Goal: Transaction & Acquisition: Purchase product/service

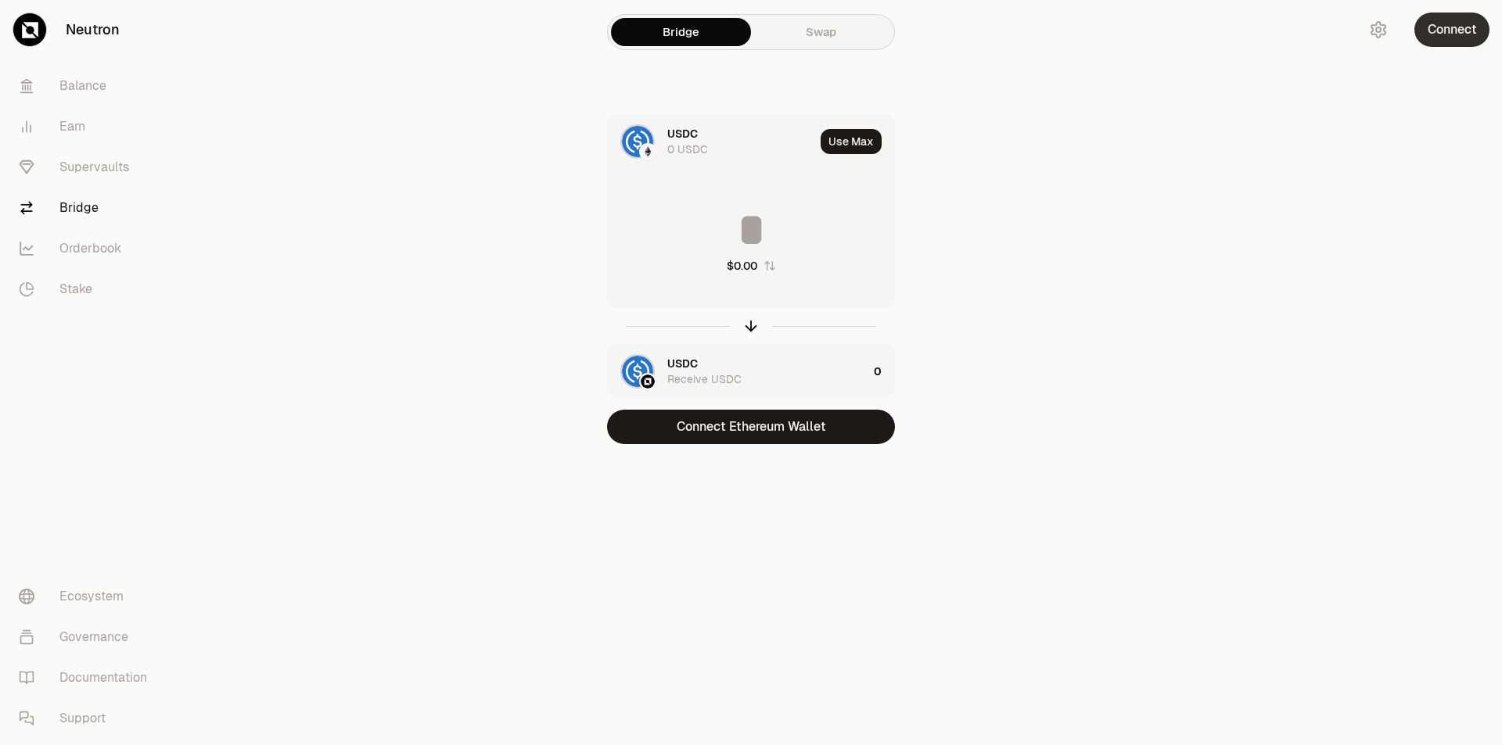
click at [1438, 30] on button "Connect" at bounding box center [1451, 30] width 75 height 34
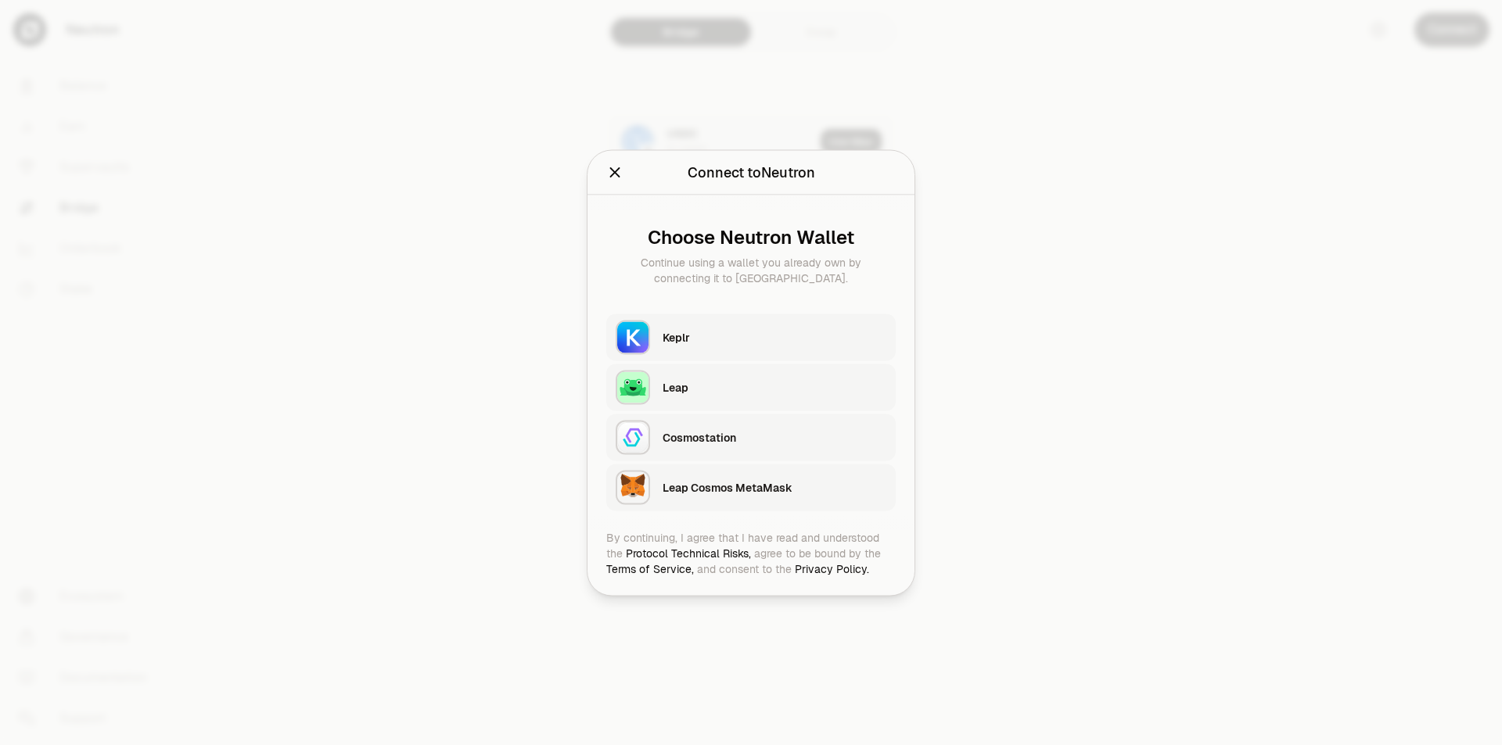
click at [737, 342] on div "Keplr" at bounding box center [774, 337] width 224 height 16
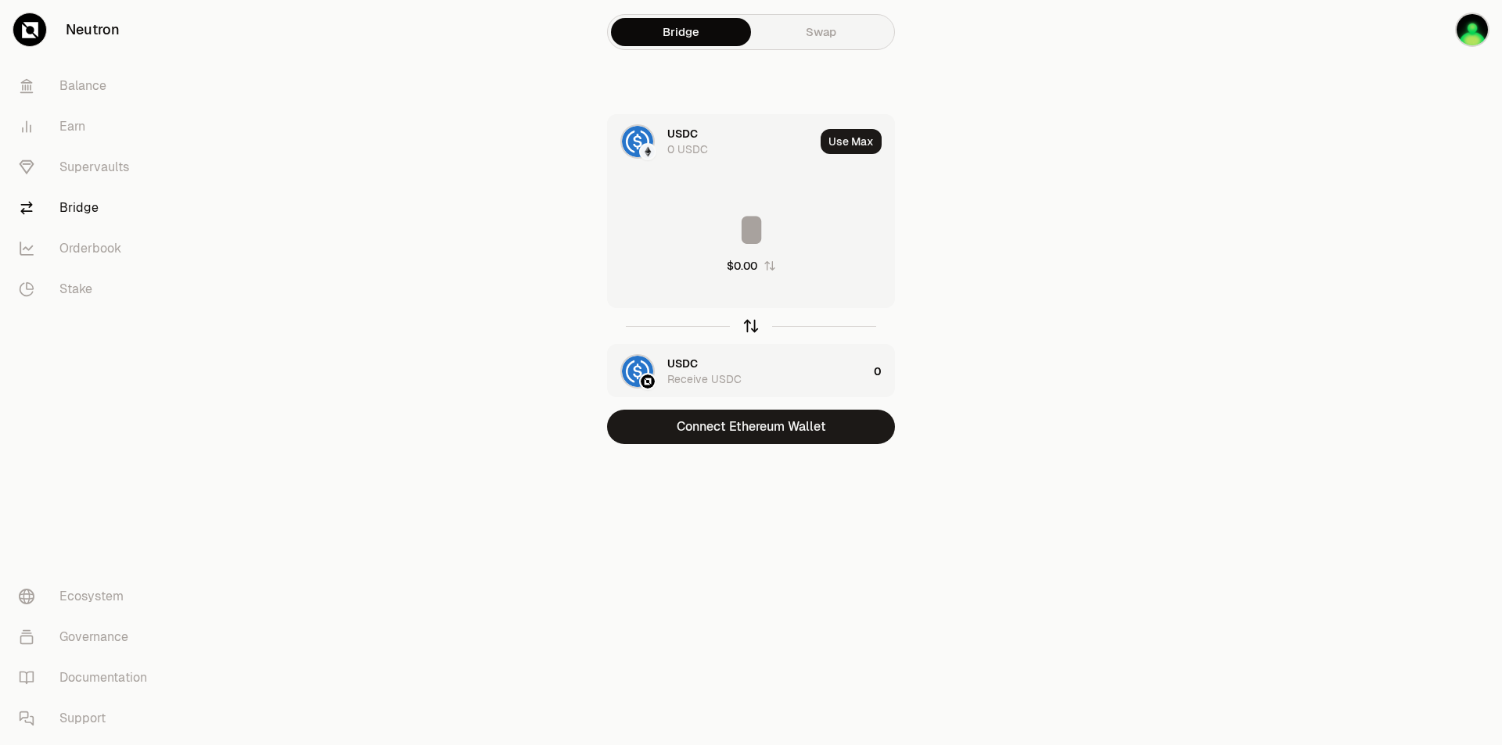
click at [751, 323] on icon "button" at bounding box center [751, 326] width 0 height 10
click at [73, 80] on link "Balance" at bounding box center [87, 86] width 163 height 41
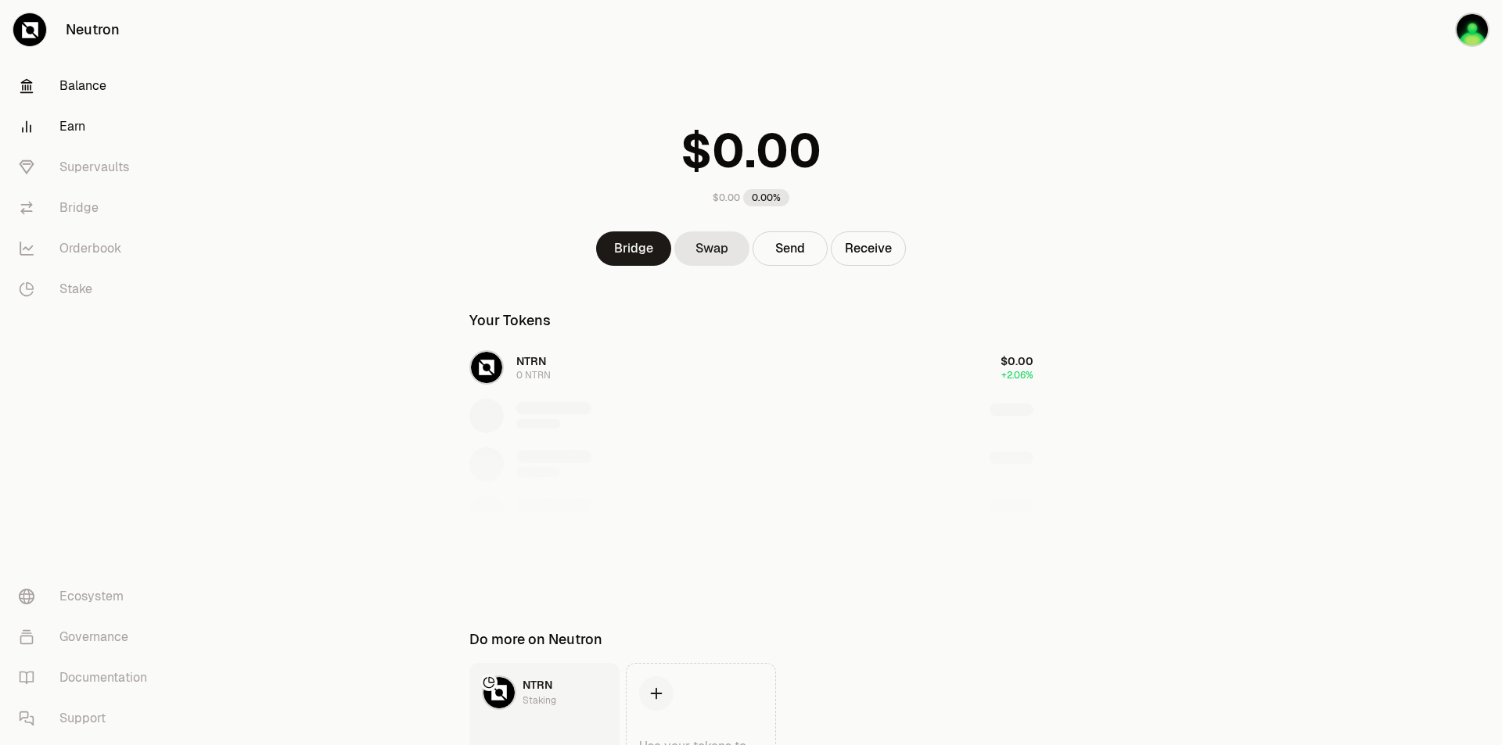
click at [74, 127] on link "Earn" at bounding box center [87, 126] width 163 height 41
click at [70, 152] on link "Supervaults" at bounding box center [87, 167] width 163 height 41
click at [497, 368] on div "NTRN 0 NTRN $0.00 +2.06%" at bounding box center [750, 464] width 601 height 241
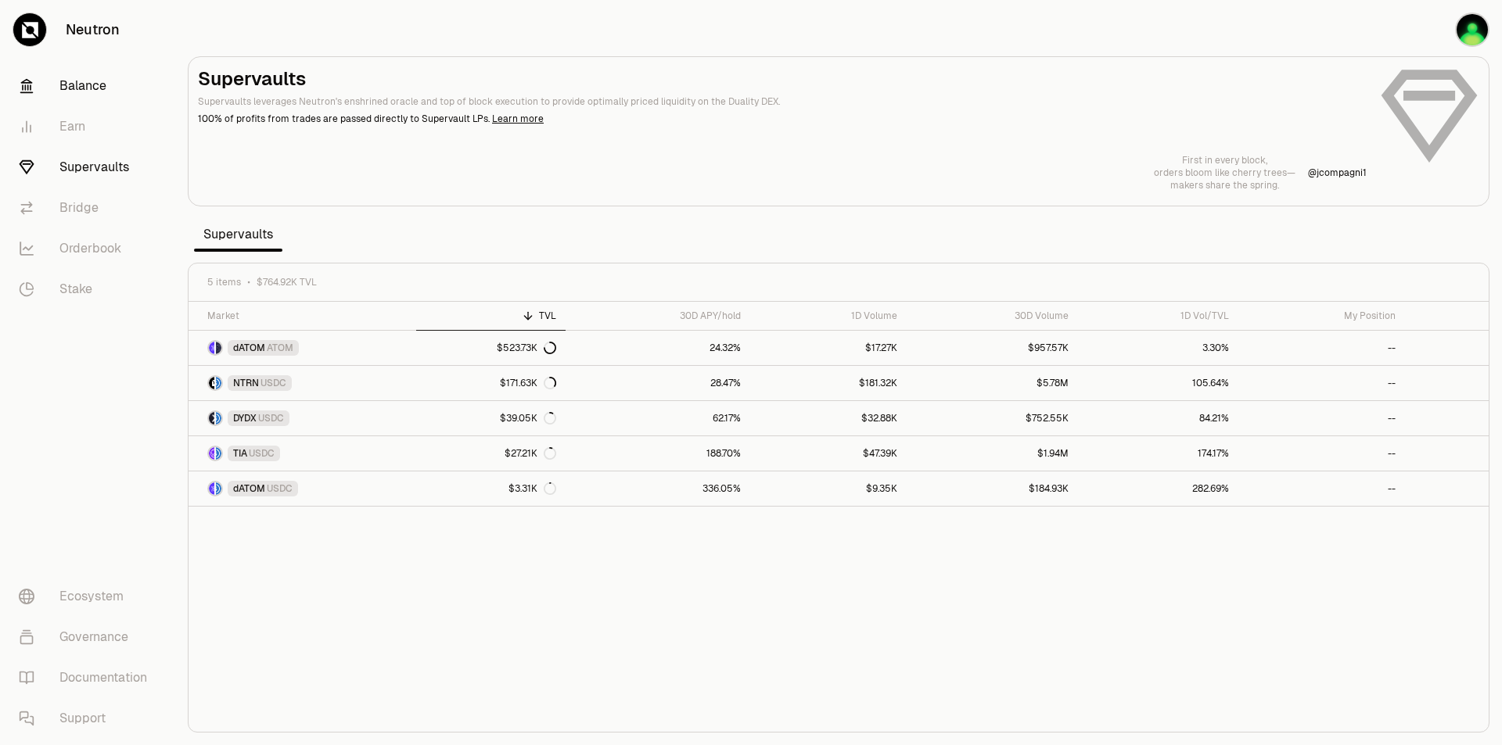
click at [104, 79] on link "Balance" at bounding box center [87, 86] width 163 height 41
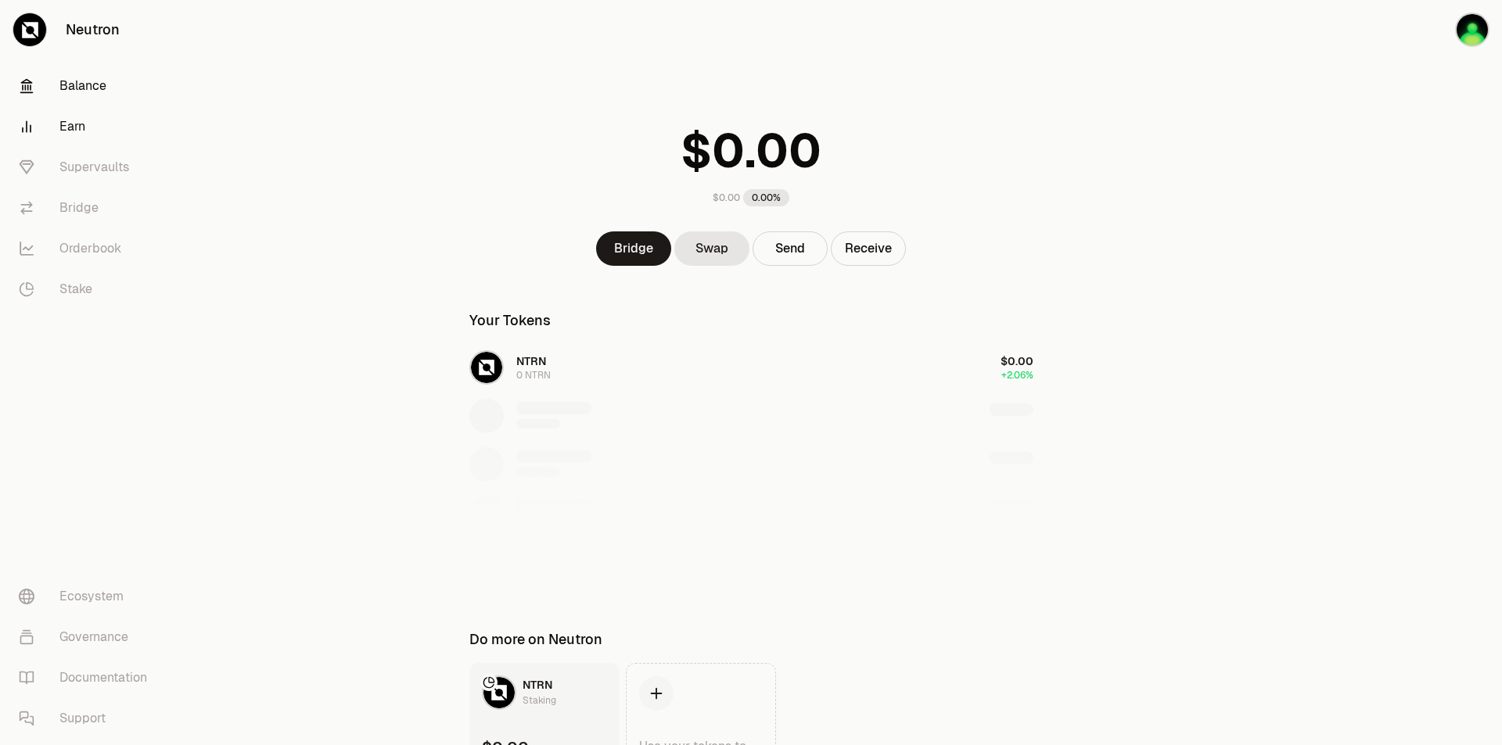
click at [95, 127] on link "Earn" at bounding box center [87, 126] width 163 height 41
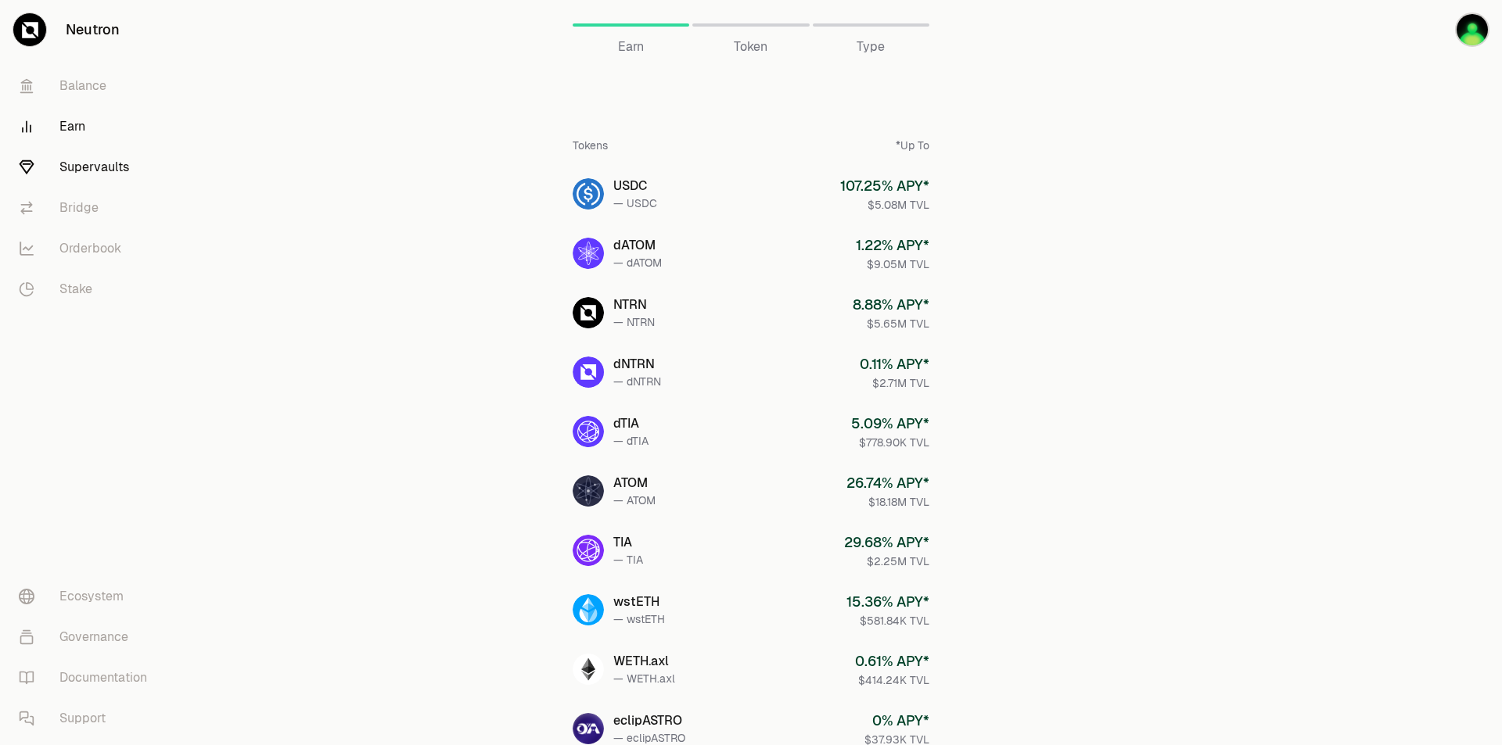
click at [108, 171] on link "Supervaults" at bounding box center [87, 167] width 163 height 41
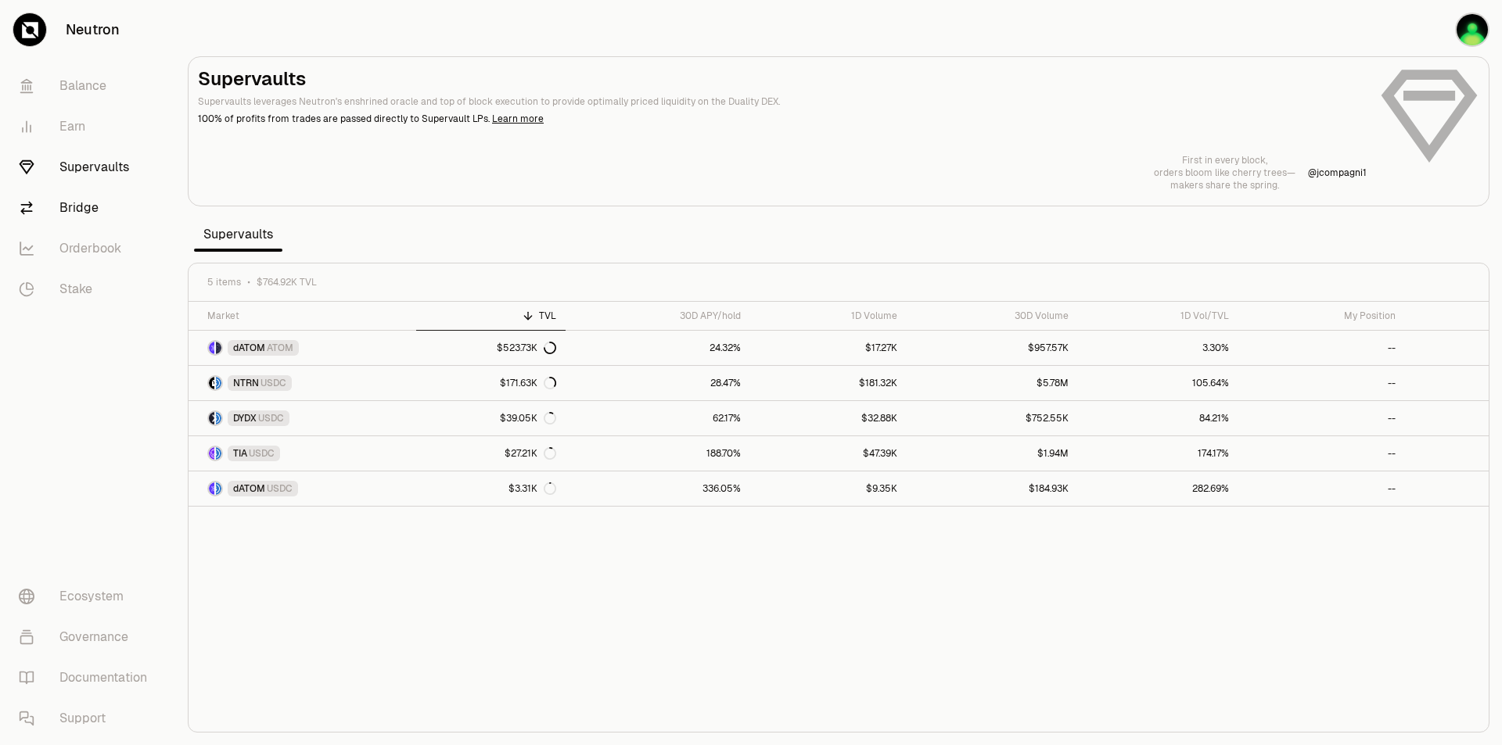
click at [82, 195] on link "Bridge" at bounding box center [87, 208] width 163 height 41
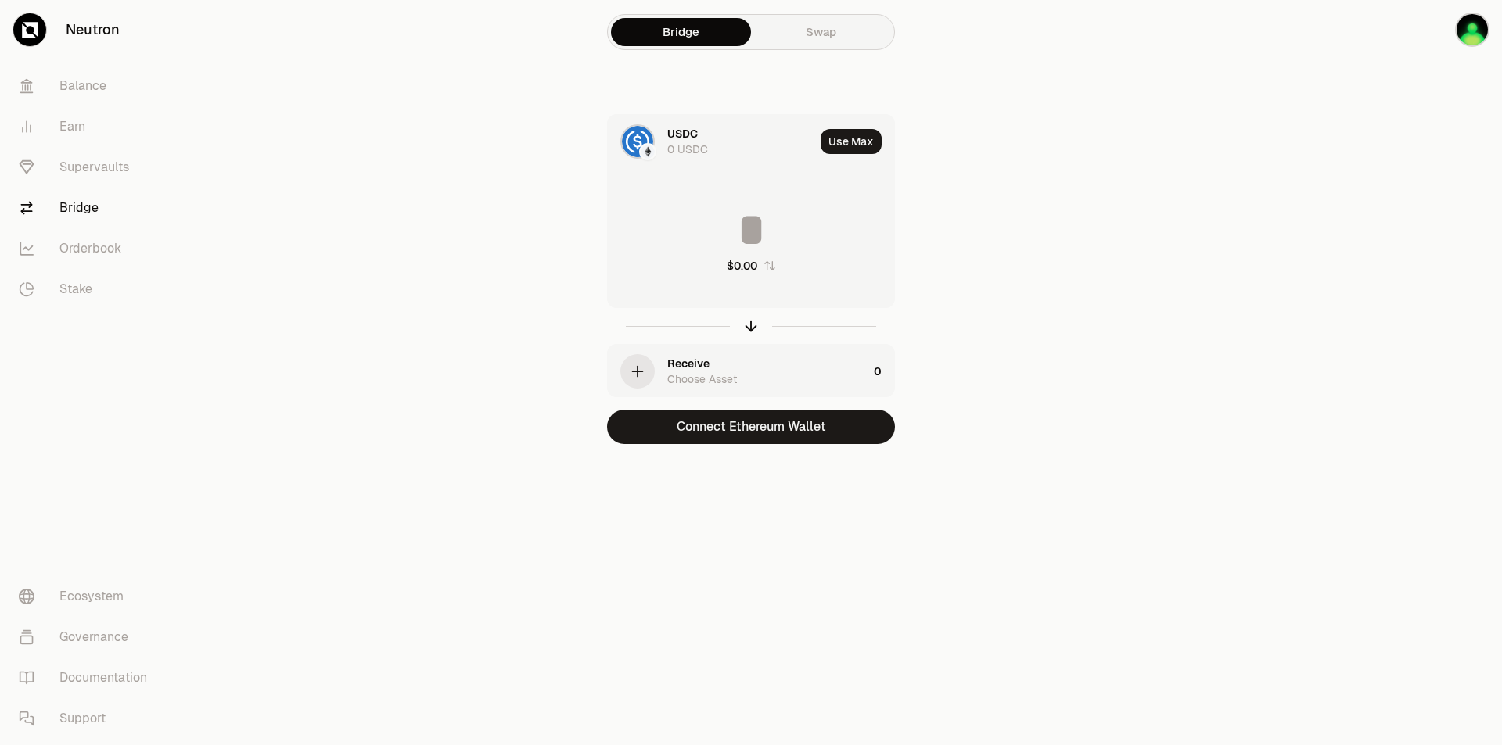
click at [657, 363] on div "Receive Choose Asset" at bounding box center [738, 371] width 260 height 53
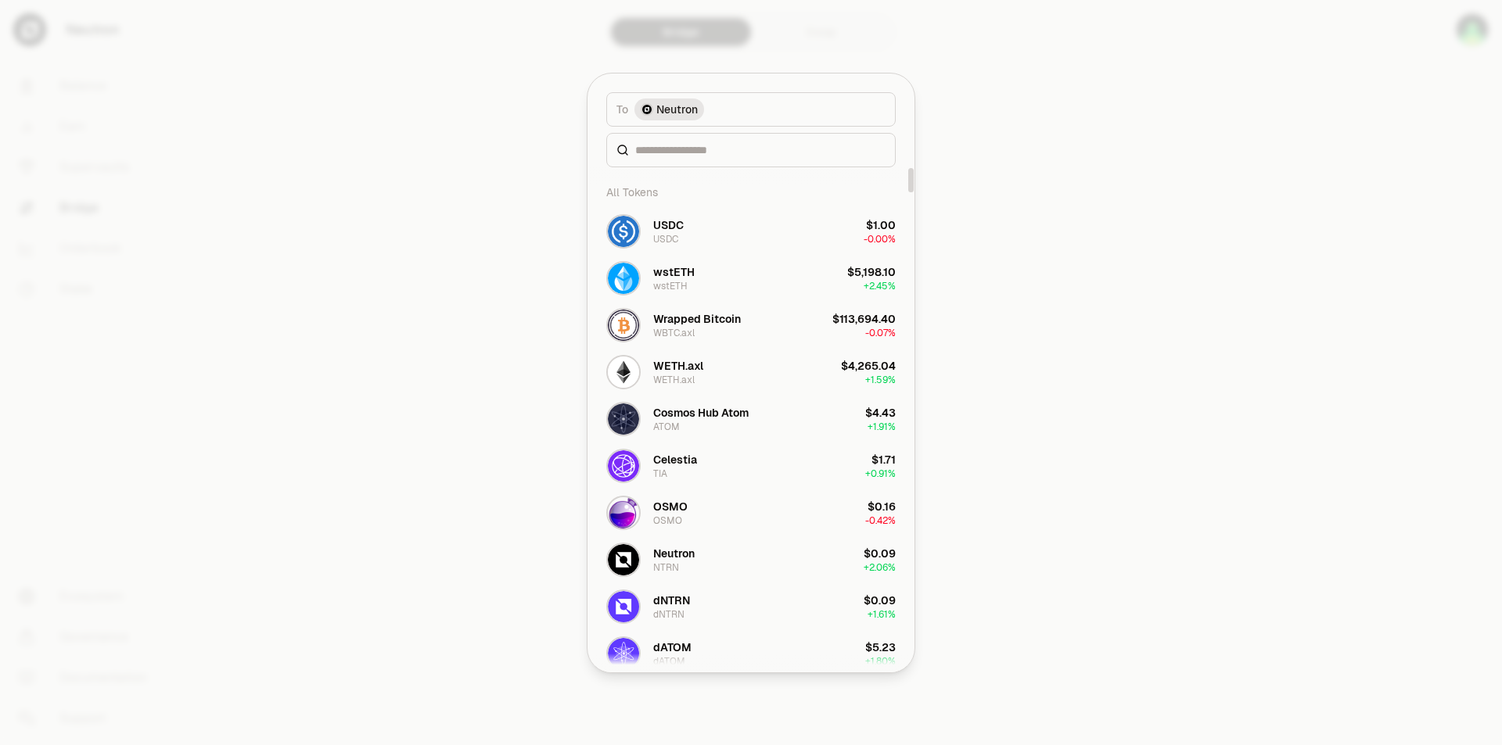
click at [668, 106] on span "Neutron" at bounding box center [676, 110] width 41 height 16
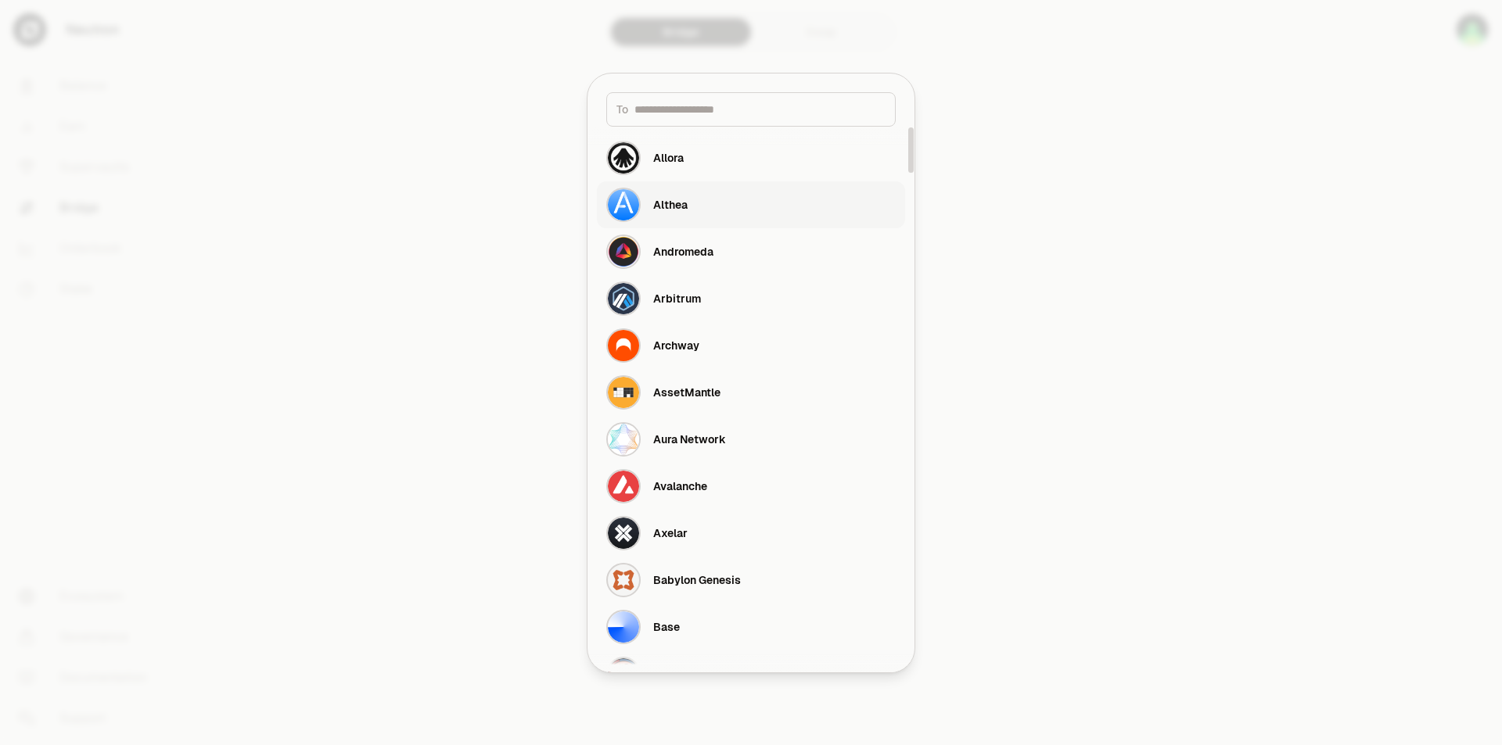
scroll to position [235, 0]
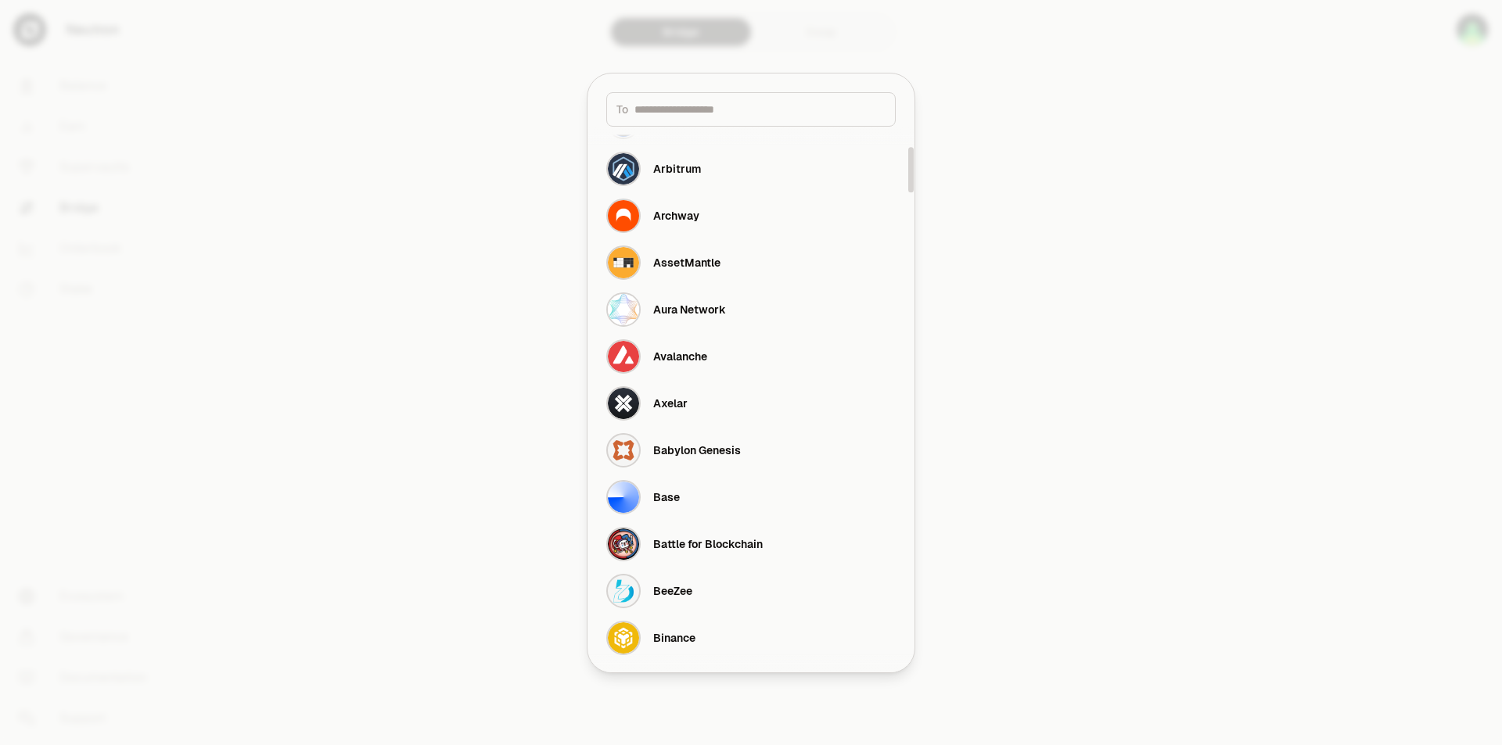
click at [1146, 289] on div at bounding box center [751, 372] width 1502 height 745
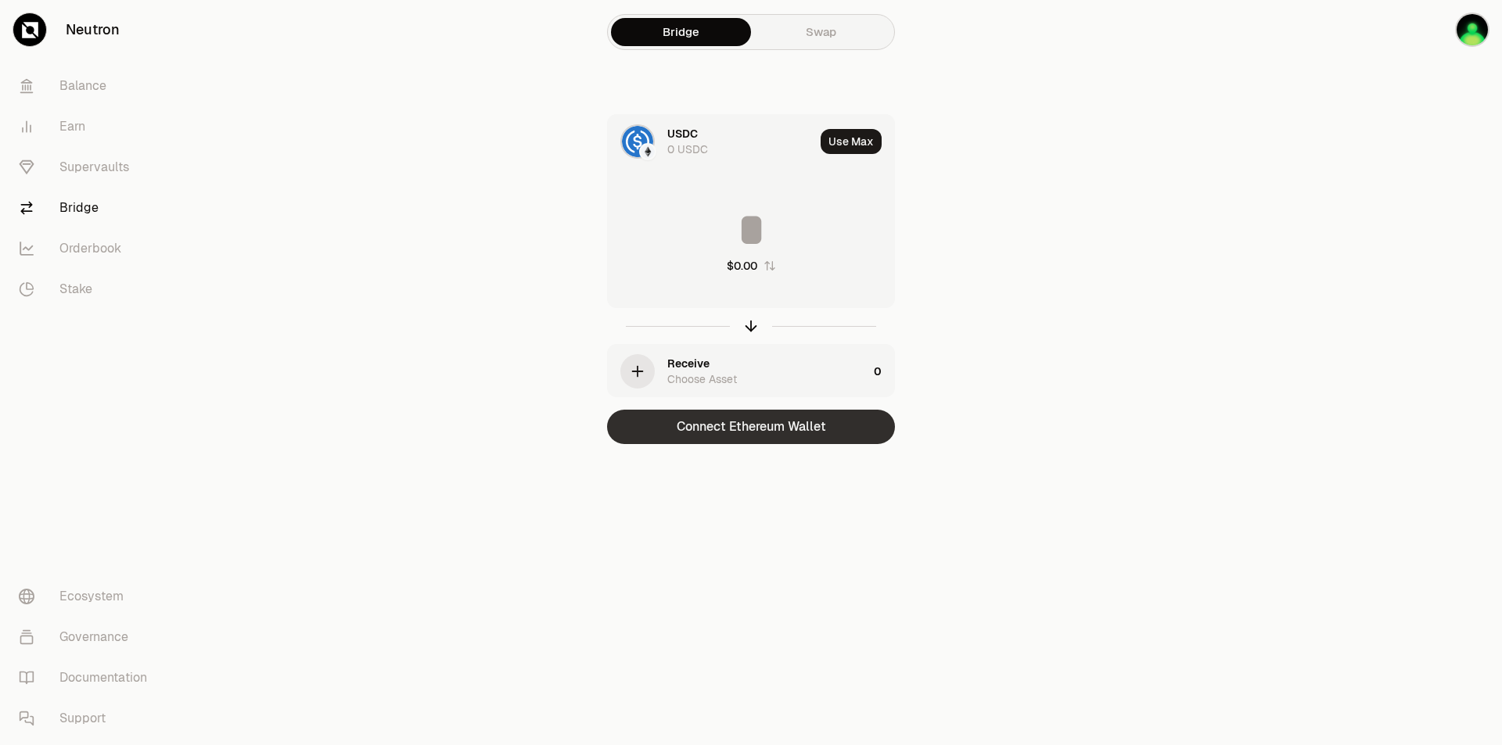
click at [784, 424] on button "Connect Ethereum Wallet" at bounding box center [751, 427] width 288 height 34
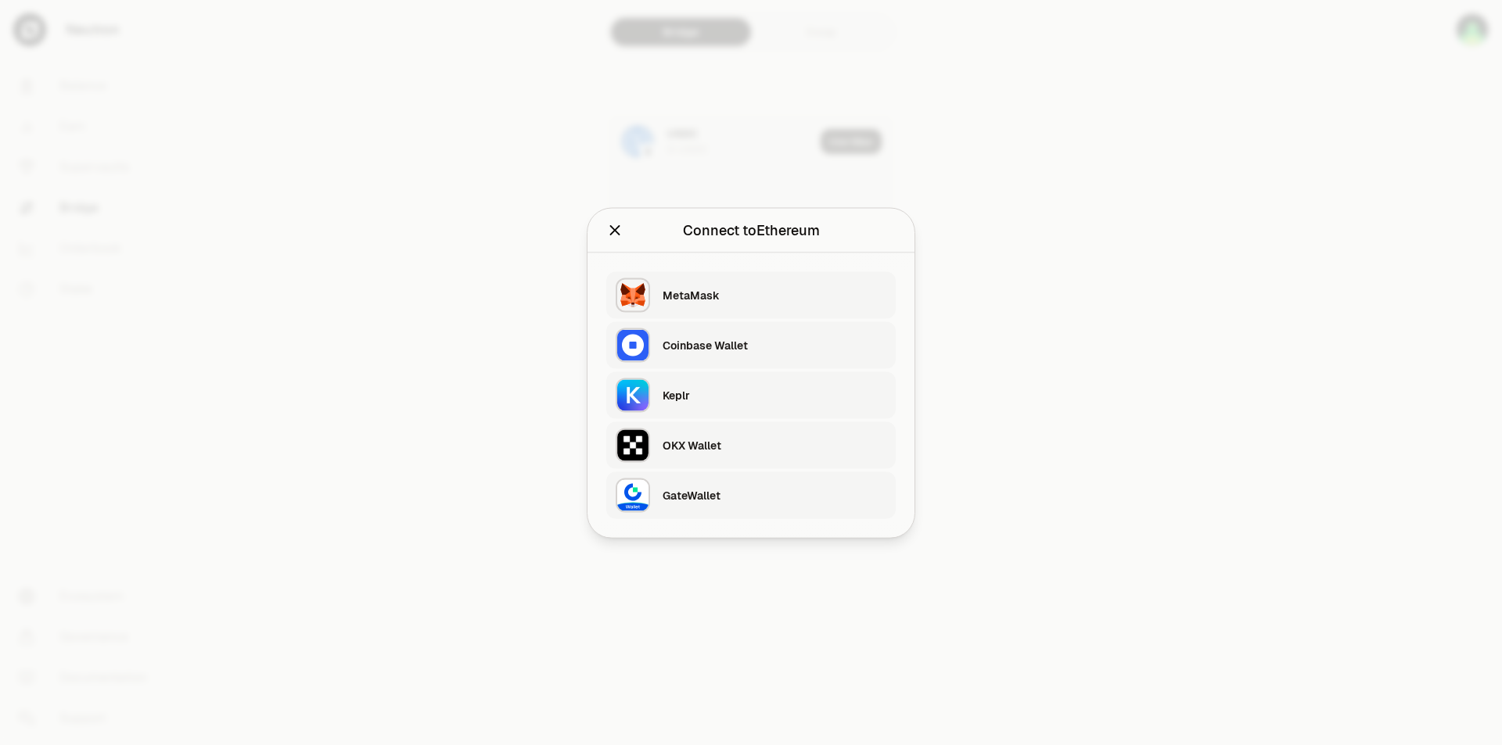
click at [763, 442] on div "OKX Wallet" at bounding box center [774, 445] width 224 height 16
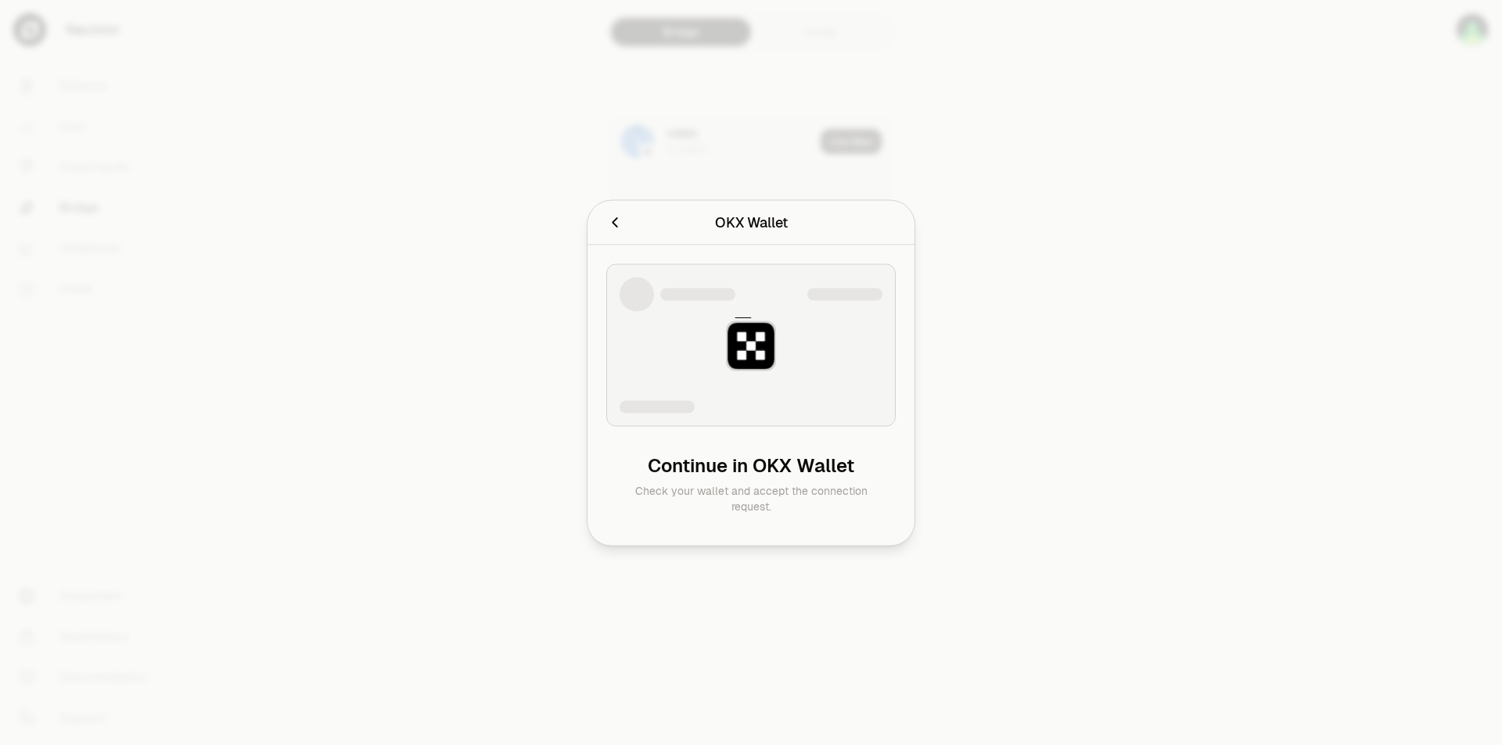
click at [978, 221] on div at bounding box center [751, 372] width 1502 height 745
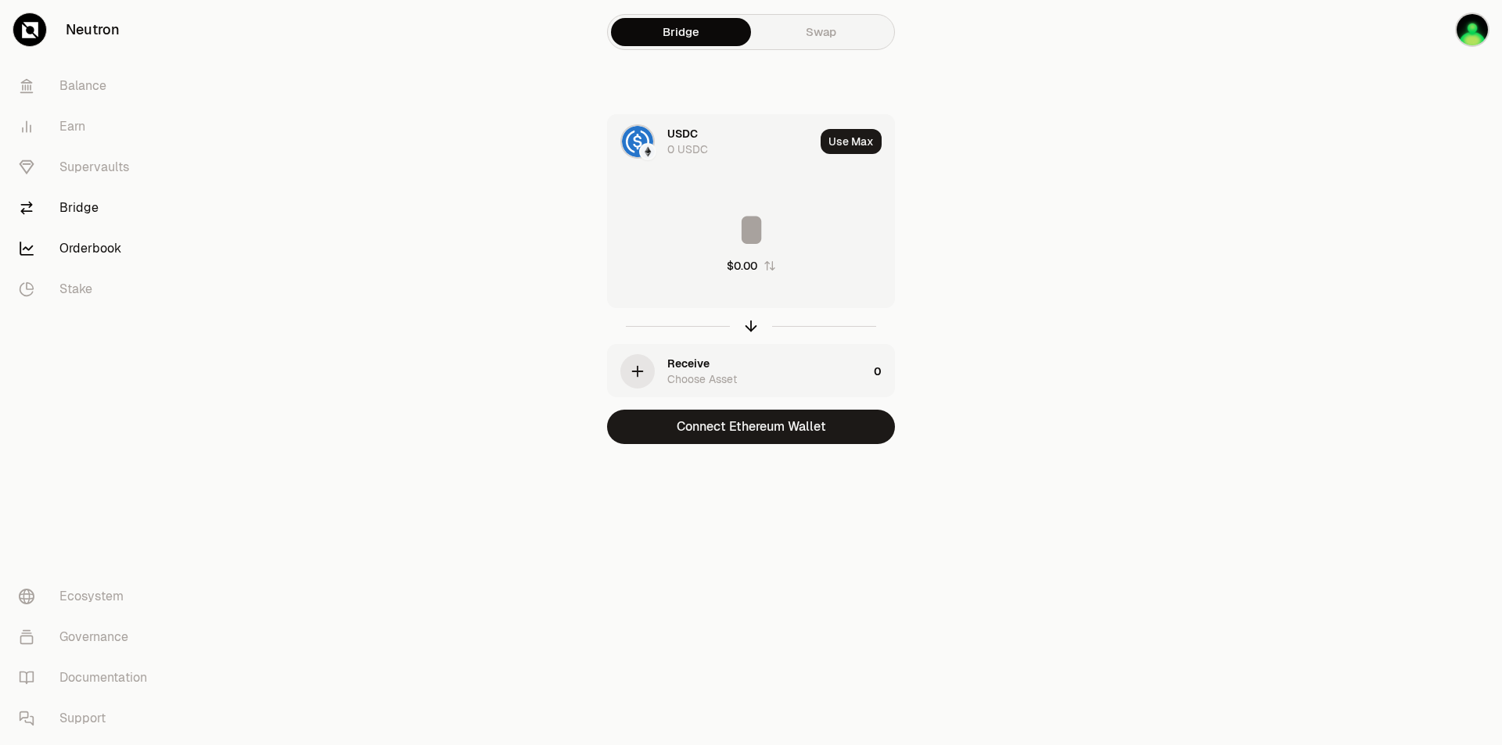
click at [60, 237] on link "Orderbook" at bounding box center [87, 248] width 163 height 41
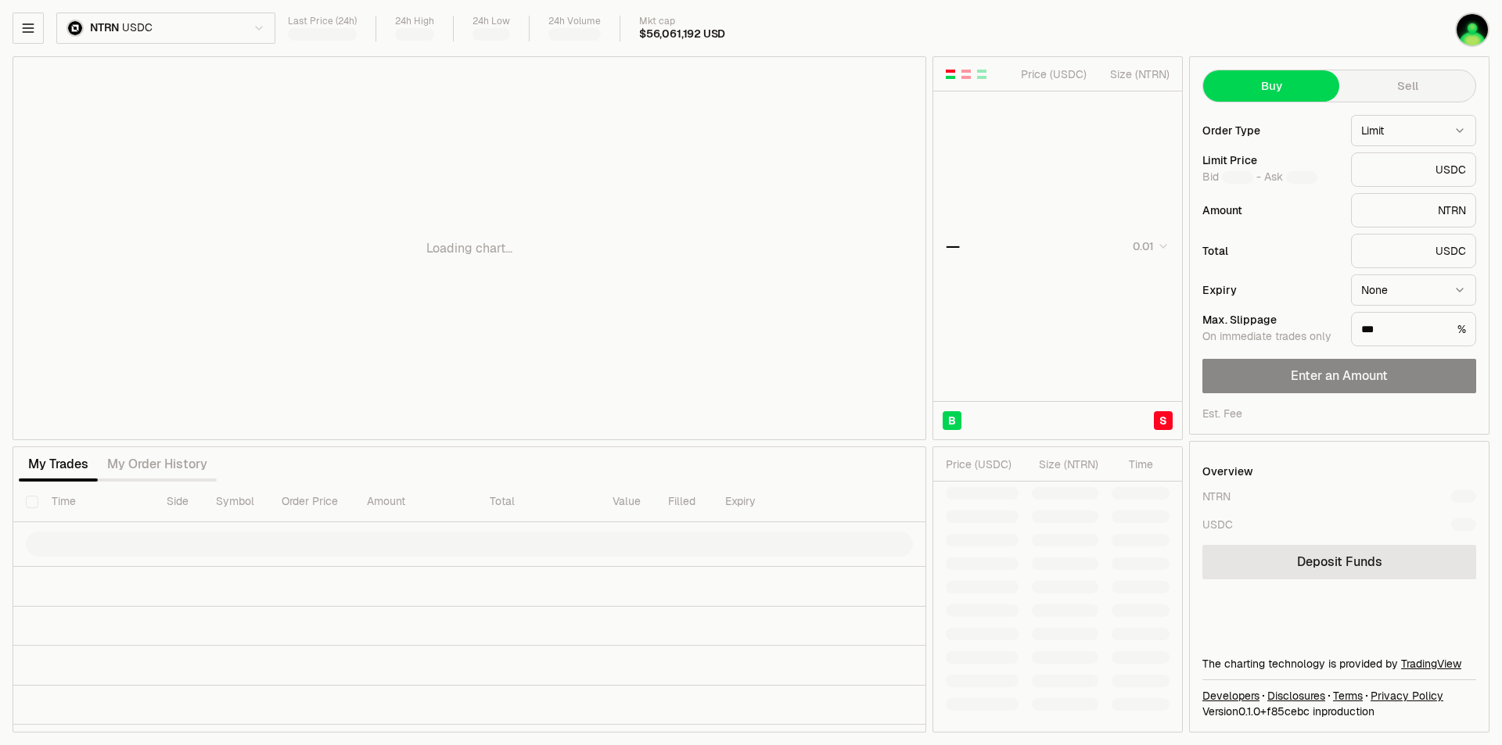
type input "********"
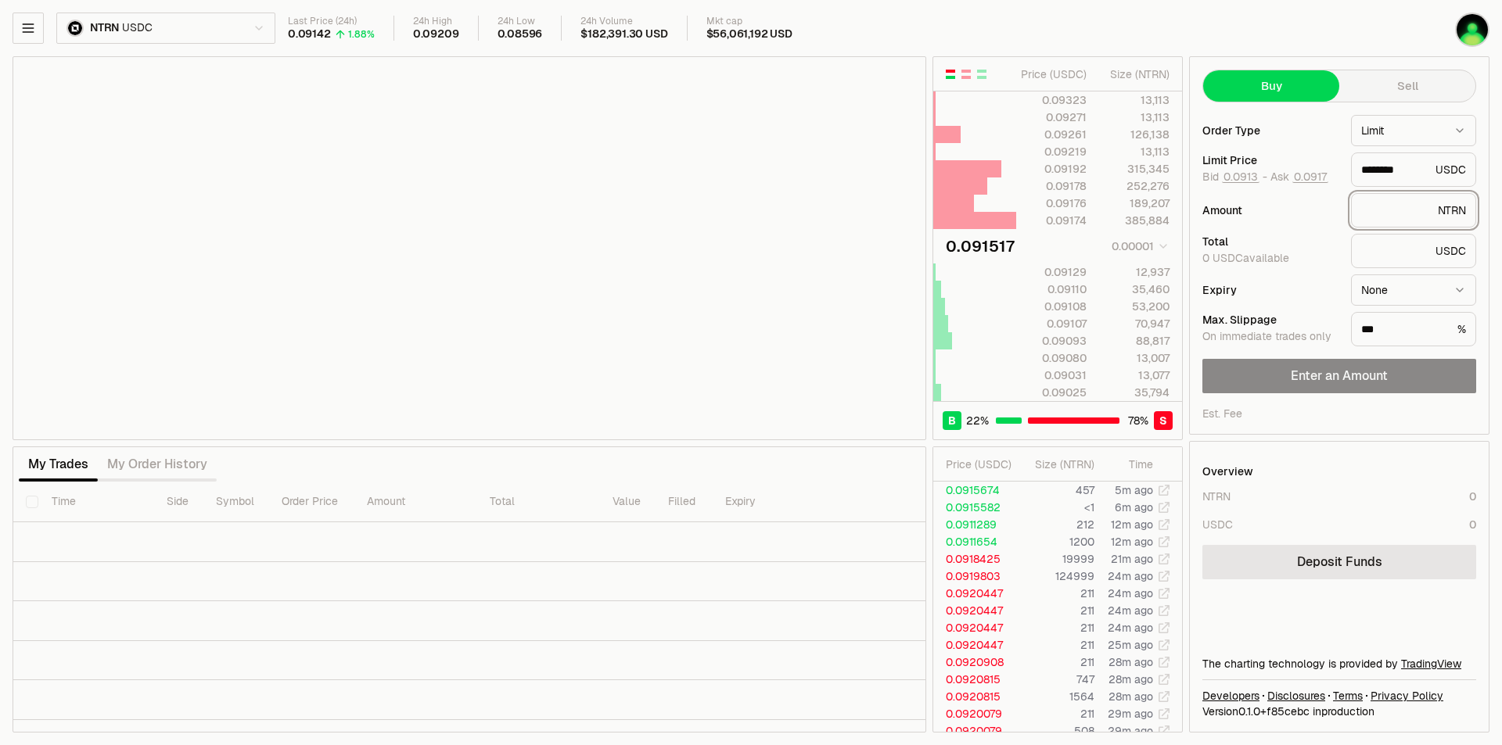
click at [1396, 209] on input "text" at bounding box center [1396, 211] width 70 height 16
type input "*"
type input "********"
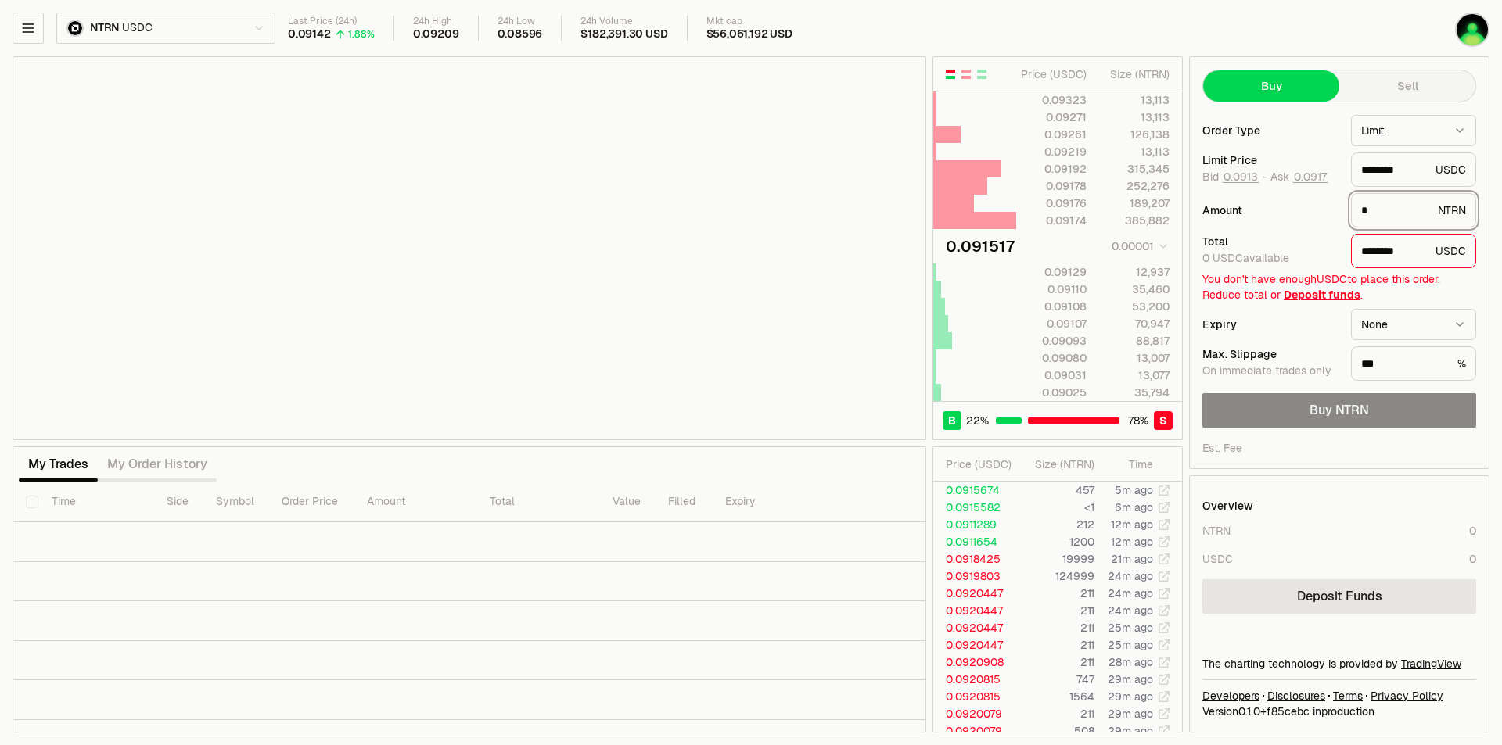
type input "*"
click at [1479, 29] on img "button" at bounding box center [1472, 30] width 34 height 34
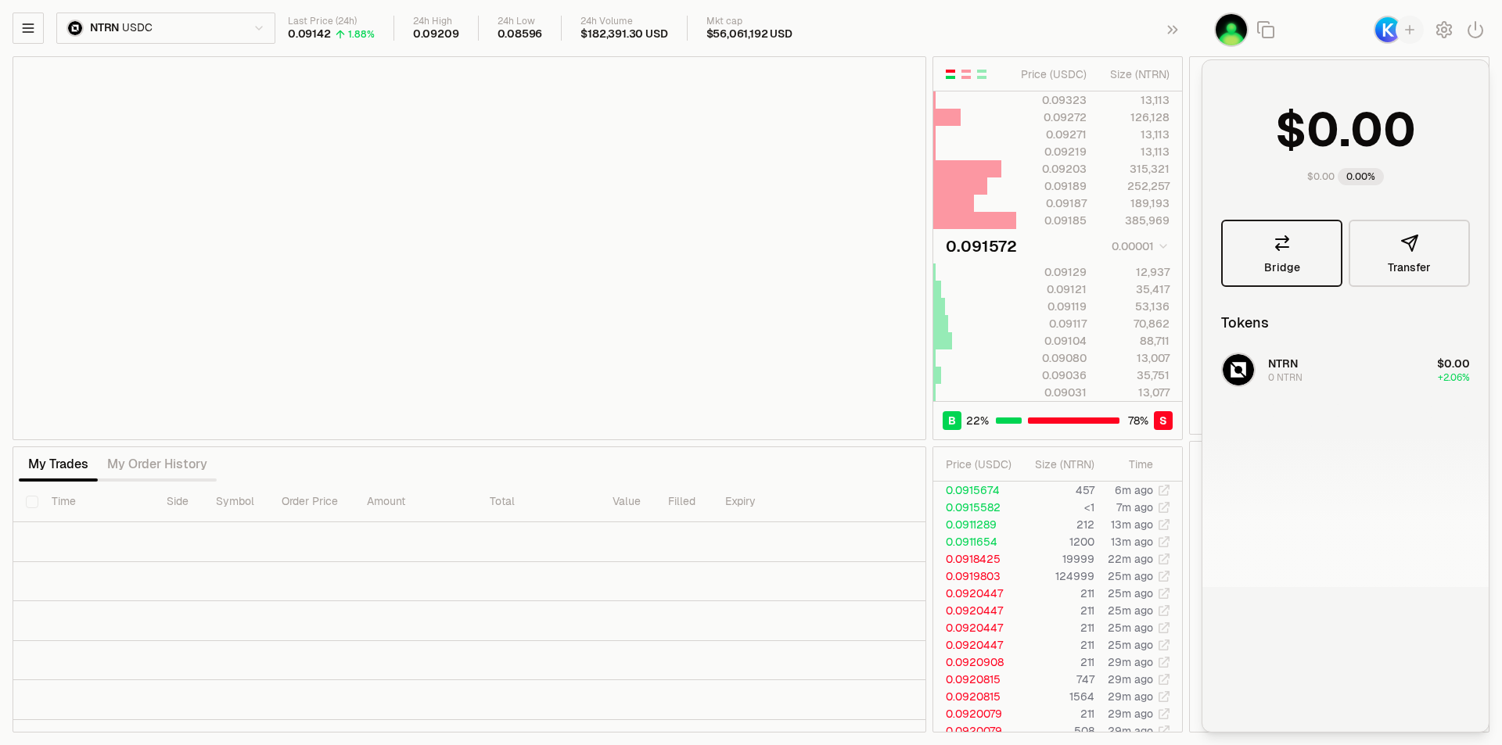
type input "********"
click at [1378, 20] on img "button" at bounding box center [1387, 30] width 28 height 28
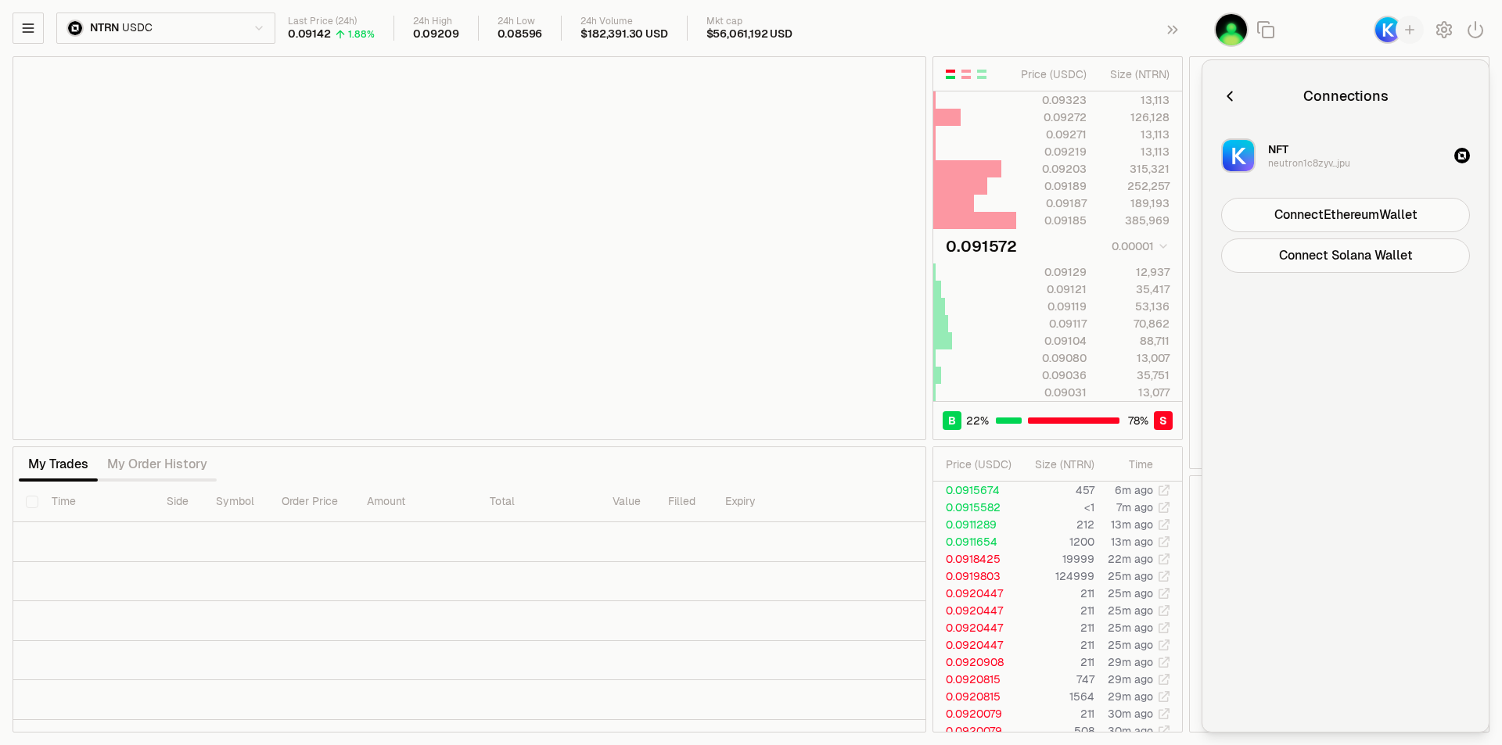
click at [1233, 98] on icon "button" at bounding box center [1229, 96] width 17 height 17
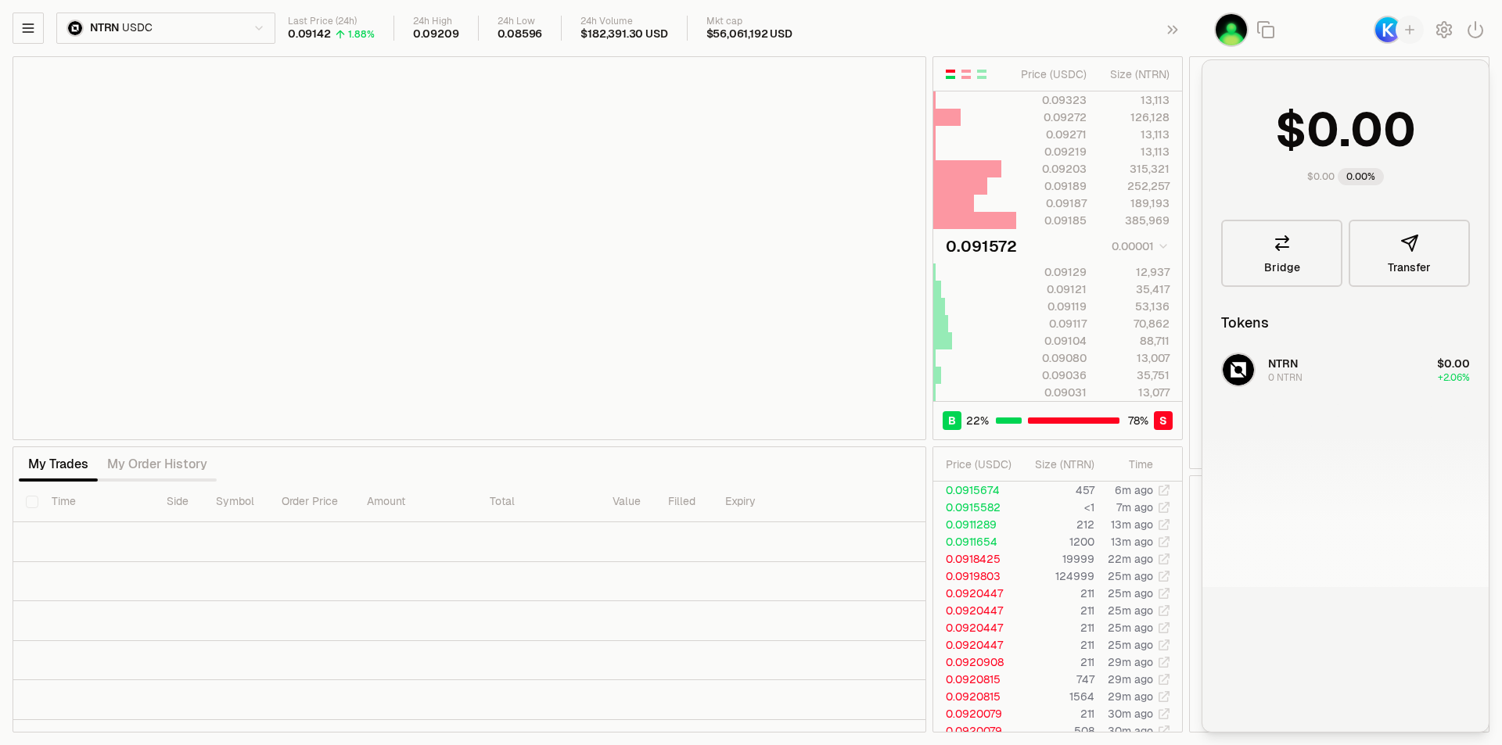
click at [1239, 29] on img "button" at bounding box center [1231, 30] width 34 height 34
type input "*"
click at [1403, 26] on icon "button" at bounding box center [1409, 30] width 14 height 14
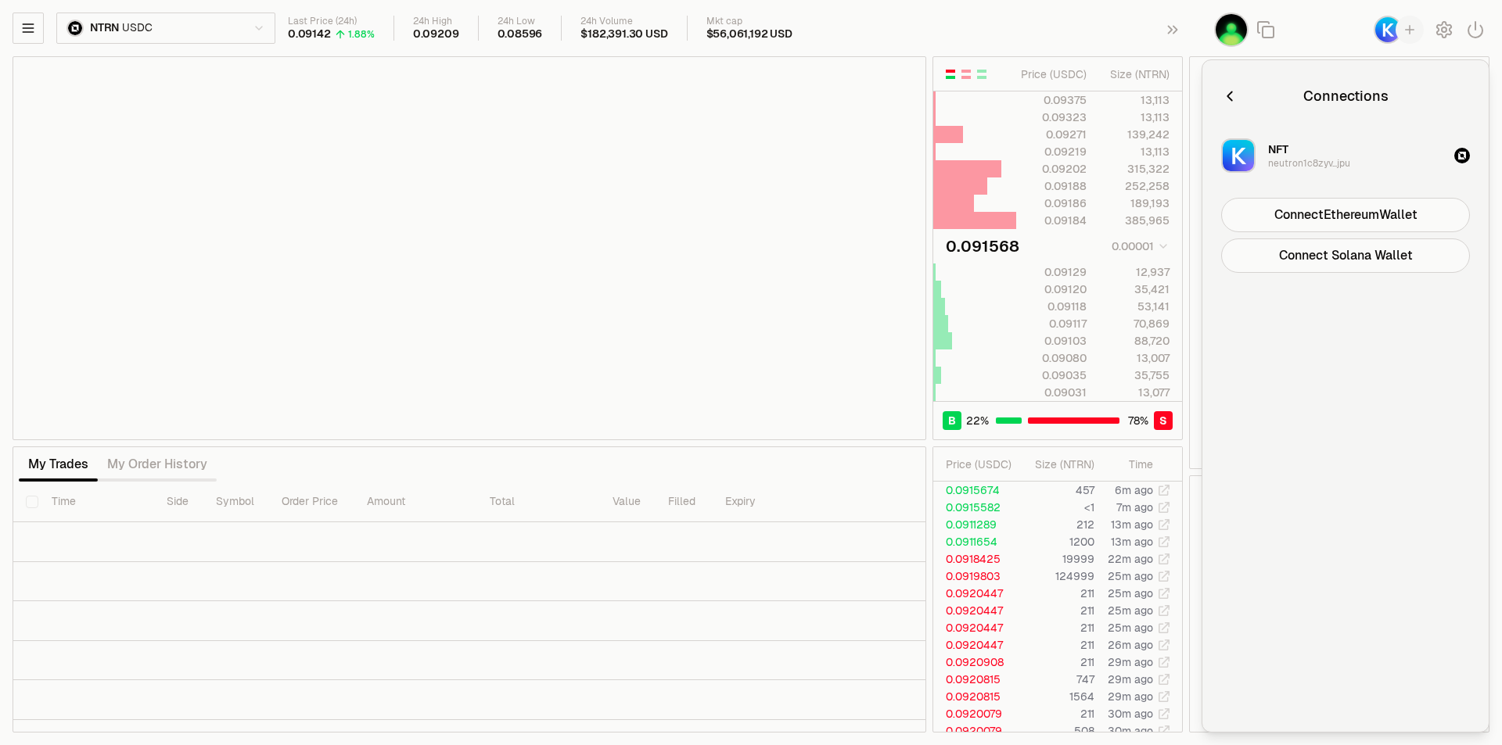
click at [1342, 197] on div "Connections NFT neutron1c8zyv...jpu Connect Ethereum Wallet Connect Solana Wall…" at bounding box center [1345, 396] width 249 height 634
click at [1340, 203] on button "Connect Ethereum Wallet" at bounding box center [1345, 215] width 249 height 34
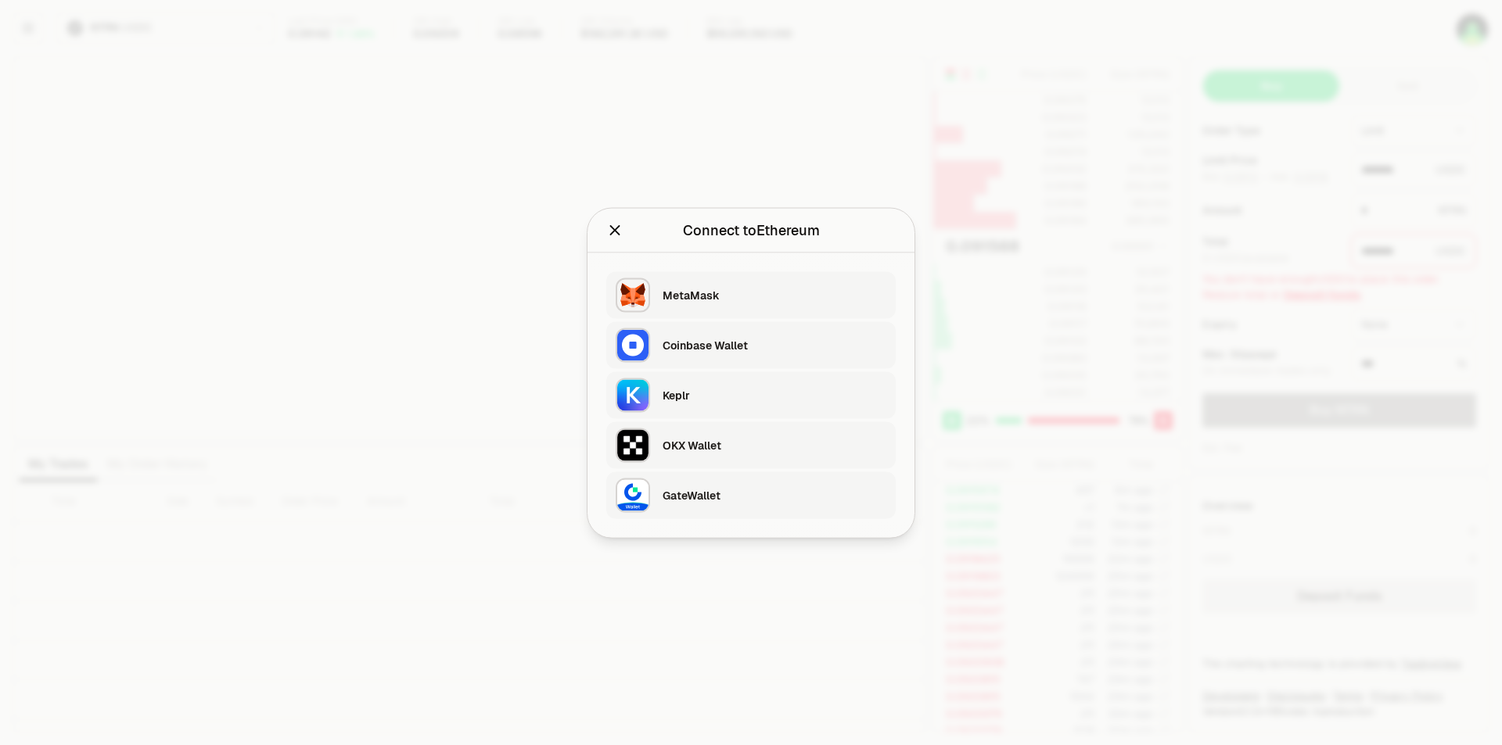
click at [725, 453] on div "OKX Wallet" at bounding box center [774, 444] width 224 height 23
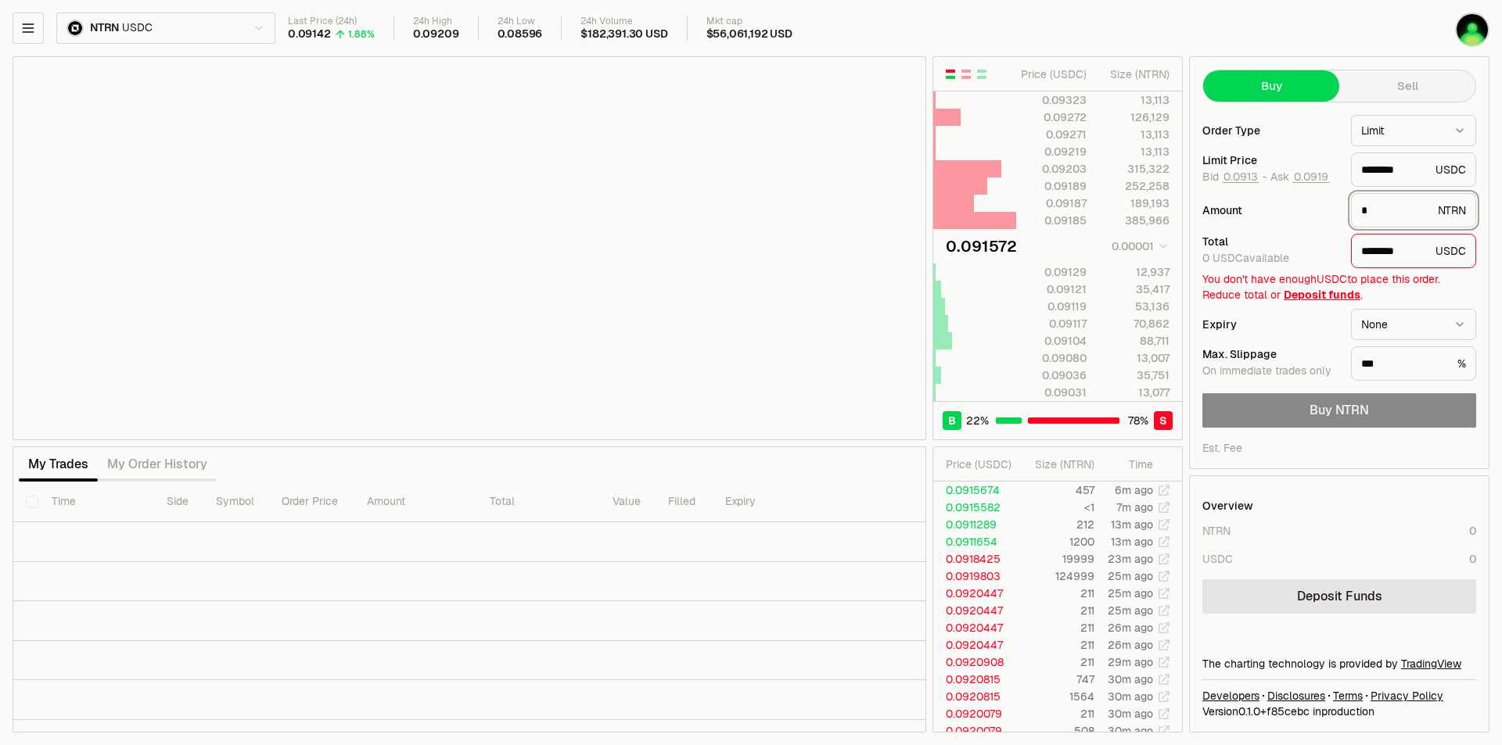
click at [1391, 214] on input "*" at bounding box center [1396, 211] width 70 height 16
click at [1473, 41] on img "button" at bounding box center [1472, 30] width 34 height 34
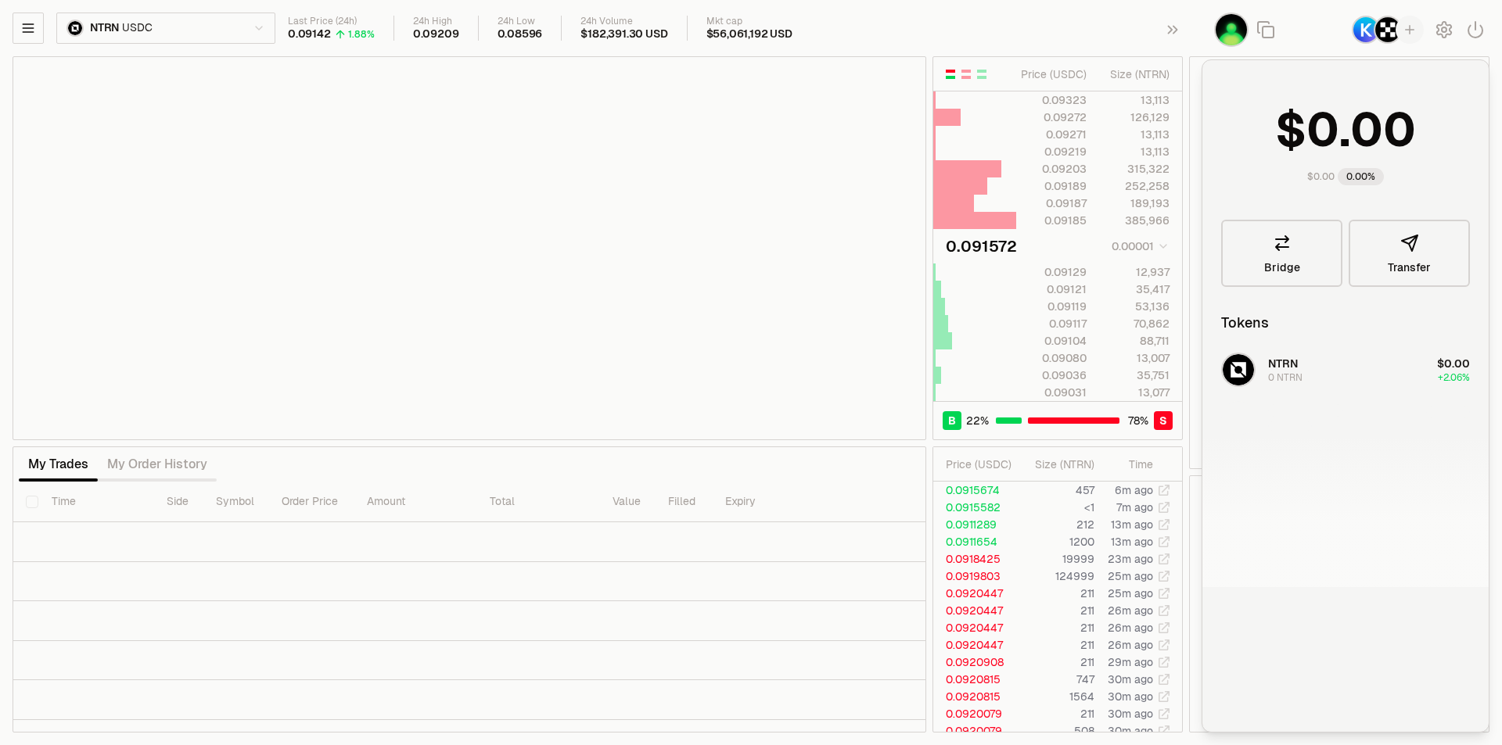
click at [1305, 358] on div "NTRN 0 NTRN $0.00 +2.06%" at bounding box center [1345, 466] width 286 height 241
click at [1286, 371] on div "NTRN 0 NTRN $0.00 +2.06%" at bounding box center [1345, 466] width 286 height 241
type input "********"
click at [1280, 255] on link "Bridge" at bounding box center [1281, 253] width 121 height 67
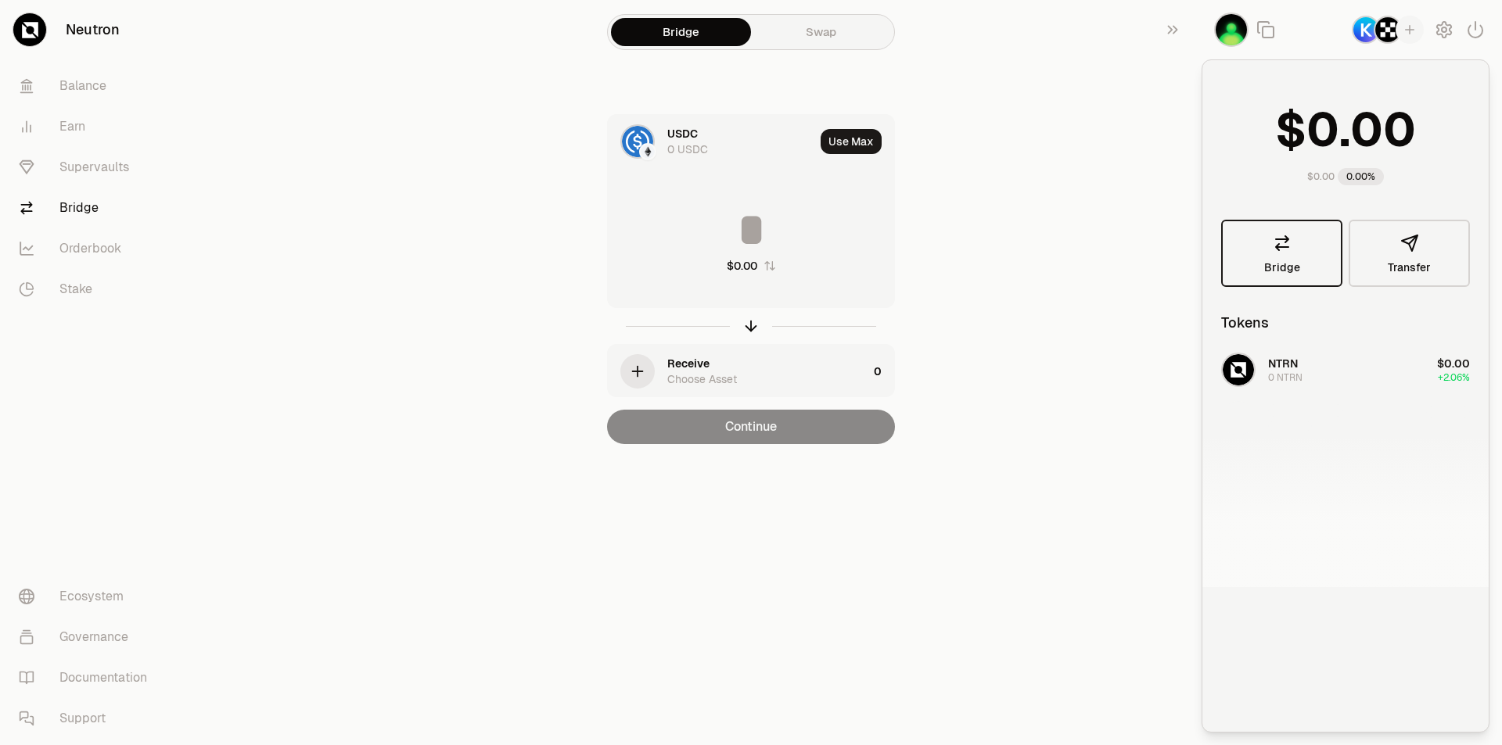
click at [1283, 235] on icon at bounding box center [1281, 243] width 19 height 19
click at [1366, 45] on div at bounding box center [1351, 29] width 300 height 59
click at [1366, 38] on img "button" at bounding box center [1365, 30] width 28 height 28
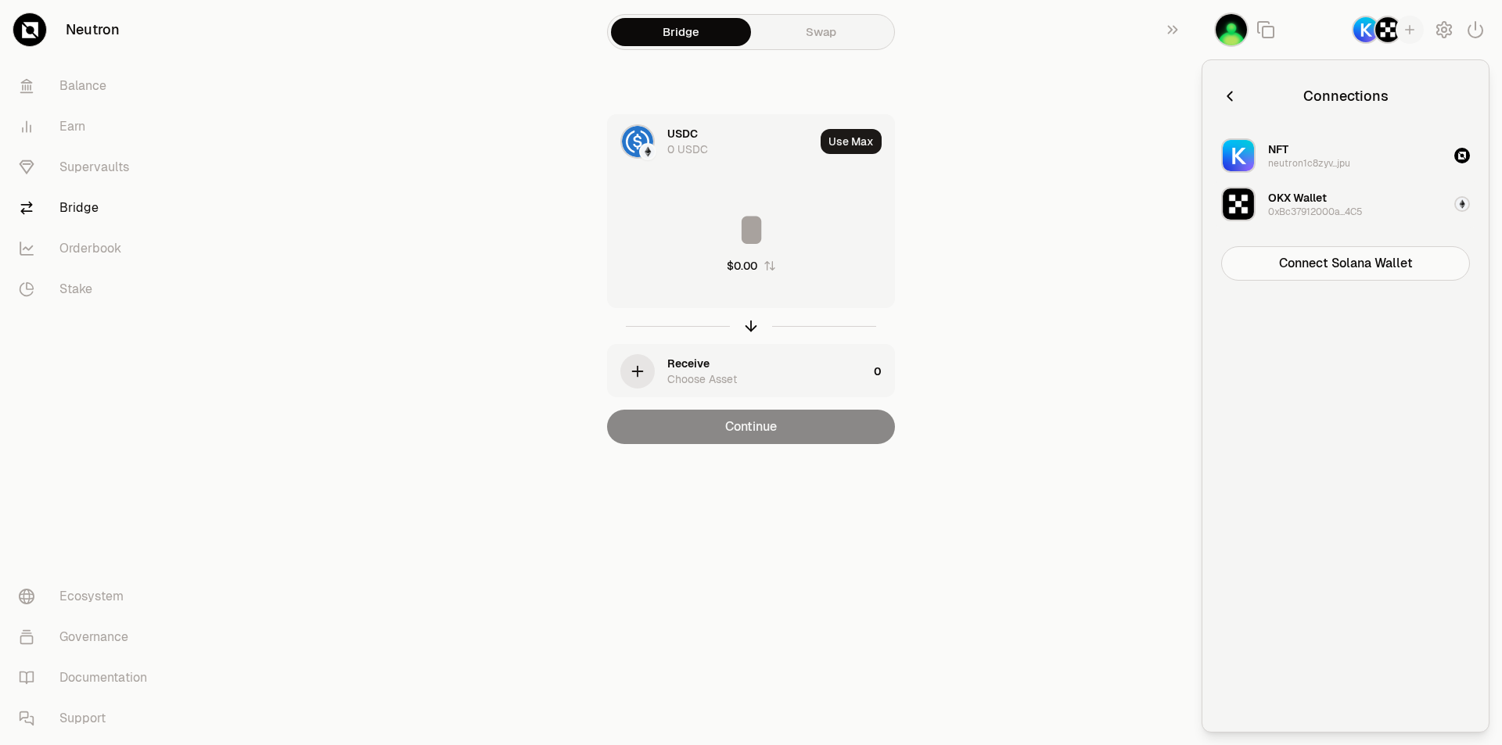
click at [1444, 201] on button "OKX Wallet 0xBc37912000a...4C5" at bounding box center [1344, 204] width 267 height 47
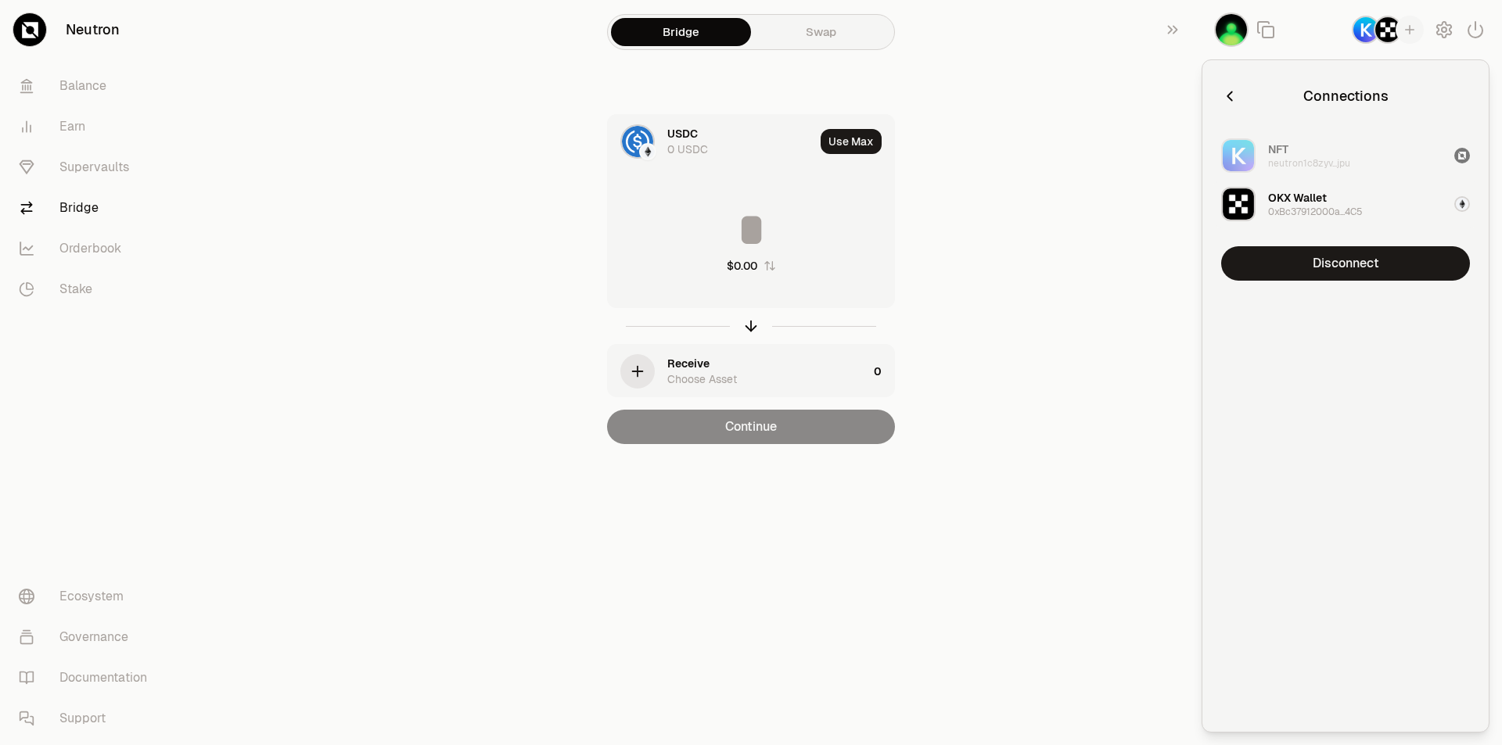
click at [1326, 204] on div "OKX Wallet" at bounding box center [1297, 198] width 59 height 16
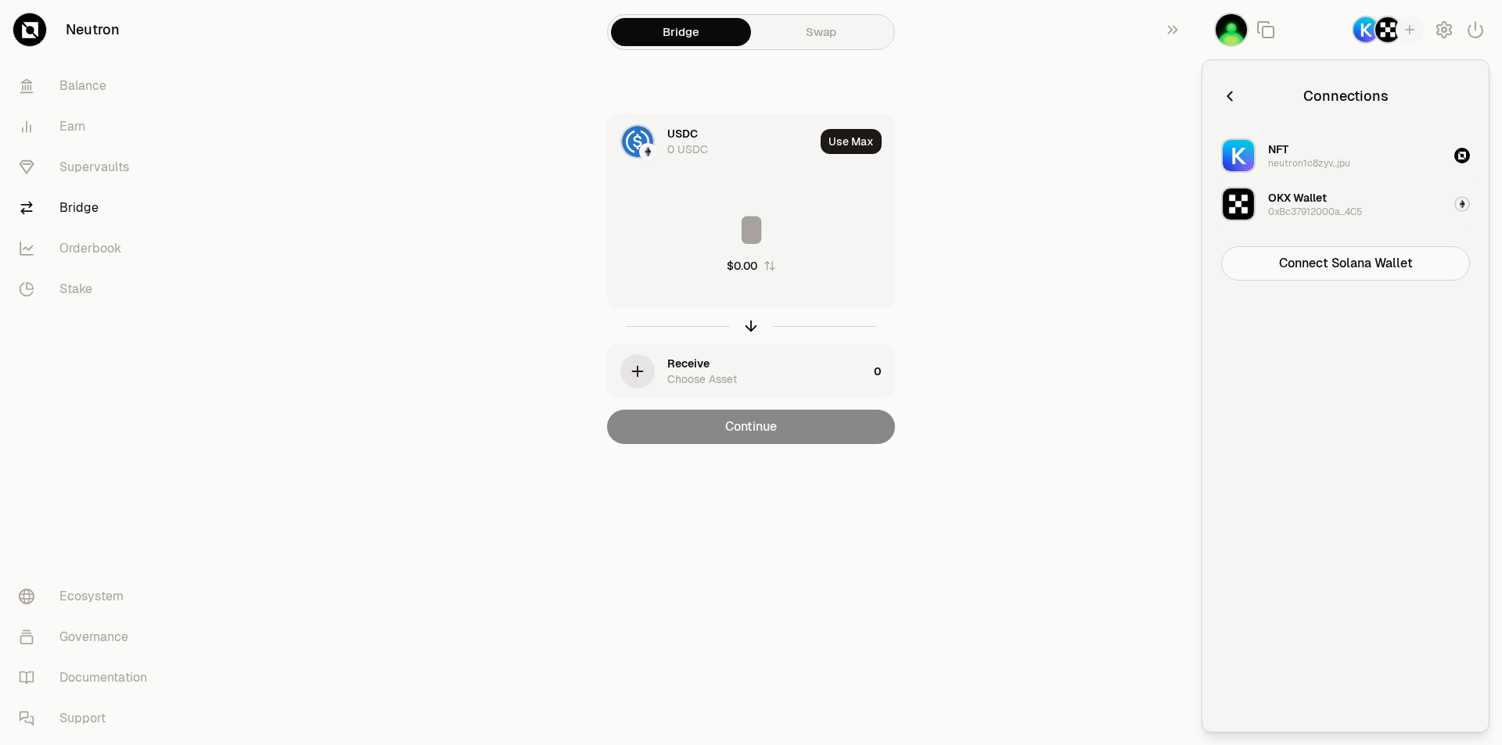
click at [1276, 216] on div "0xBc37912000a...4C5" at bounding box center [1315, 212] width 95 height 13
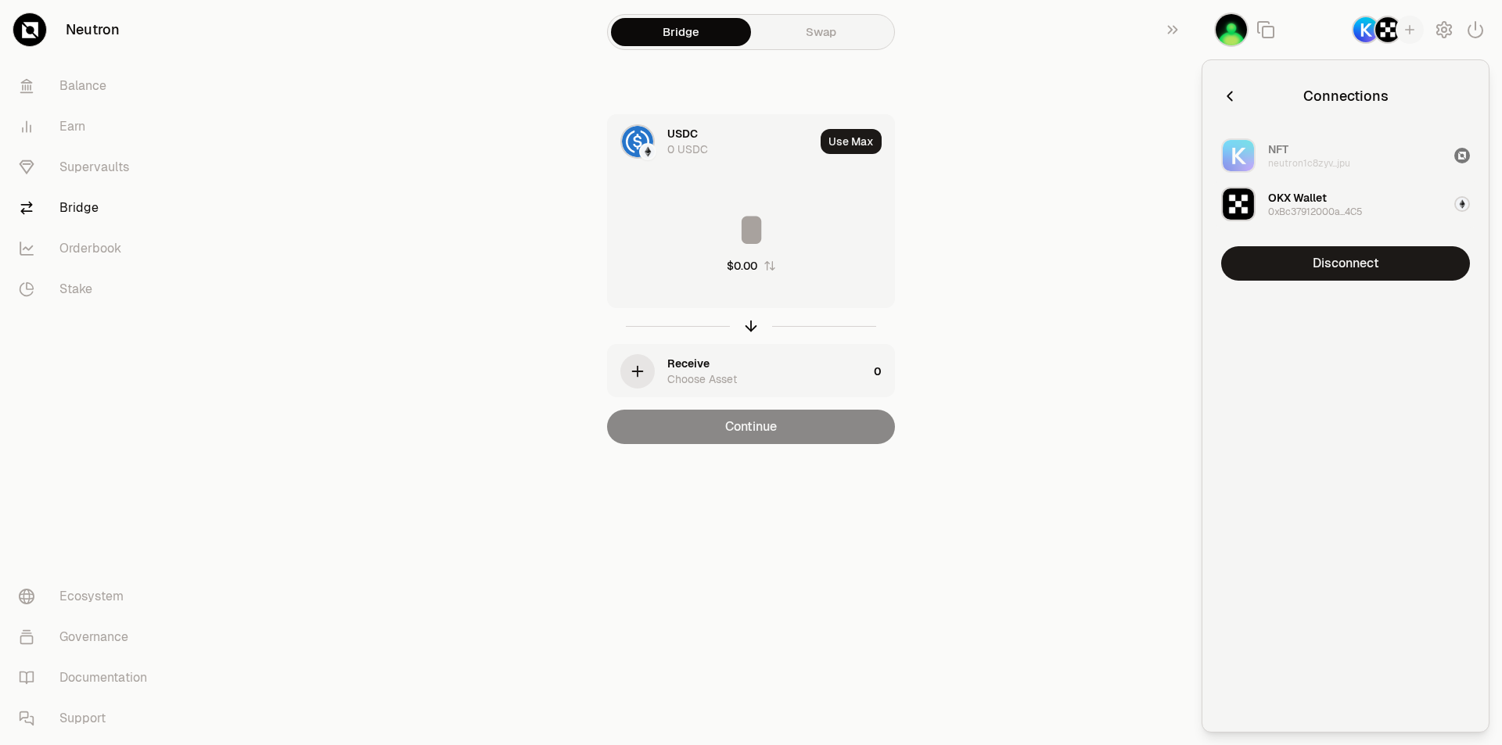
click at [1229, 88] on icon "button" at bounding box center [1229, 96] width 17 height 17
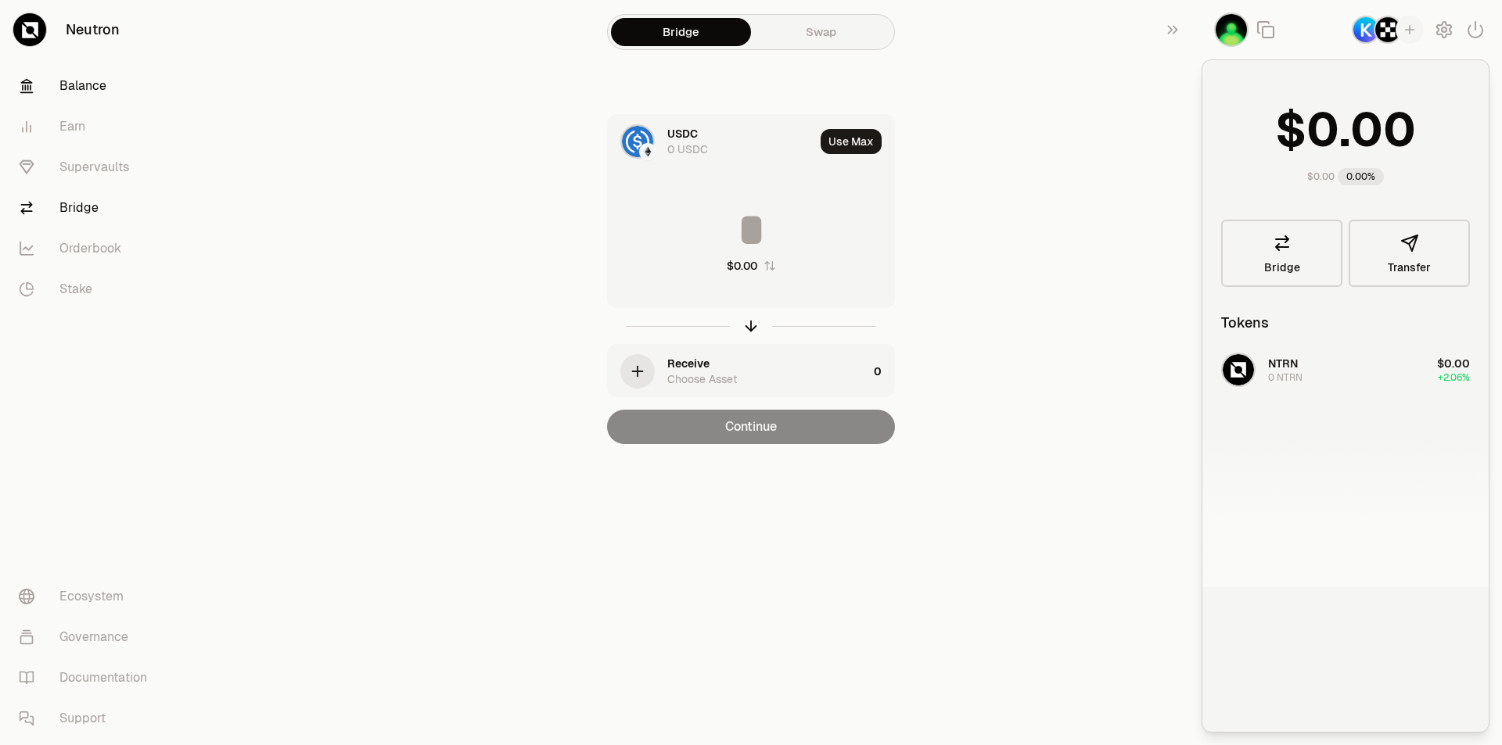
click at [109, 84] on link "Balance" at bounding box center [87, 86] width 163 height 41
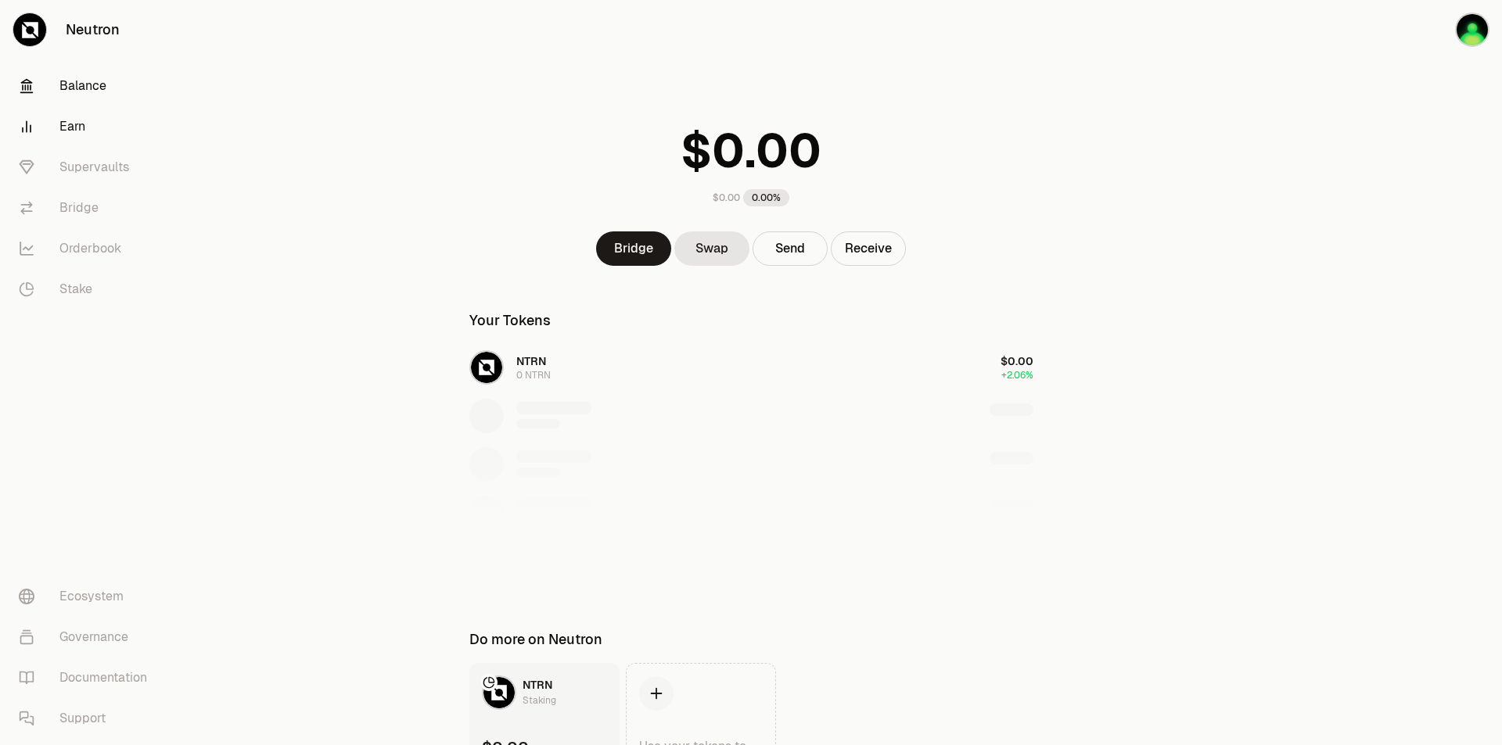
click at [80, 133] on link "Earn" at bounding box center [87, 126] width 163 height 41
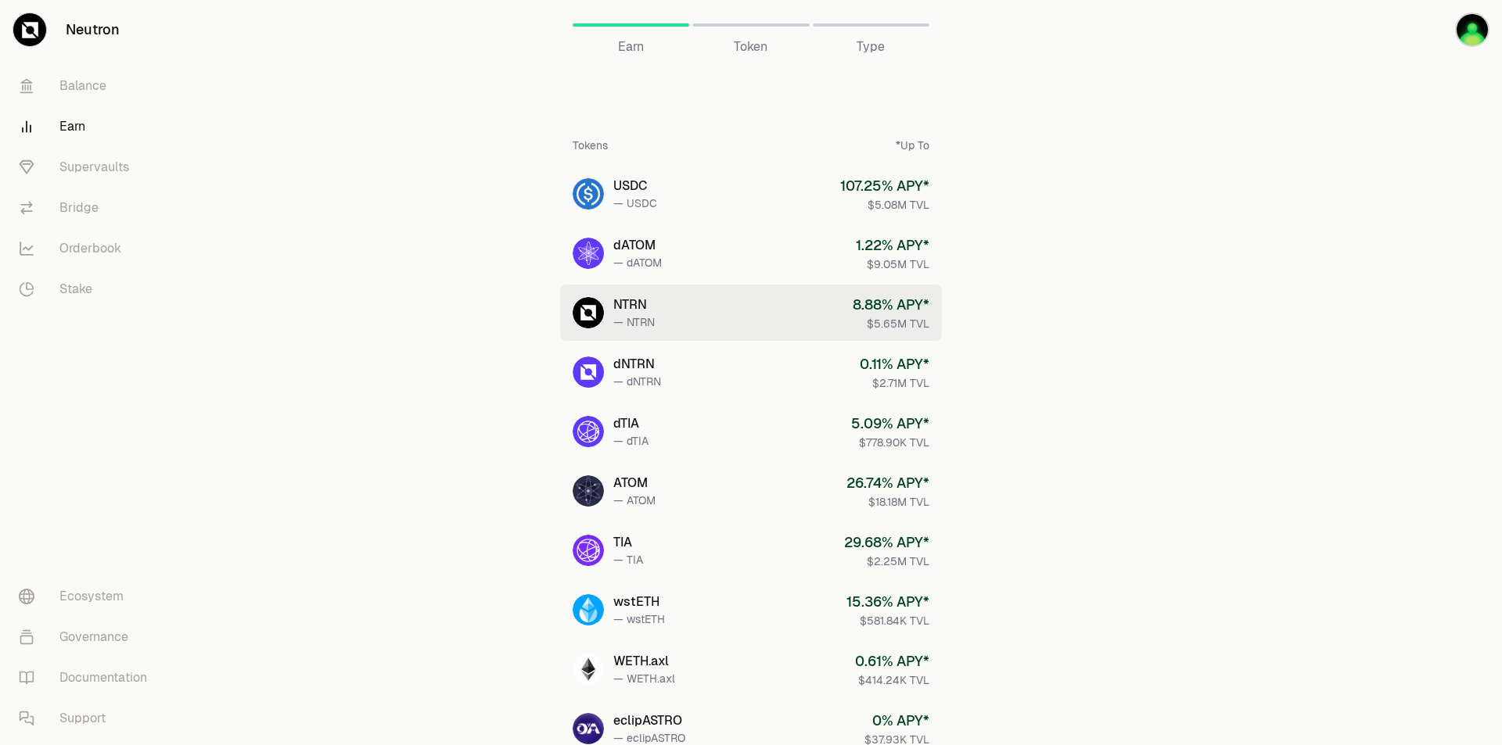
click at [685, 296] on link "NTRN — NTRN 8.88 % APY* $5.65M TVL" at bounding box center [751, 313] width 382 height 56
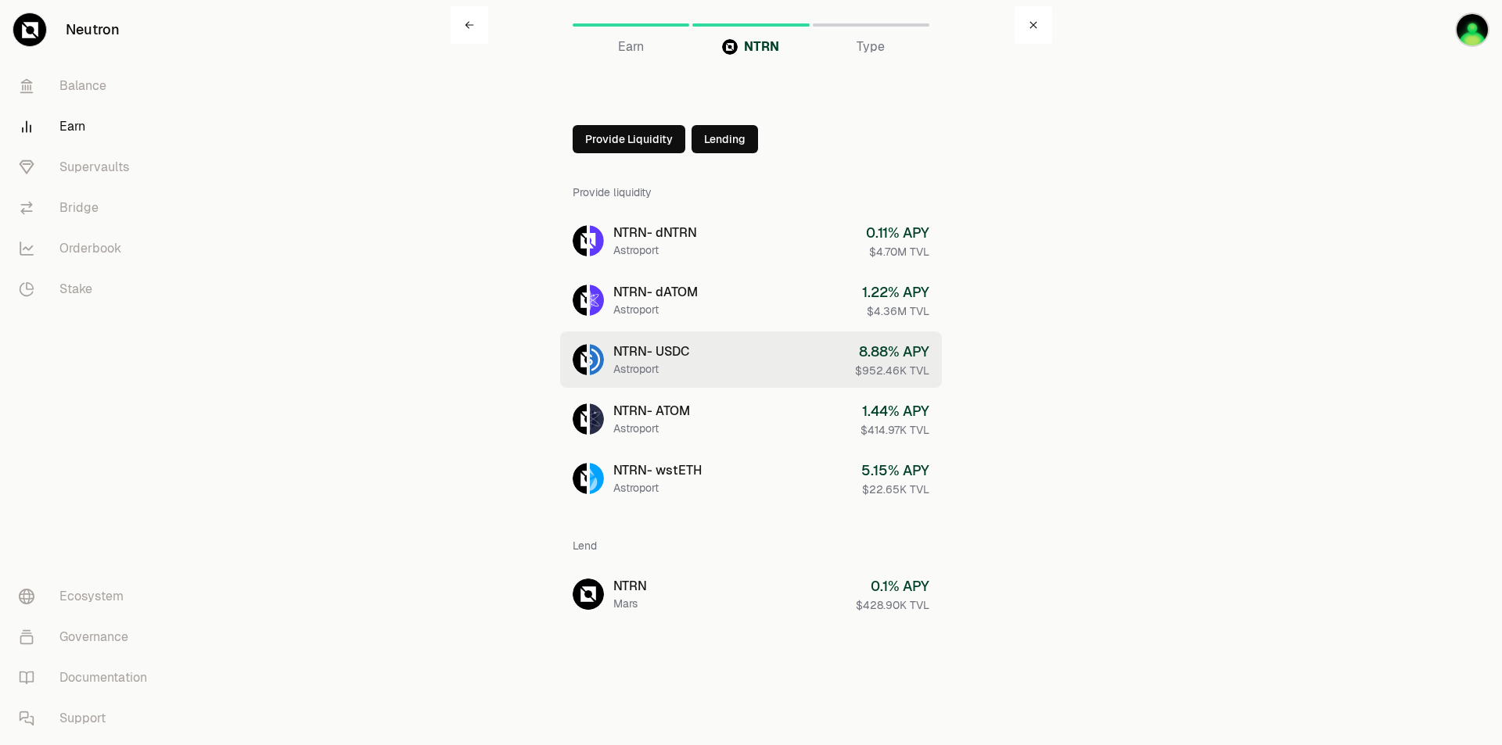
click at [723, 349] on link "NTRN - USDC Astroport 8.88 % APY $952.46K TVL" at bounding box center [751, 360] width 382 height 56
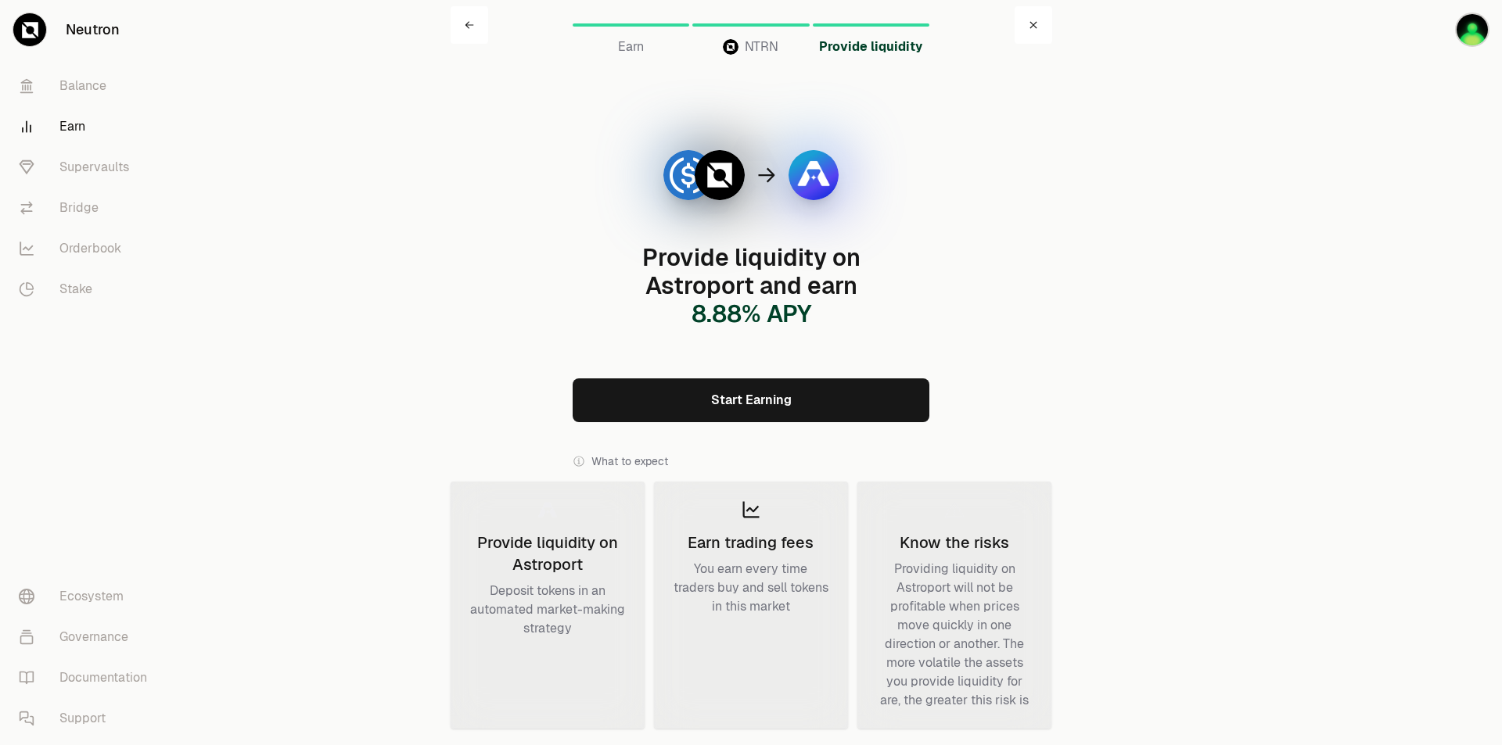
click at [761, 416] on link "Start Earning" at bounding box center [750, 401] width 357 height 44
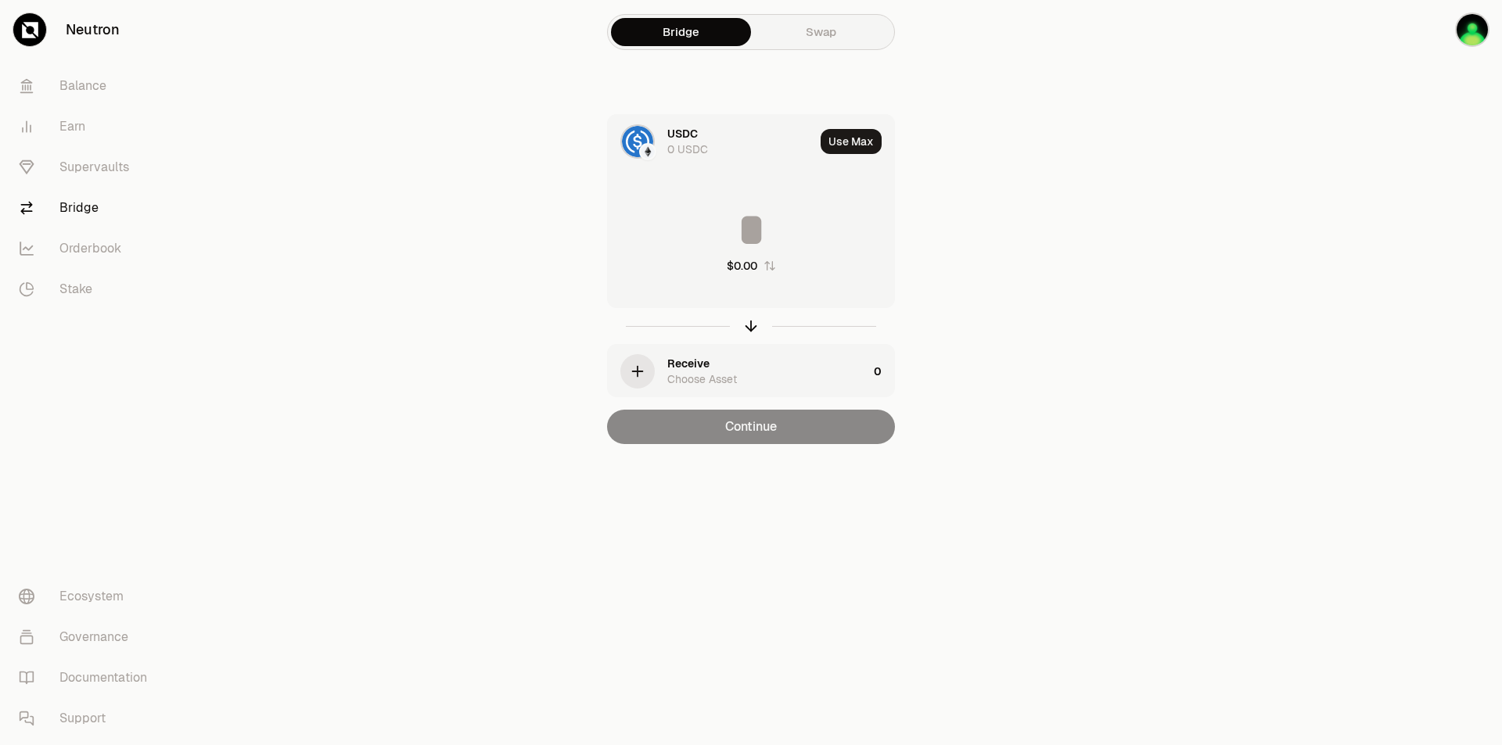
click at [1473, 48] on button "button" at bounding box center [1451, 29] width 100 height 59
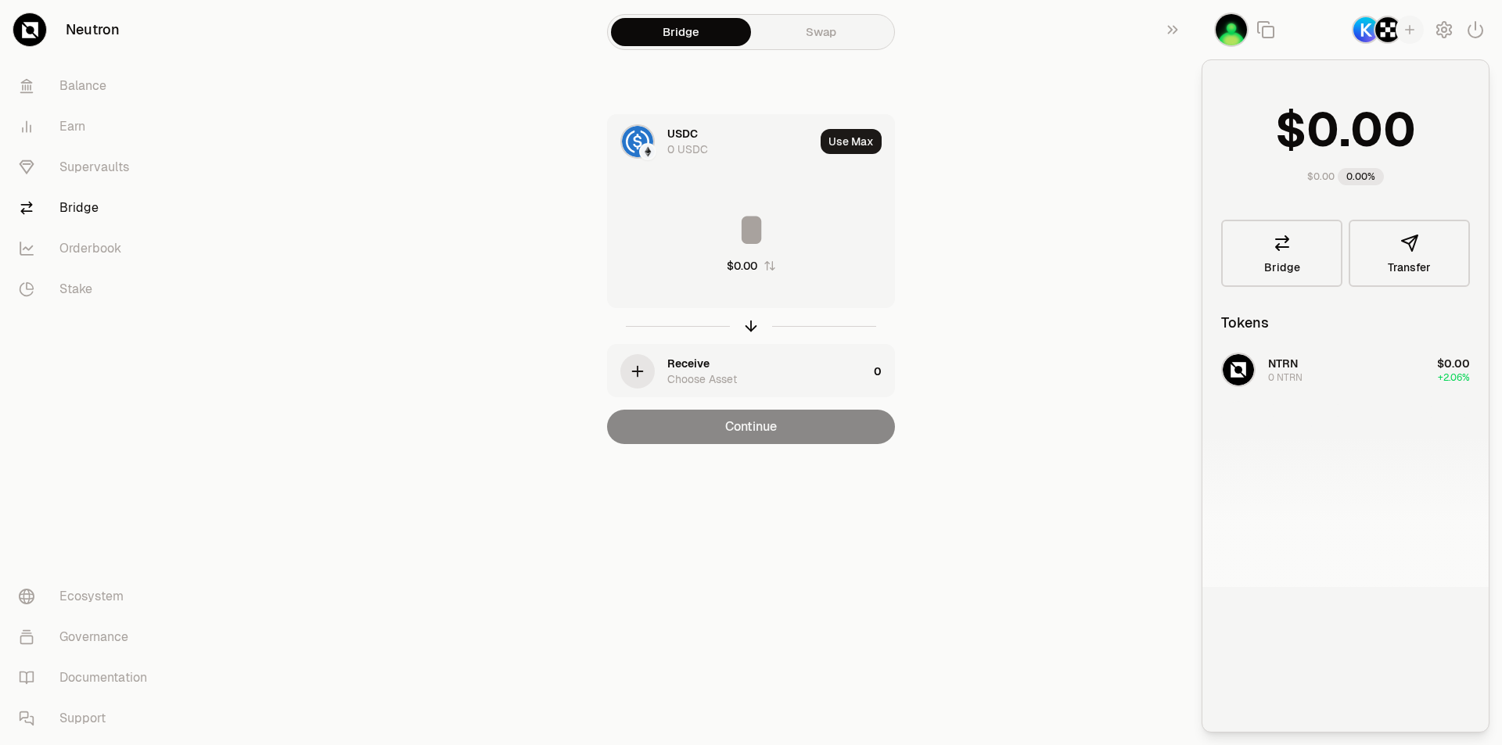
click at [1380, 39] on img "button" at bounding box center [1387, 30] width 28 height 28
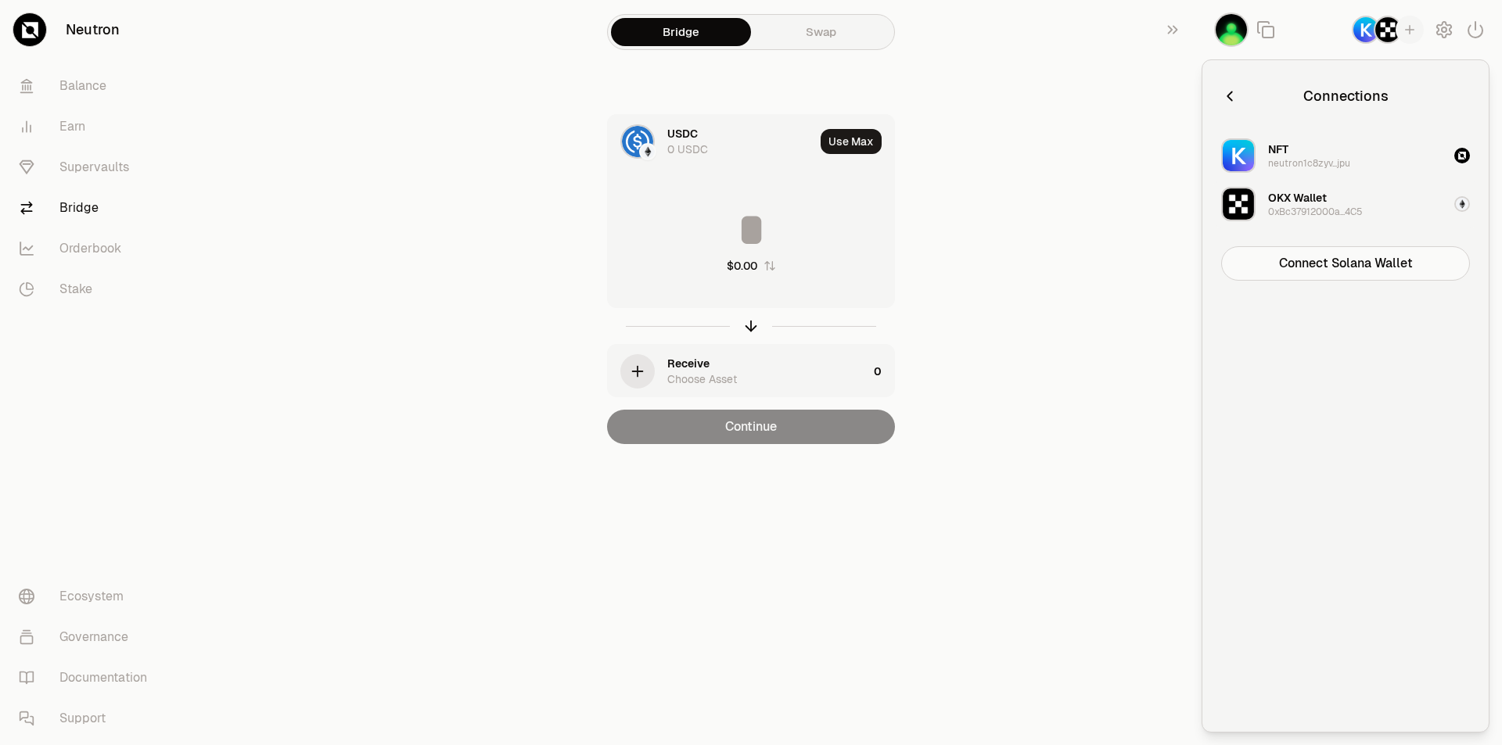
click at [1335, 215] on div "0xBc37912000a...4C5" at bounding box center [1315, 212] width 95 height 13
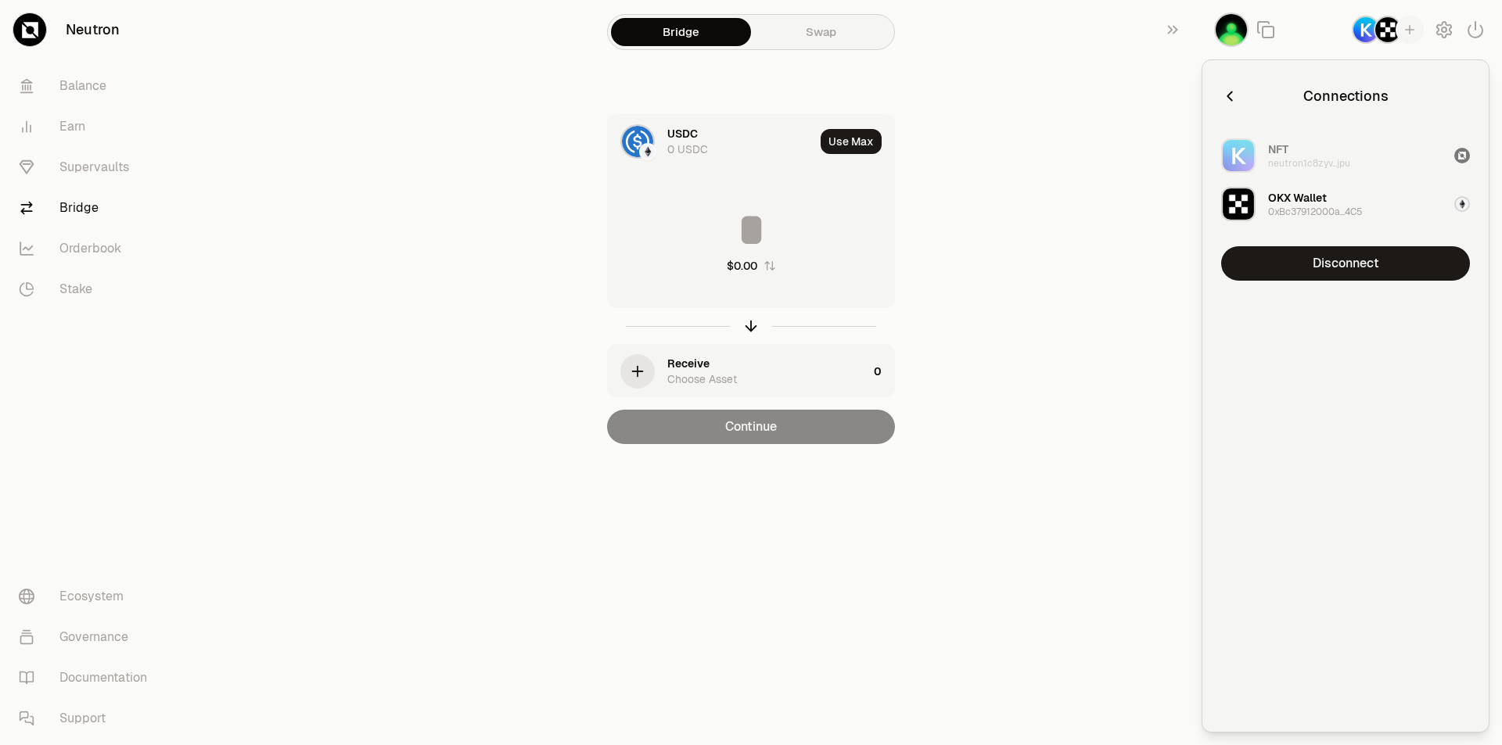
click at [1229, 92] on icon "button" at bounding box center [1229, 96] width 17 height 17
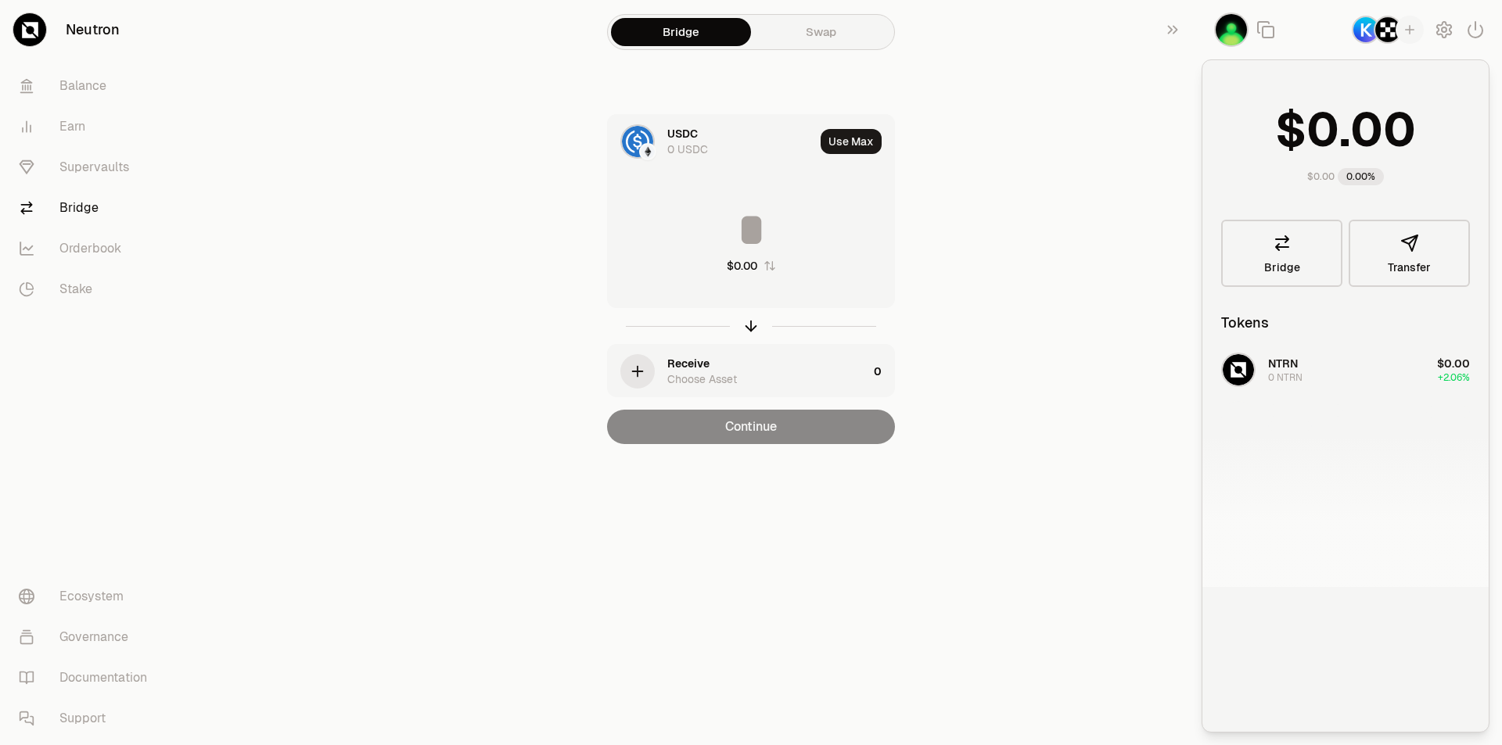
click at [1295, 374] on div "NTRN 0 NTRN $0.00 +2.06%" at bounding box center [1345, 466] width 286 height 241
click at [849, 156] on div "Use Max" at bounding box center [857, 141] width 74 height 53
click at [849, 150] on button "Use Max" at bounding box center [850, 141] width 61 height 25
type input "*"
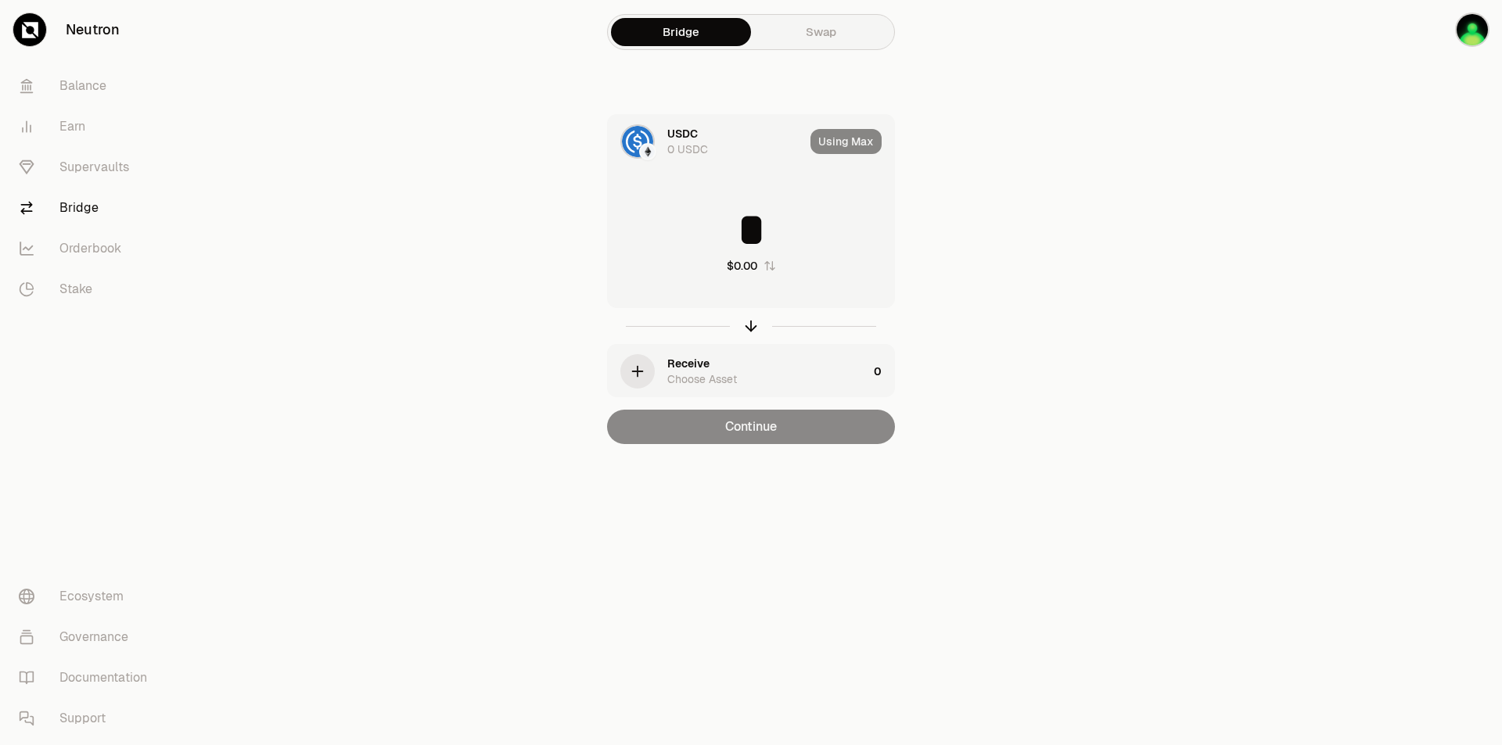
click at [744, 219] on input "*" at bounding box center [751, 229] width 286 height 47
click at [640, 135] on img at bounding box center [637, 141] width 31 height 31
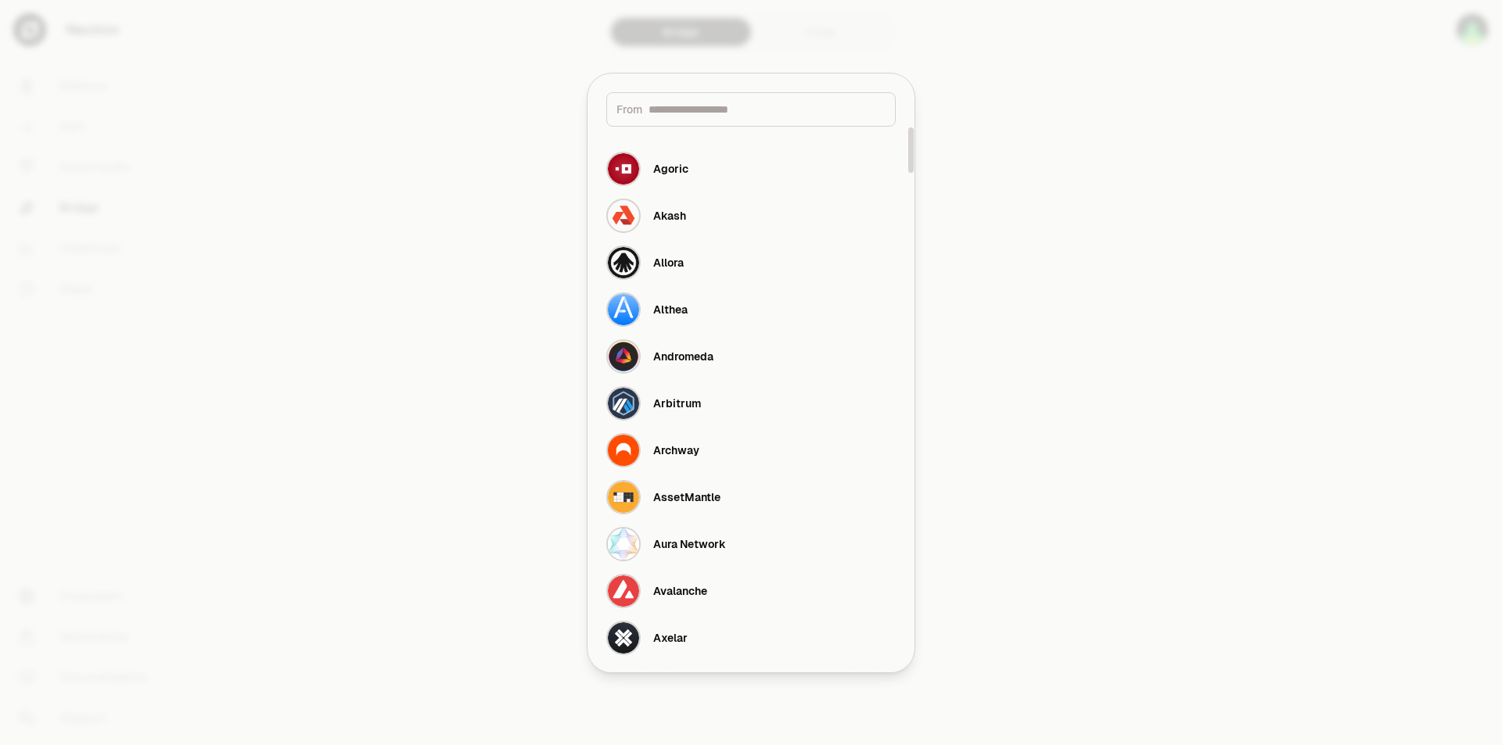
click at [740, 107] on input at bounding box center [766, 110] width 237 height 16
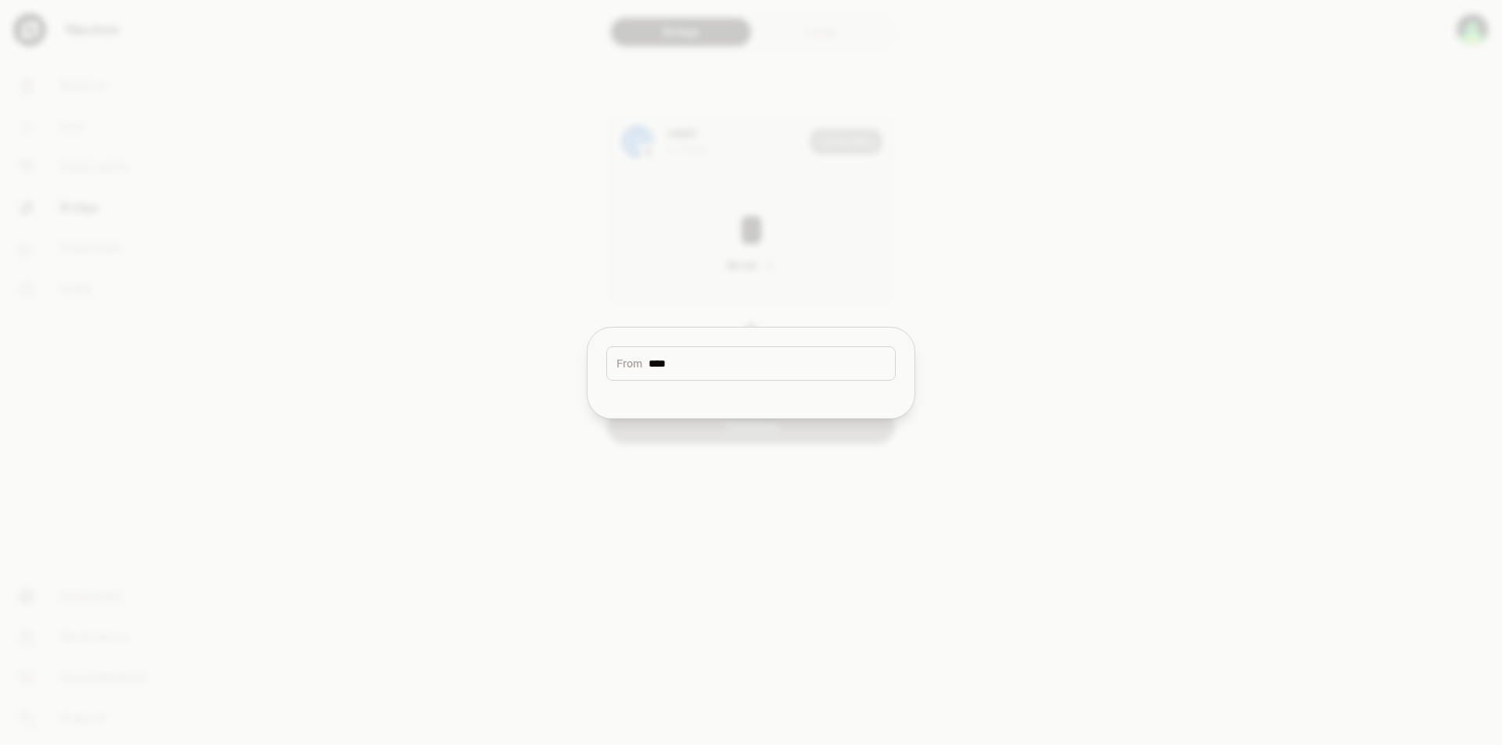
type input "****"
click at [1135, 117] on div at bounding box center [751, 372] width 1502 height 745
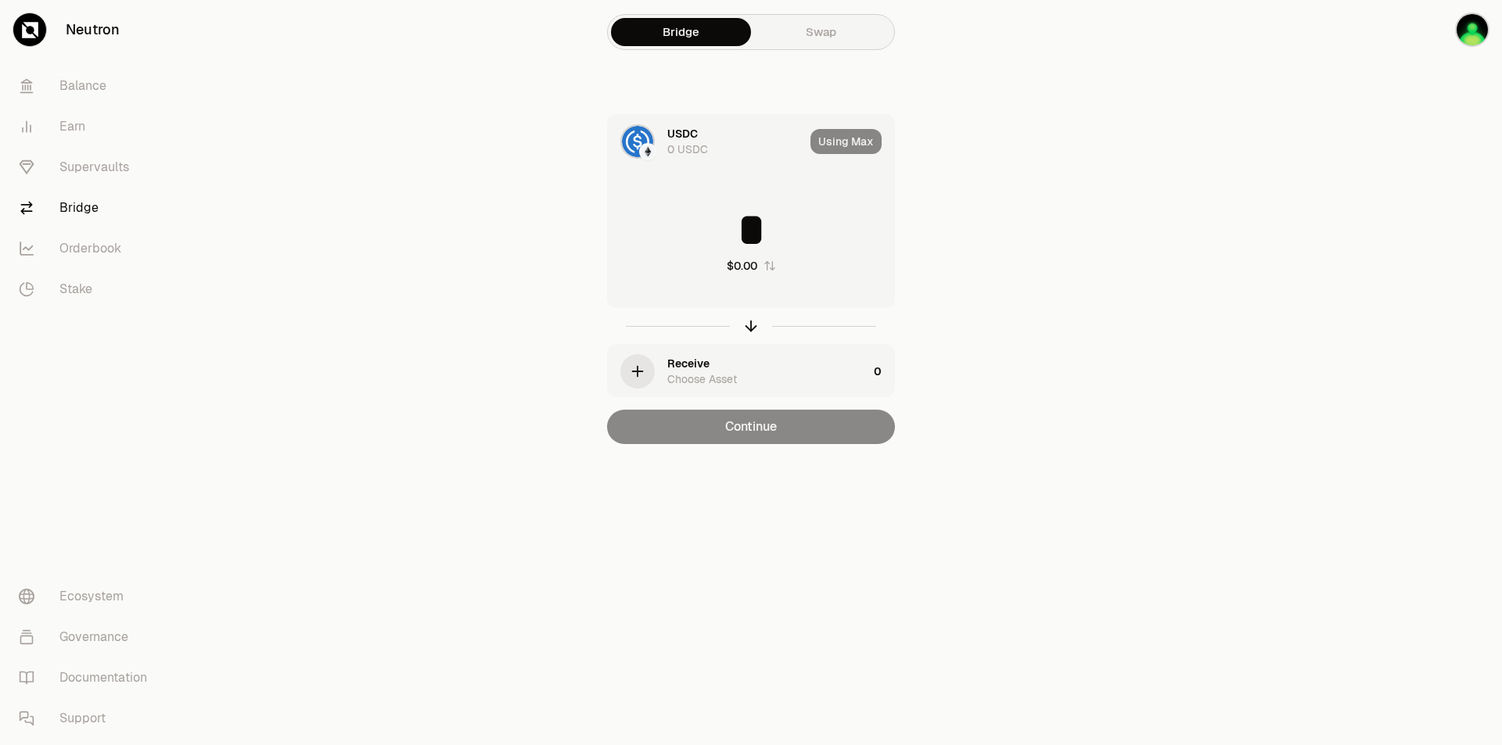
click at [1335, 278] on div at bounding box center [1413, 253] width 175 height 507
click at [1464, 23] on img "button" at bounding box center [1472, 30] width 34 height 34
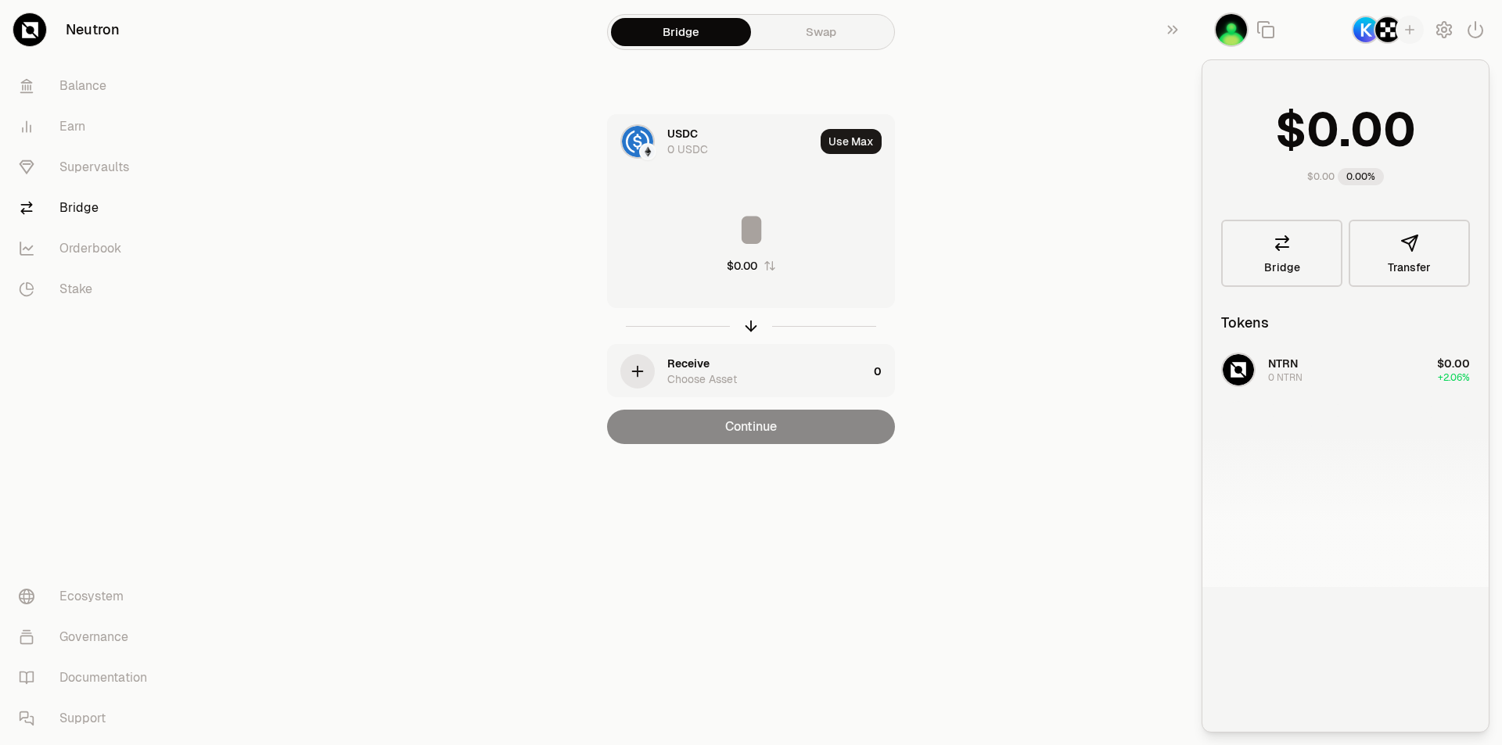
click at [1387, 34] on img "button" at bounding box center [1387, 30] width 28 height 28
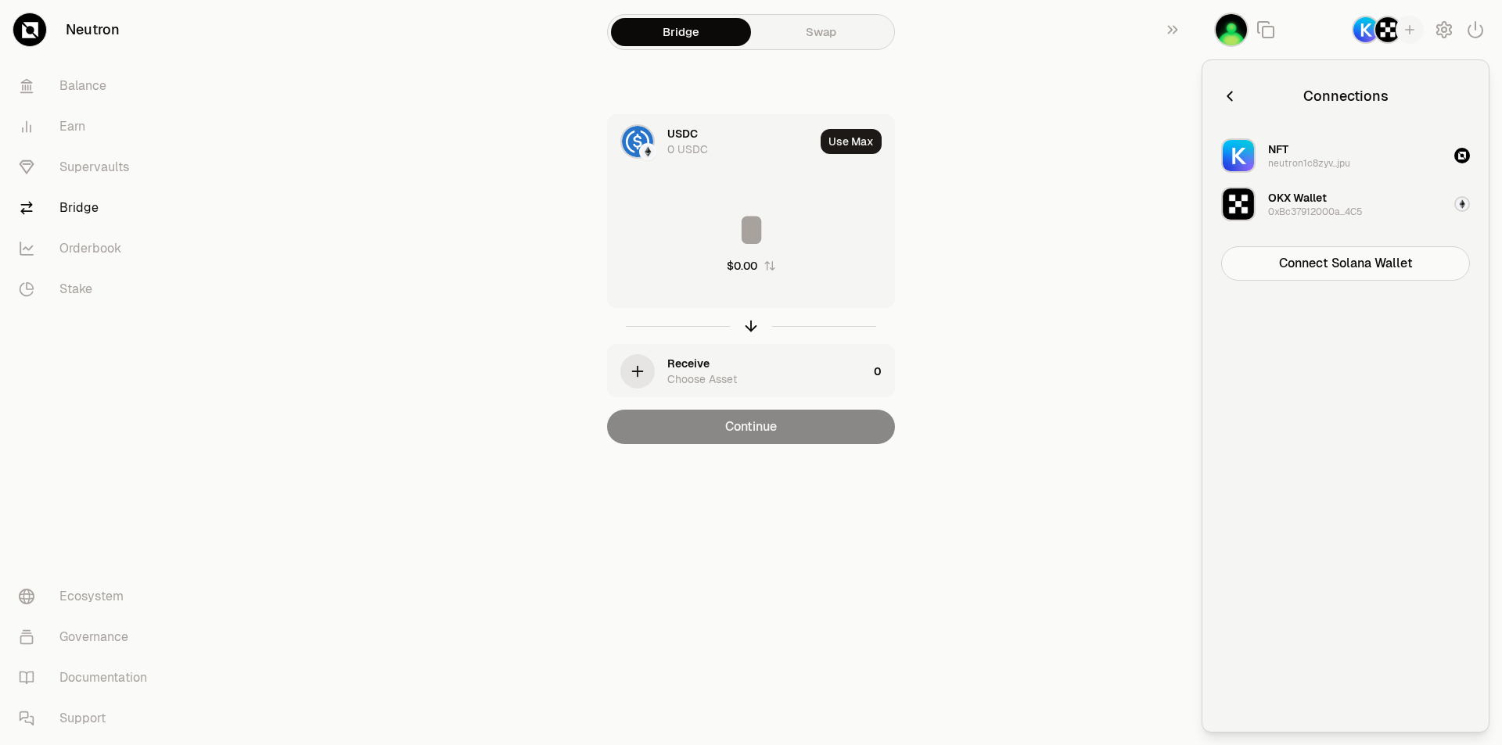
click at [1384, 193] on button "OKX Wallet 0xBc37912000a...4C5" at bounding box center [1344, 204] width 267 height 47
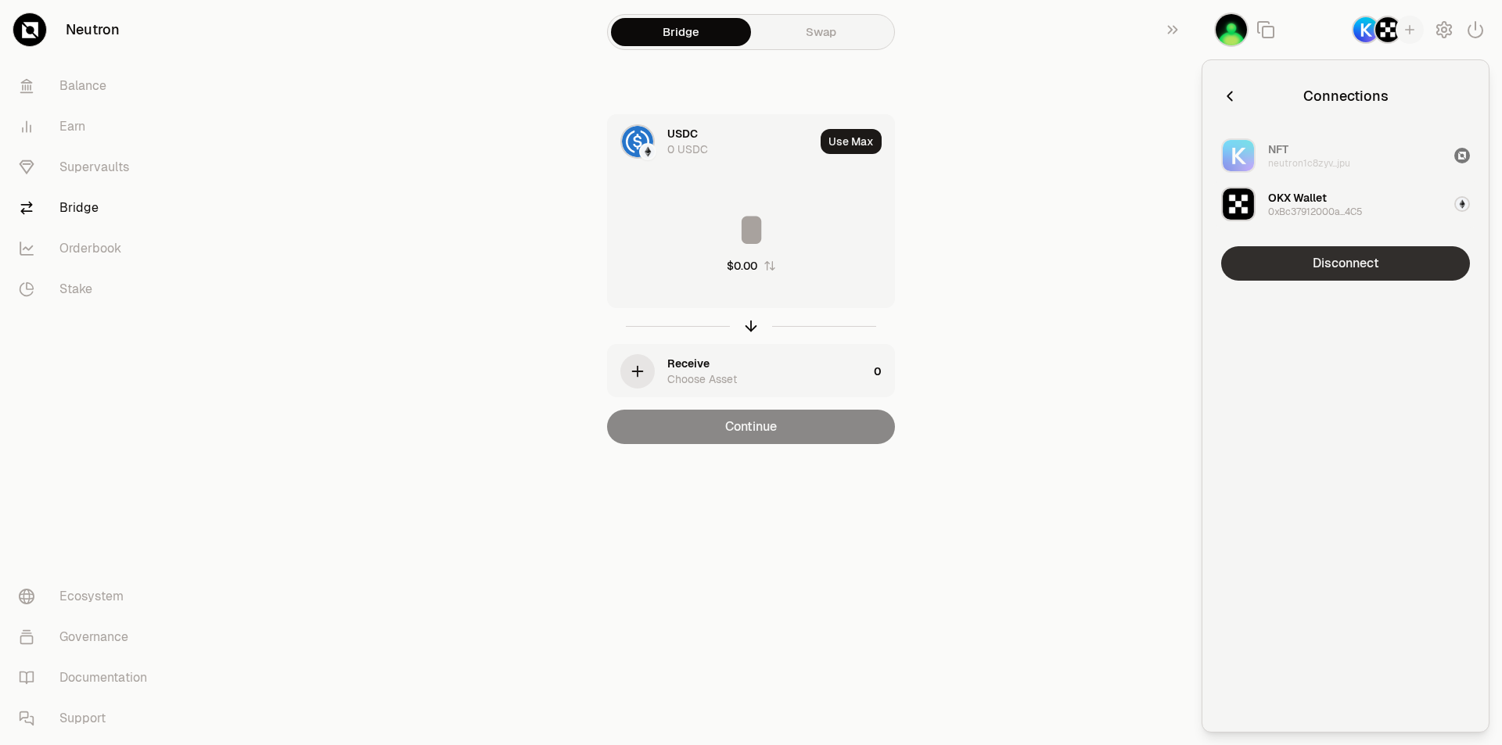
click at [1357, 260] on button "Disconnect" at bounding box center [1345, 263] width 249 height 34
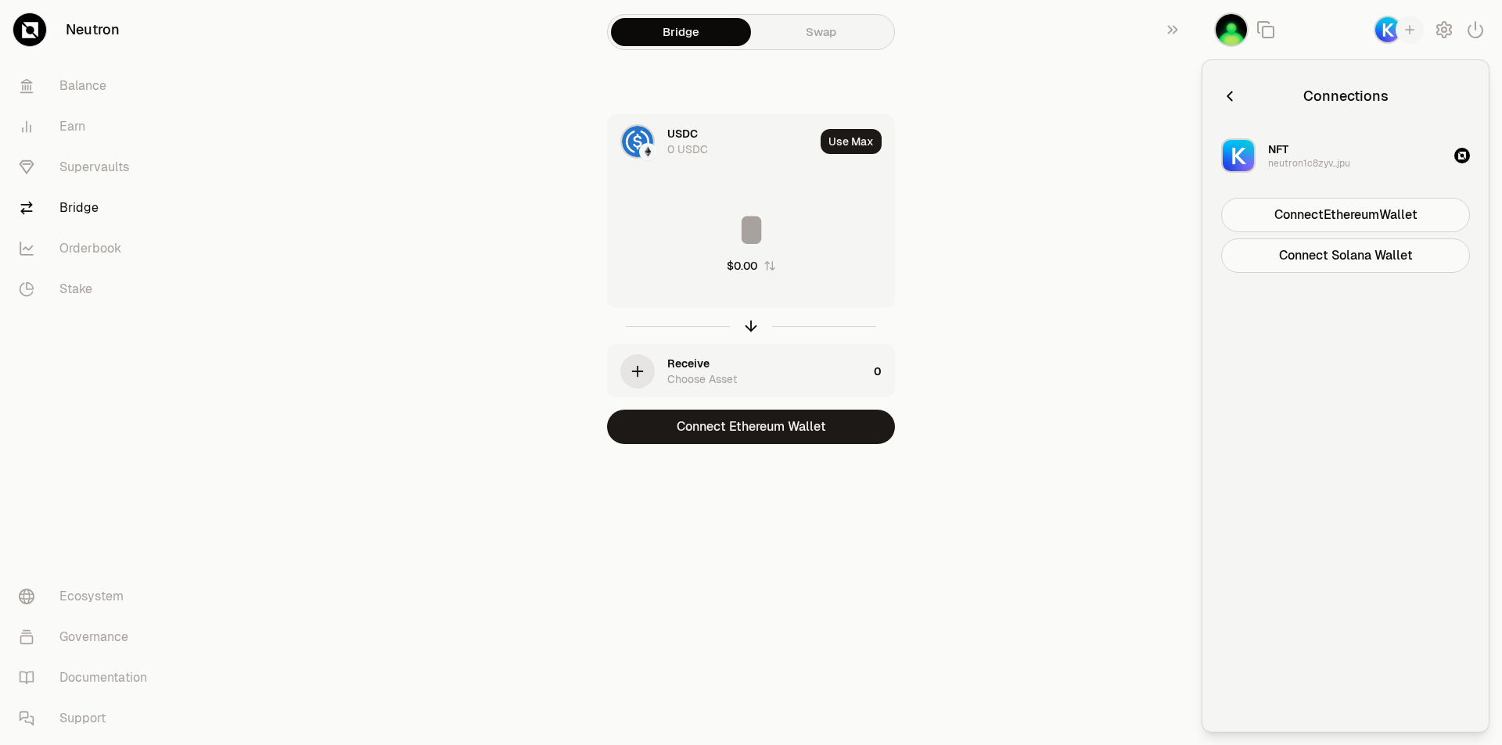
click at [1384, 166] on button "NFT neutron1c8zyv...jpu" at bounding box center [1344, 155] width 267 height 47
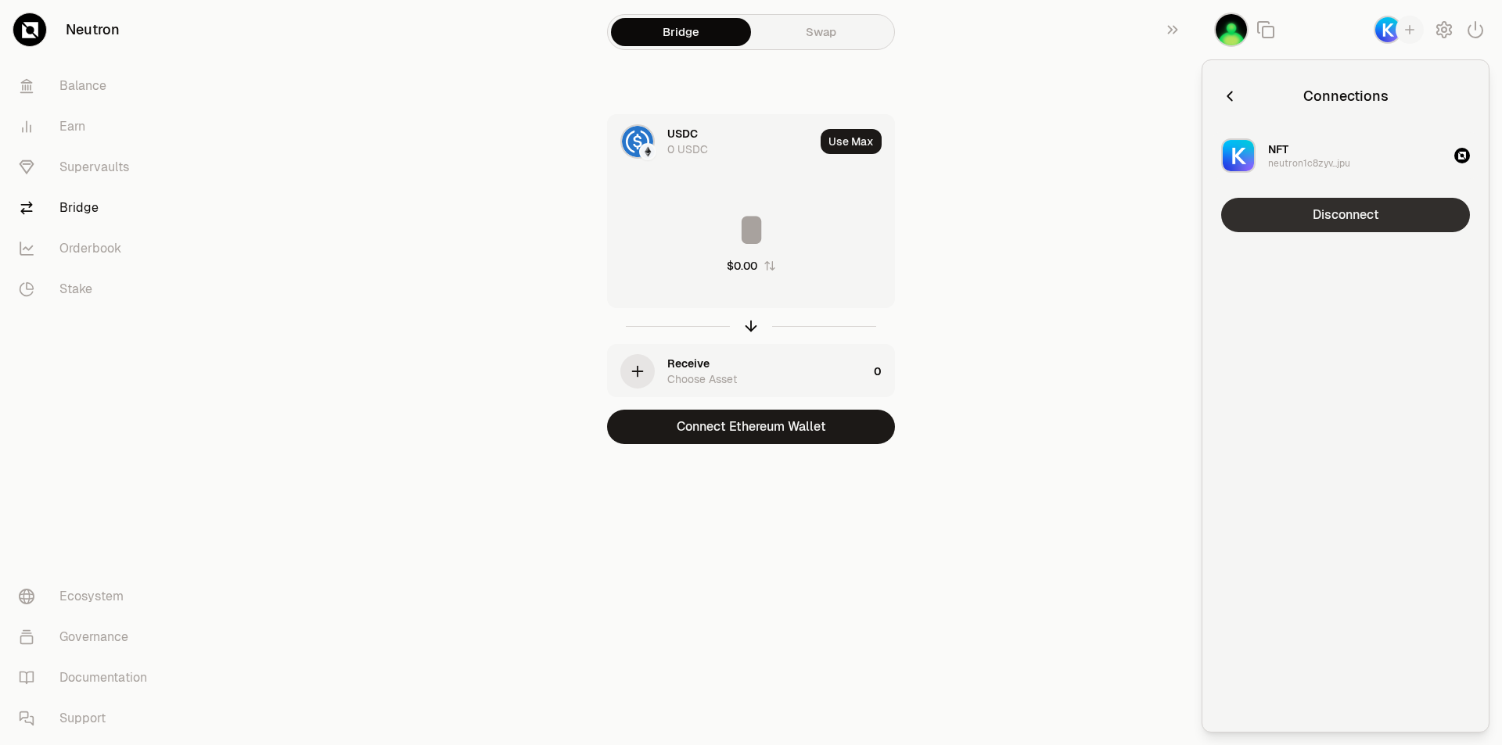
click at [1366, 226] on button "Disconnect" at bounding box center [1345, 215] width 249 height 34
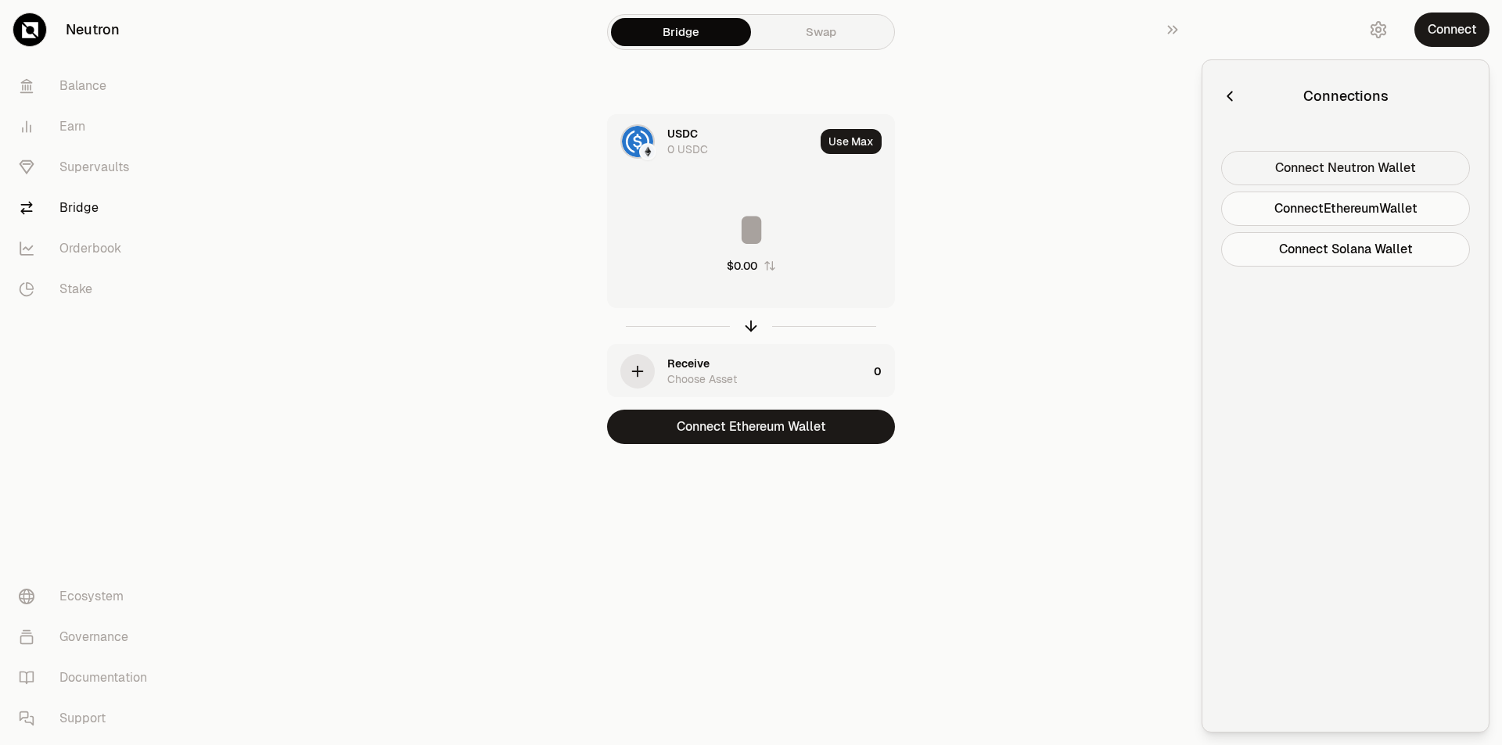
click at [1383, 164] on button "Connect Neutron Wallet" at bounding box center [1345, 168] width 249 height 34
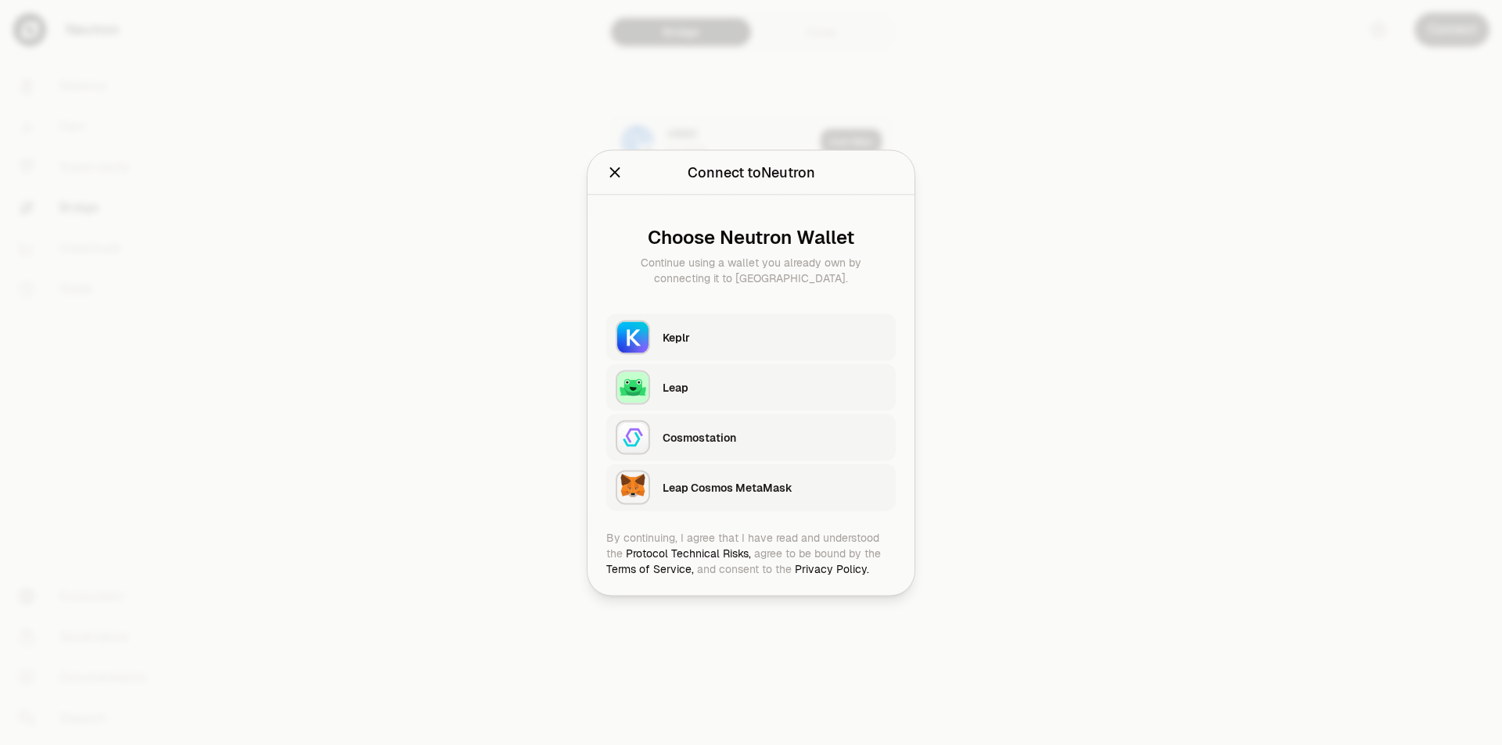
click at [611, 173] on icon "Close" at bounding box center [614, 171] width 17 height 17
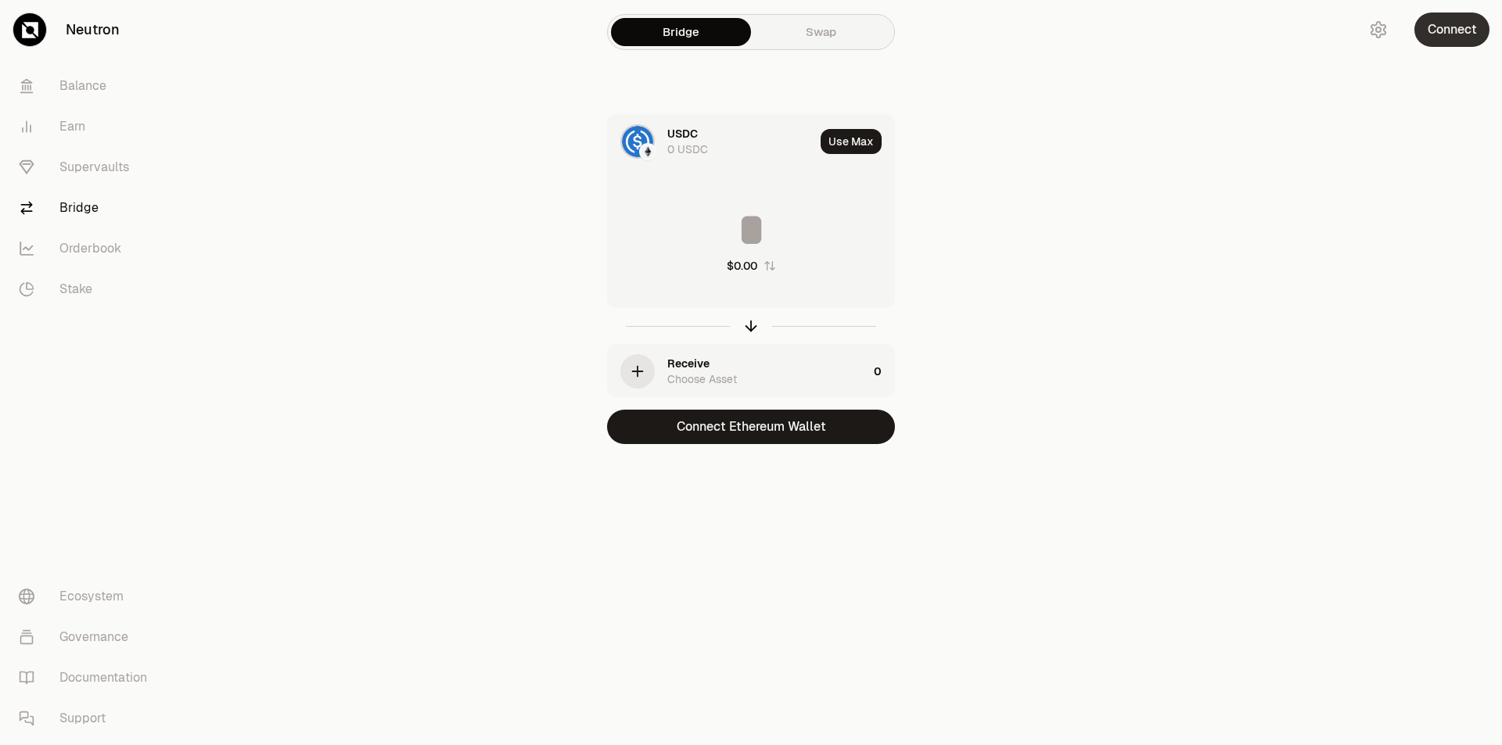
click at [1446, 33] on button "Connect" at bounding box center [1451, 30] width 75 height 34
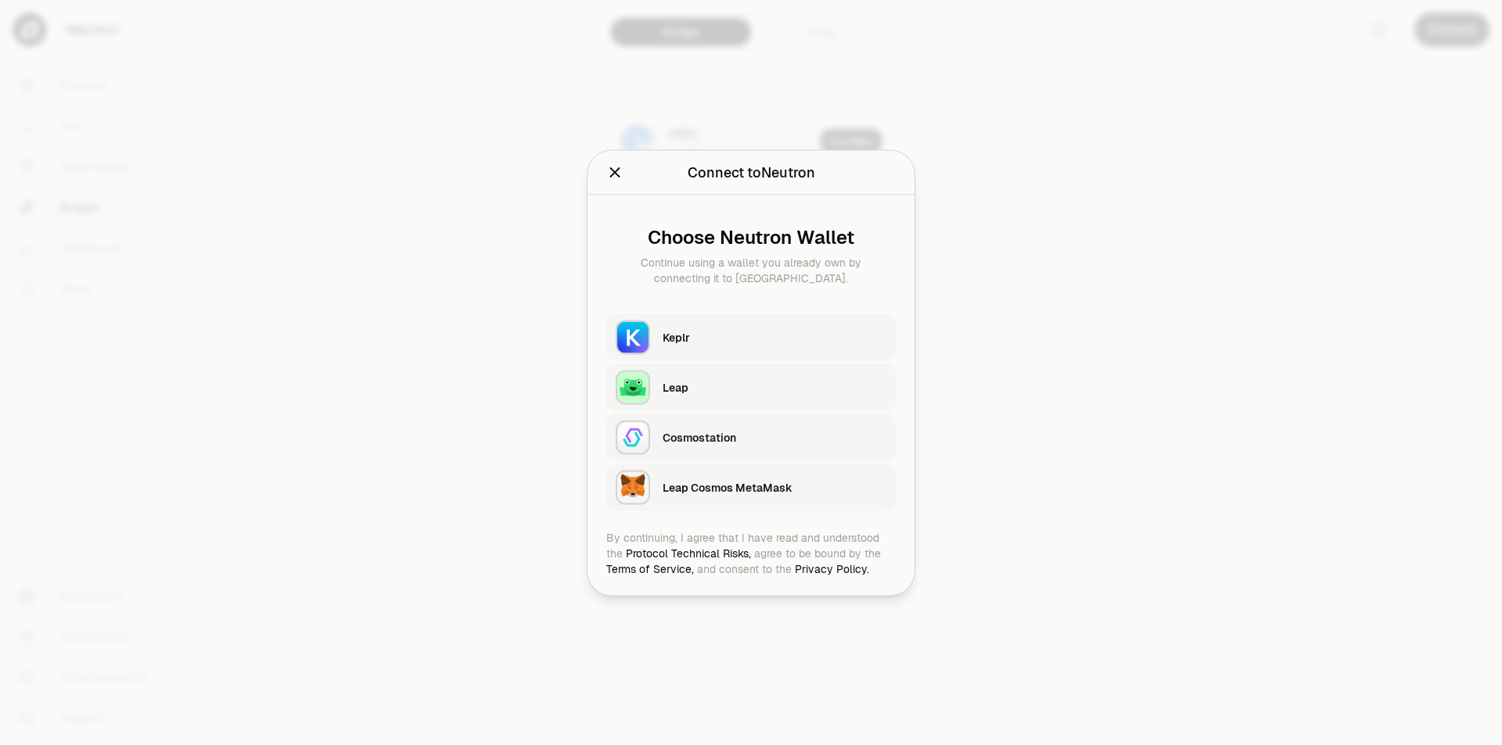
click at [716, 326] on div "Keplr" at bounding box center [774, 336] width 224 height 23
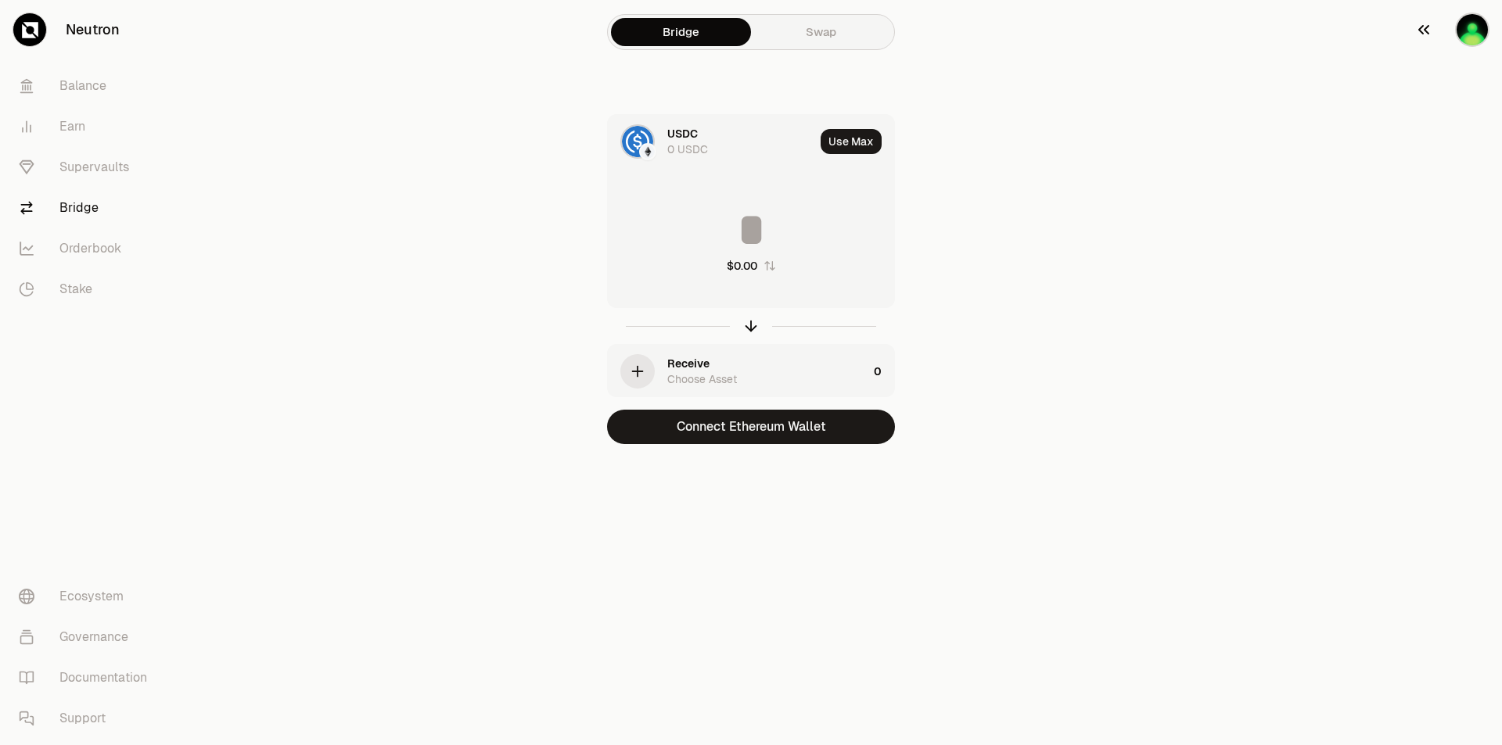
click at [1457, 41] on button "button" at bounding box center [1451, 29] width 100 height 59
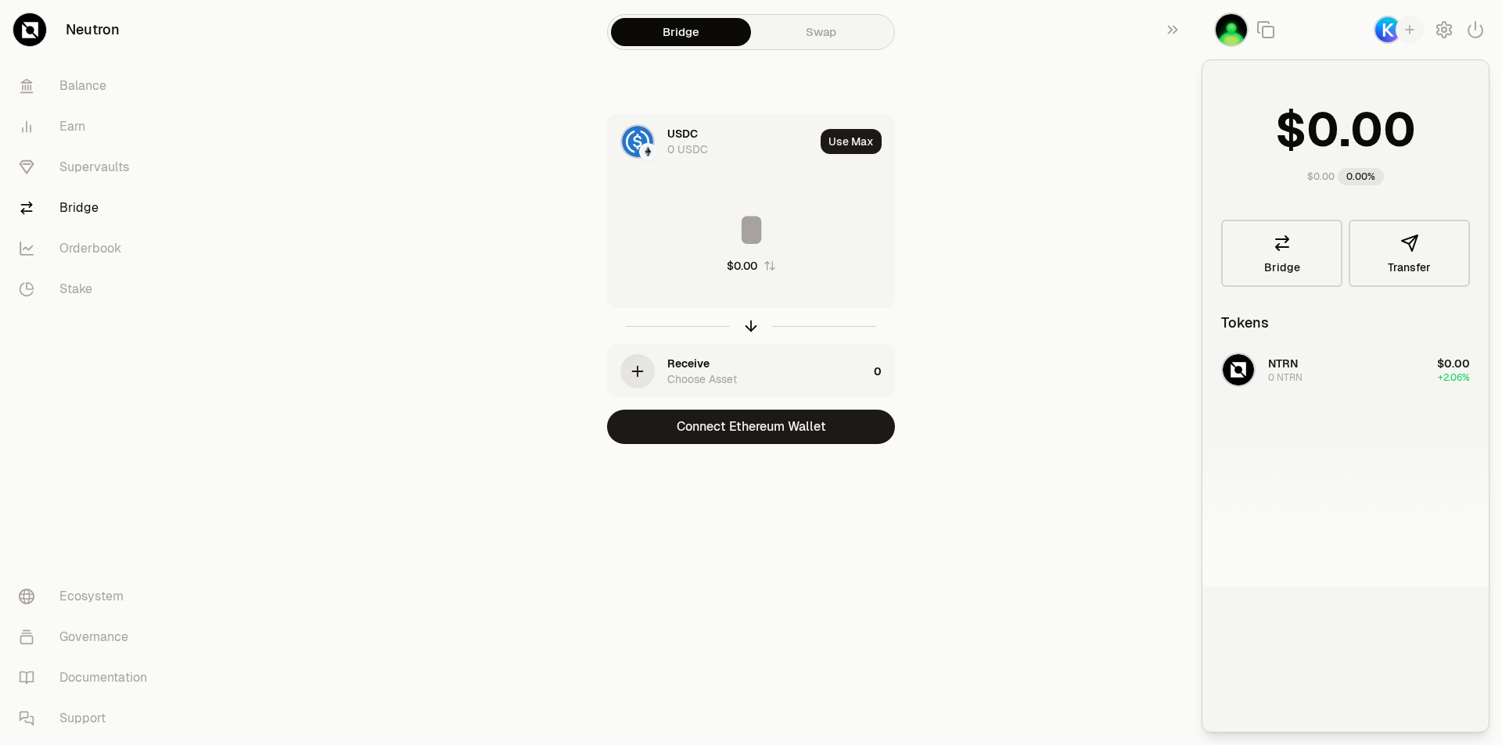
click at [1398, 25] on div "button" at bounding box center [1409, 30] width 28 height 28
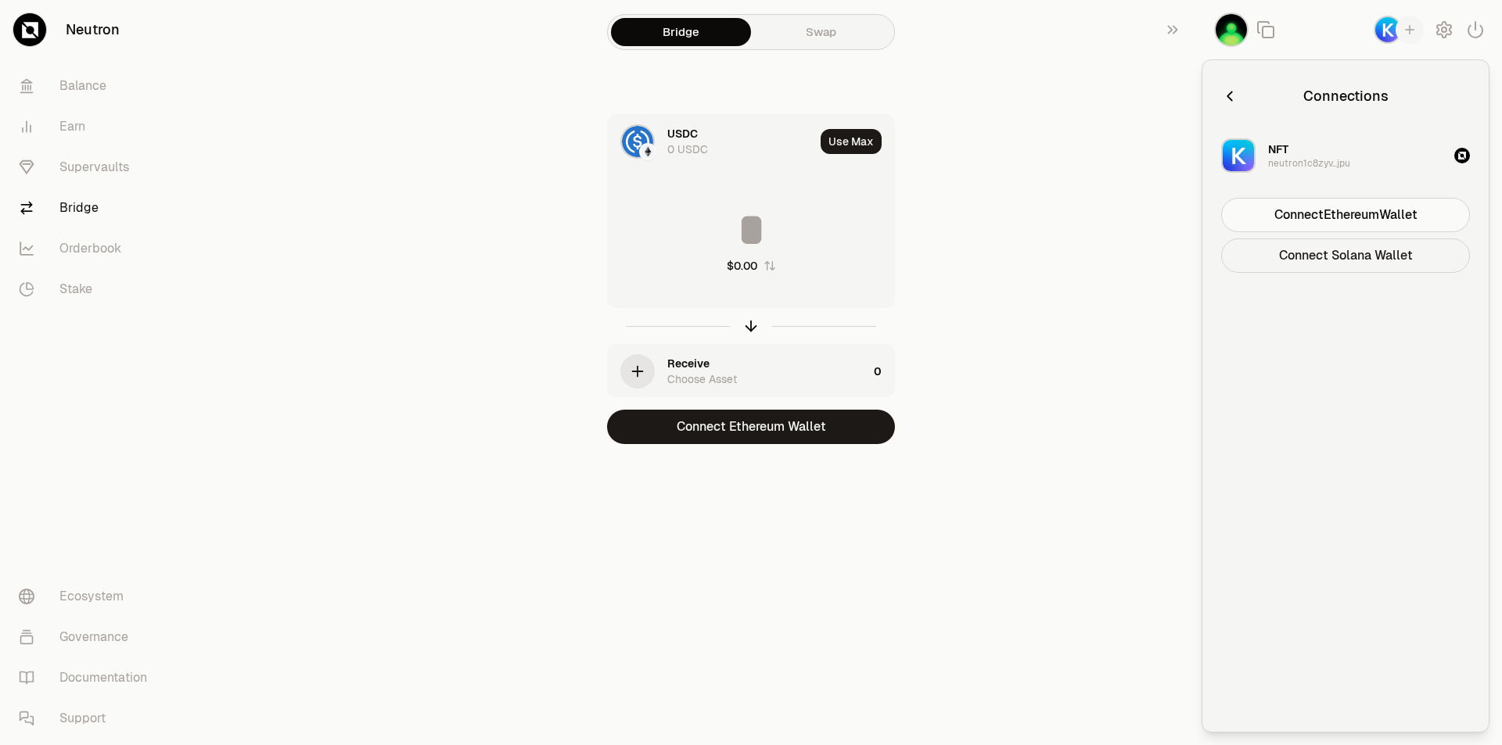
click at [1337, 252] on button "Connect Solana Wallet" at bounding box center [1345, 256] width 249 height 34
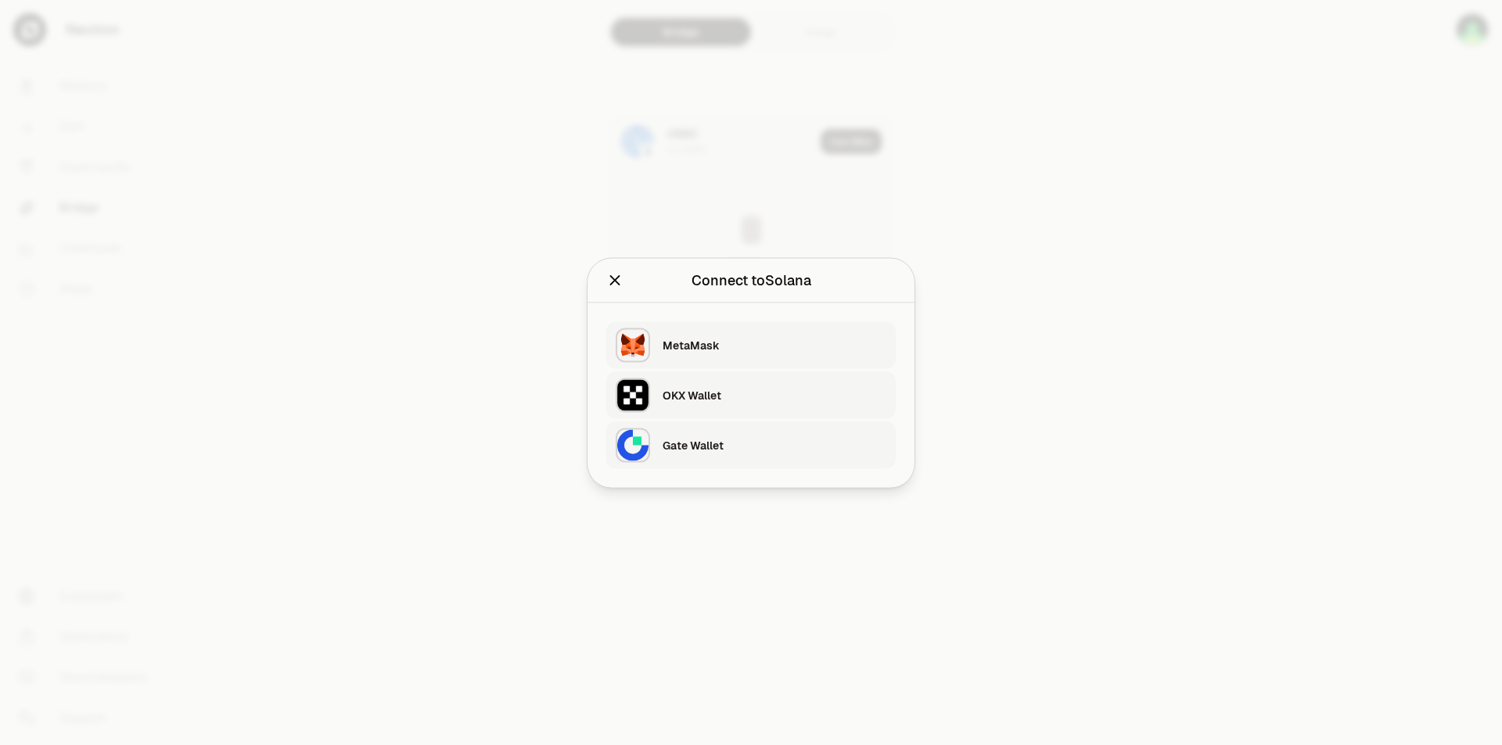
click at [741, 400] on div "OKX Wallet" at bounding box center [774, 395] width 224 height 16
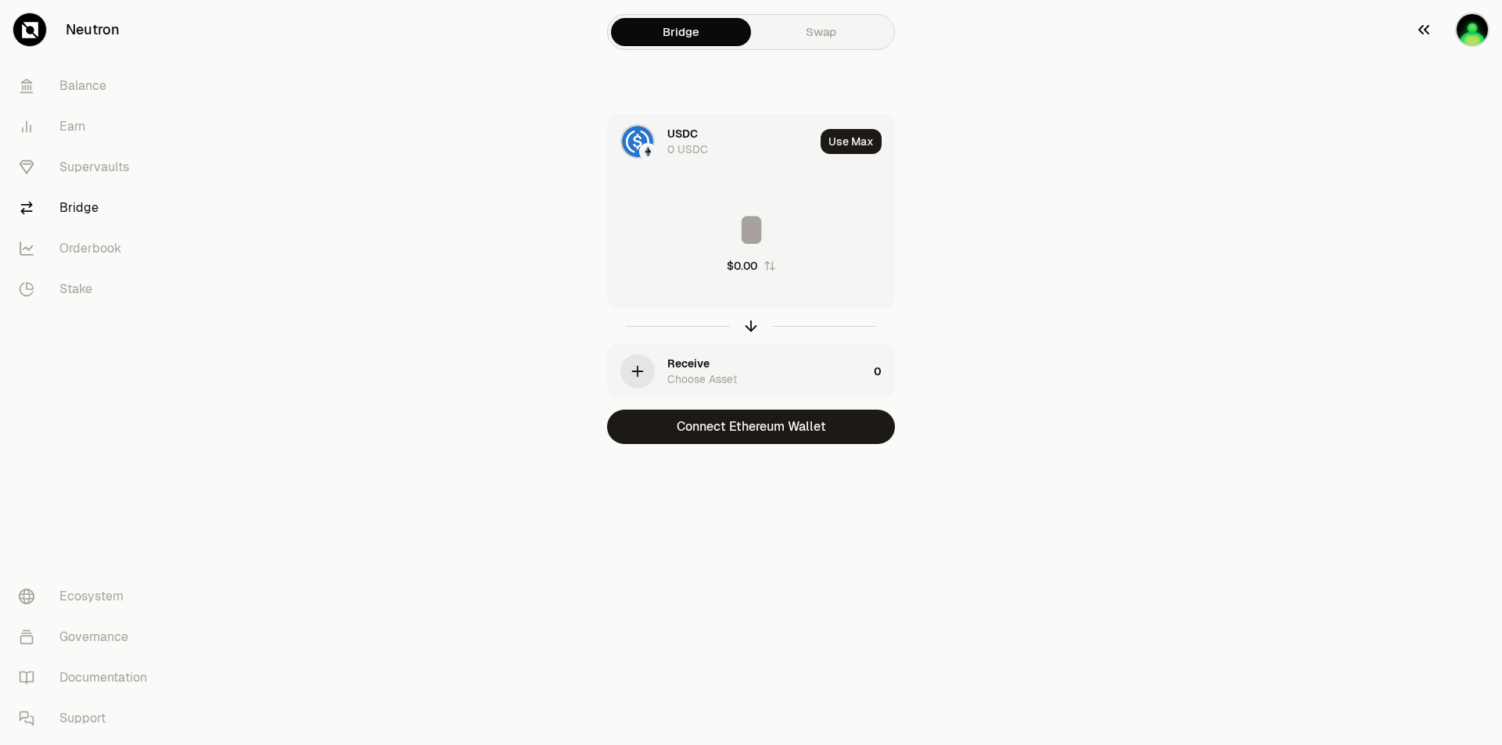
click at [1467, 45] on img "button" at bounding box center [1472, 30] width 34 height 34
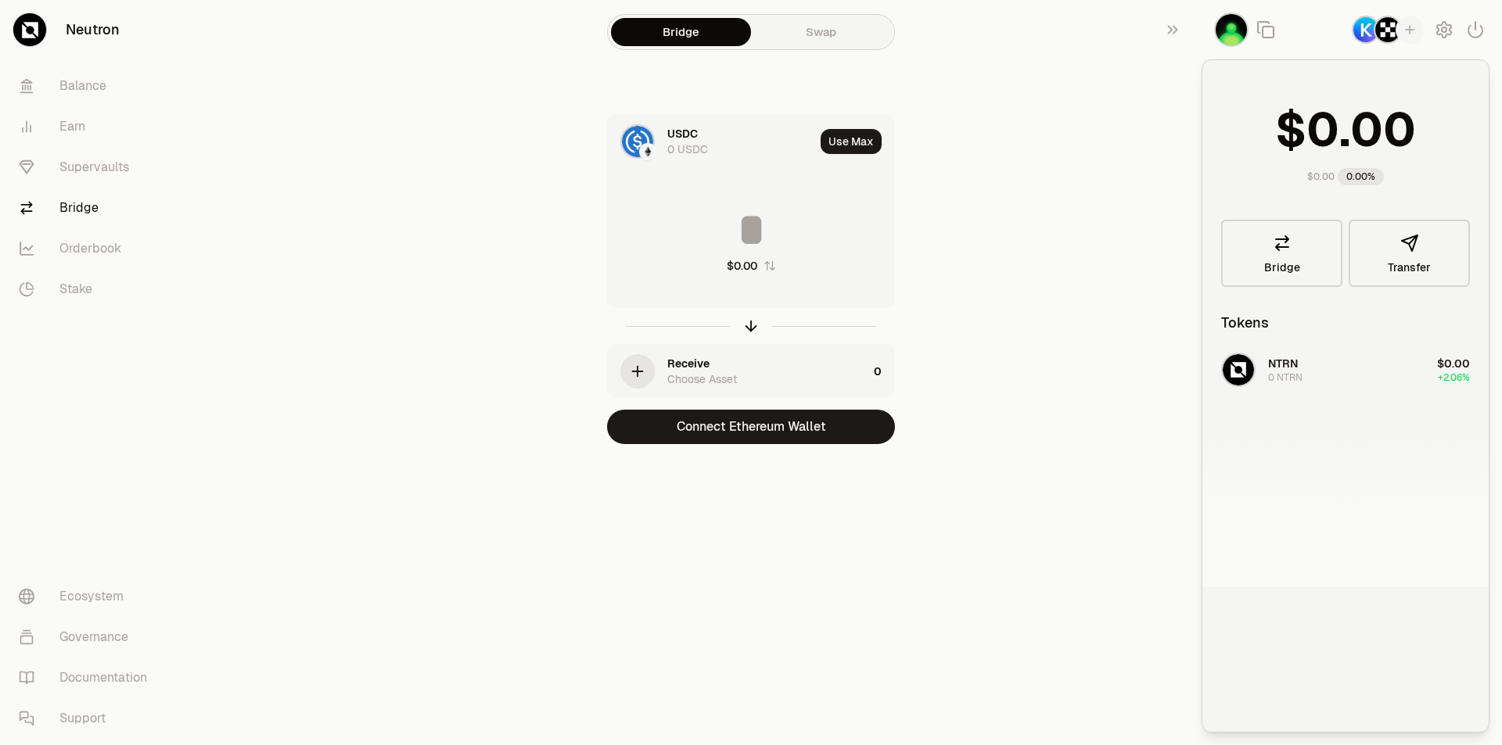
drag, startPoint x: 1305, startPoint y: 391, endPoint x: 1296, endPoint y: 362, distance: 30.4
click at [1304, 391] on div "NTRN 0 NTRN $0.00 +2.06%" at bounding box center [1345, 466] width 286 height 241
click at [1296, 362] on div "NTRN 0 NTRN $0.00 +2.06%" at bounding box center [1345, 466] width 286 height 241
click at [679, 142] on div "0 USDC" at bounding box center [687, 150] width 41 height 16
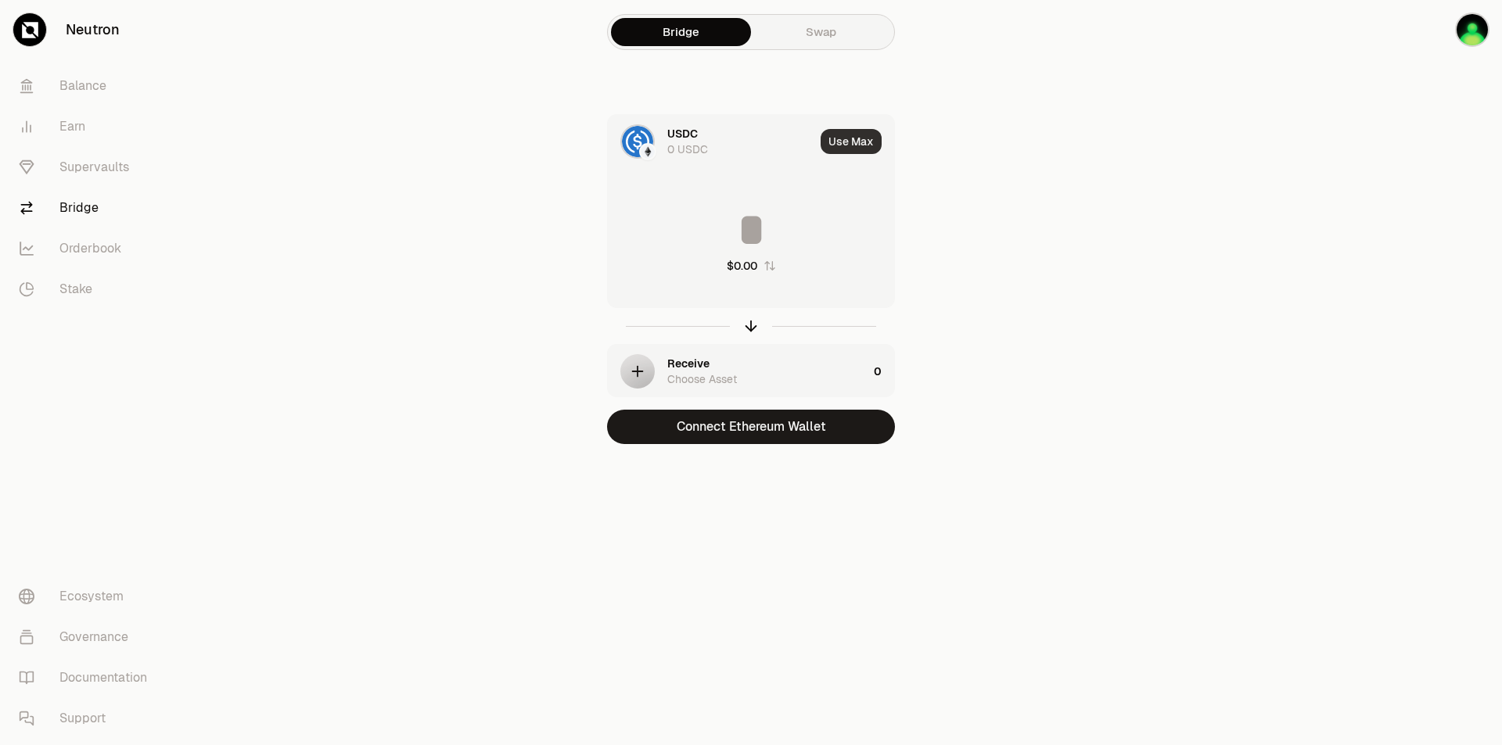
click at [855, 145] on button "Use Max" at bounding box center [850, 141] width 61 height 25
type input "*"
click at [640, 149] on div at bounding box center [647, 151] width 17 height 17
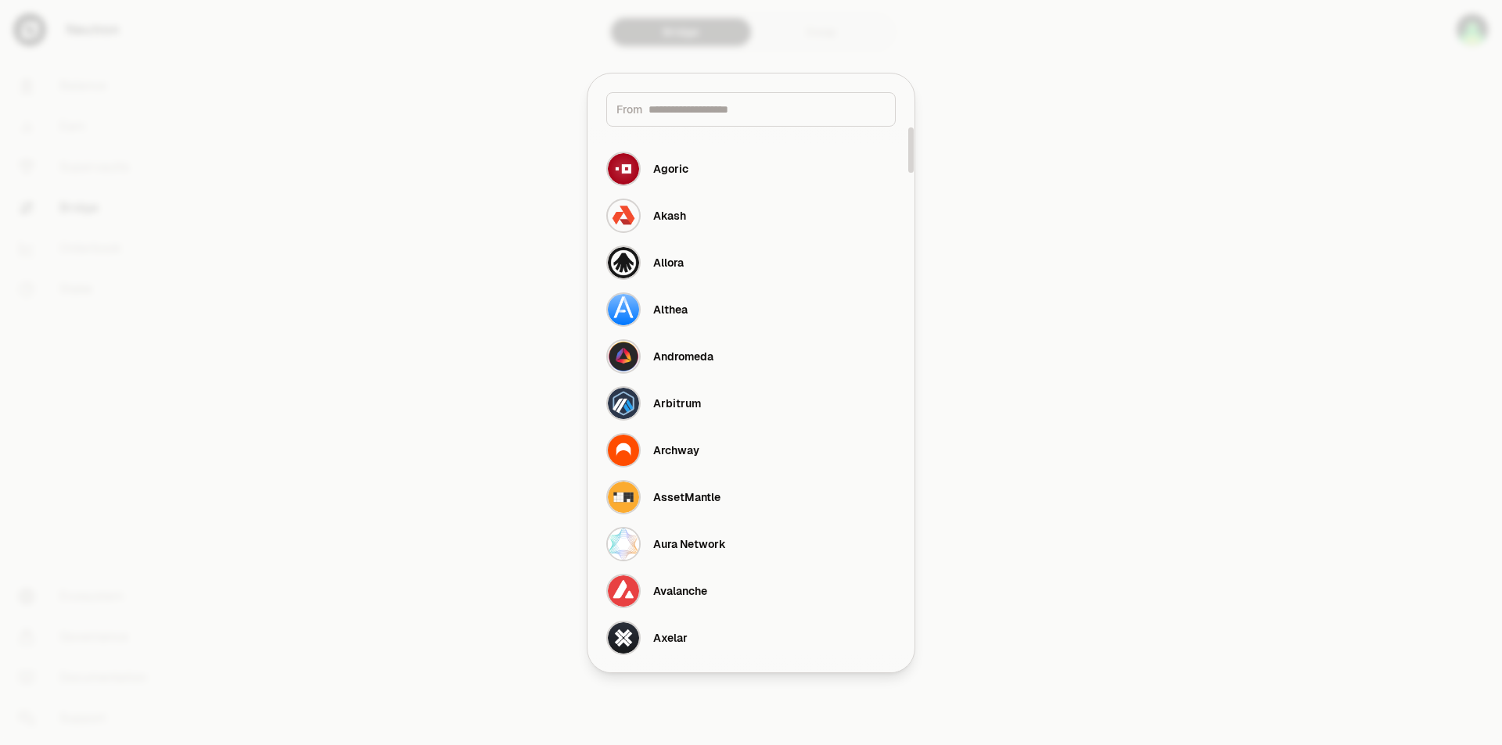
drag, startPoint x: 908, startPoint y: 462, endPoint x: 794, endPoint y: 20, distance: 456.4
click at [908, 127] on div at bounding box center [910, 150] width 5 height 46
drag, startPoint x: 760, startPoint y: 90, endPoint x: 759, endPoint y: 101, distance: 11.0
click at [760, 91] on div "From" at bounding box center [750, 100] width 327 height 53
click at [759, 102] on input at bounding box center [766, 110] width 237 height 16
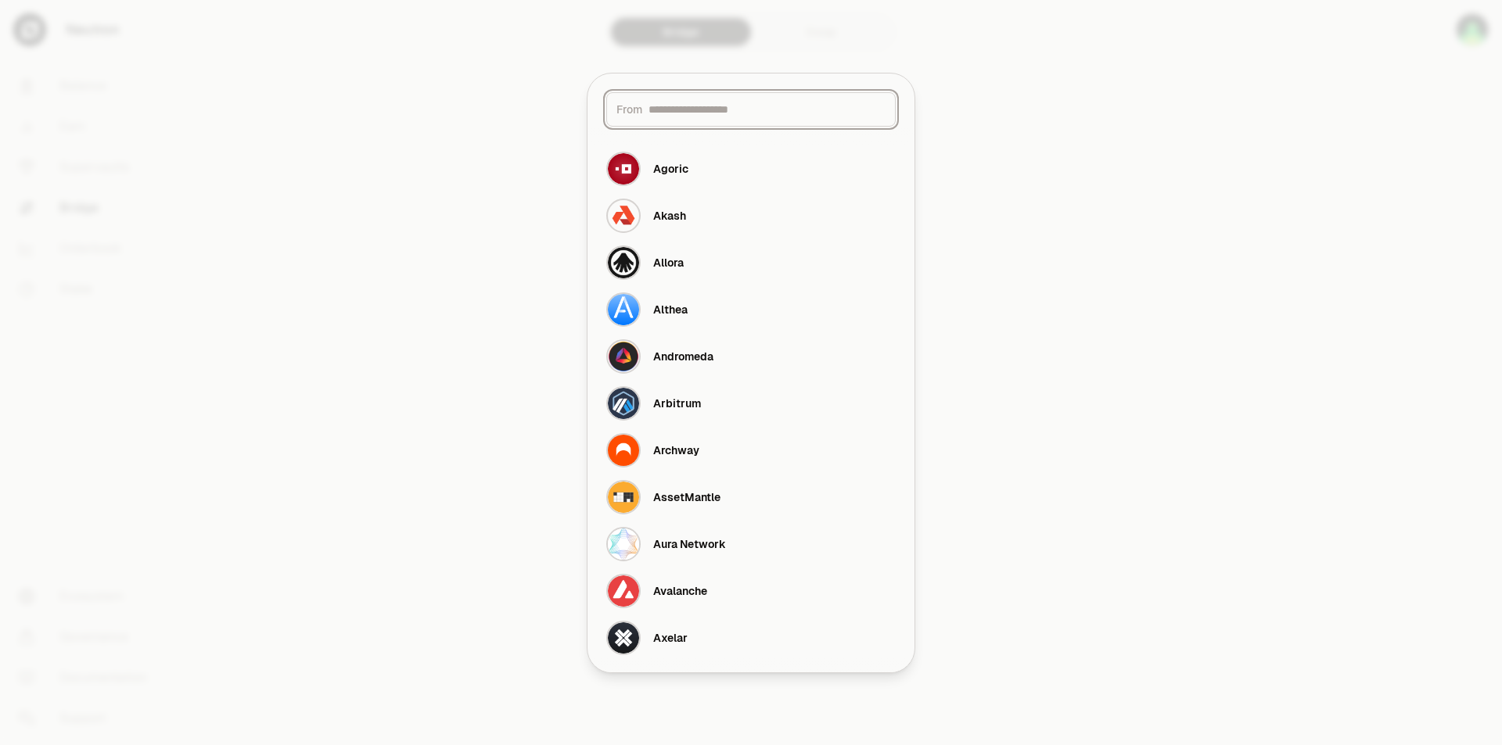
click at [781, 114] on input at bounding box center [766, 110] width 237 height 16
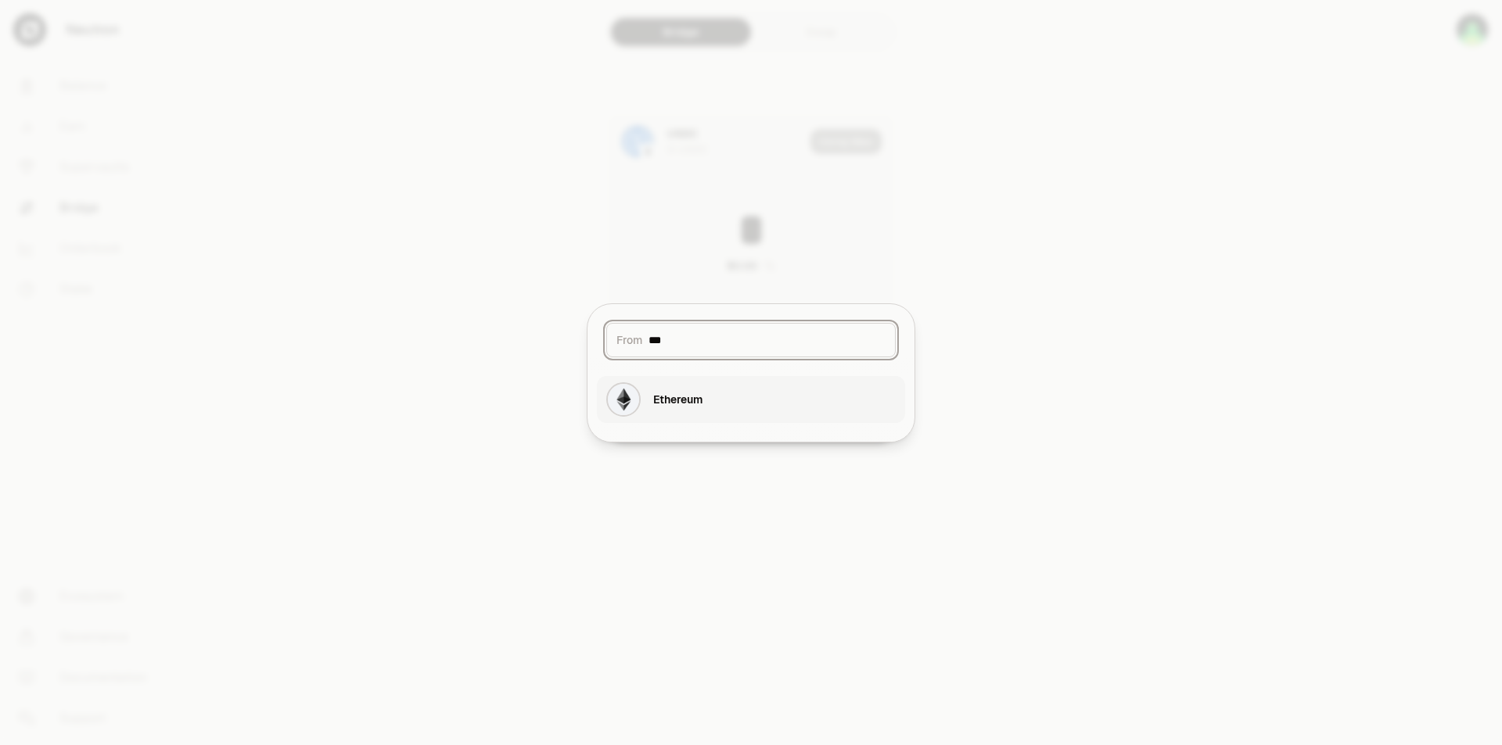
type input "***"
click at [725, 391] on button "Ethereum" at bounding box center [751, 399] width 308 height 47
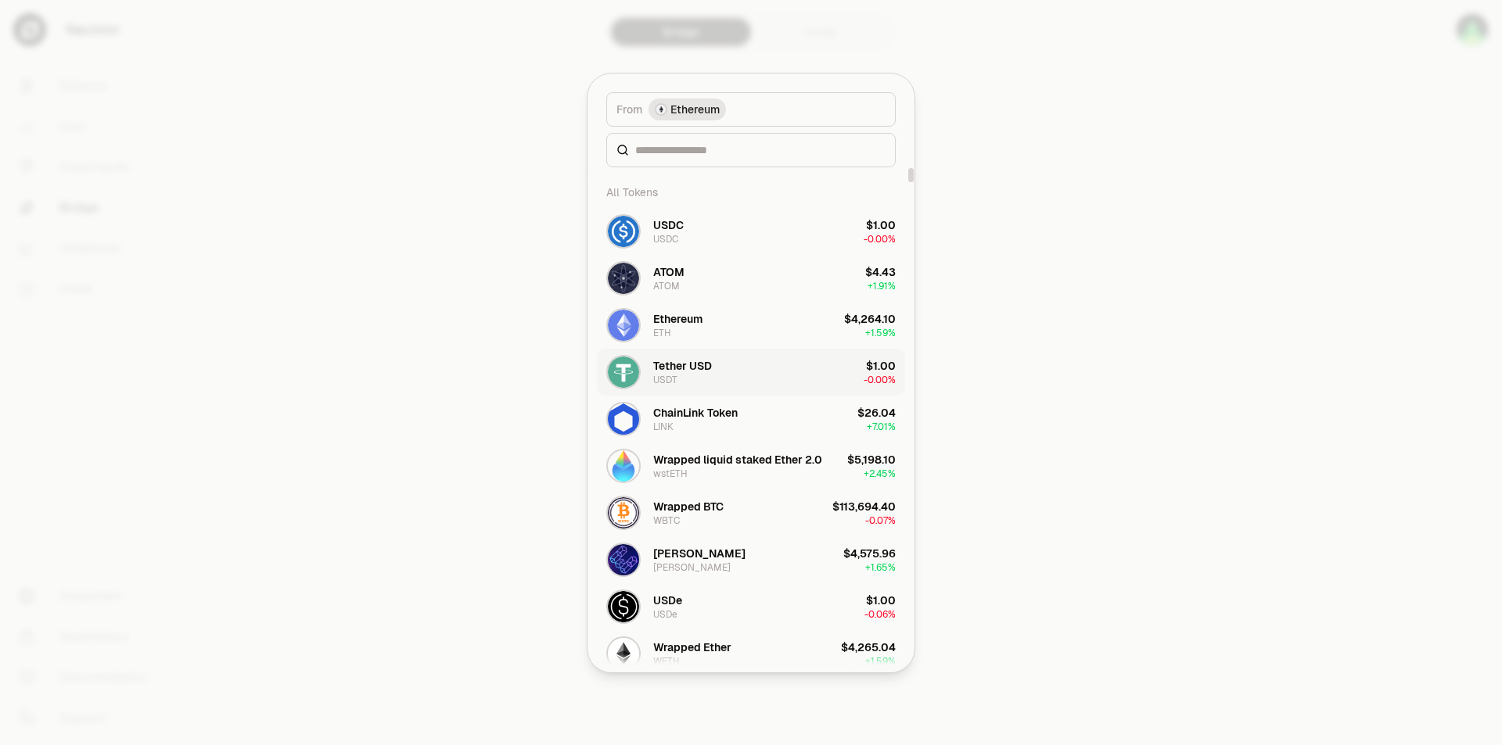
click at [735, 364] on button "Tether USD USDT $1.00 -0.00%" at bounding box center [751, 372] width 308 height 47
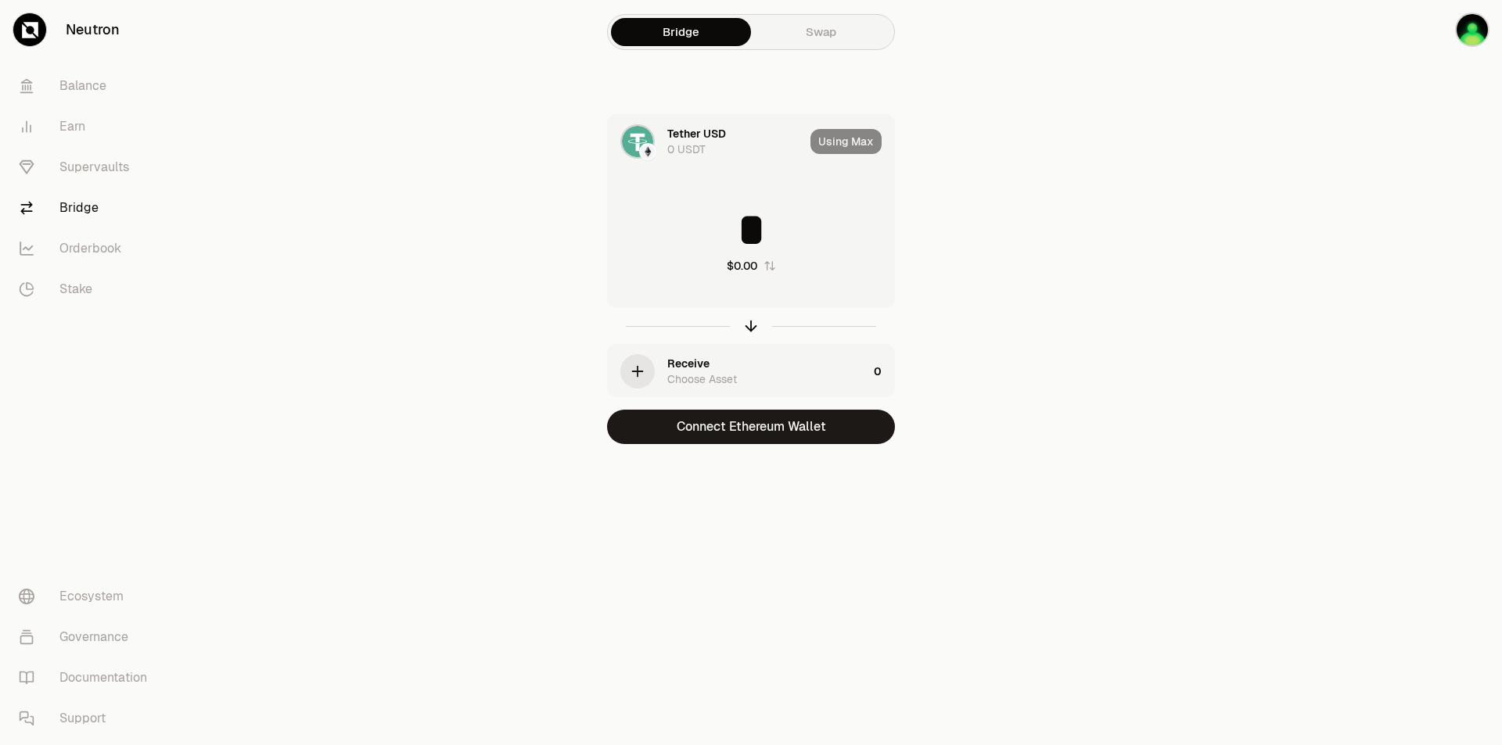
click at [836, 166] on div "Using Max" at bounding box center [852, 141] width 84 height 53
click at [842, 153] on div "Using Max" at bounding box center [852, 141] width 84 height 53
click at [767, 263] on icon "button" at bounding box center [769, 265] width 10 height 9
type input "*****"
click at [651, 362] on div "button" at bounding box center [637, 371] width 34 height 34
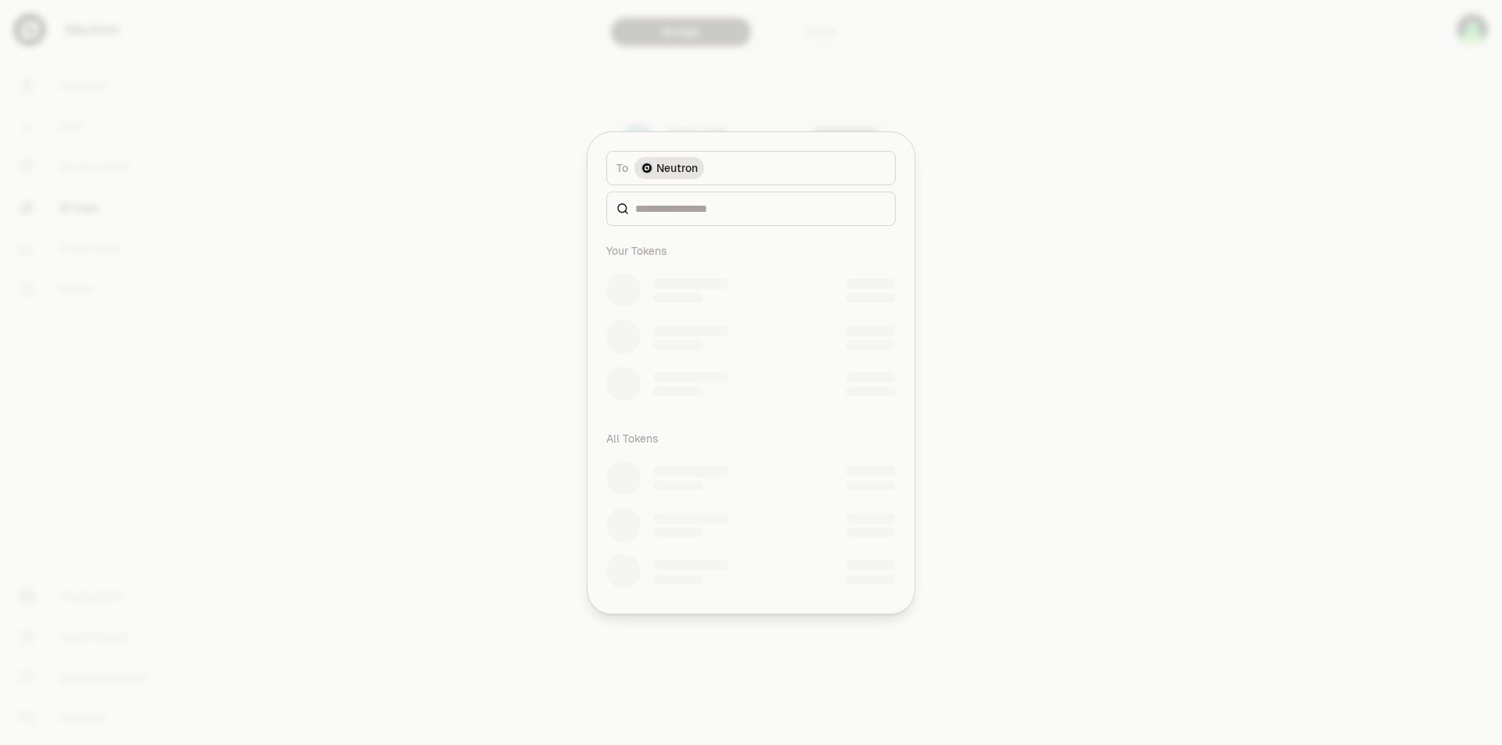
click at [739, 217] on div at bounding box center [750, 209] width 289 height 34
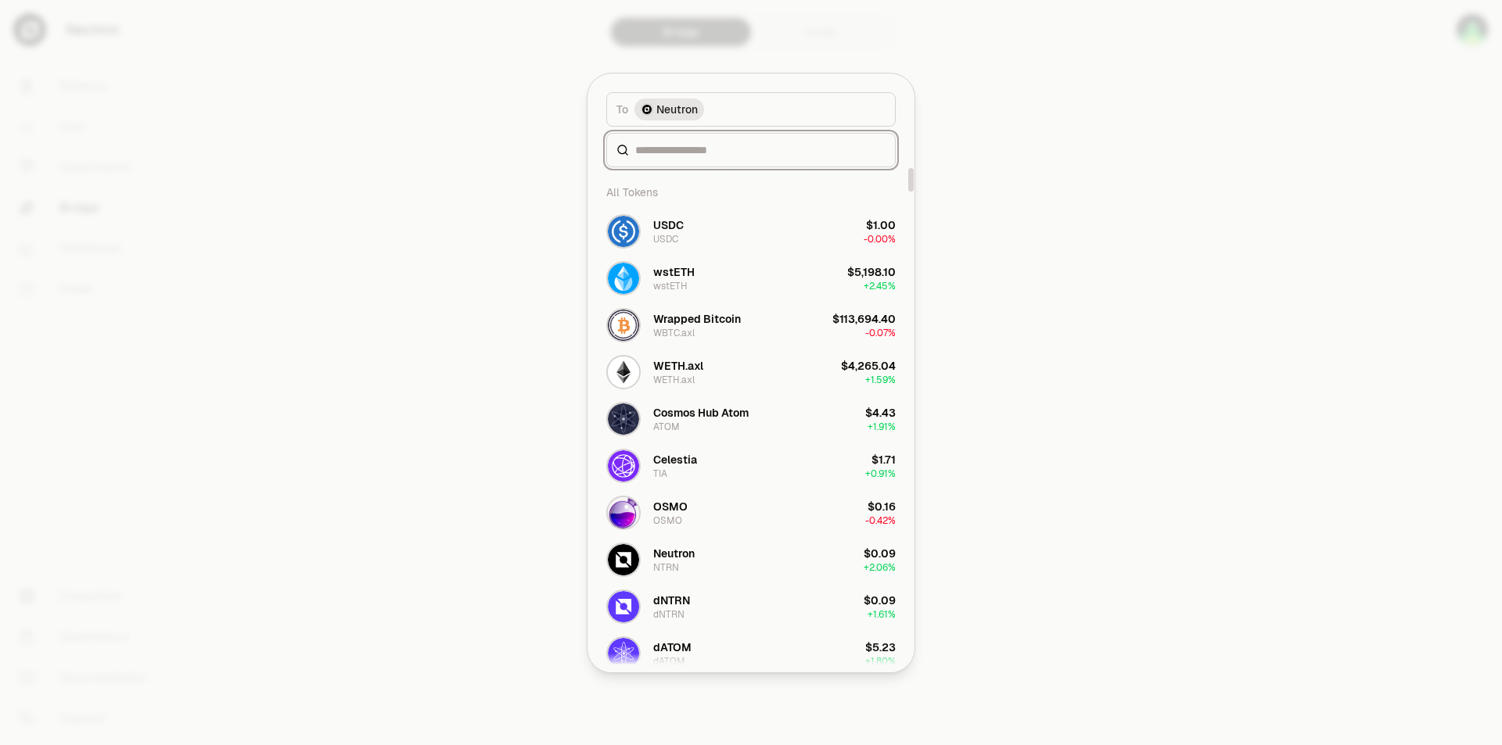
click at [739, 152] on input at bounding box center [760, 150] width 250 height 16
click at [687, 560] on div "Neutron" at bounding box center [673, 554] width 41 height 16
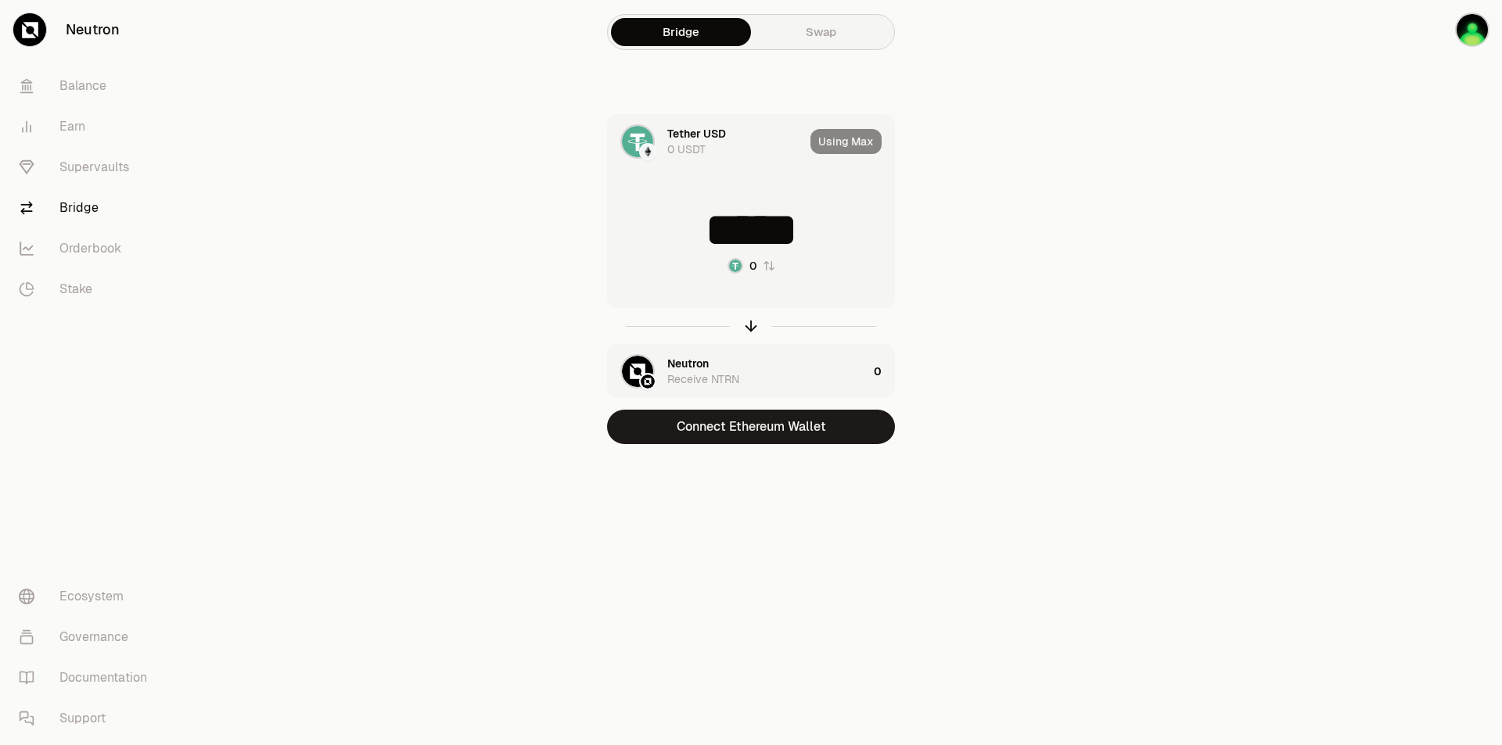
click at [752, 233] on input "*****" at bounding box center [751, 229] width 286 height 47
click at [754, 237] on input "*****" at bounding box center [751, 229] width 286 height 47
click at [808, 353] on div "Neutron Receive NTRN" at bounding box center [738, 371] width 260 height 53
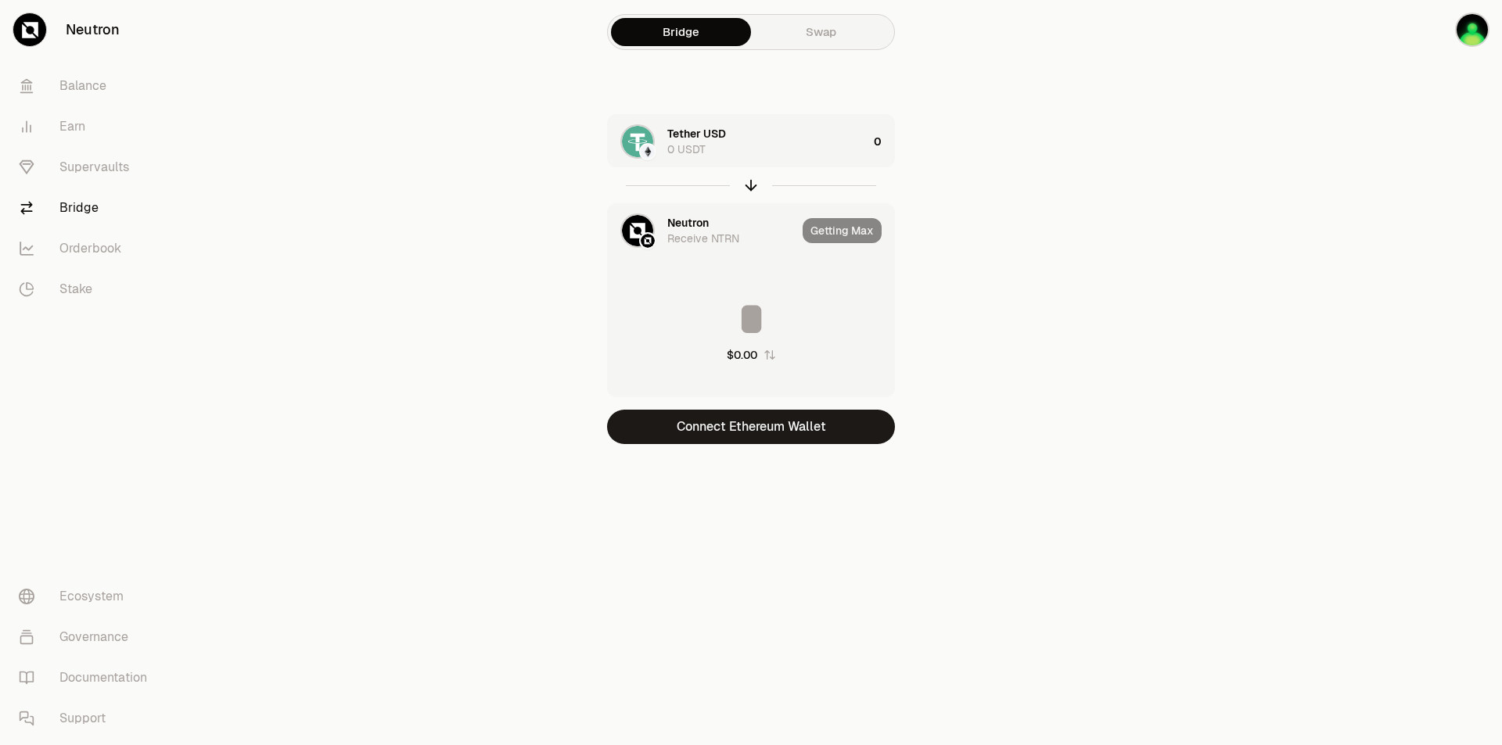
click at [704, 326] on input at bounding box center [751, 319] width 286 height 47
click at [747, 318] on input at bounding box center [751, 319] width 286 height 47
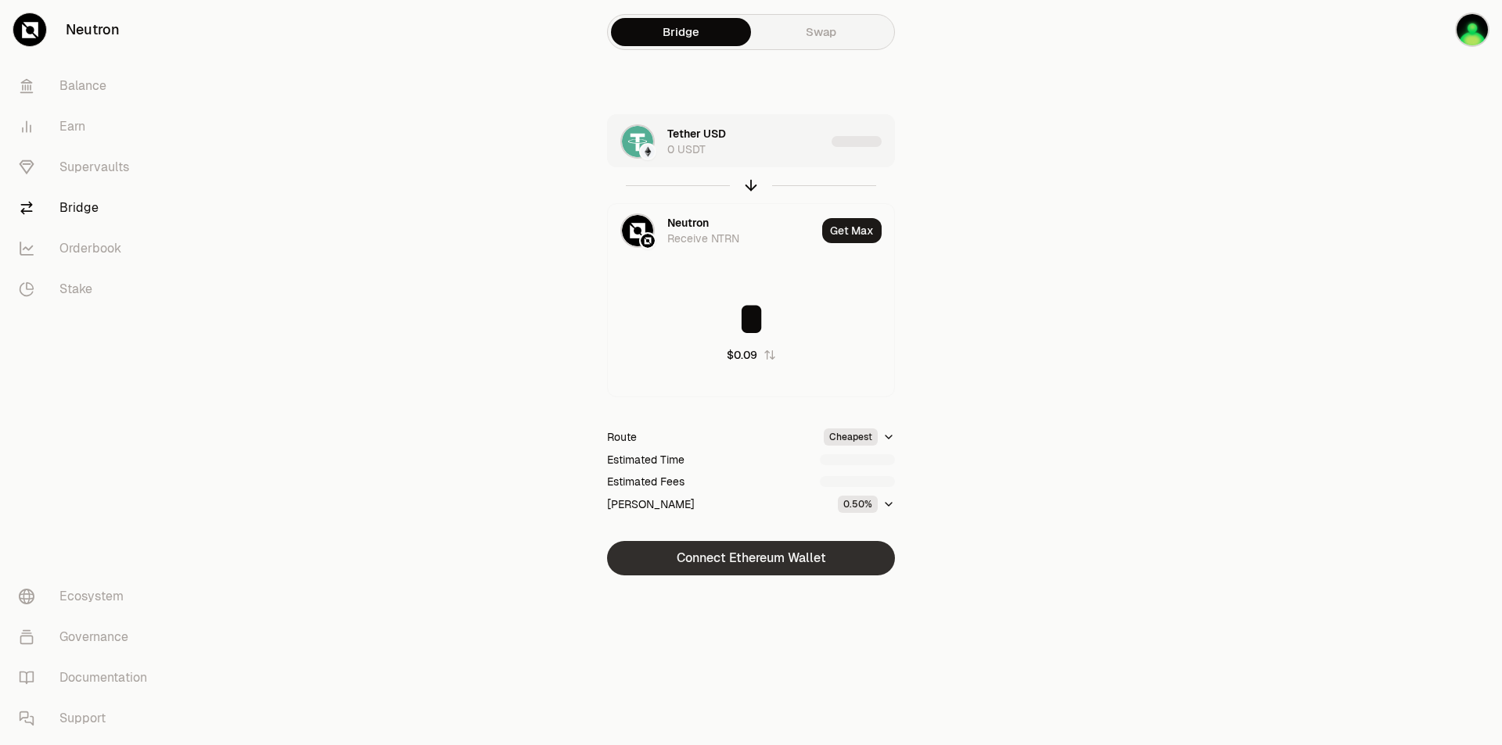
type input "*"
click at [809, 551] on button "Connect Ethereum Wallet" at bounding box center [751, 558] width 288 height 34
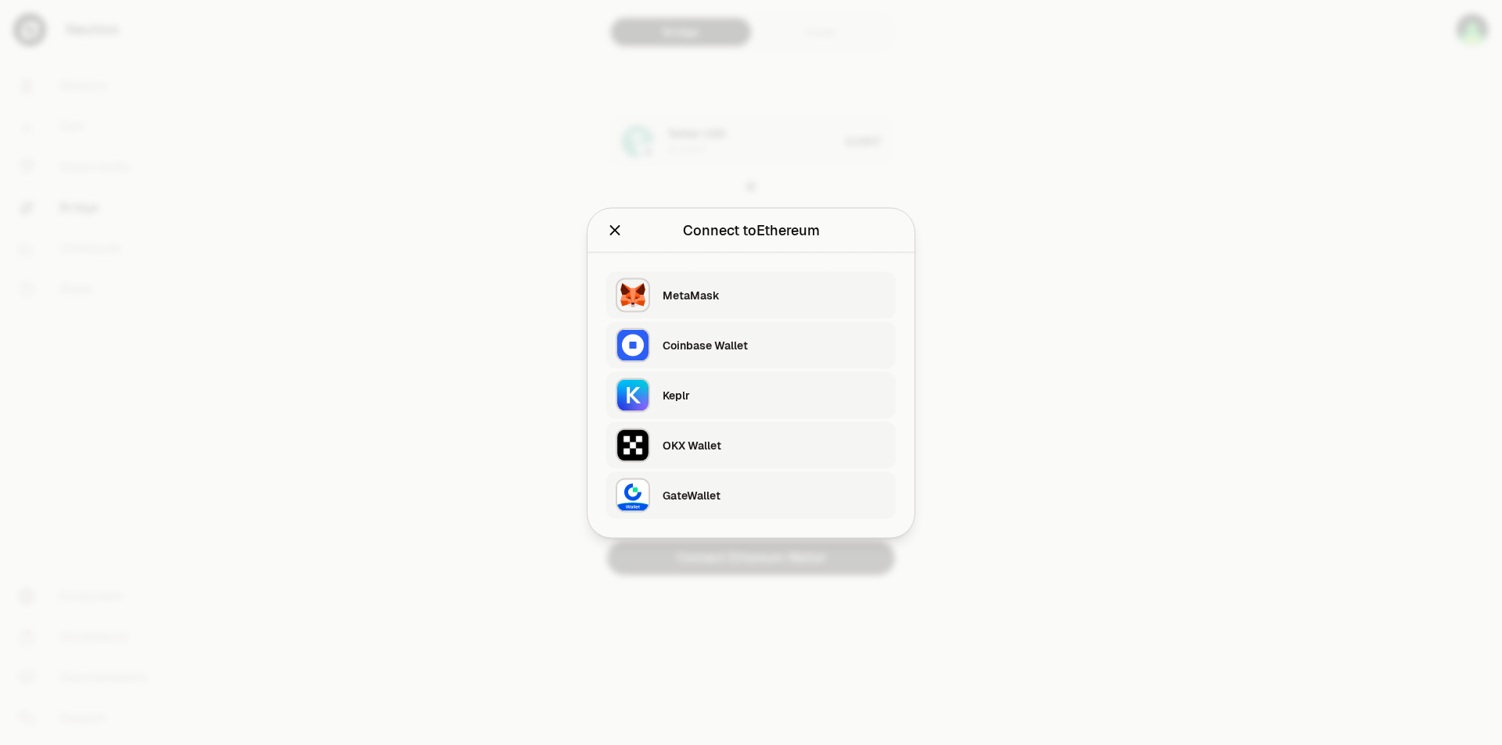
click at [726, 454] on div "OKX Wallet" at bounding box center [774, 444] width 224 height 23
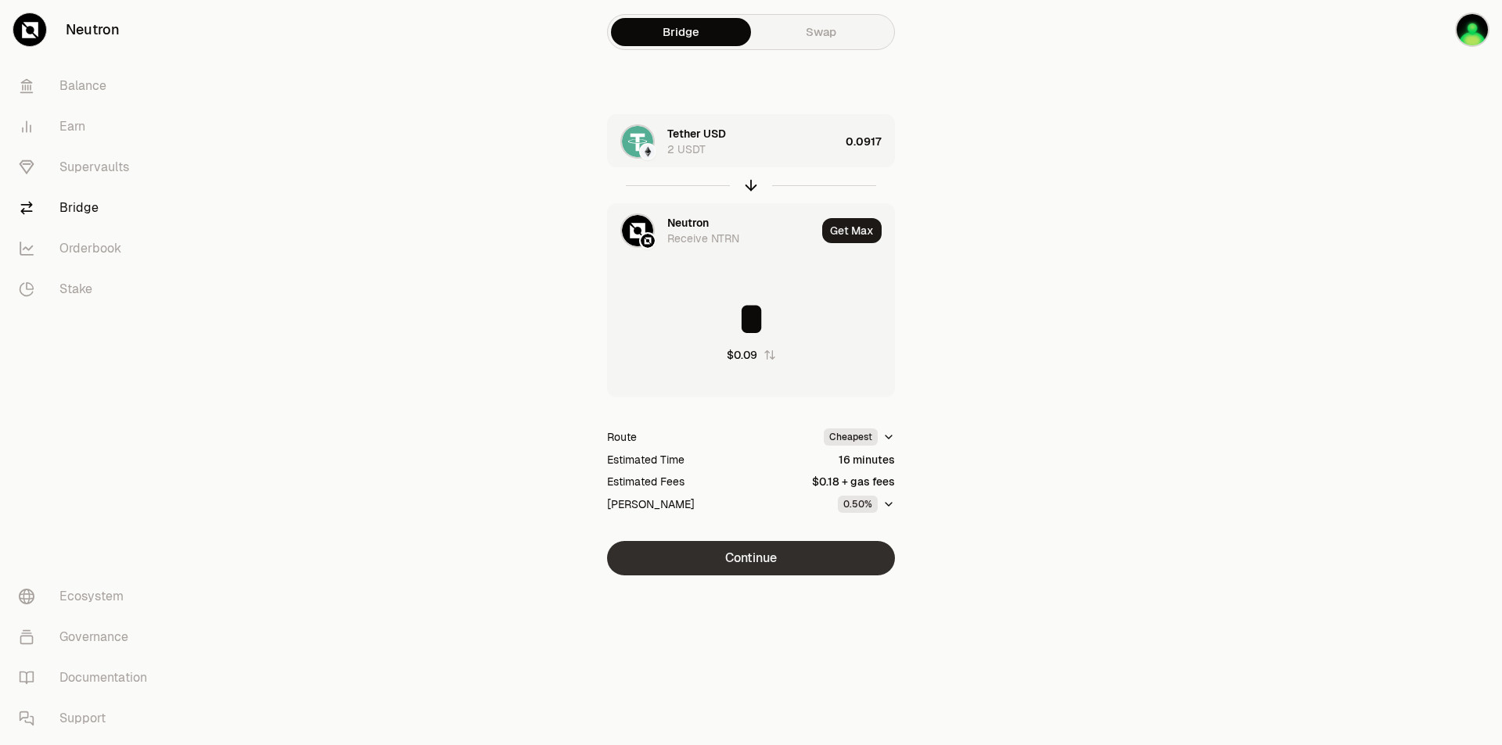
click at [770, 558] on button "Continue" at bounding box center [751, 558] width 288 height 34
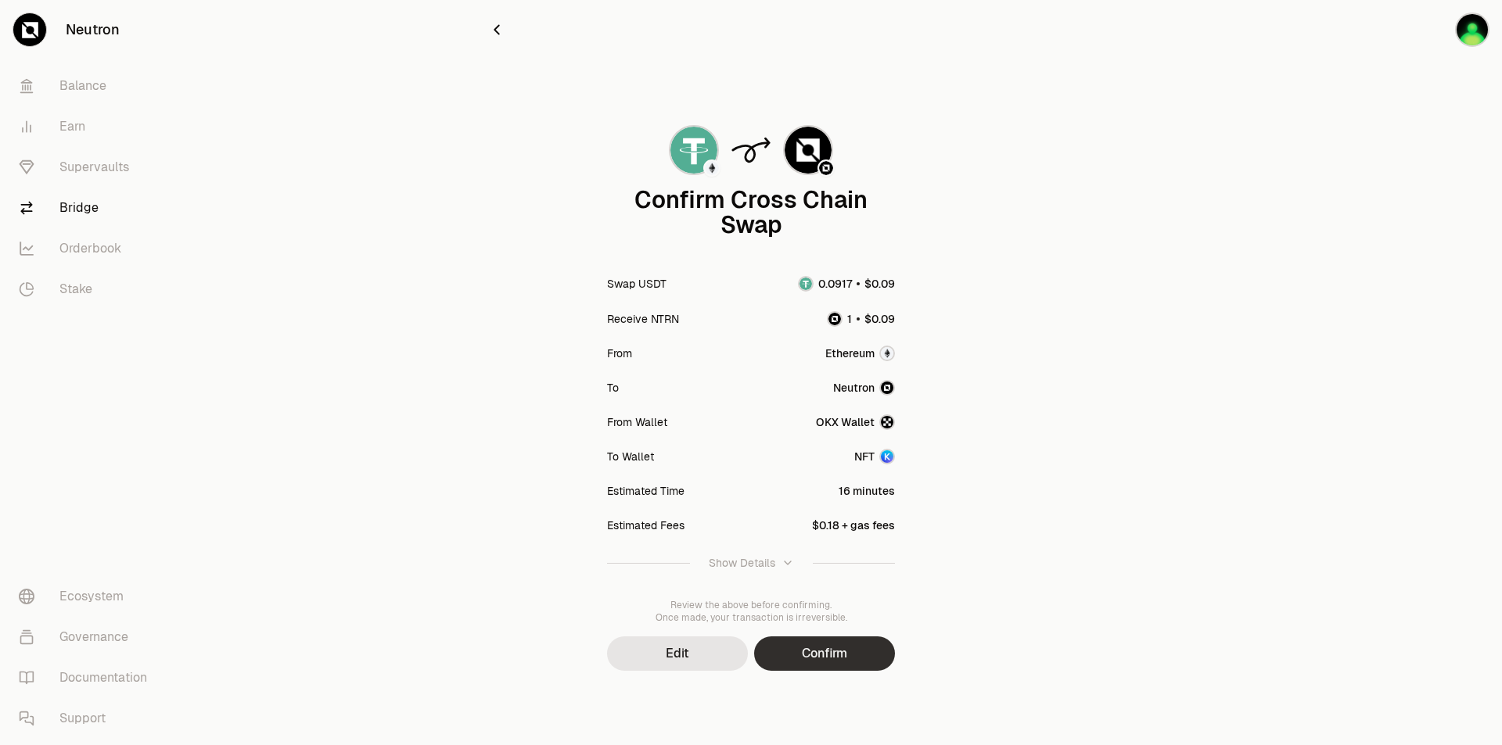
click at [830, 655] on button "Confirm" at bounding box center [824, 654] width 141 height 34
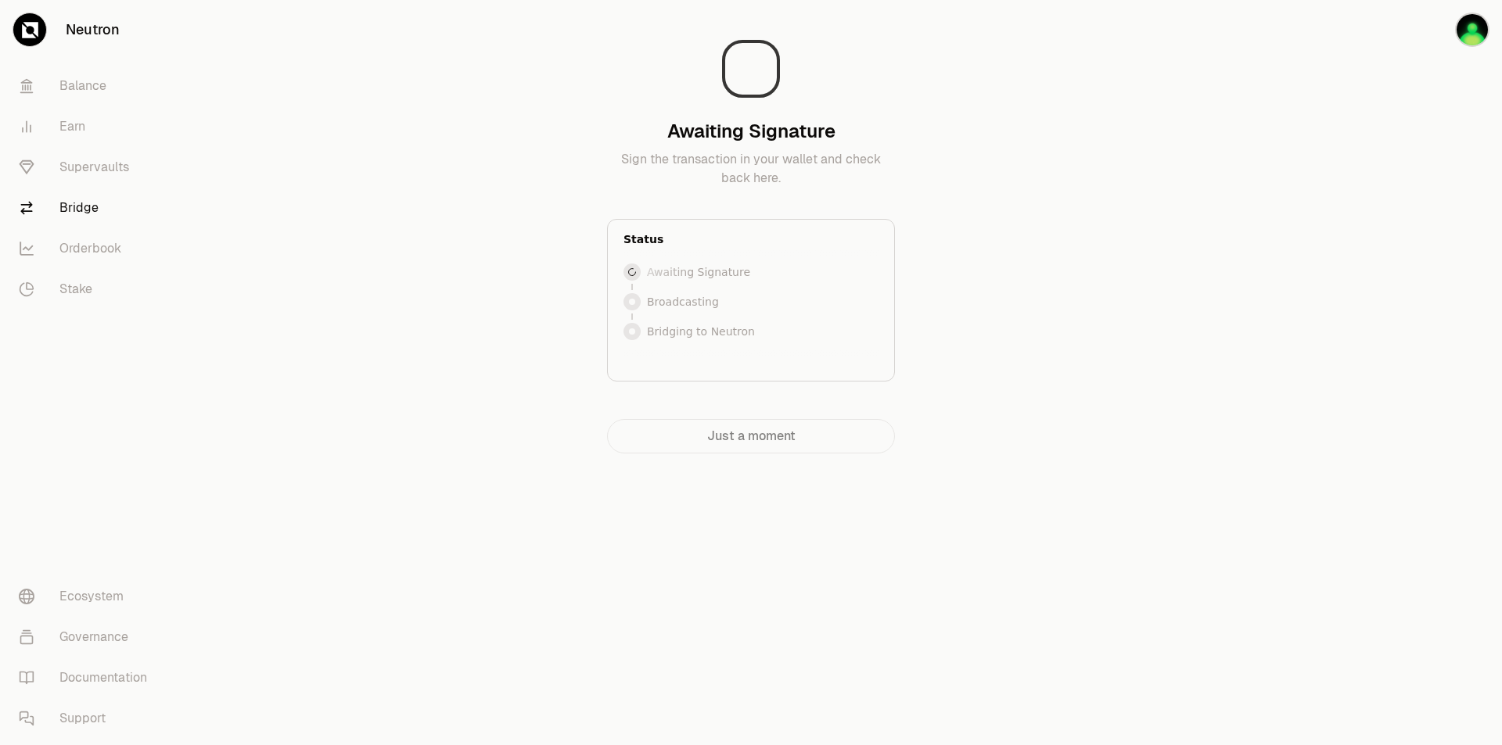
click at [892, 178] on p "Sign the transaction in your wallet and check back here." at bounding box center [751, 169] width 288 height 38
click at [1005, 231] on div "Awaiting Signature Sign the transaction in your wallet and check back here. Sta…" at bounding box center [751, 233] width 526 height 441
click at [728, 284] on div "Awaiting Signature Awaiting Signature Broadcasting Bridging to Neutron" at bounding box center [750, 301] width 255 height 83
drag, startPoint x: 728, startPoint y: 284, endPoint x: 727, endPoint y: 296, distance: 12.5
click at [728, 284] on div "Awaiting Signature Awaiting Signature Broadcasting Bridging to Neutron" at bounding box center [750, 301] width 255 height 83
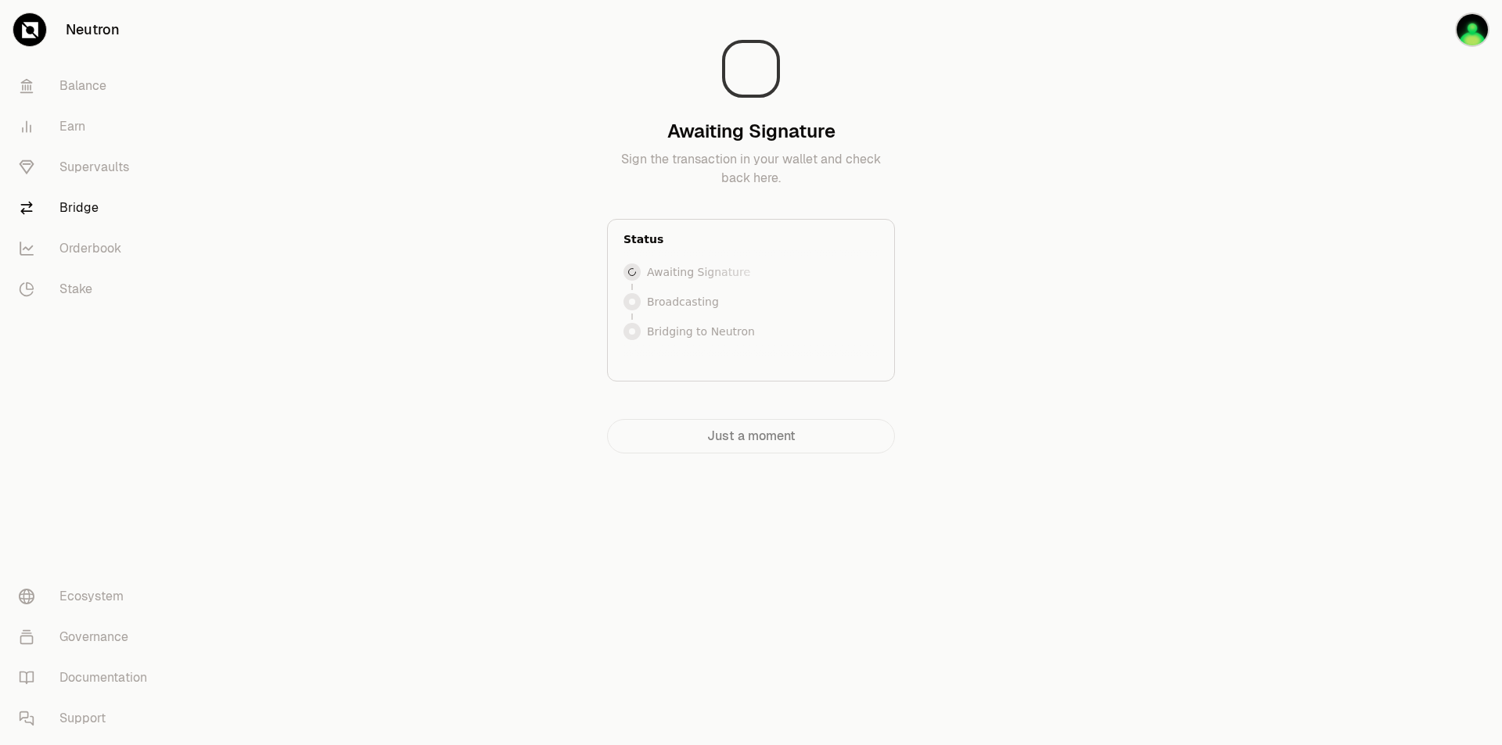
click at [781, 442] on div "Just a moment" at bounding box center [751, 436] width 288 height 34
click at [732, 409] on div "Awaiting Signature Sign the transaction in your wallet and check back here. Sta…" at bounding box center [751, 233] width 526 height 441
drag, startPoint x: 726, startPoint y: 229, endPoint x: 780, endPoint y: 248, distance: 57.1
click at [726, 228] on div "Status" at bounding box center [750, 234] width 255 height 28
click at [860, 184] on p "Sign the transaction in your wallet and check back here." at bounding box center [751, 169] width 288 height 38
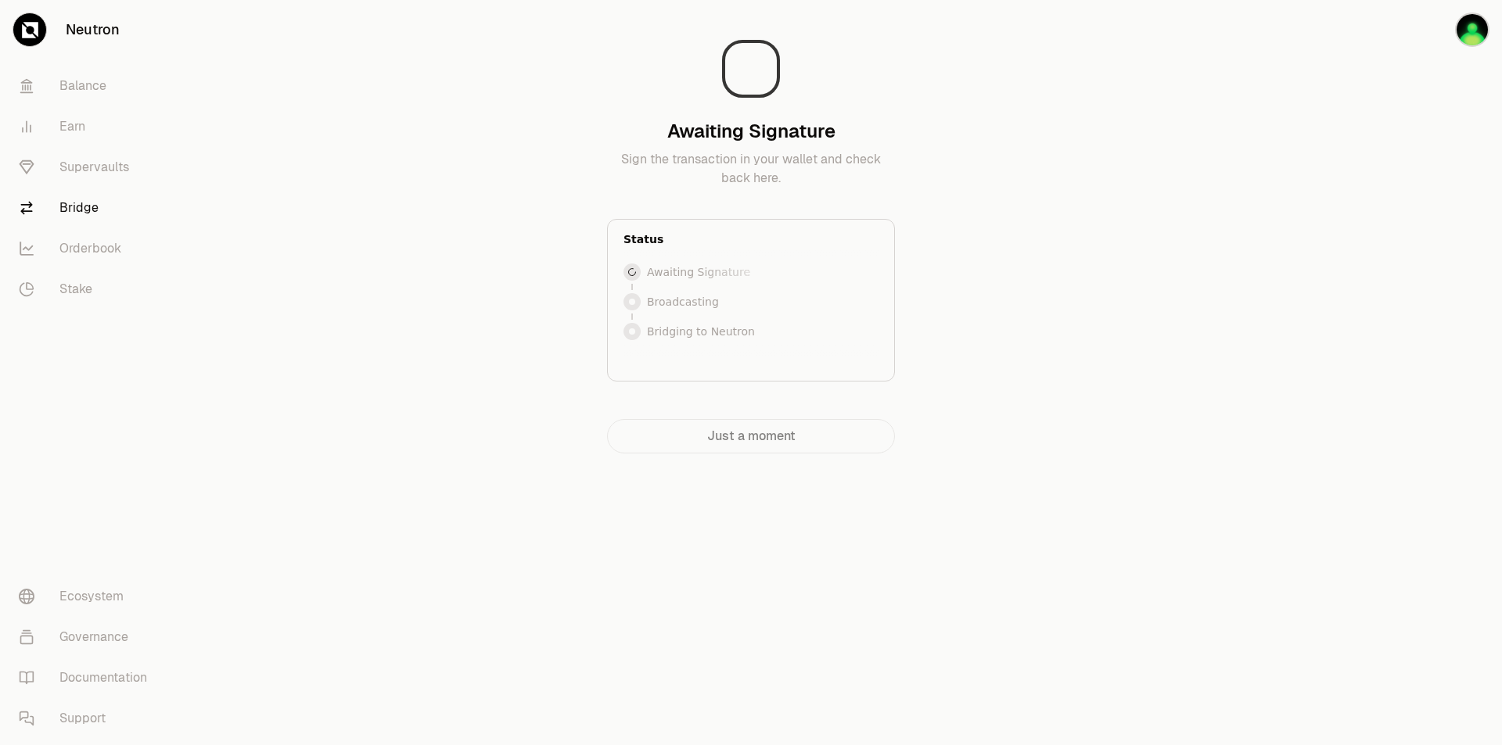
click at [940, 297] on div "Awaiting Signature Sign the transaction in your wallet and check back here. Sta…" at bounding box center [751, 233] width 526 height 441
click at [806, 236] on div "Status" at bounding box center [750, 239] width 255 height 17
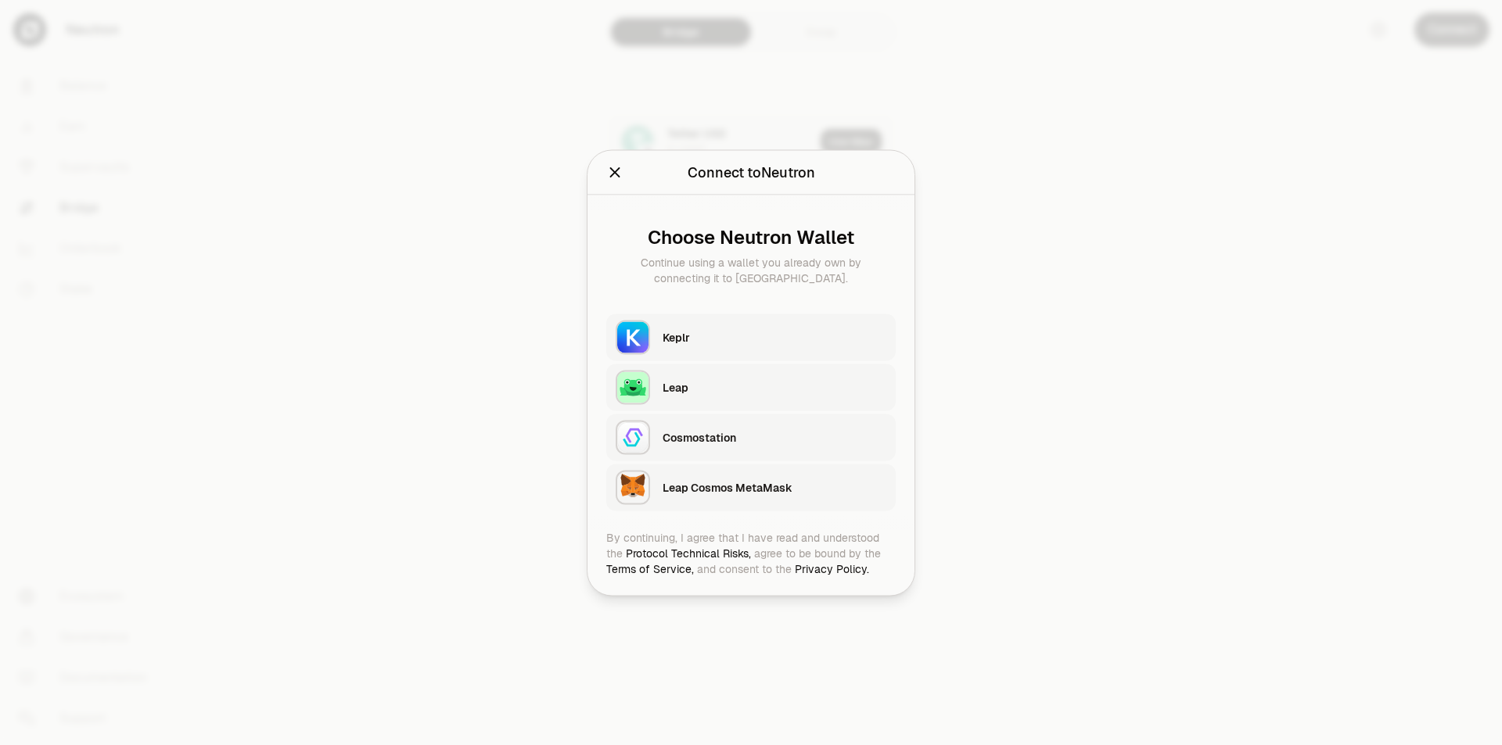
click at [724, 317] on button "Keplr" at bounding box center [750, 337] width 289 height 47
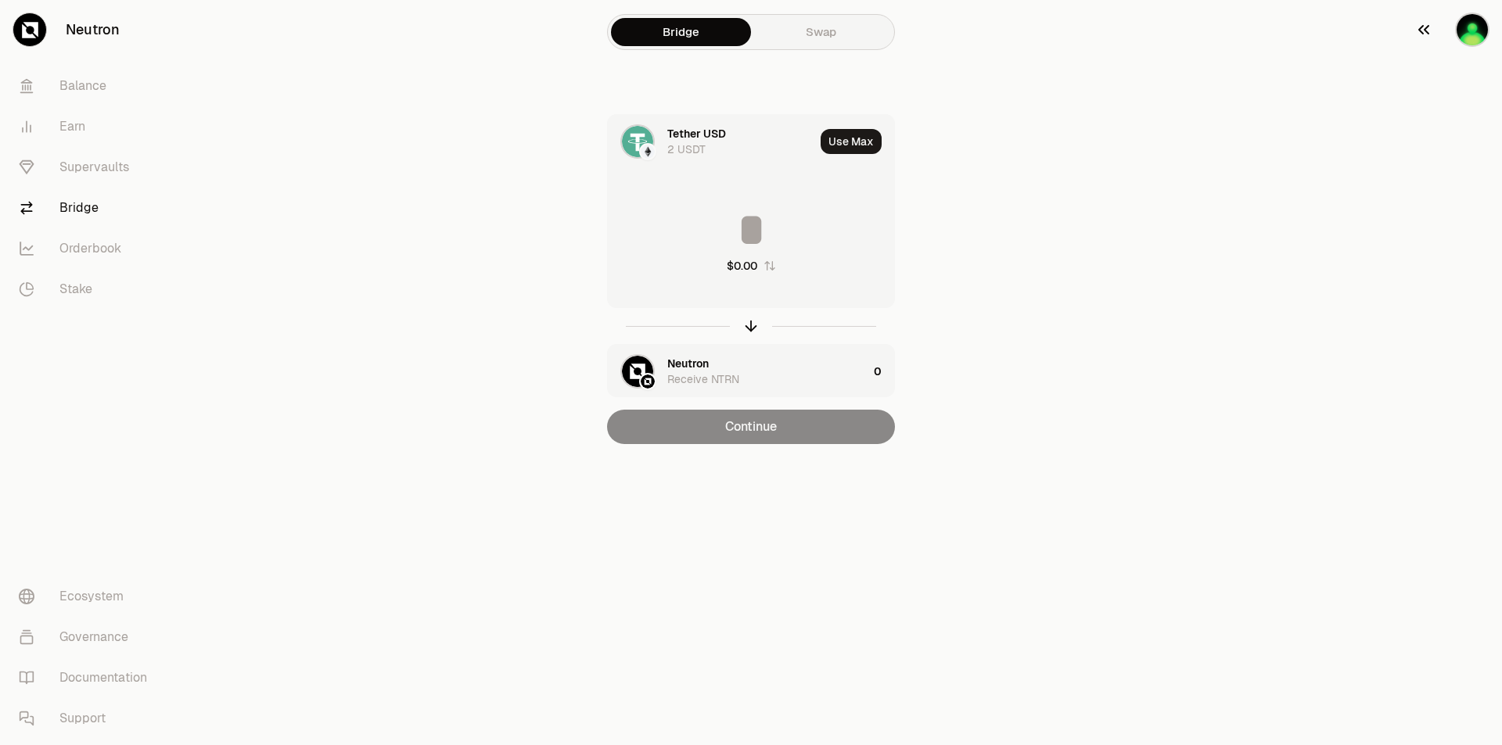
click at [1477, 26] on img "button" at bounding box center [1472, 30] width 34 height 34
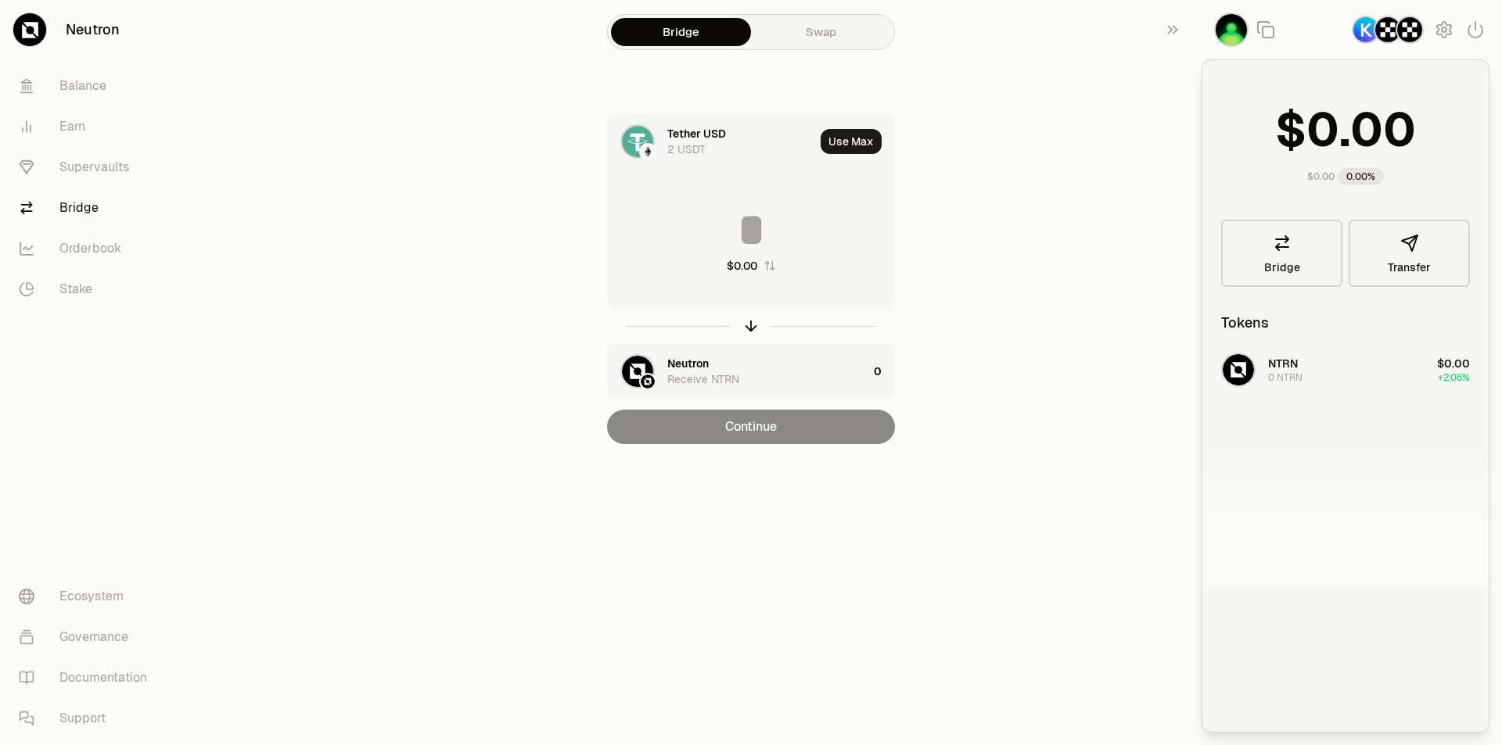
click at [1415, 17] on img "button" at bounding box center [1409, 30] width 28 height 28
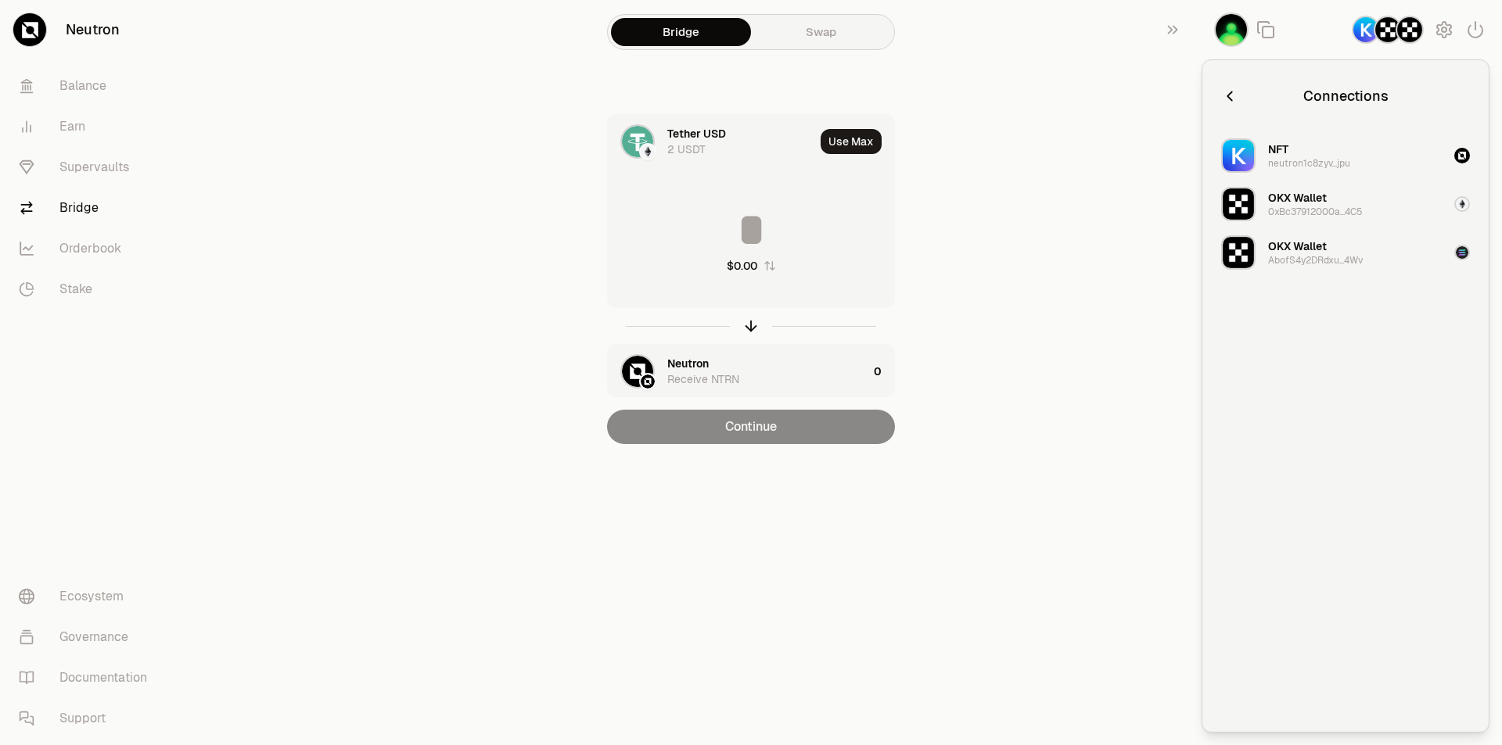
click at [1344, 255] on div "AbofS4y2DRdxu...4Wv" at bounding box center [1315, 260] width 95 height 13
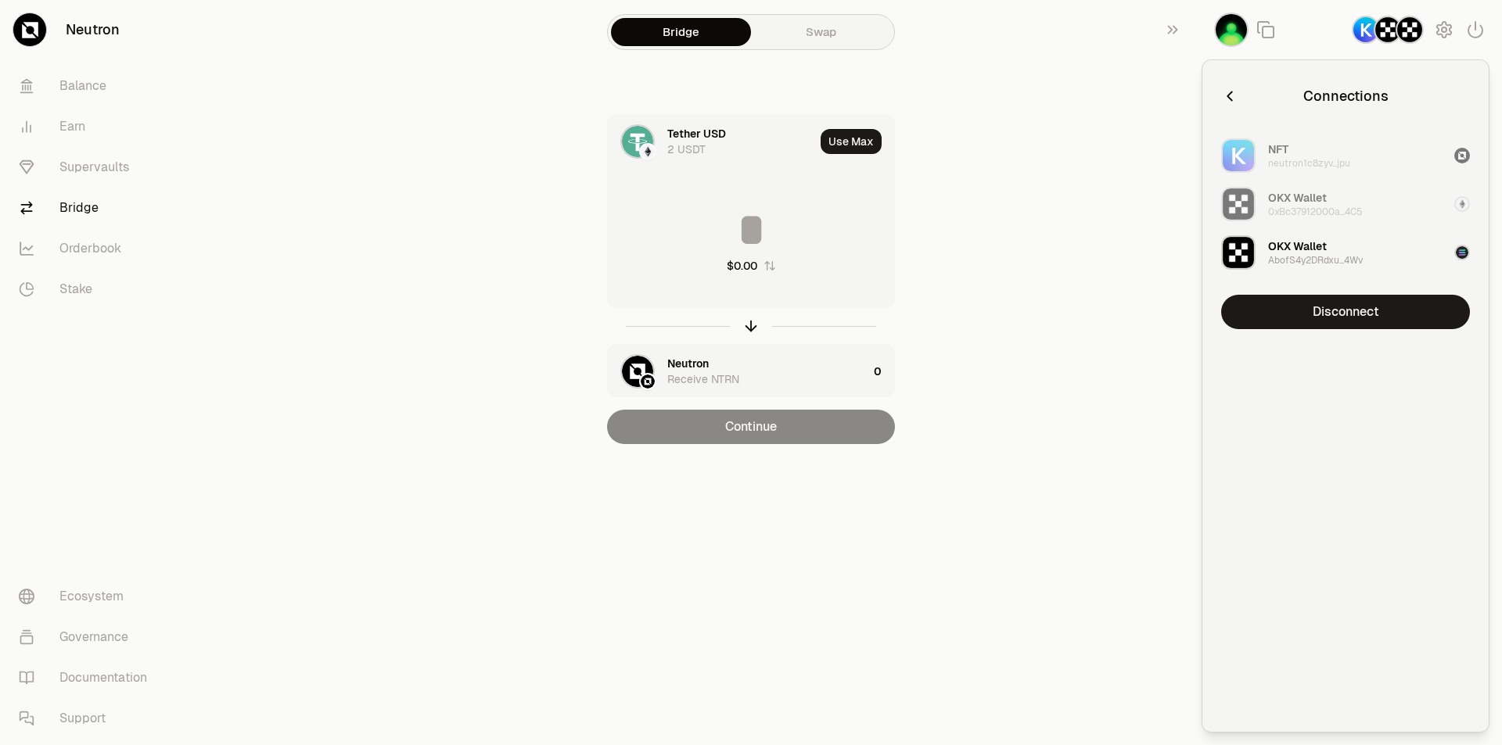
click at [1348, 196] on div "OKX Wallet 0xBc37912000a...4C5" at bounding box center [1315, 204] width 95 height 28
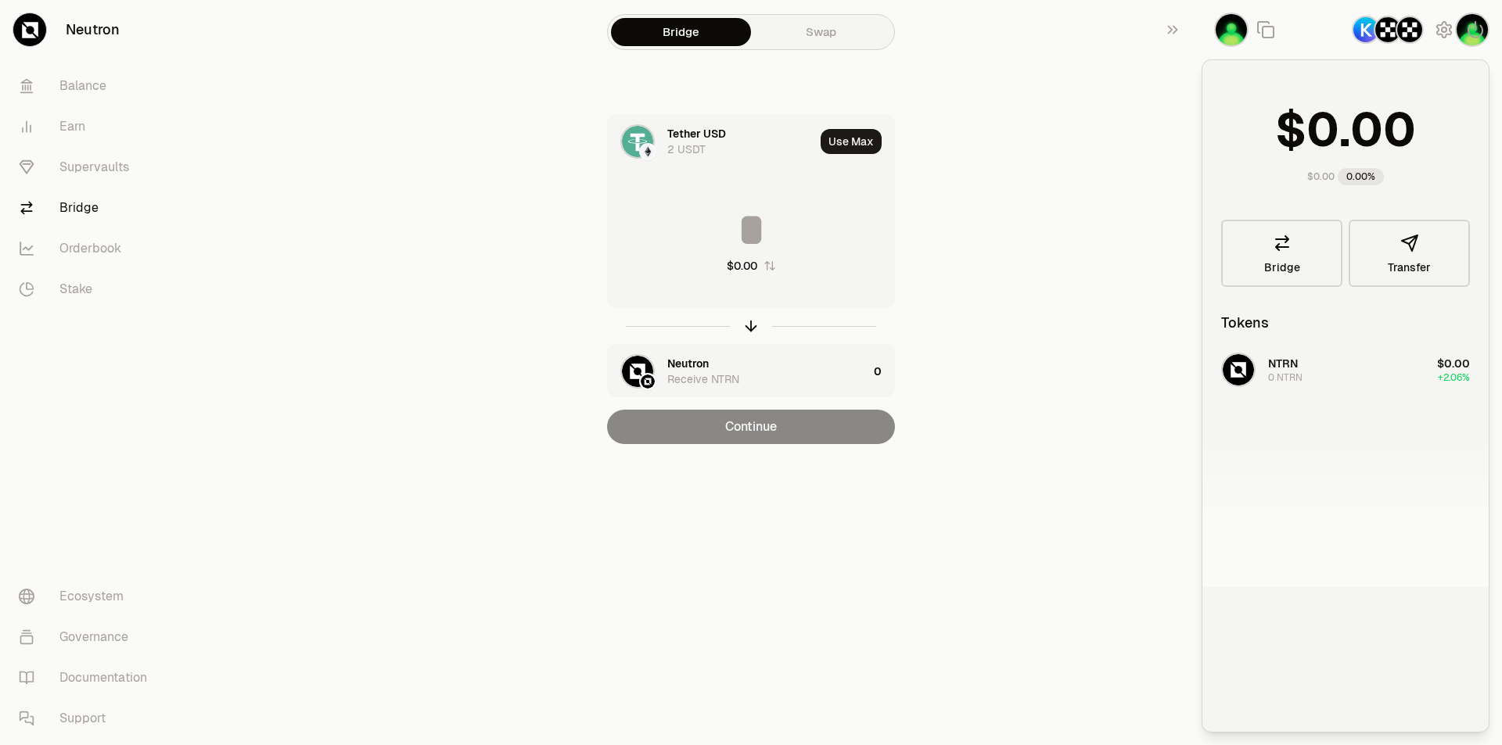
click at [1053, 327] on main "Bridge Swap Tether USD 2 USDT Use Max $0.00 Neutron Receive NTRN 0 Continue" at bounding box center [838, 253] width 1326 height 507
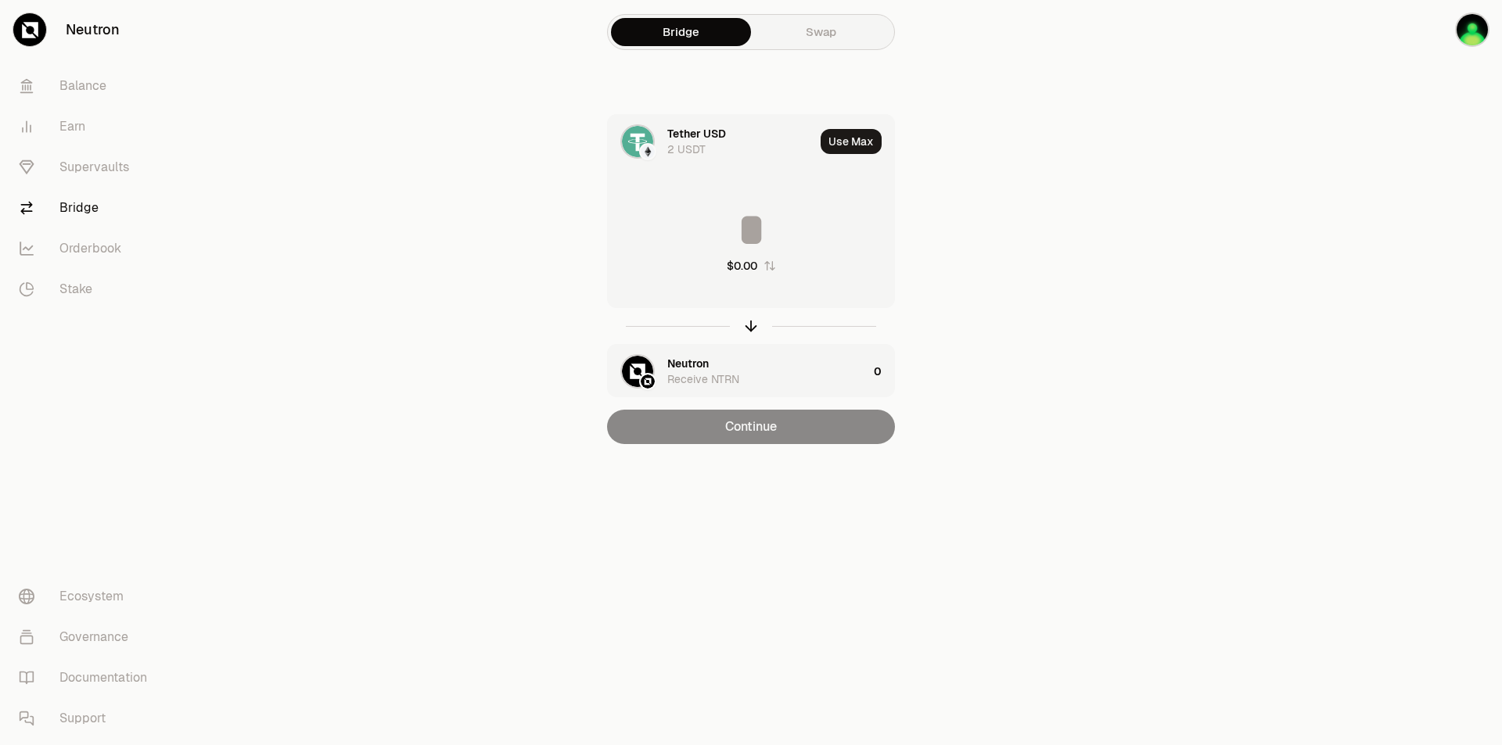
click at [825, 36] on link "Swap" at bounding box center [821, 32] width 140 height 28
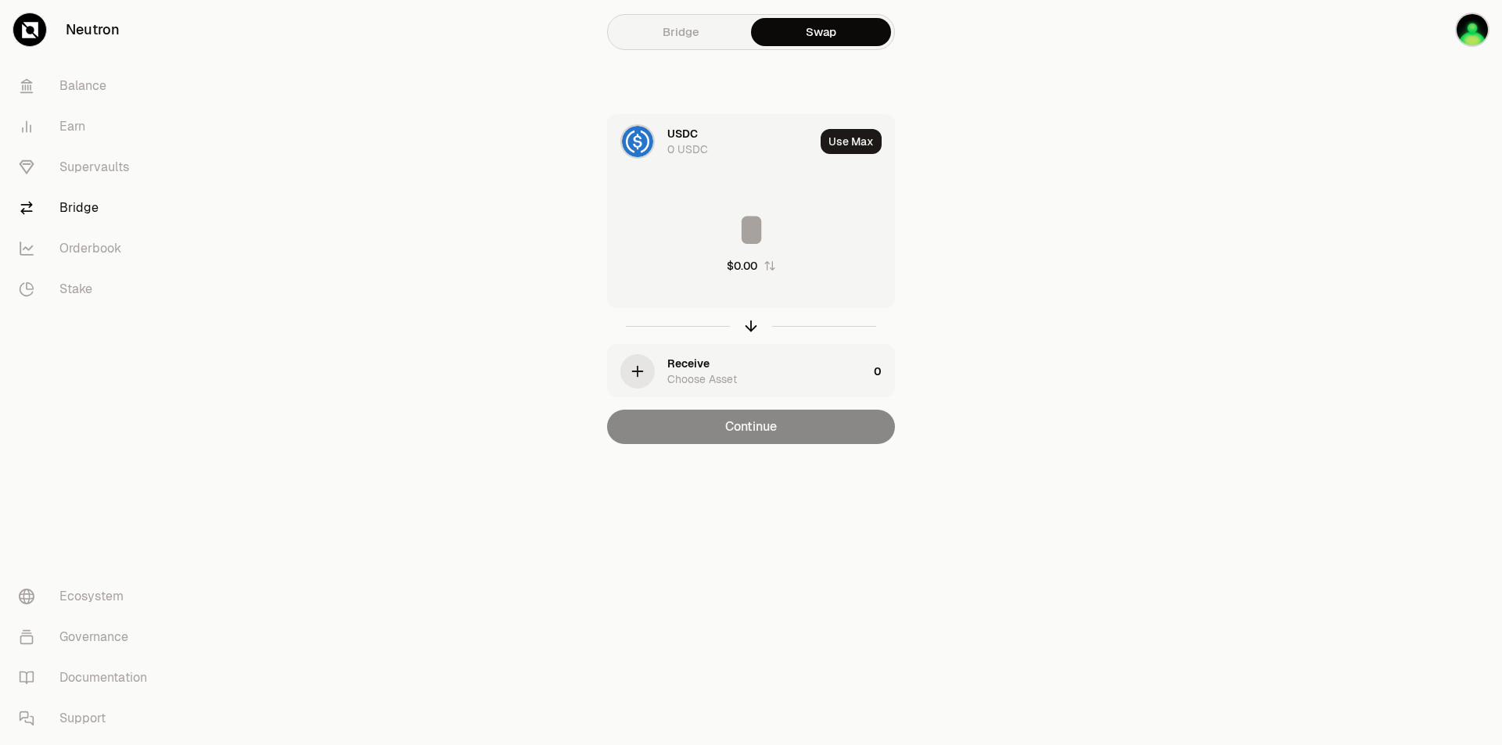
click at [694, 22] on link "Bridge" at bounding box center [681, 32] width 140 height 28
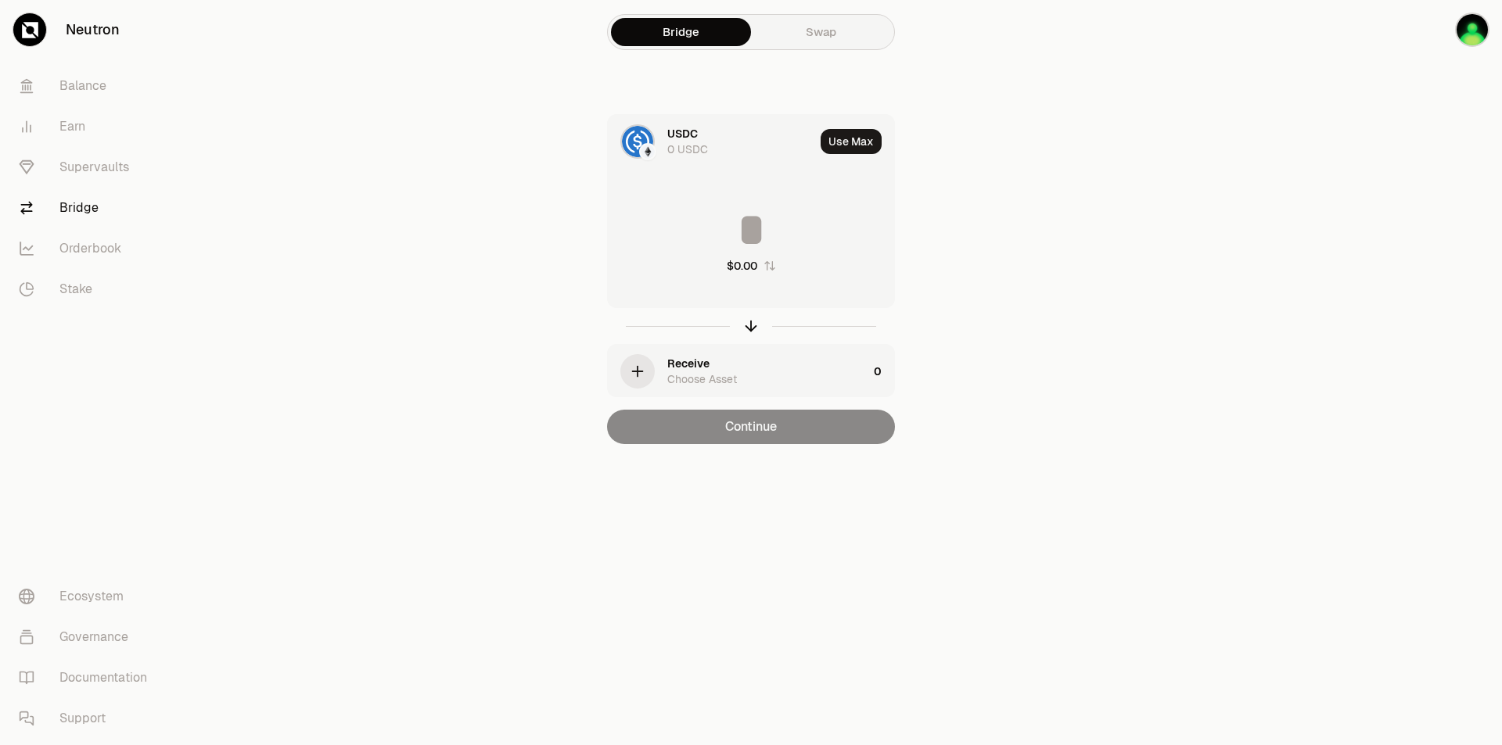
click at [690, 131] on div "USDC" at bounding box center [682, 134] width 31 height 16
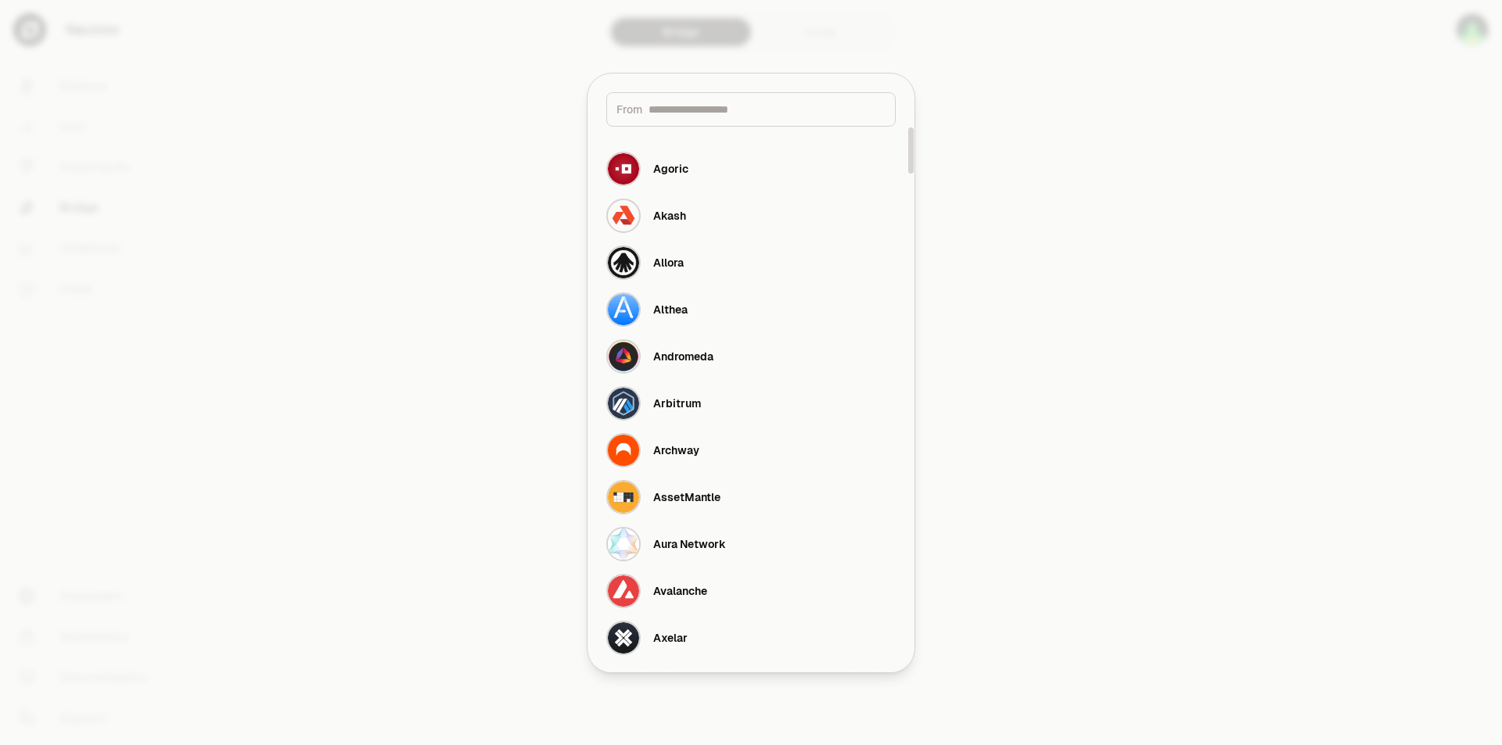
click at [426, 349] on div at bounding box center [751, 372] width 1502 height 745
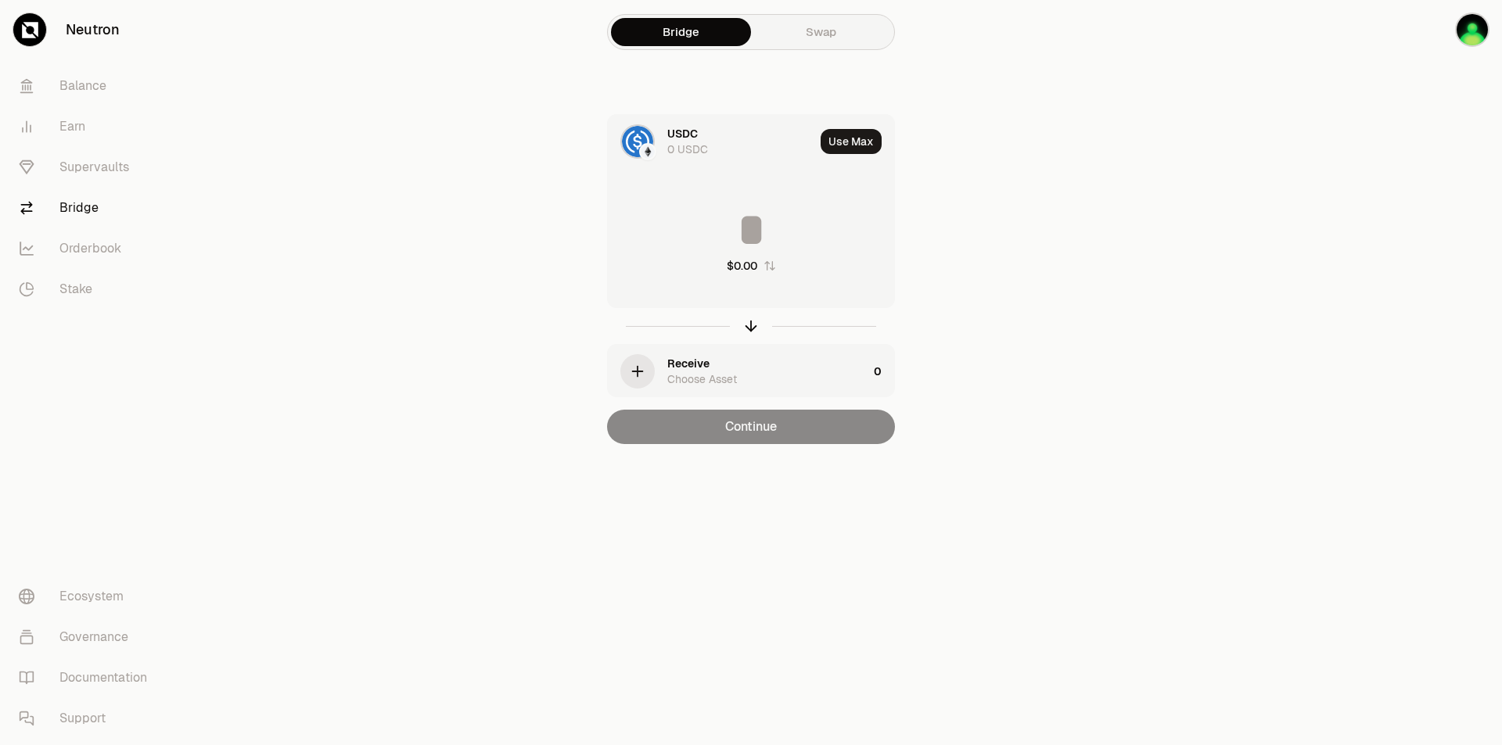
click at [830, 38] on link "Swap" at bounding box center [821, 32] width 140 height 28
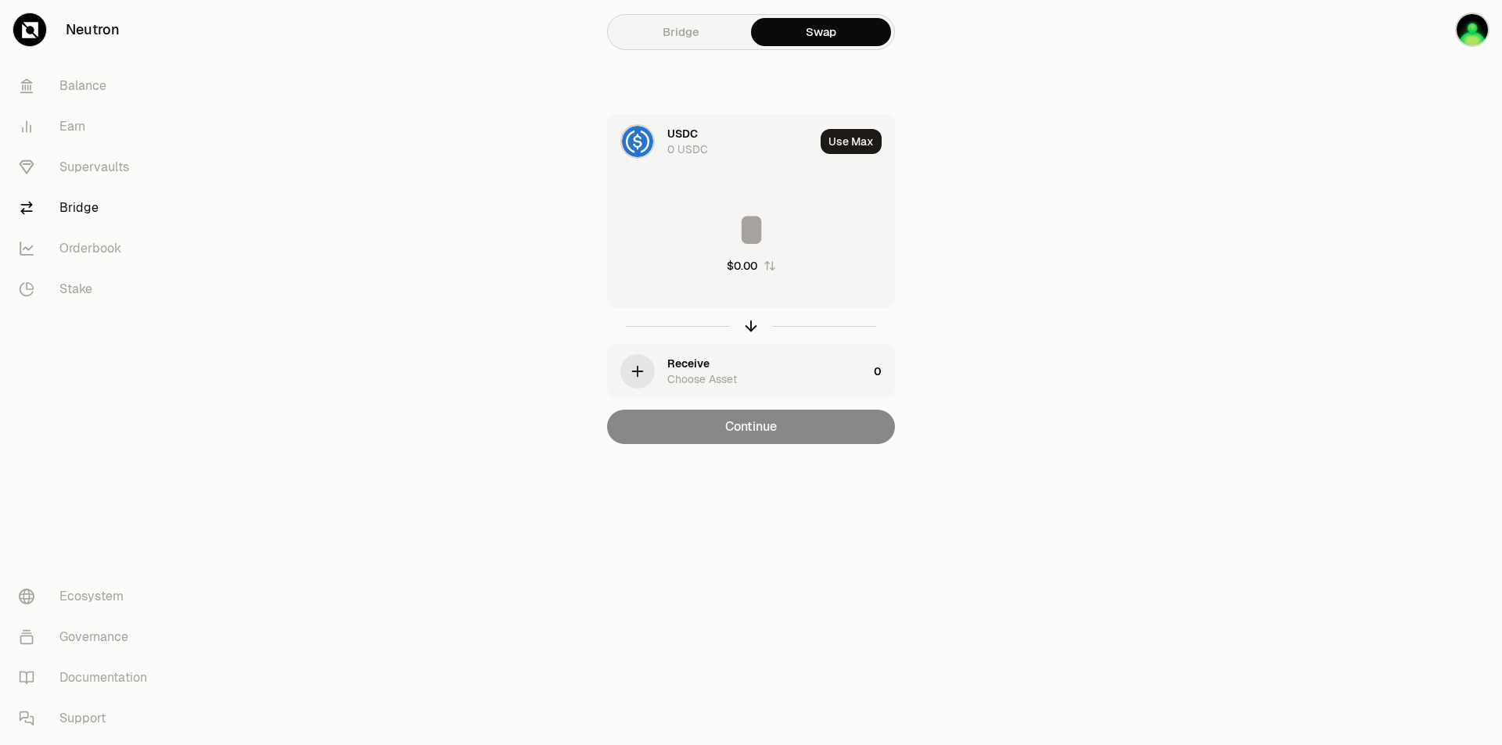
click at [702, 29] on link "Bridge" at bounding box center [681, 32] width 140 height 28
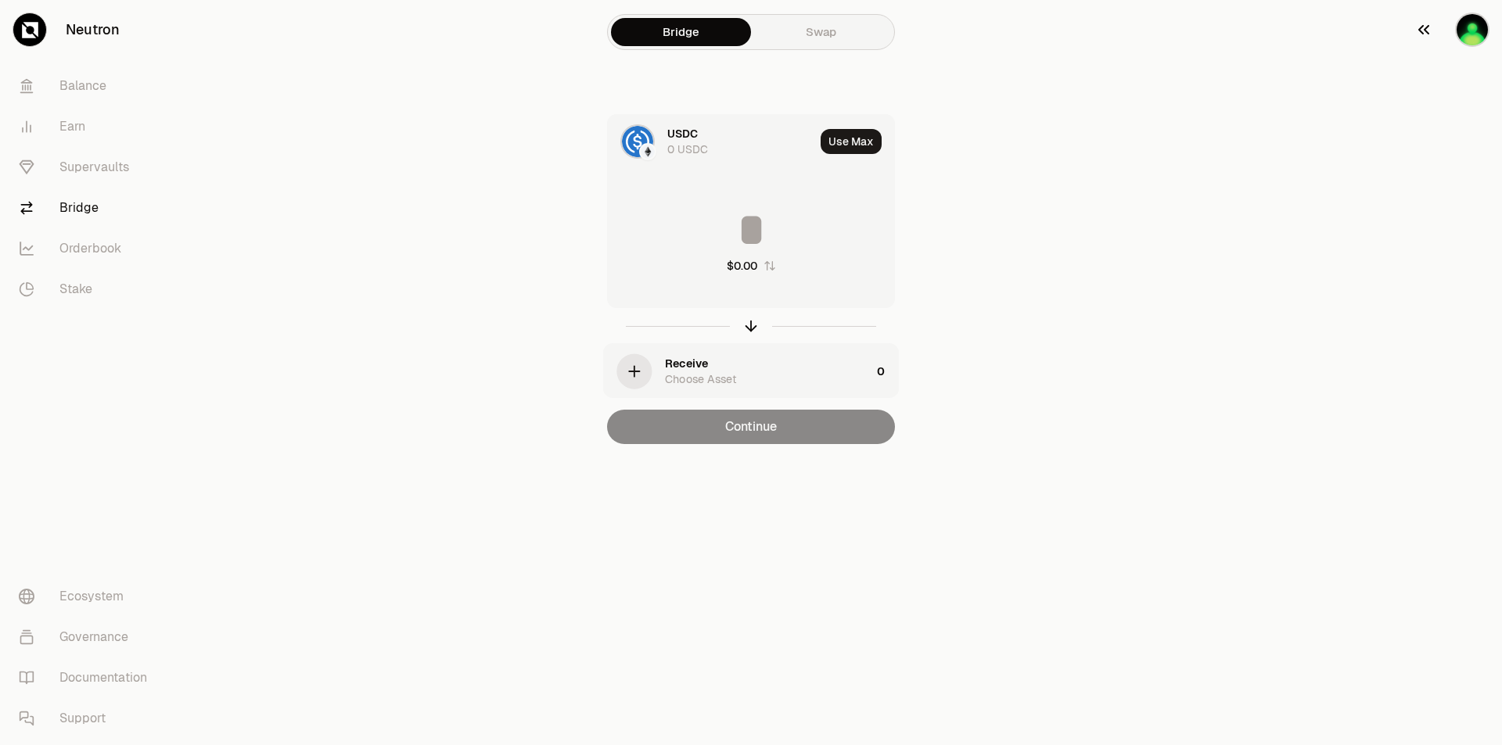
click at [1473, 37] on img "button" at bounding box center [1472, 30] width 34 height 34
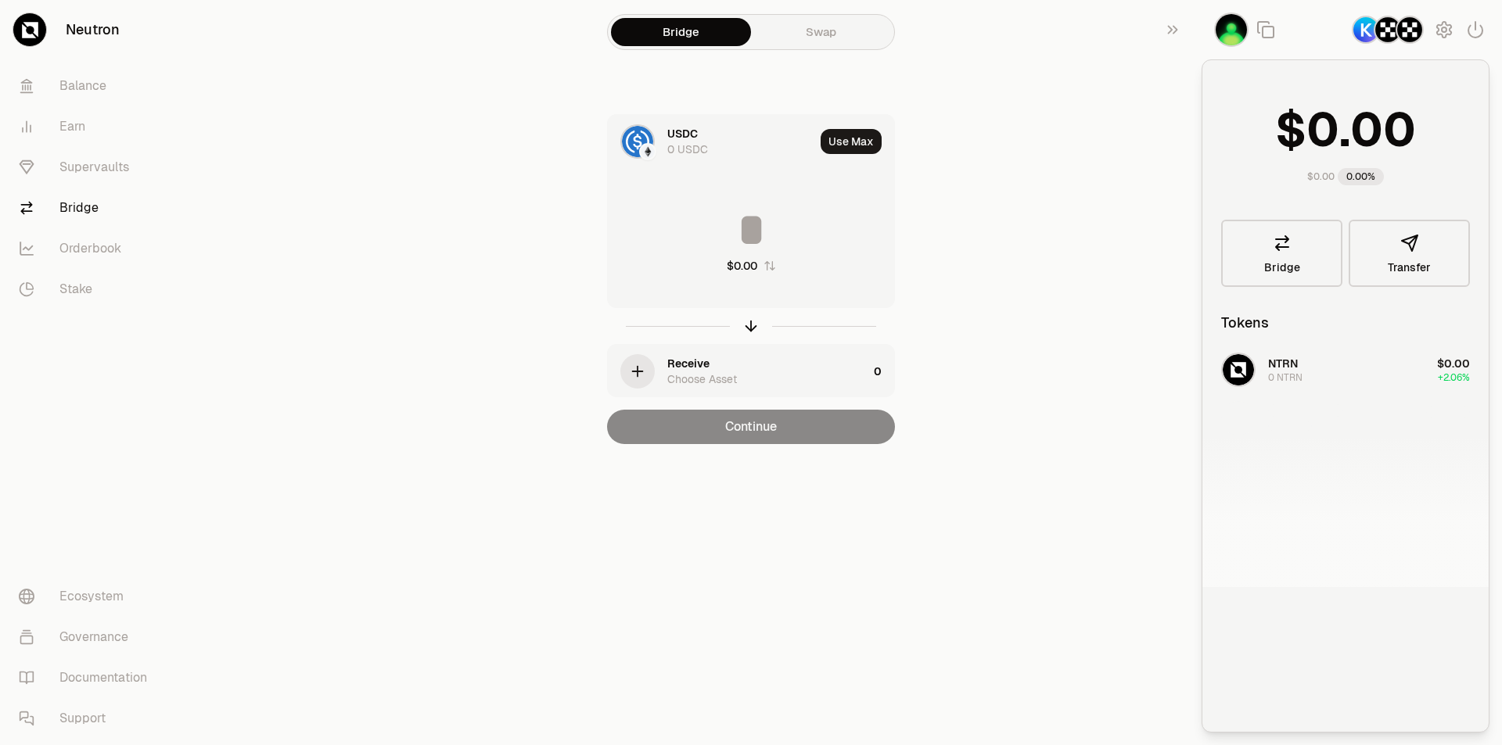
click at [1286, 379] on div "NTRN 0 NTRN $0.00 +2.06%" at bounding box center [1345, 466] width 286 height 241
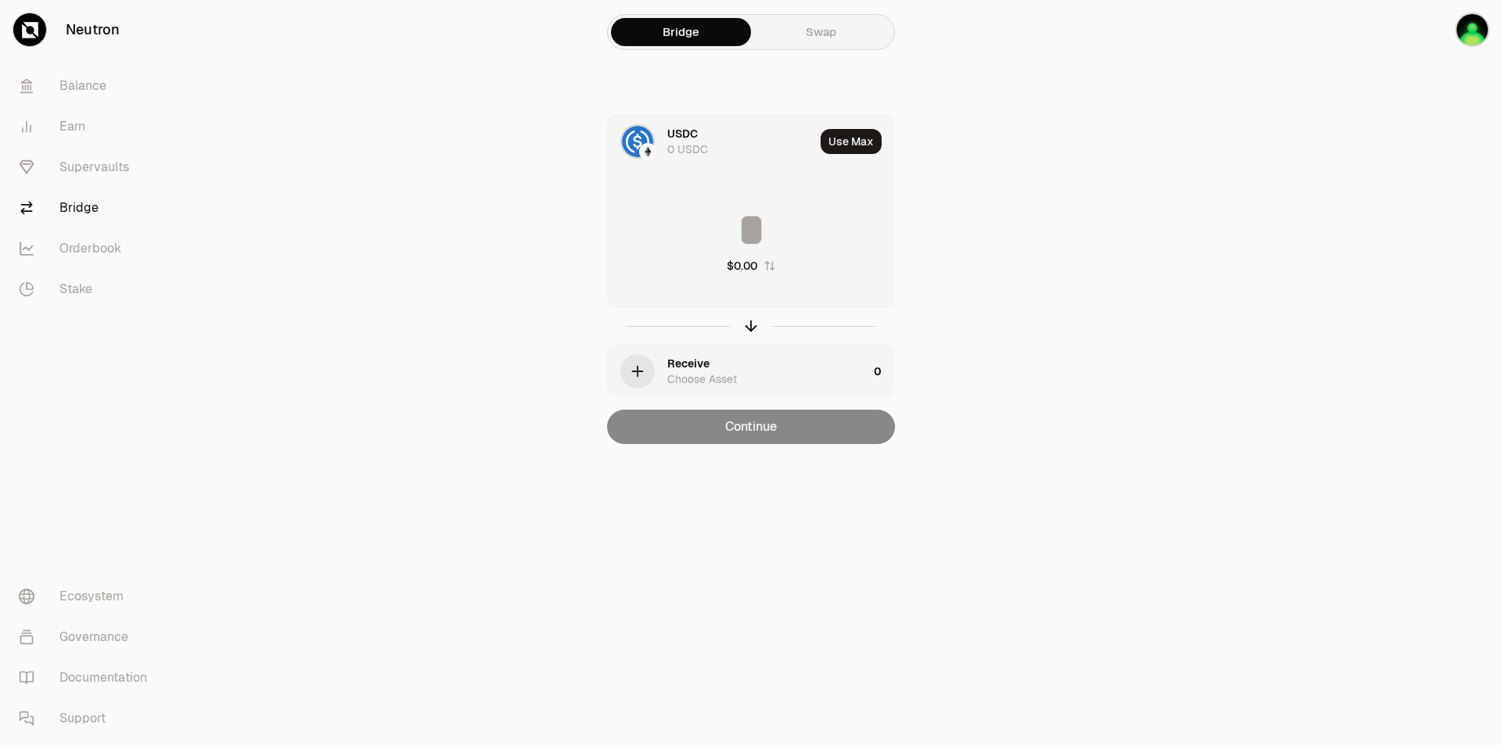
click at [1094, 278] on main "Bridge Swap USDC 0 USDC Use Max $0.00 Receive Choose Asset 0 Continue" at bounding box center [838, 253] width 1326 height 507
click at [634, 378] on icon "button" at bounding box center [637, 371] width 17 height 17
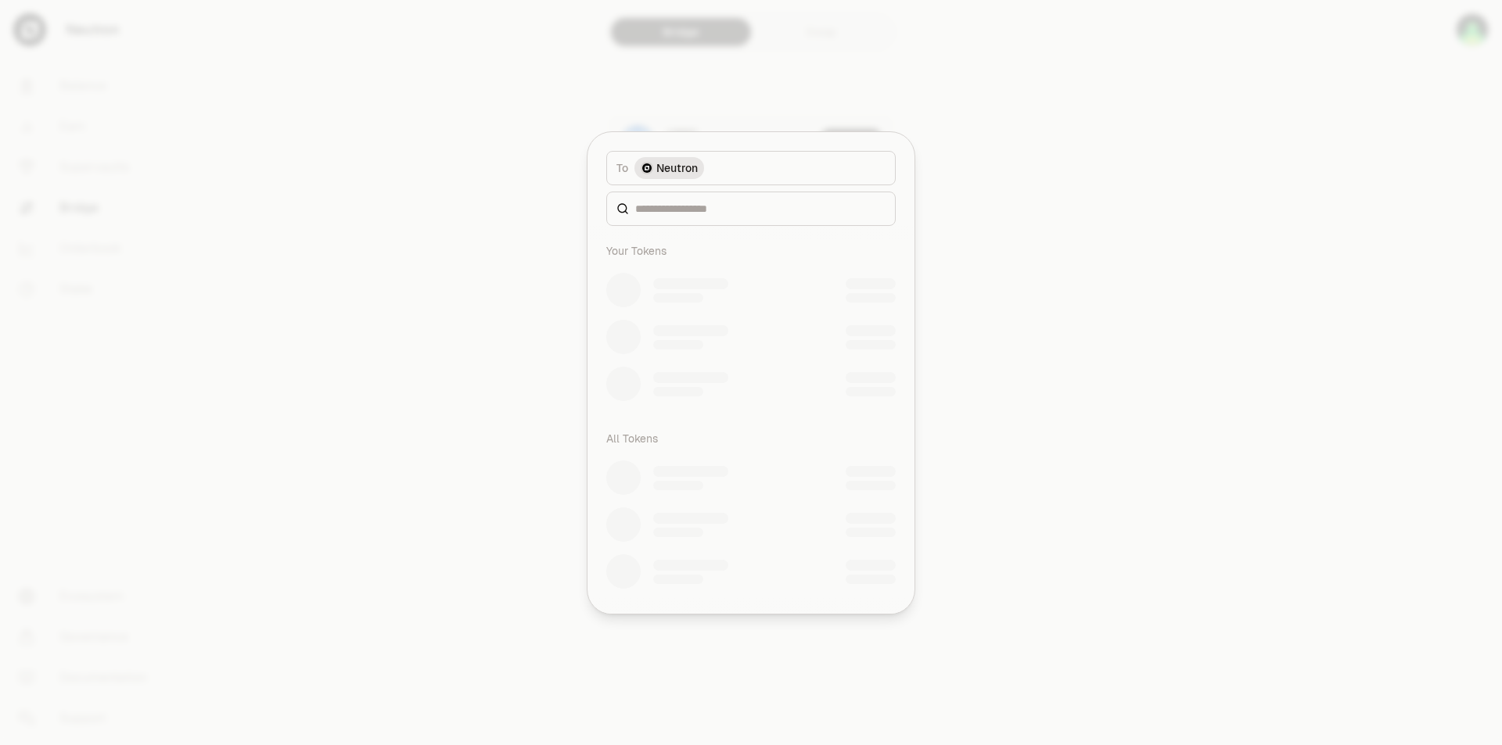
click at [1078, 136] on div at bounding box center [751, 372] width 1502 height 745
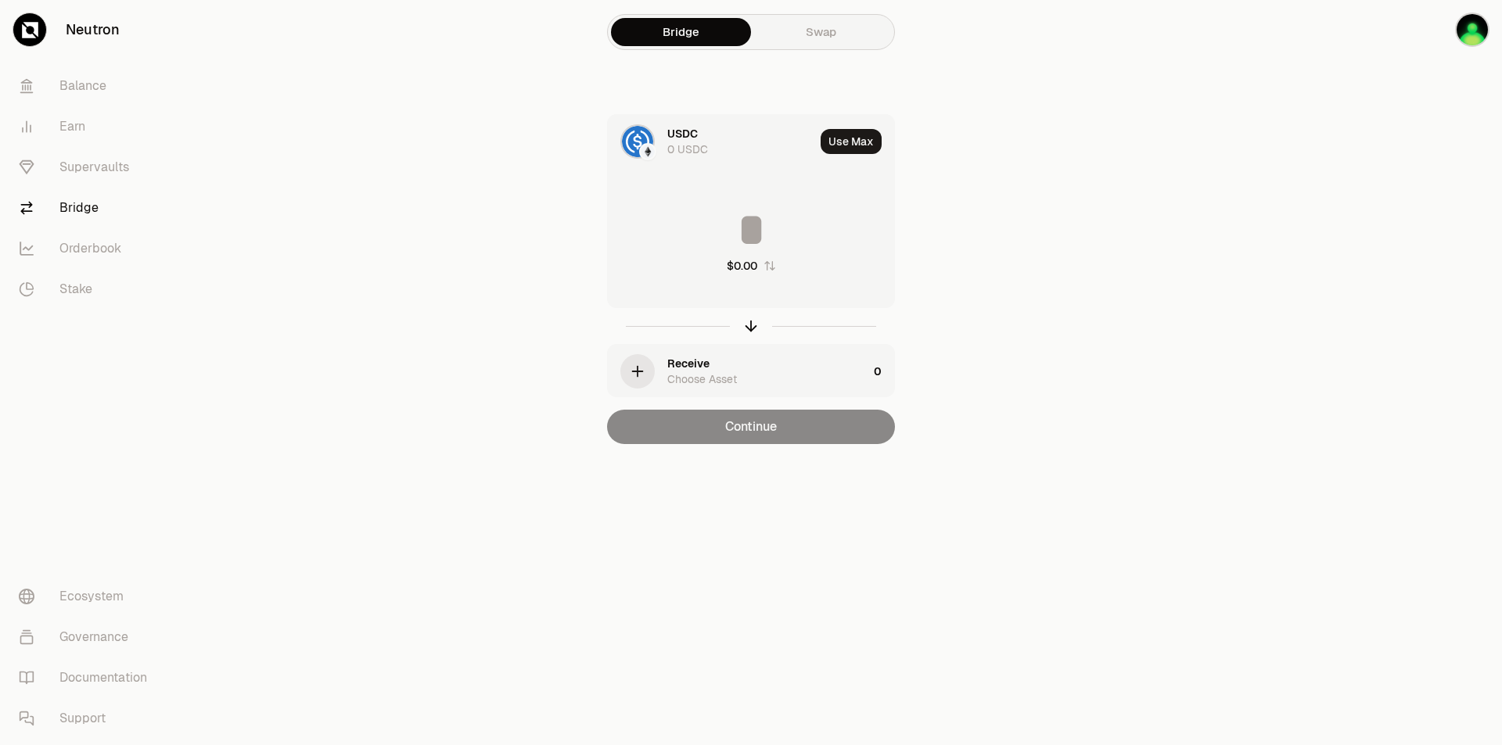
click at [107, 21] on link "Neutron" at bounding box center [87, 29] width 175 height 59
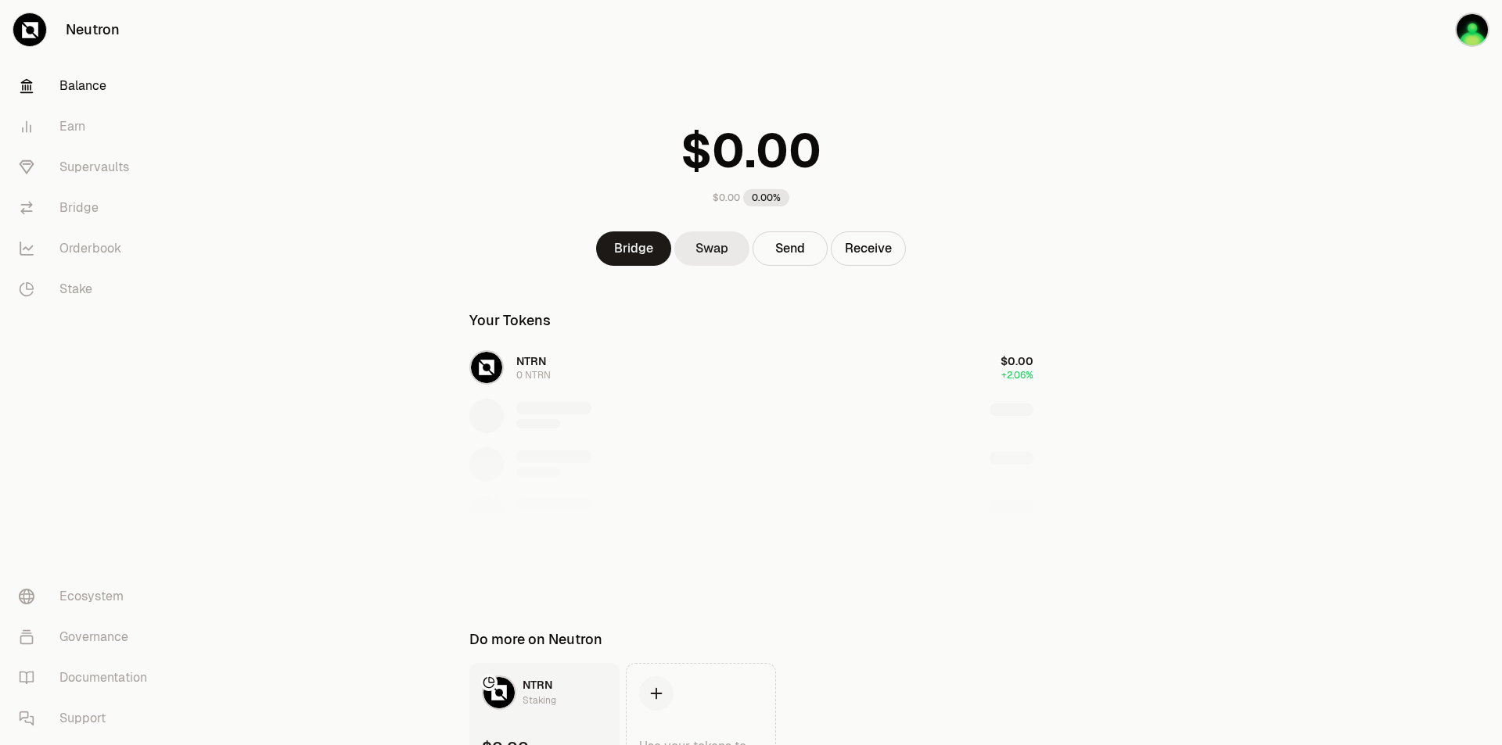
click at [705, 241] on link "Swap" at bounding box center [711, 248] width 75 height 34
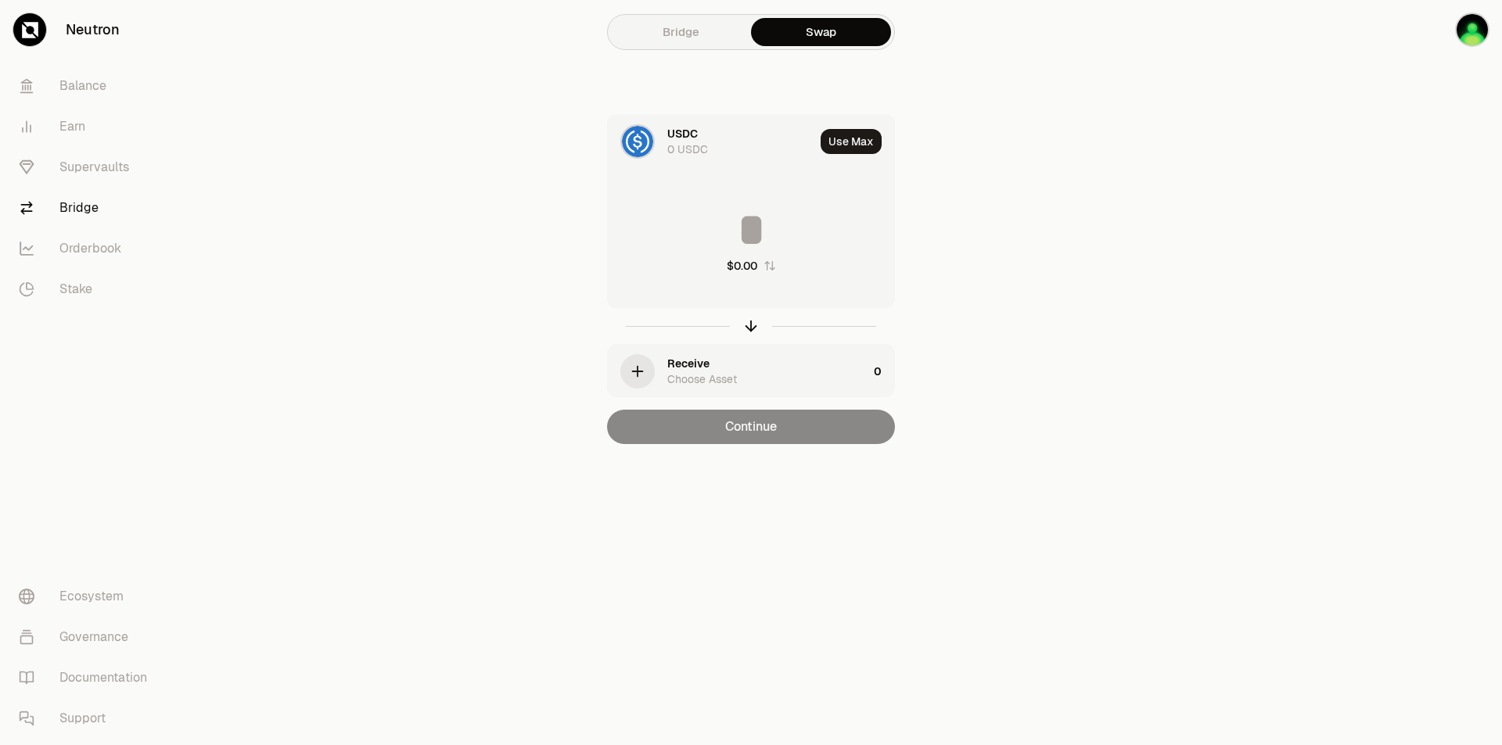
click at [663, 134] on div "USDC 0 USDC" at bounding box center [711, 141] width 206 height 53
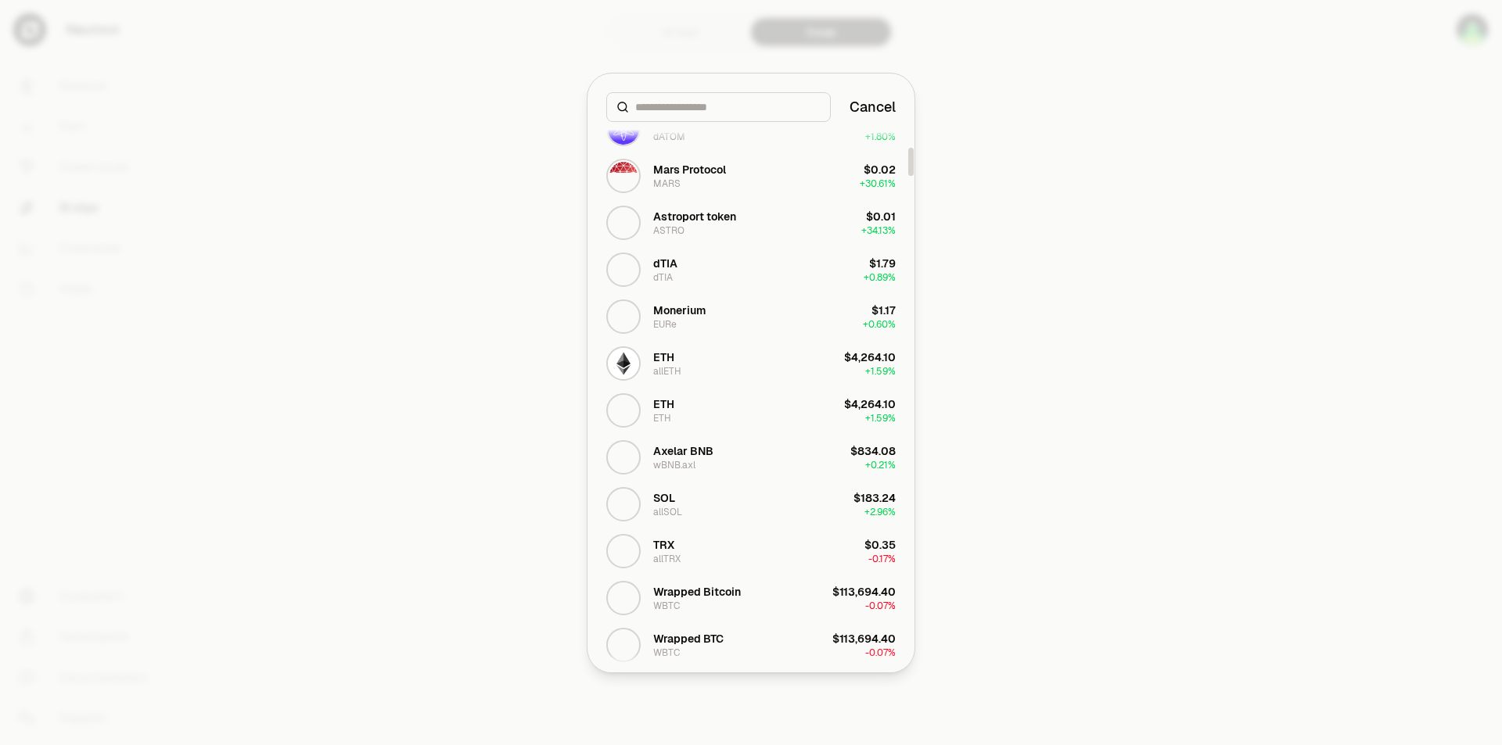
scroll to position [626, 0]
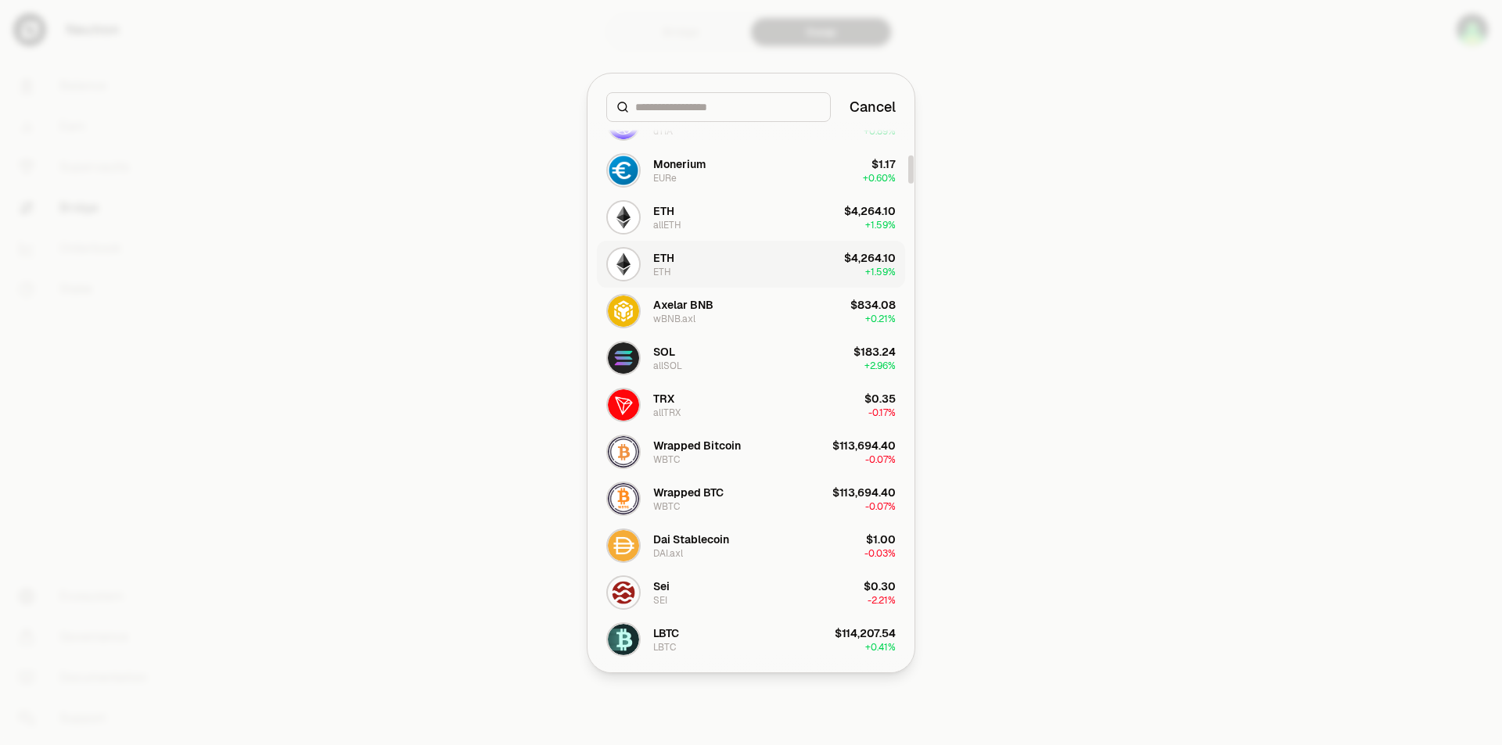
click at [719, 286] on button "ETH ETH $4,264.10 + 1.59%" at bounding box center [751, 264] width 308 height 47
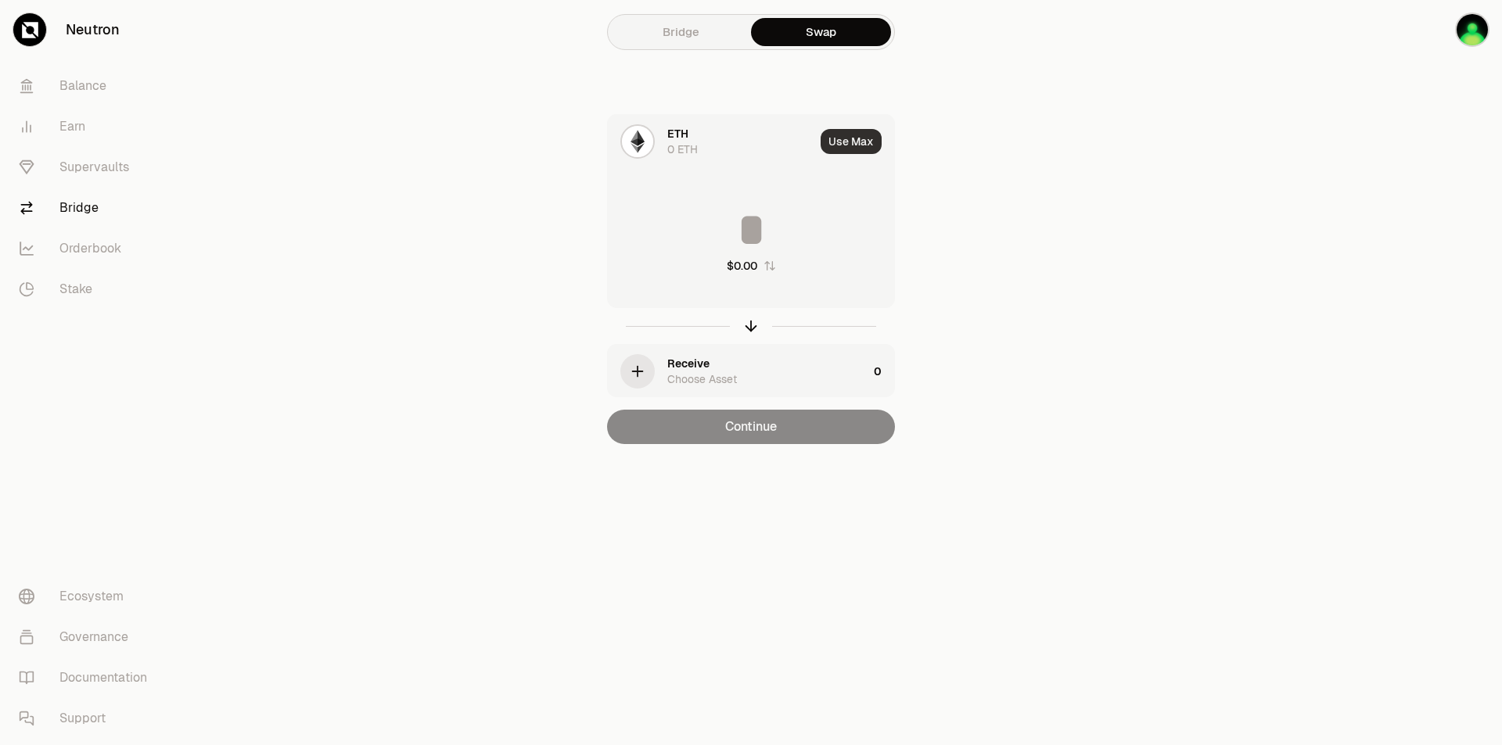
click at [852, 147] on button "Use Max" at bounding box center [850, 141] width 61 height 25
type input "*"
click at [1469, 23] on img "button" at bounding box center [1472, 30] width 34 height 34
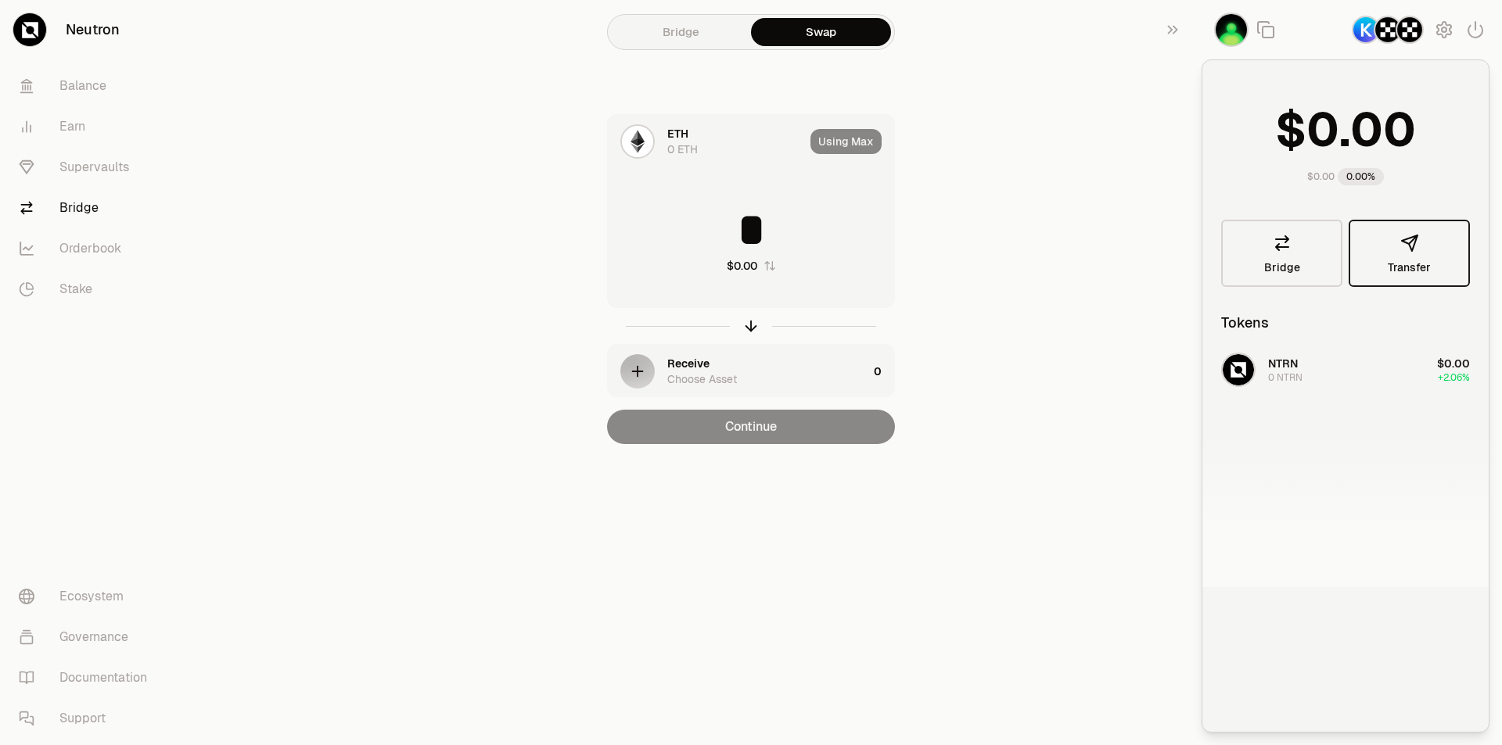
click at [1405, 245] on icon "button" at bounding box center [1409, 243] width 19 height 19
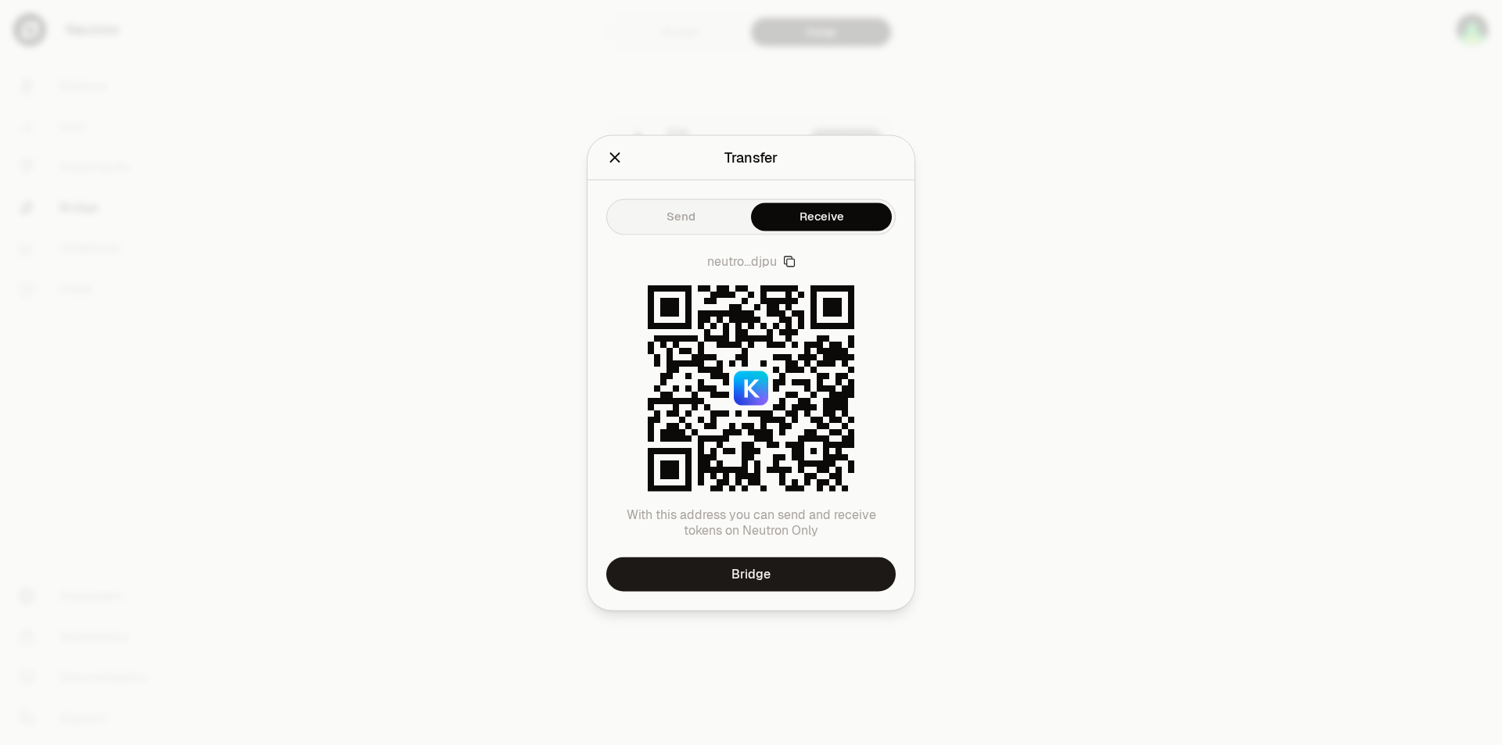
click at [616, 160] on icon "Close" at bounding box center [614, 157] width 17 height 17
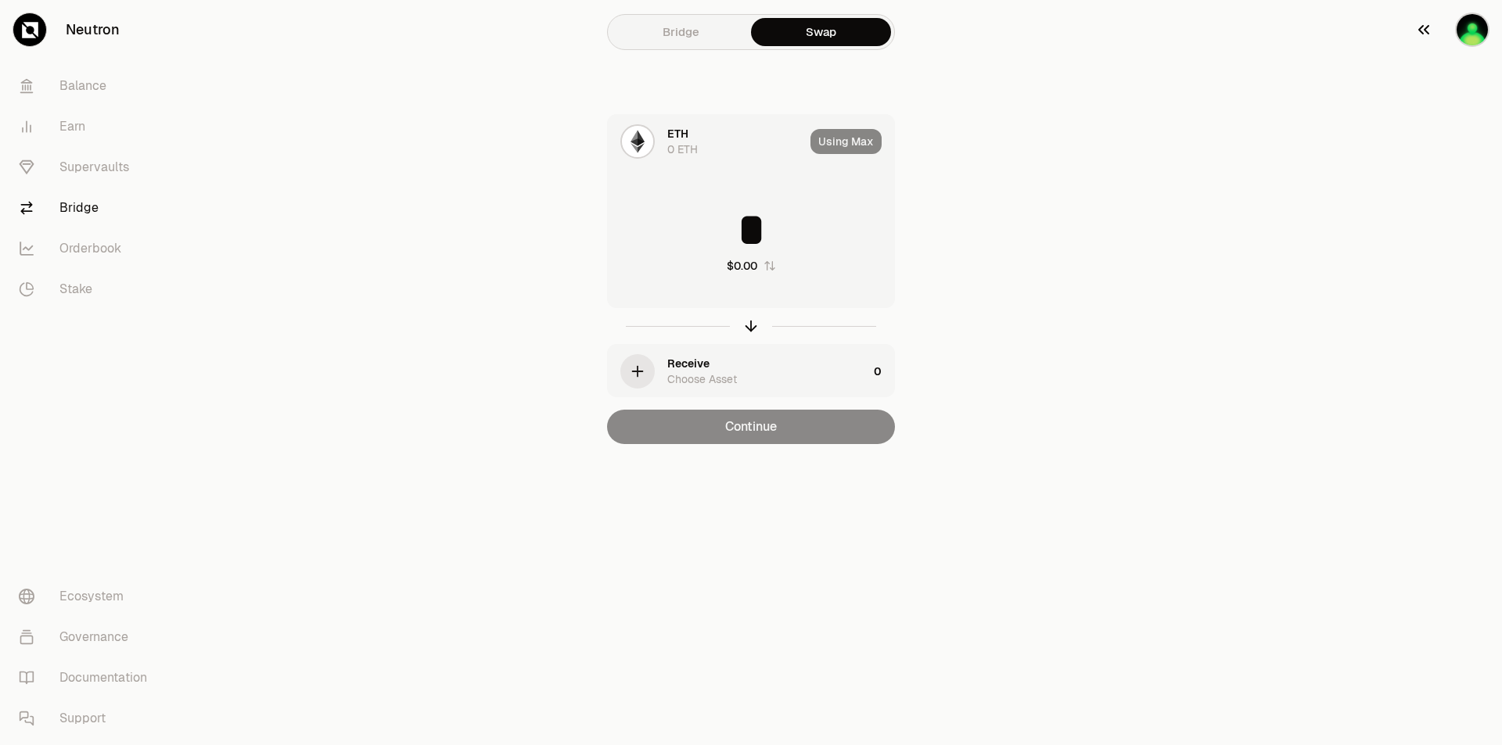
click at [1462, 27] on img "button" at bounding box center [1472, 30] width 34 height 34
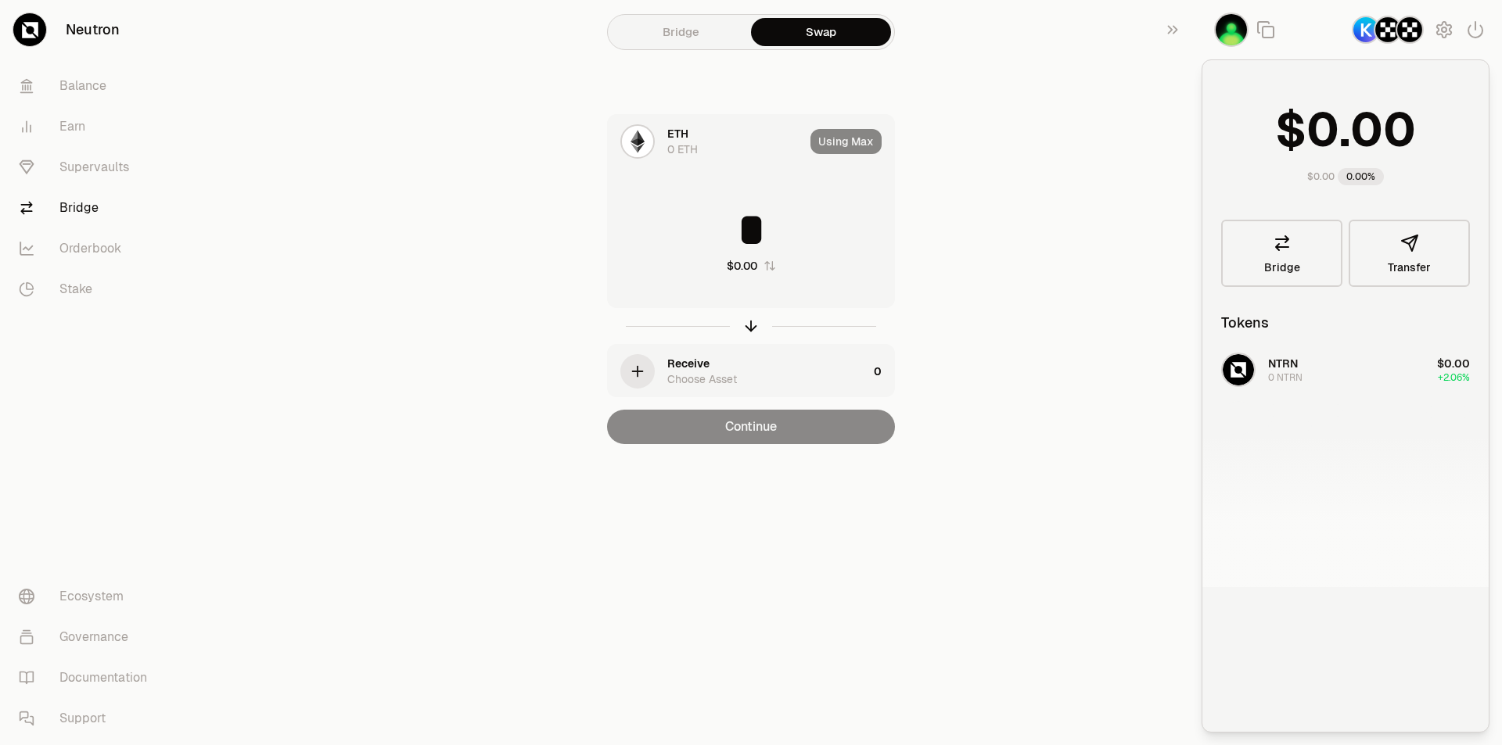
click at [1398, 31] on img "button" at bounding box center [1409, 30] width 28 height 28
drag, startPoint x: 1046, startPoint y: 267, endPoint x: 1025, endPoint y: 257, distance: 23.1
click at [1045, 267] on section "Bridge Swap ETH 0 ETH Using Max * $0.00 Receive Choose Asset 0 Continue" at bounding box center [750, 253] width 601 height 507
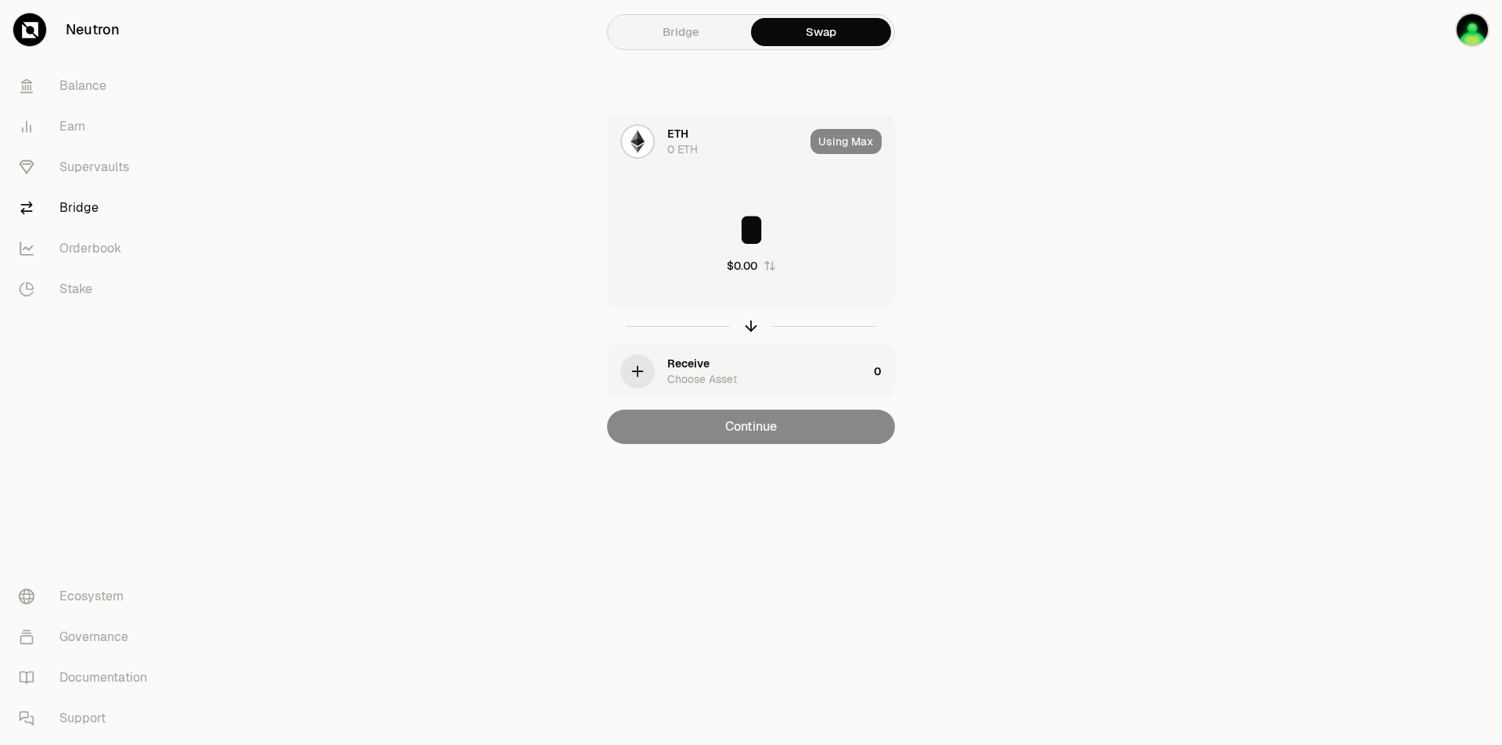
click at [715, 130] on div "ETH 0 ETH" at bounding box center [735, 141] width 137 height 31
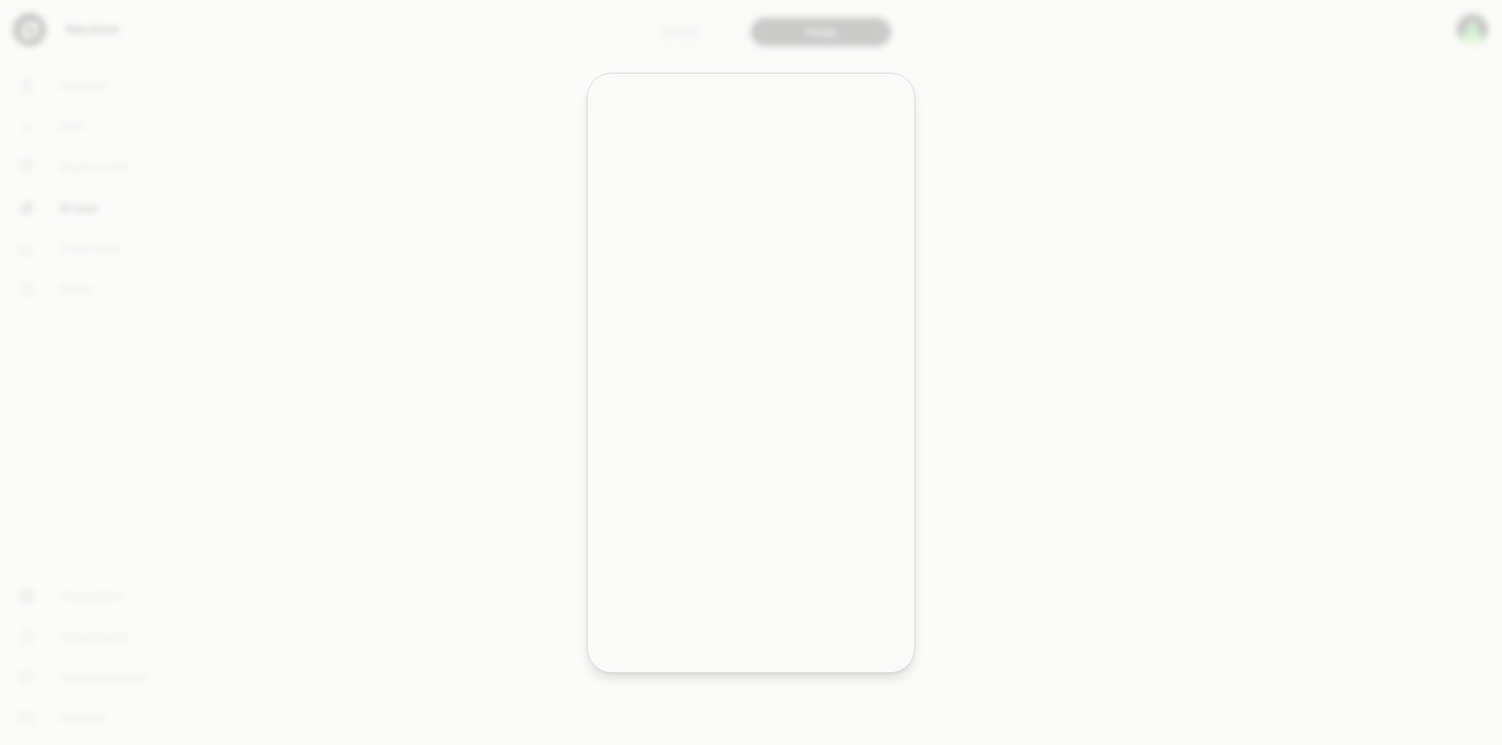
click at [784, 132] on div "All Tokens" at bounding box center [751, 146] width 308 height 31
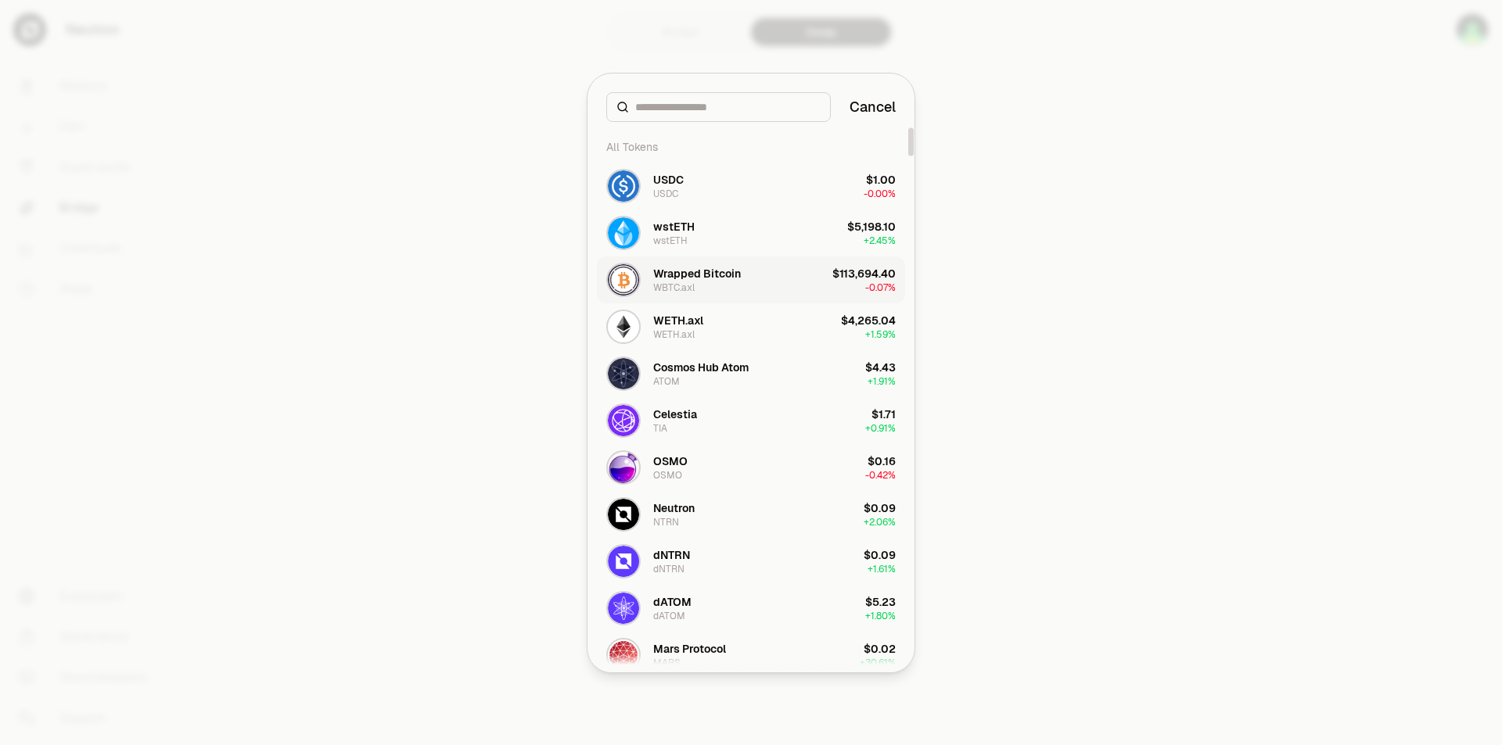
scroll to position [156, 0]
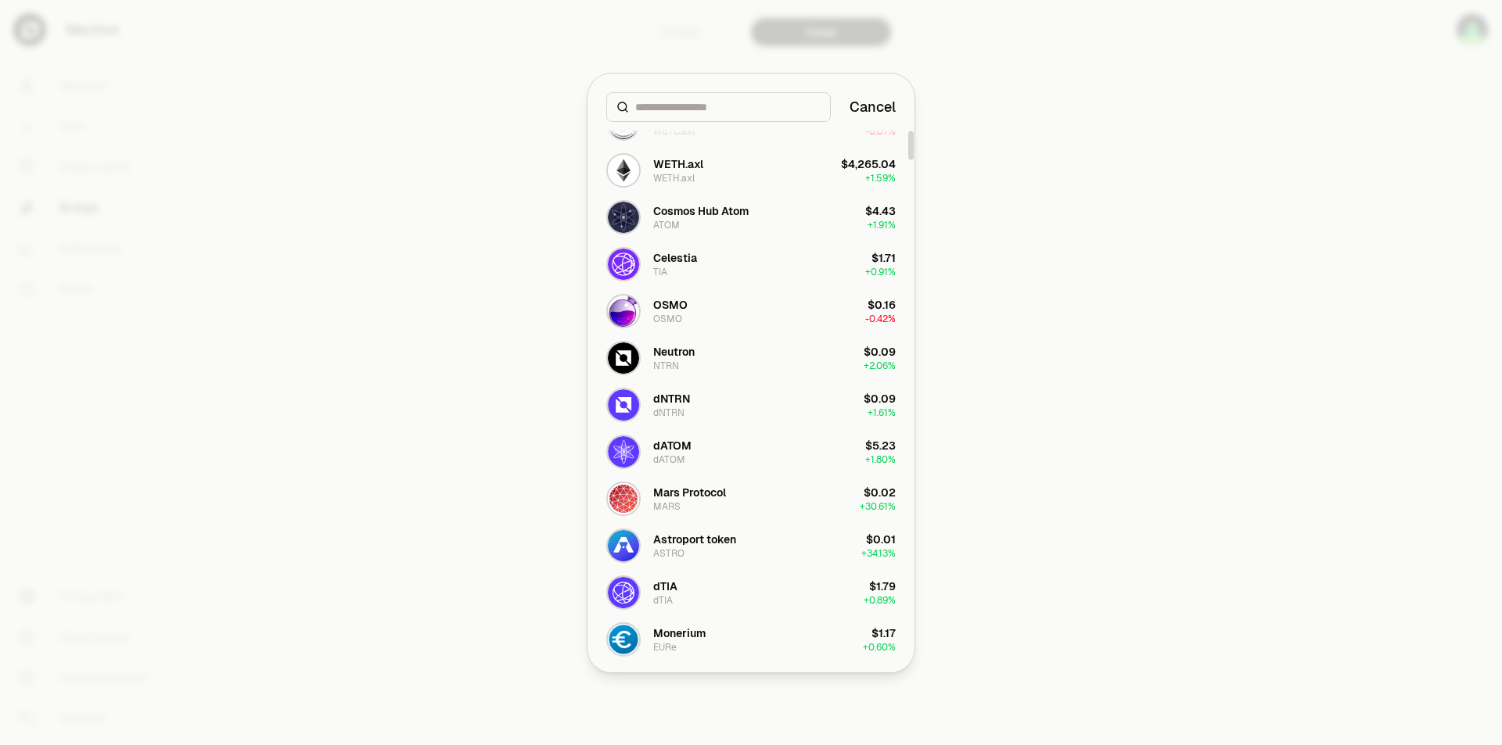
click at [1143, 259] on div at bounding box center [751, 372] width 1502 height 745
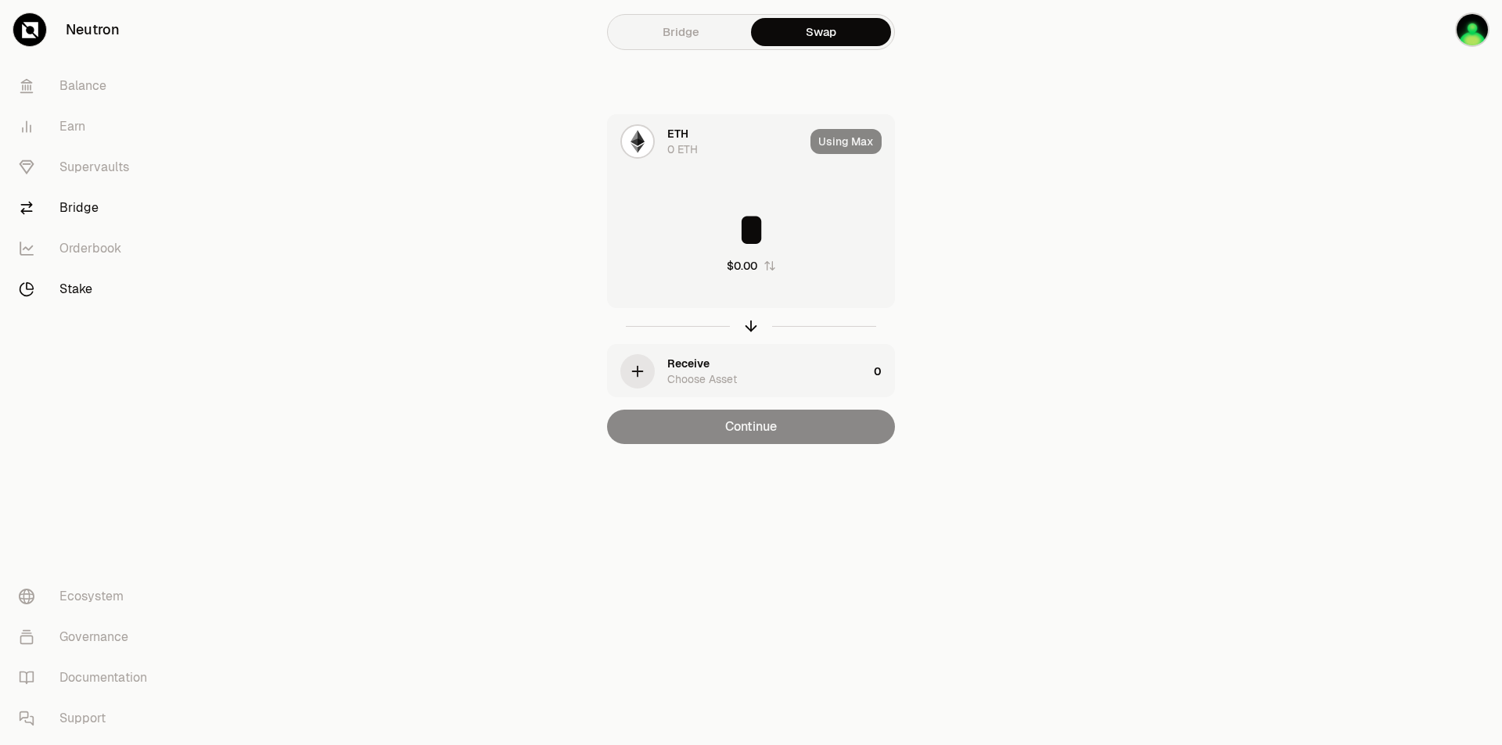
click at [88, 287] on link "Stake" at bounding box center [87, 289] width 163 height 41
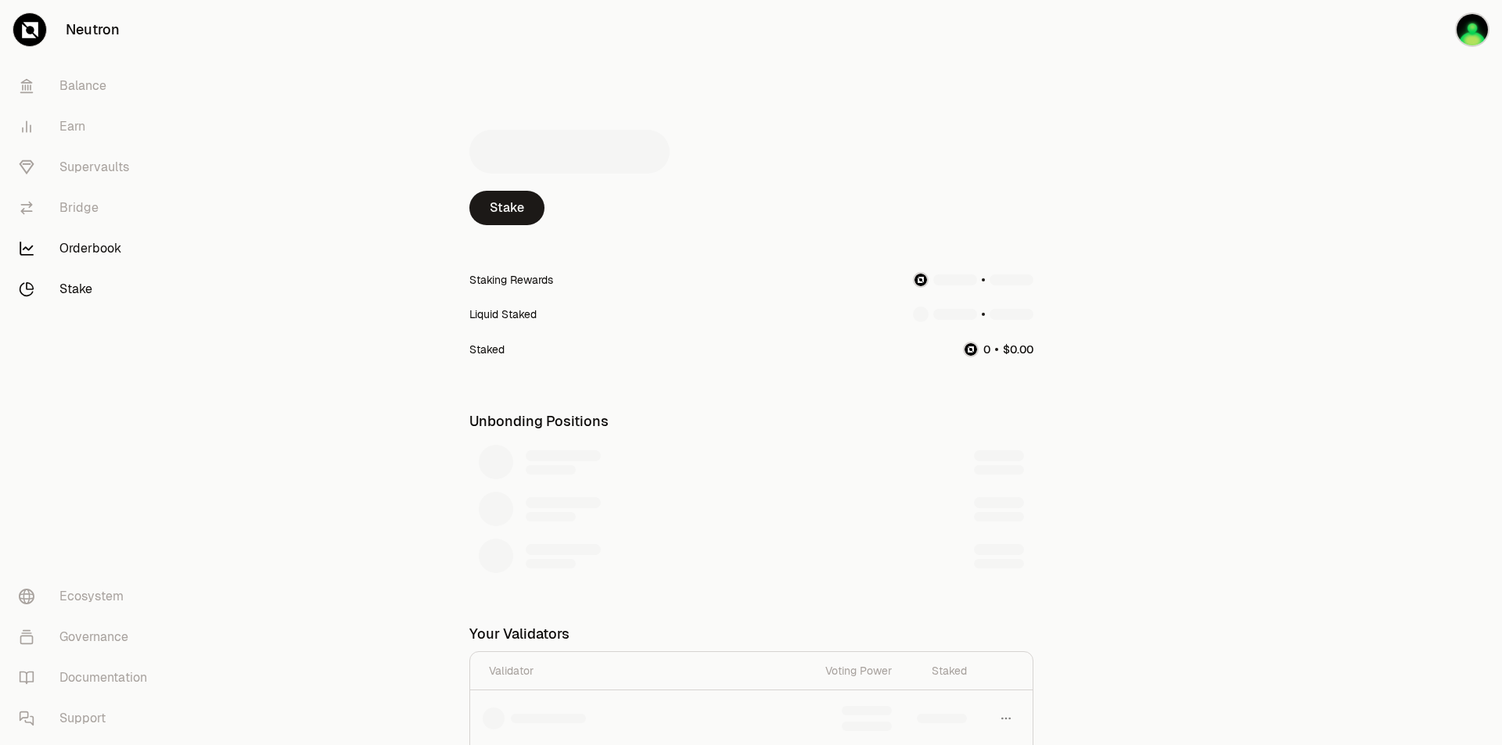
click at [102, 242] on link "Orderbook" at bounding box center [87, 248] width 163 height 41
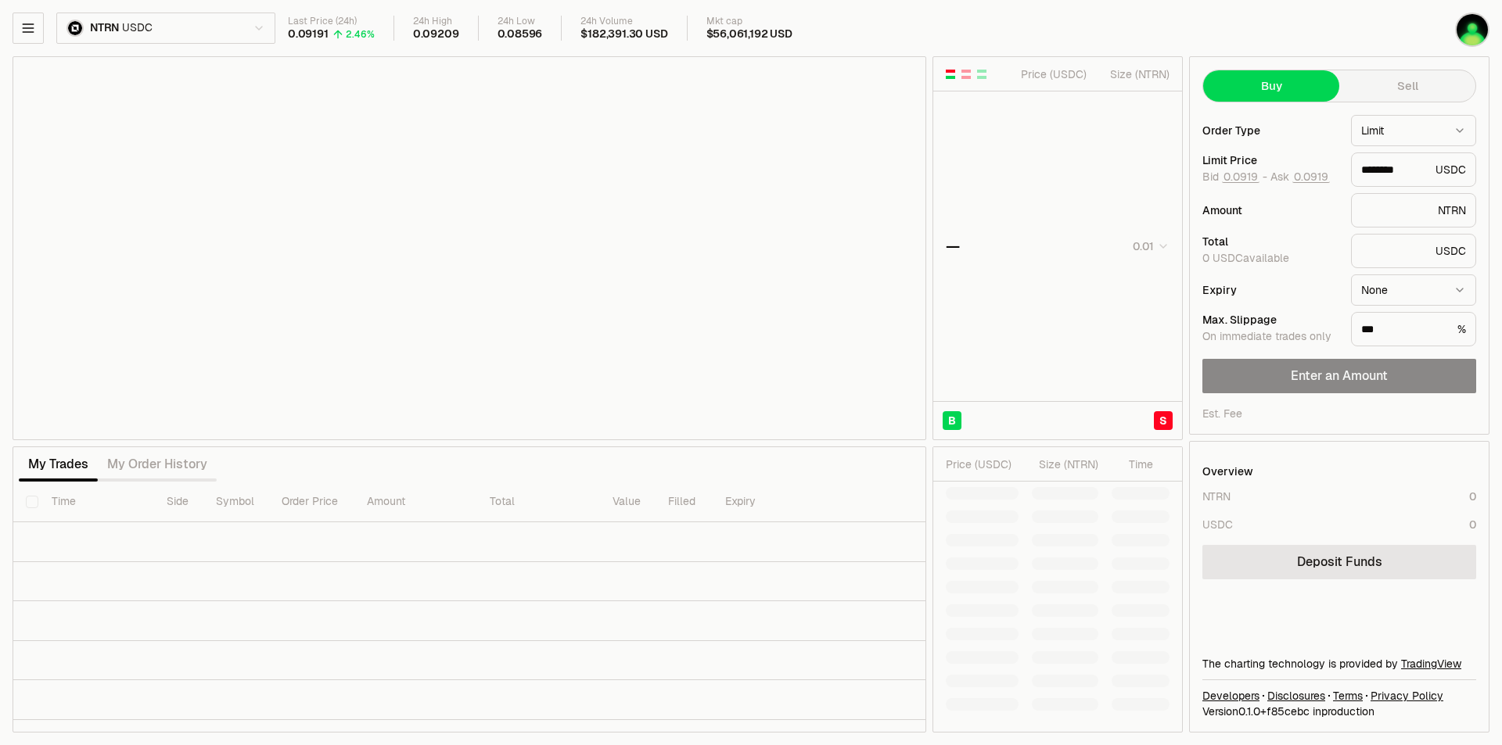
type input "********"
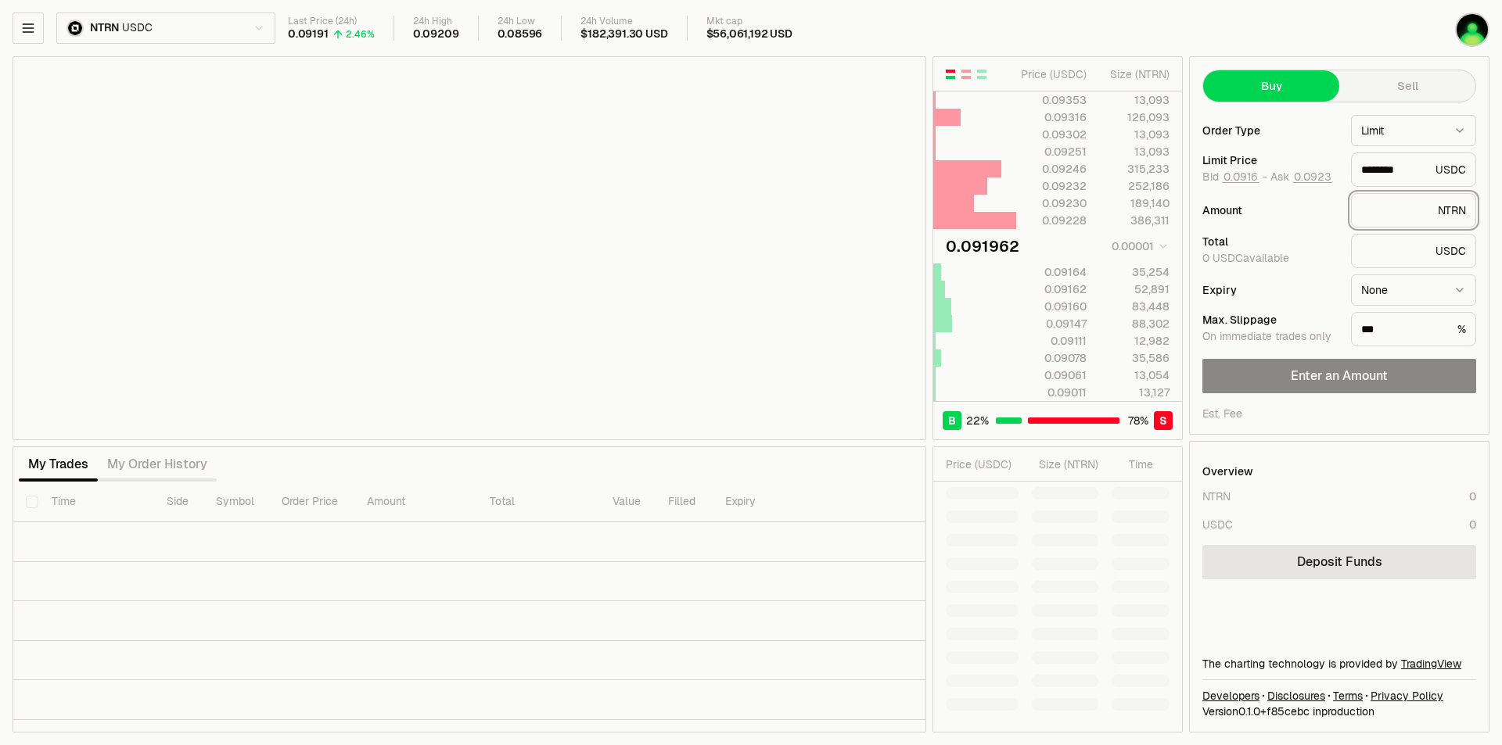
click at [1414, 204] on input "text" at bounding box center [1396, 211] width 70 height 16
type input "*"
type input "********"
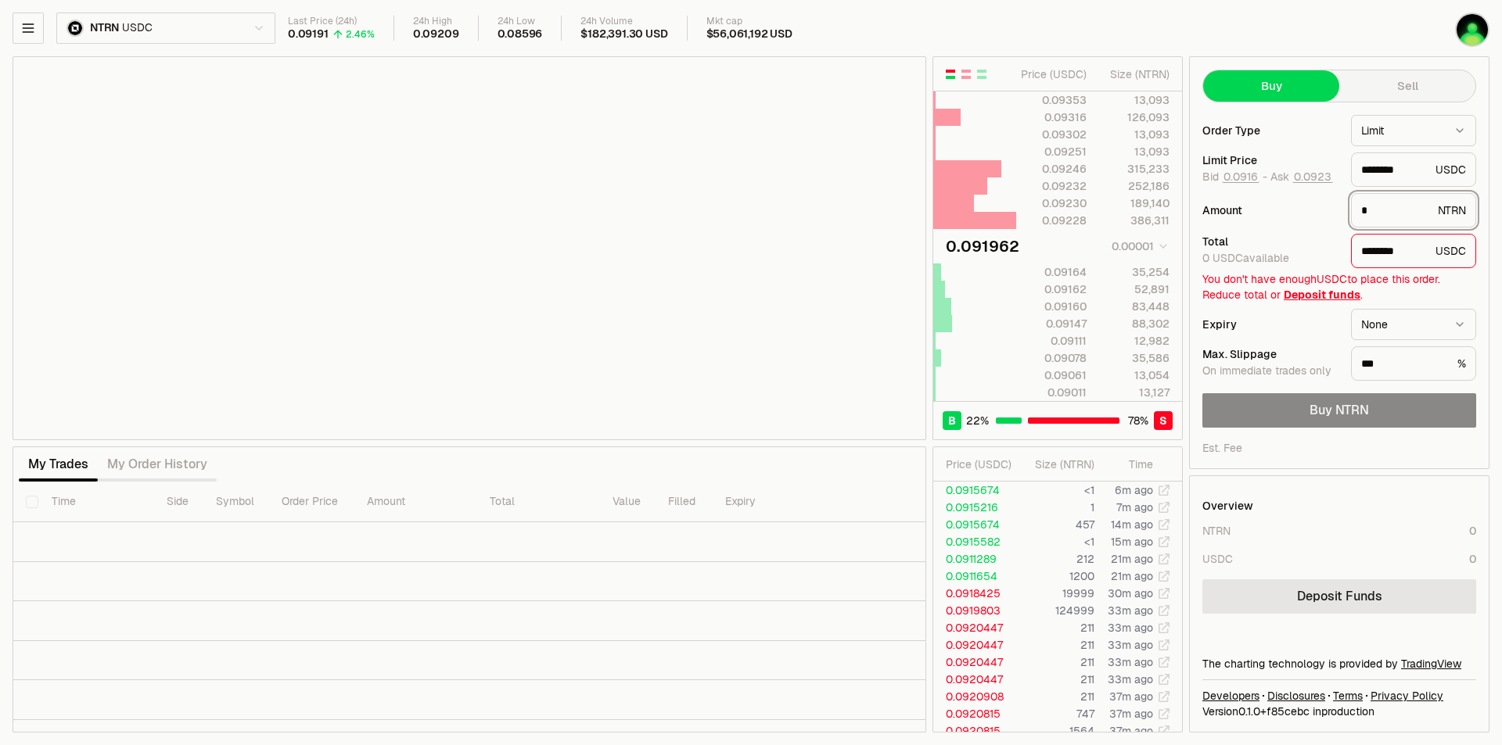
type input "*"
click at [1449, 257] on div "******** USDC" at bounding box center [1413, 251] width 125 height 34
click at [1391, 257] on input "********" at bounding box center [1395, 251] width 68 height 16
click at [1263, 267] on div "Total 0 USDC available ******** USDC" at bounding box center [1339, 251] width 274 height 34
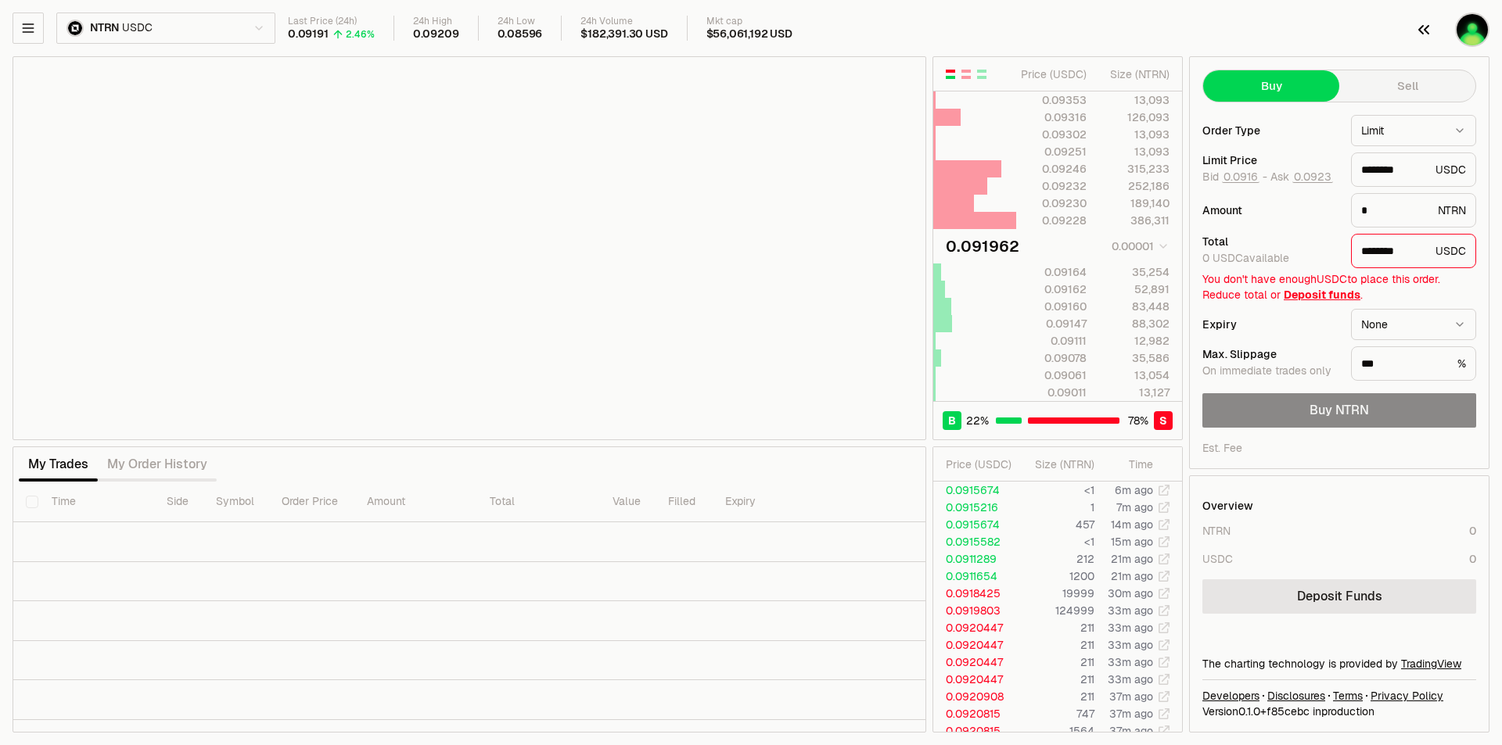
click at [1487, 9] on button "button" at bounding box center [1451, 29] width 100 height 59
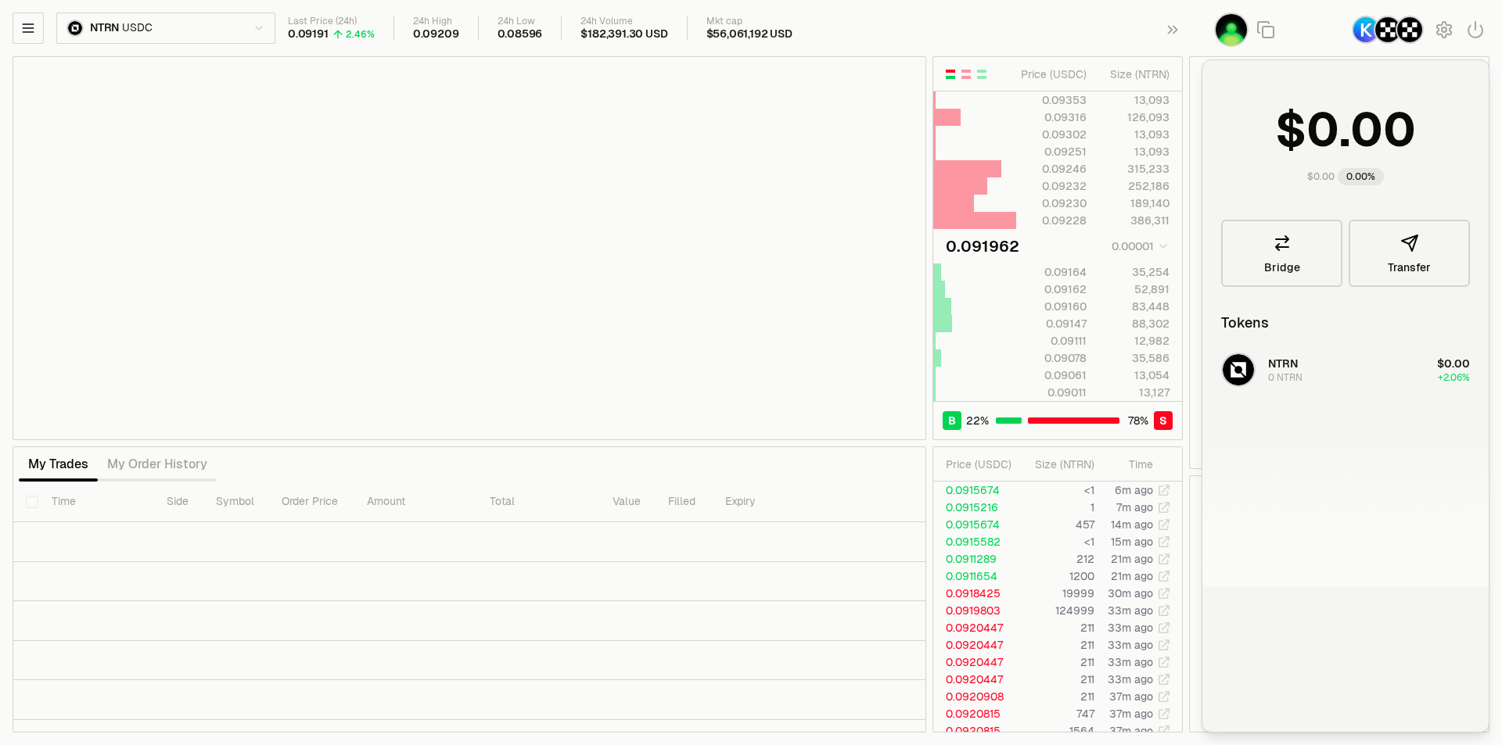
type input "********"
click at [1434, 30] on icon "button" at bounding box center [1443, 29] width 19 height 19
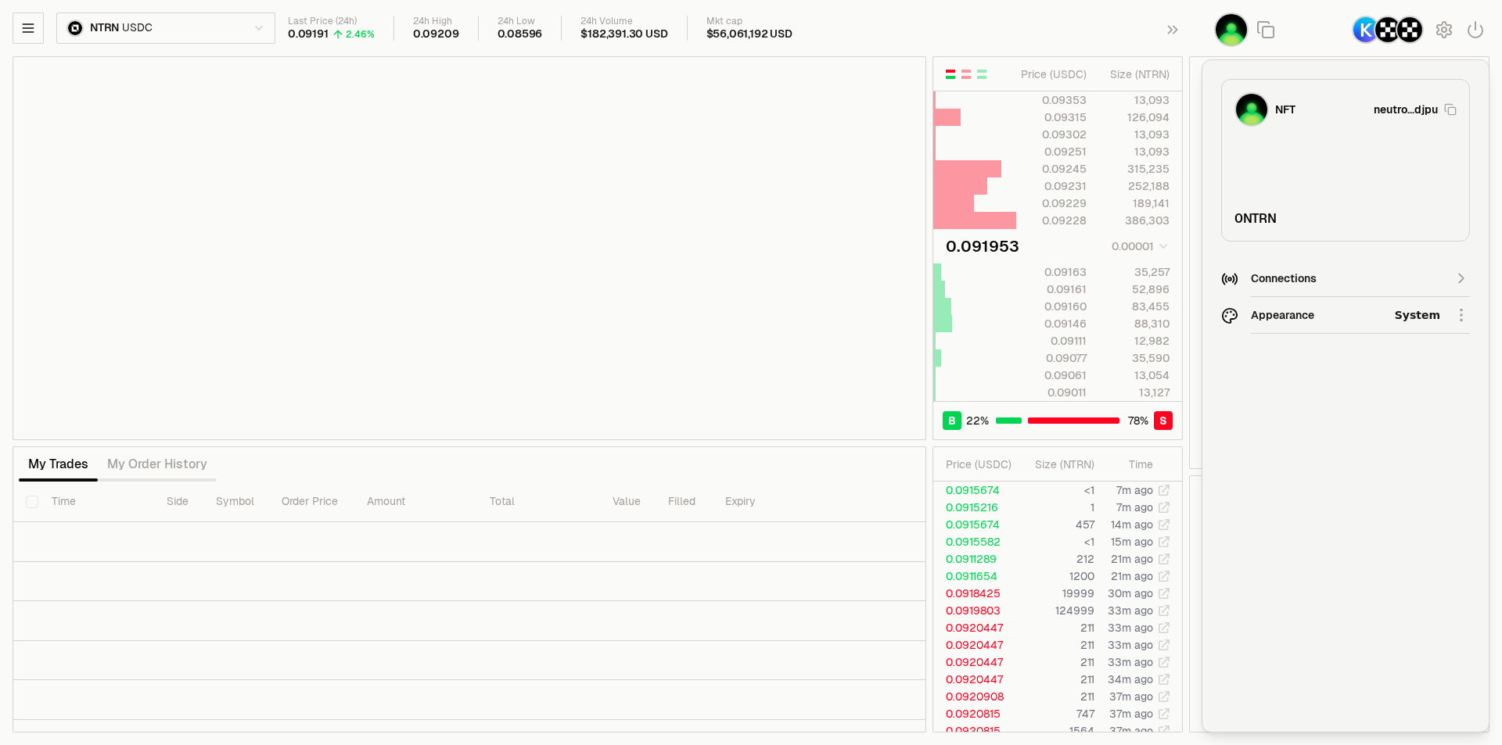
type input "********"
click at [1356, 281] on div "Connections" at bounding box center [1345, 279] width 189 height 16
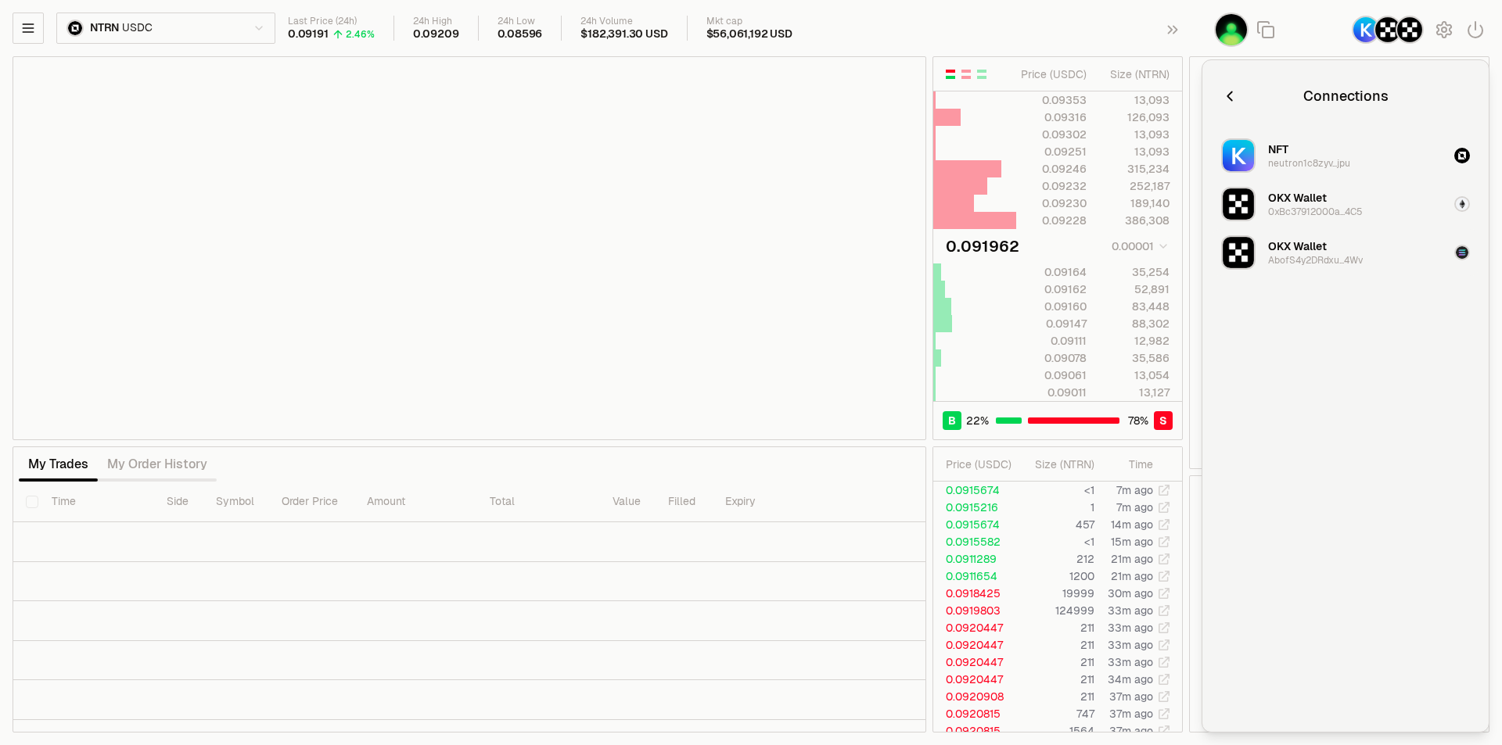
click at [1348, 241] on div "OKX Wallet AbofS4y2DRdxu...4Wv" at bounding box center [1315, 253] width 95 height 28
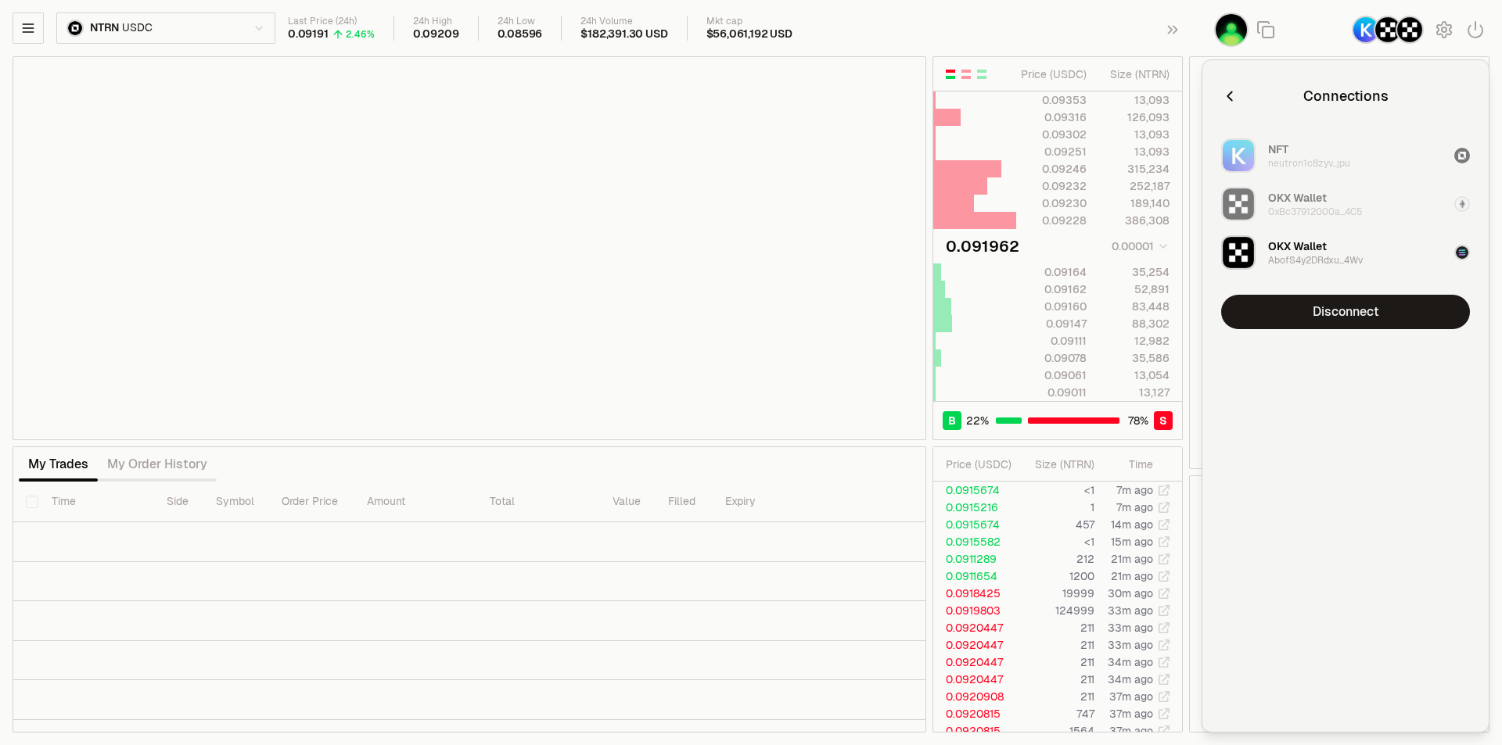
click at [1318, 246] on div "OKX Wallet" at bounding box center [1297, 247] width 59 height 16
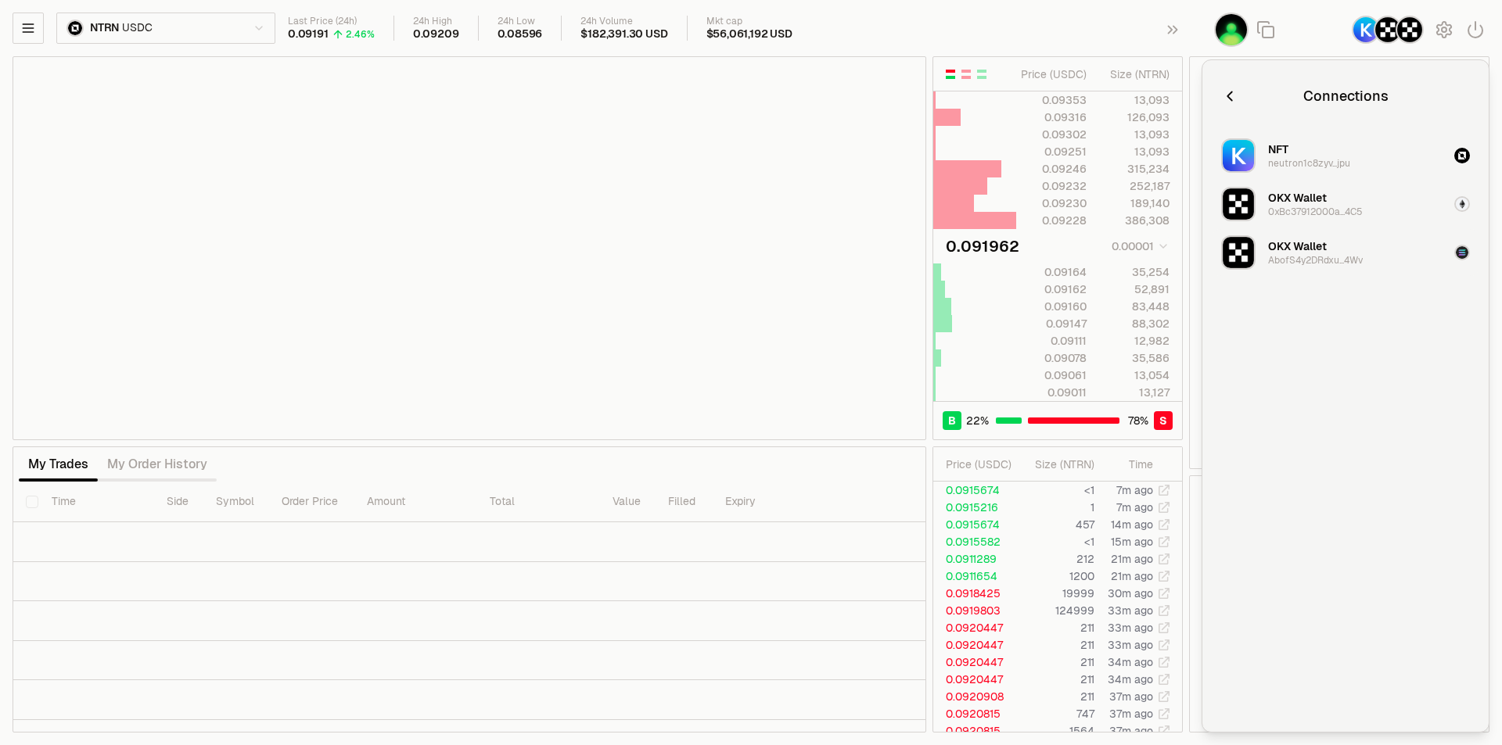
click at [1318, 246] on div "OKX Wallet" at bounding box center [1297, 247] width 59 height 16
click at [1319, 246] on div "OKX Wallet" at bounding box center [1297, 247] width 59 height 16
click at [1287, 186] on button "OKX Wallet 0xBc37912000a...4C5" at bounding box center [1344, 204] width 267 height 47
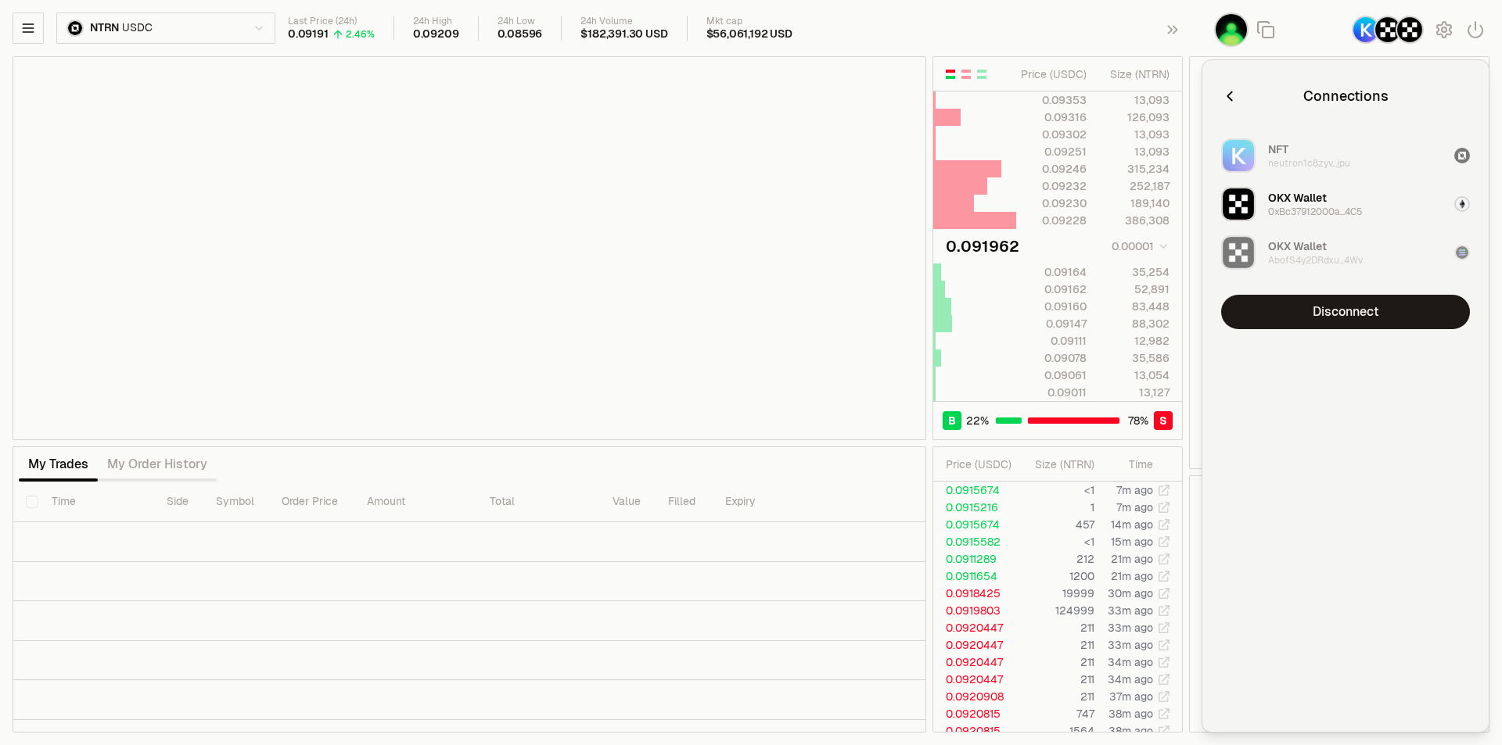
click at [1232, 88] on button "button" at bounding box center [1229, 96] width 17 height 22
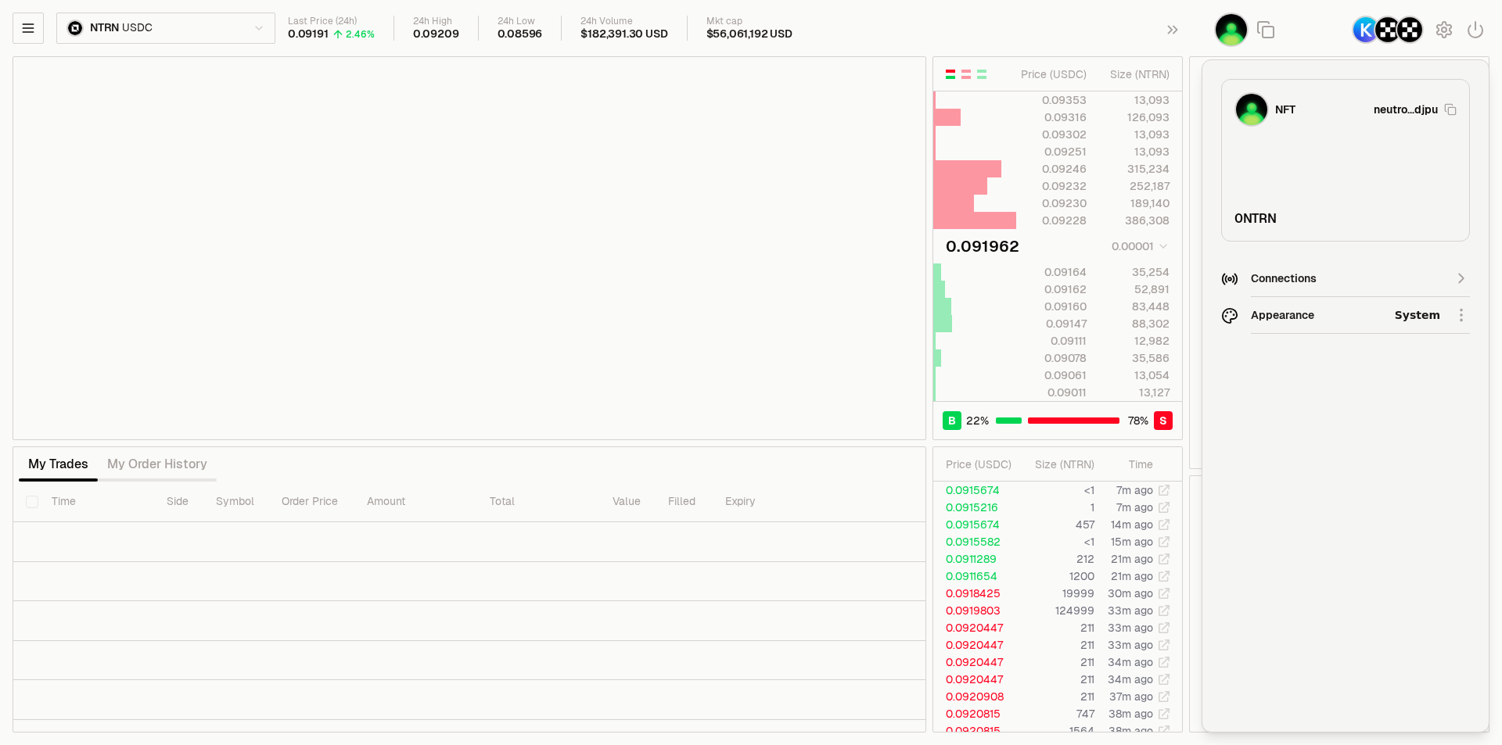
type input "********"
click at [1230, 91] on div "NFT neutro...djpu 0 NTRN" at bounding box center [1345, 160] width 249 height 163
click at [1193, 70] on body "Neutron Balance Earn Supervaults Bridge Orderbook Stake Ecosystem Governance Do…" at bounding box center [751, 372] width 1502 height 745
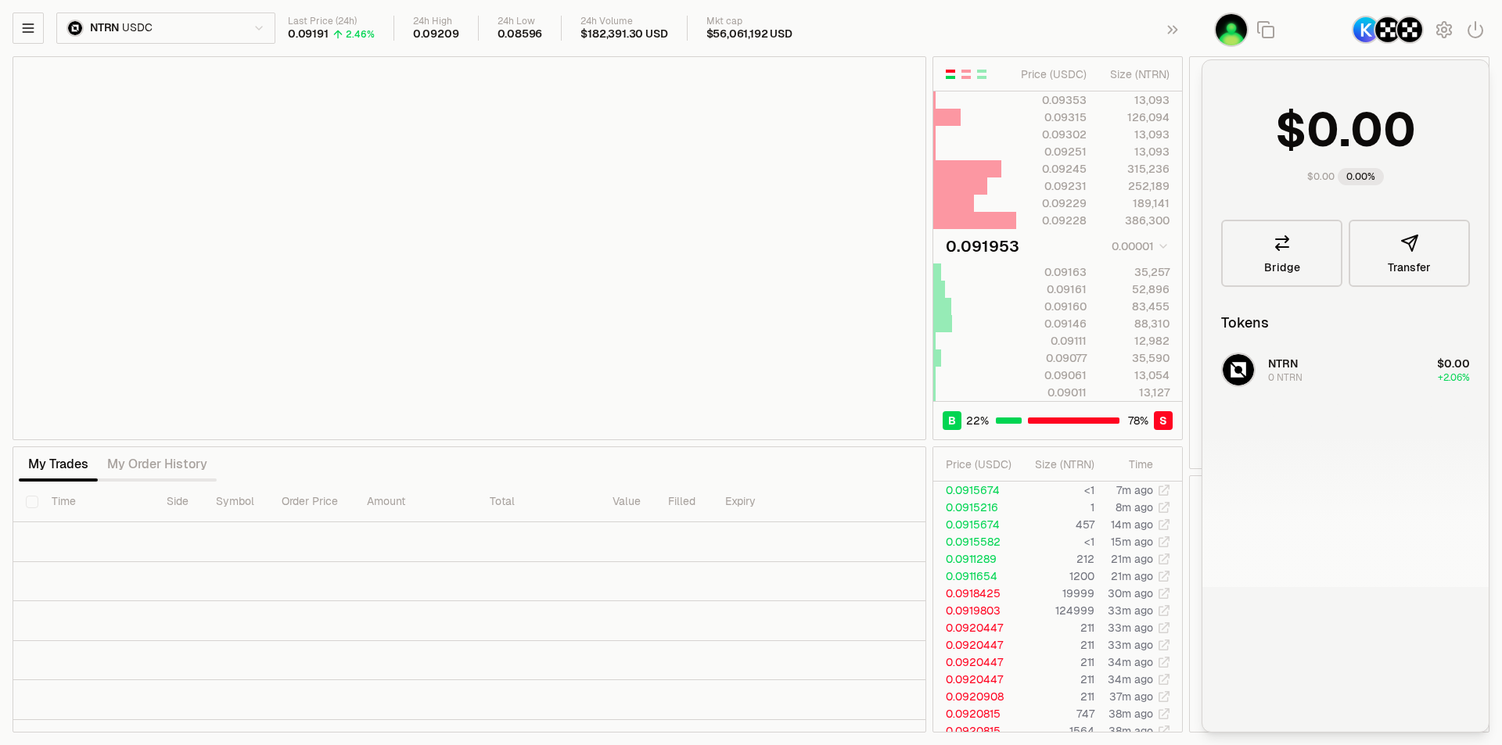
click at [1161, 83] on th "Size ( NTRN )" at bounding box center [1140, 74] width 83 height 34
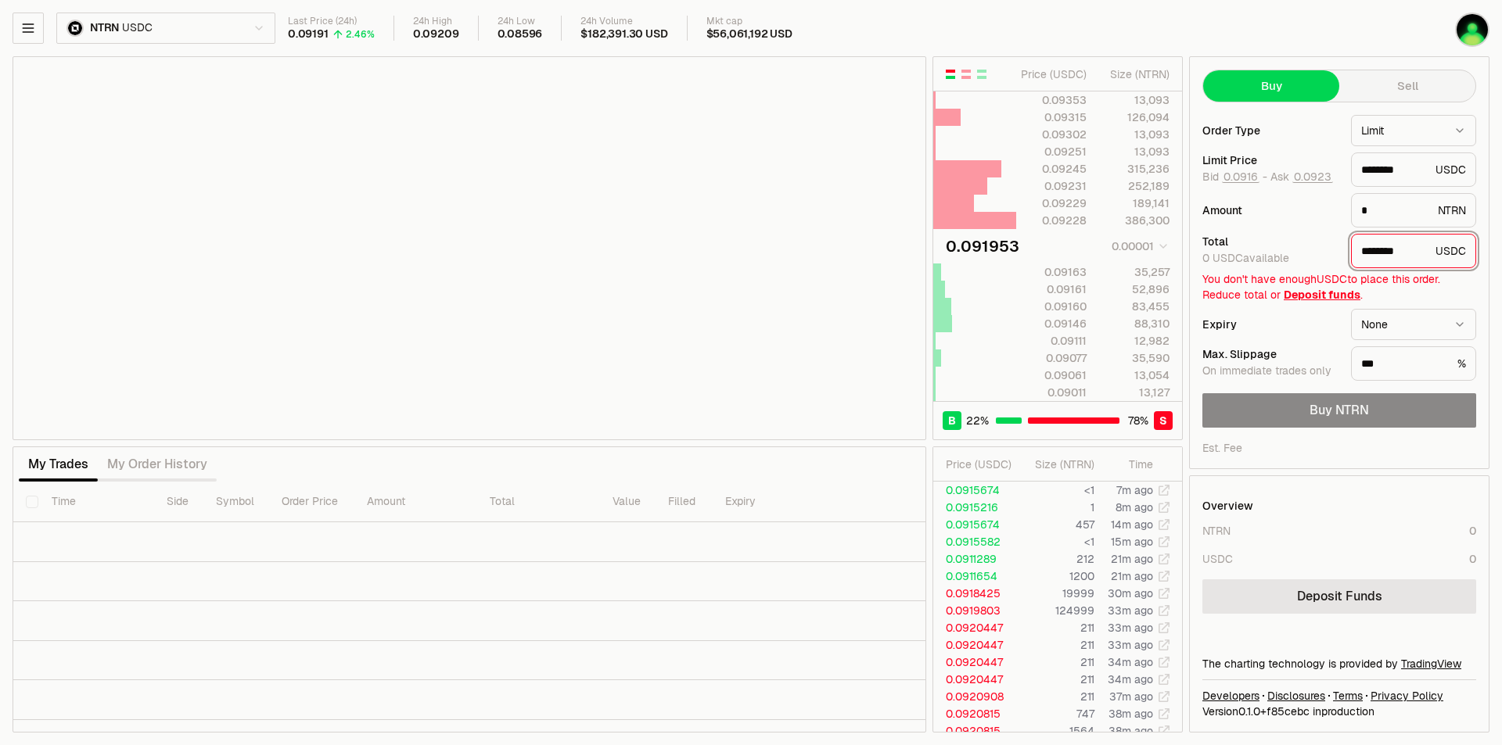
click at [1394, 246] on input "********" at bounding box center [1395, 251] width 68 height 16
type input "********"
click at [1391, 217] on input "*" at bounding box center [1396, 211] width 70 height 16
type input "*******"
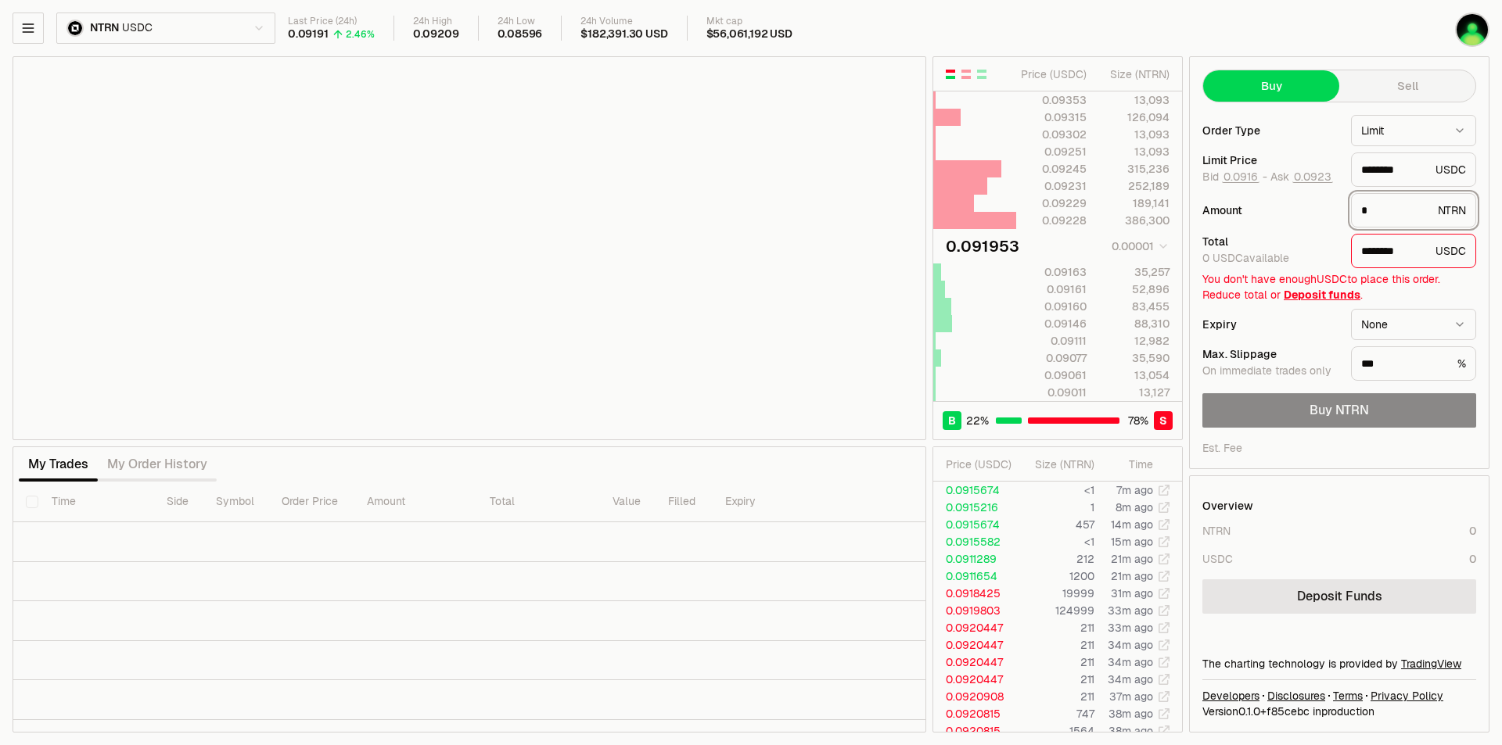
type input "*"
click at [1391, 216] on input "*******" at bounding box center [1396, 211] width 70 height 16
type input "*******"
type input "********"
click at [1389, 212] on input "*******" at bounding box center [1396, 211] width 70 height 16
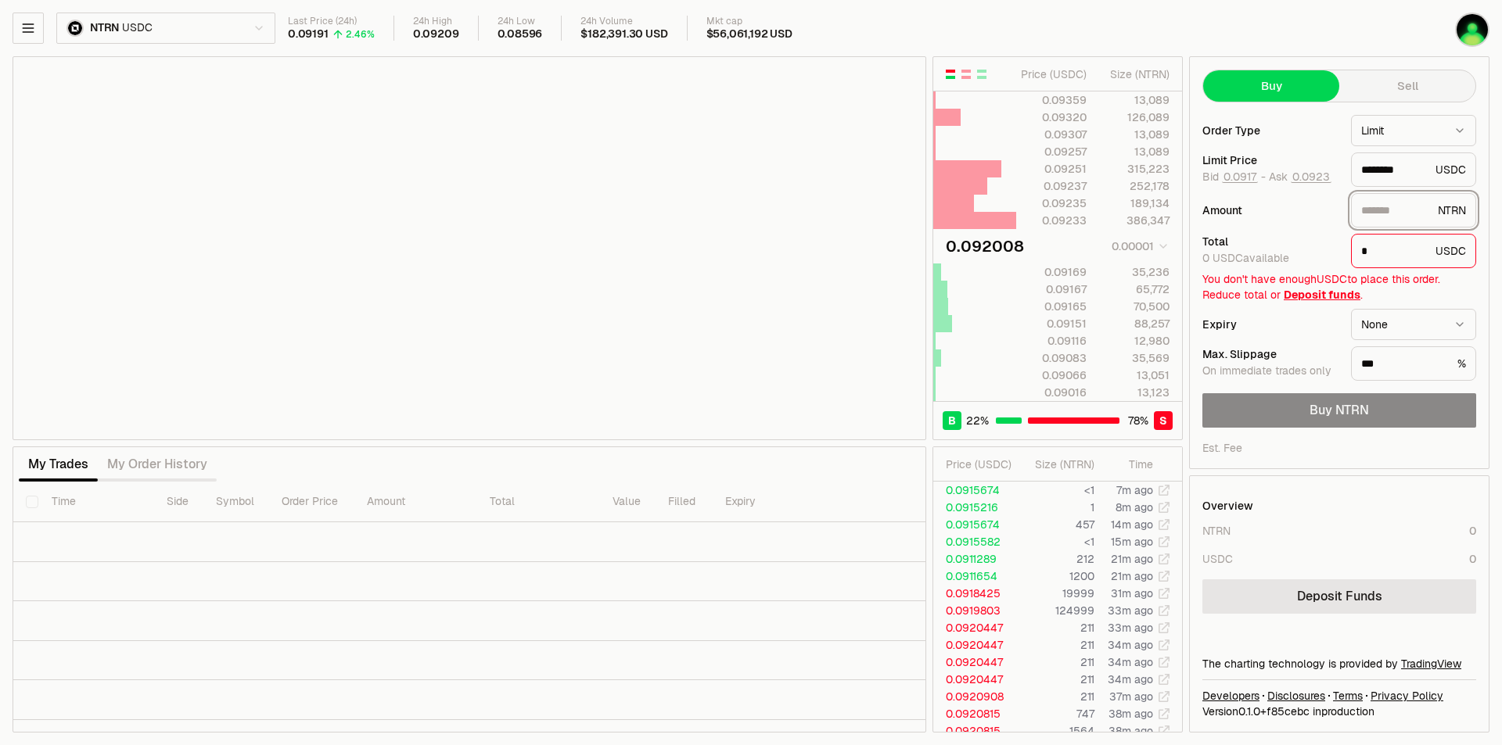
click at [1387, 212] on input "*******" at bounding box center [1396, 211] width 70 height 16
type input "********"
click at [1401, 213] on input "********" at bounding box center [1396, 211] width 70 height 16
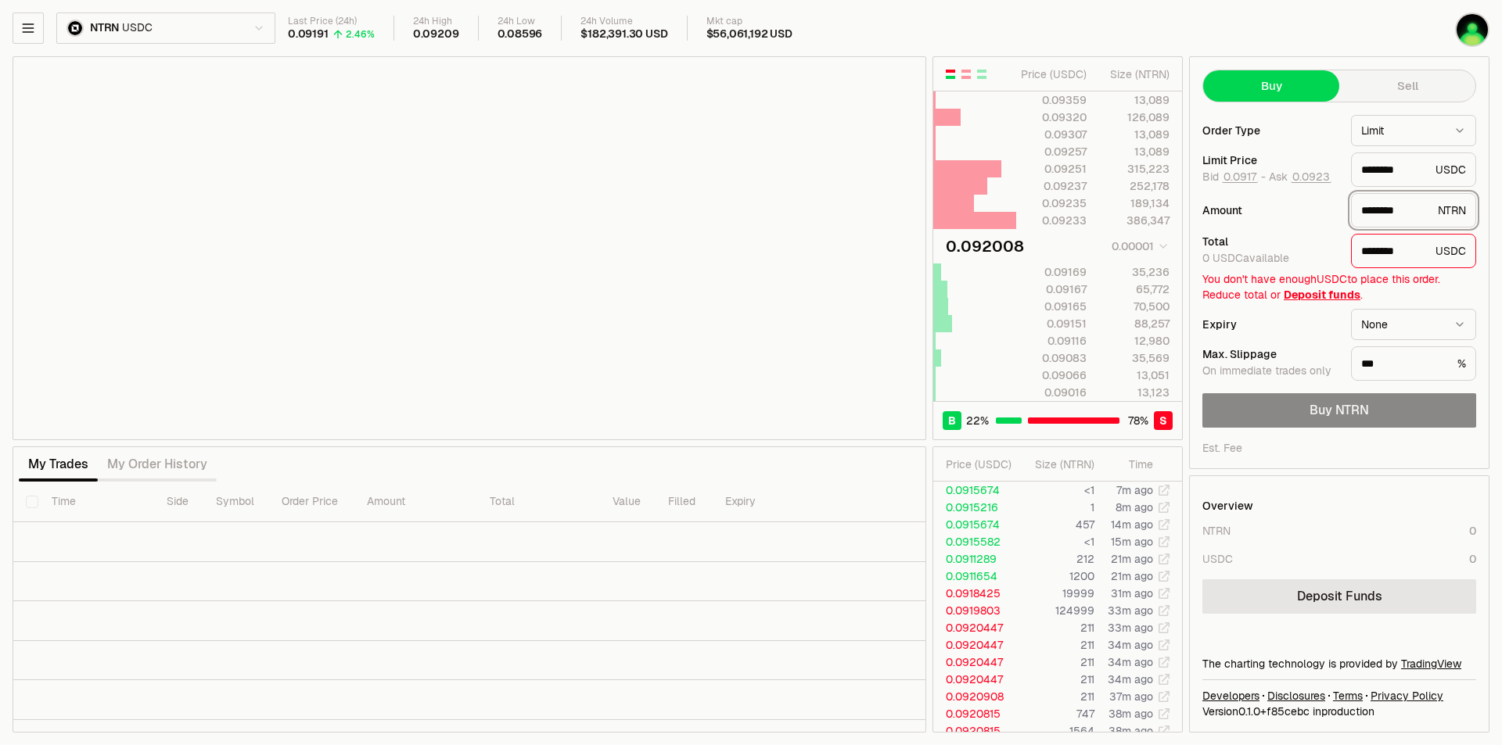
type input "*"
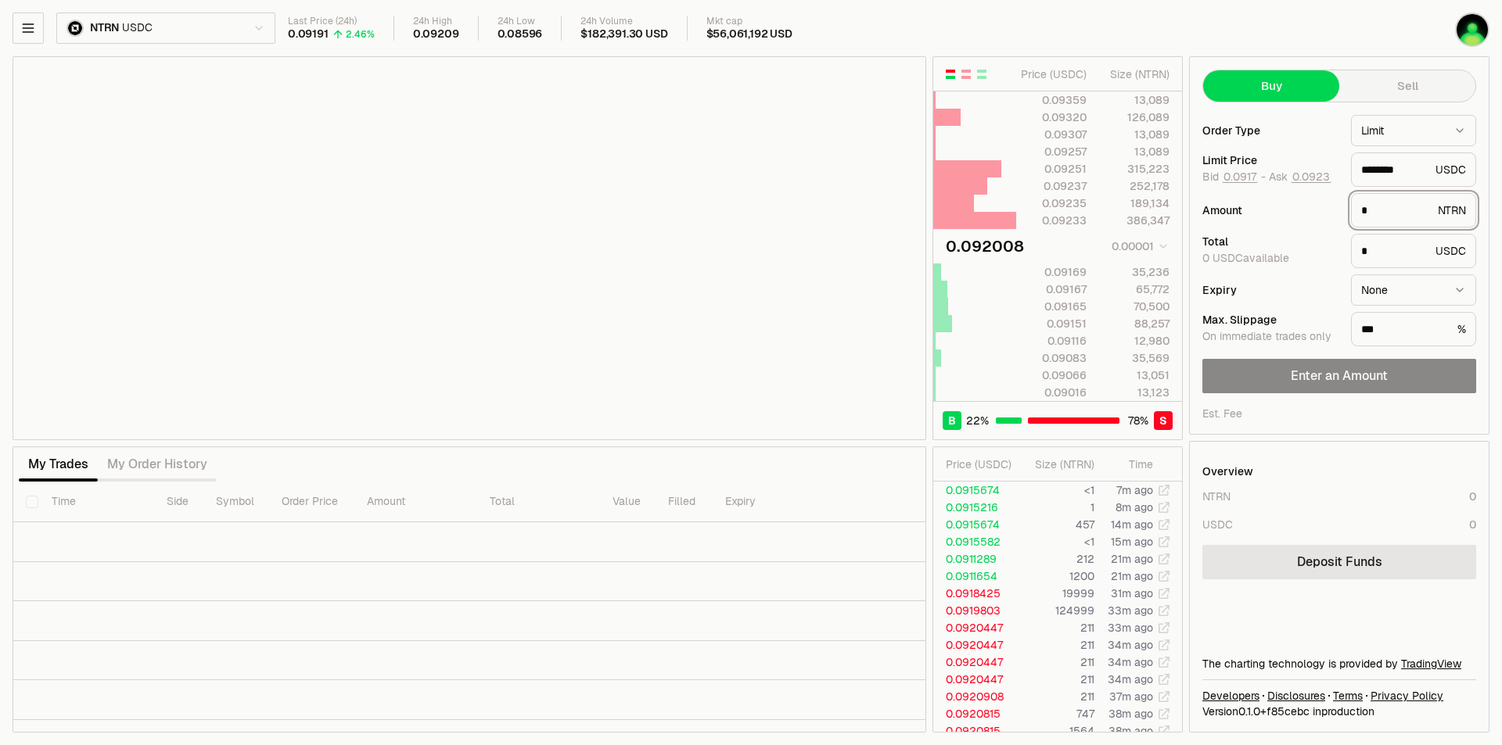
type input "*"
type input "********"
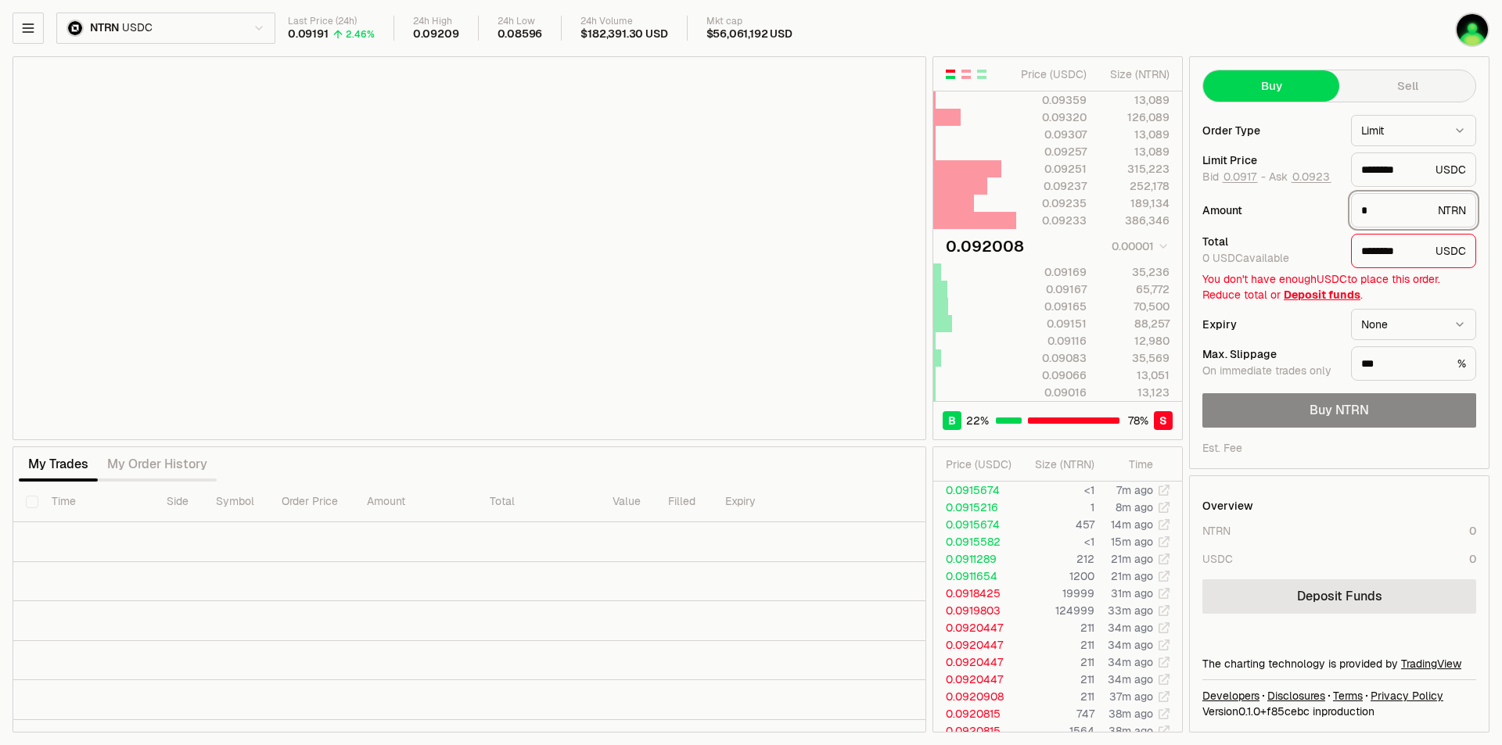
type input "*"
click at [1348, 410] on div "Buy NTRN" at bounding box center [1339, 410] width 274 height 34
click at [1370, 622] on div "Overview NTRN 0 USDC 0 Deposit Funds The charting technology is provided by Tra…" at bounding box center [1339, 604] width 299 height 256
click at [1365, 605] on link "Deposit Funds" at bounding box center [1339, 597] width 274 height 34
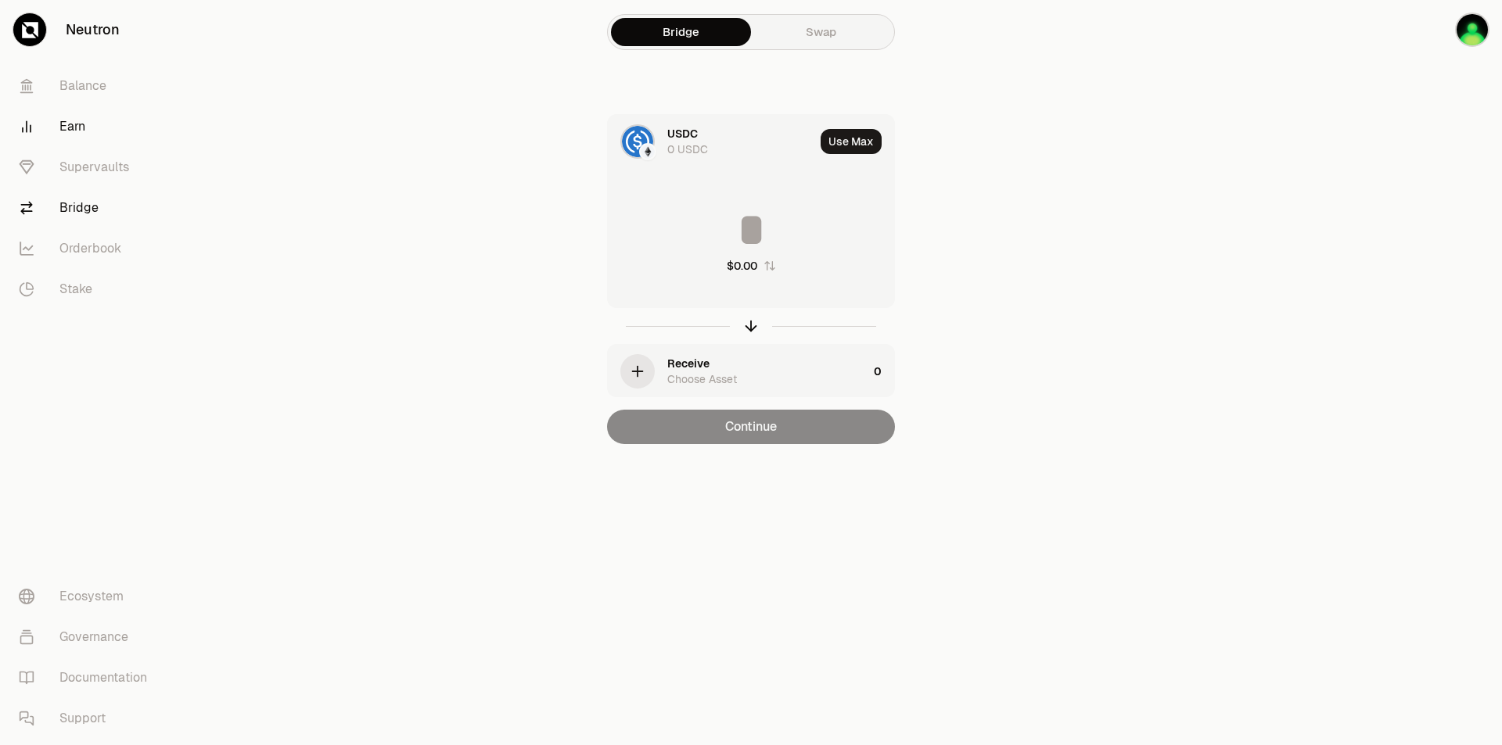
click at [88, 128] on link "Earn" at bounding box center [87, 126] width 163 height 41
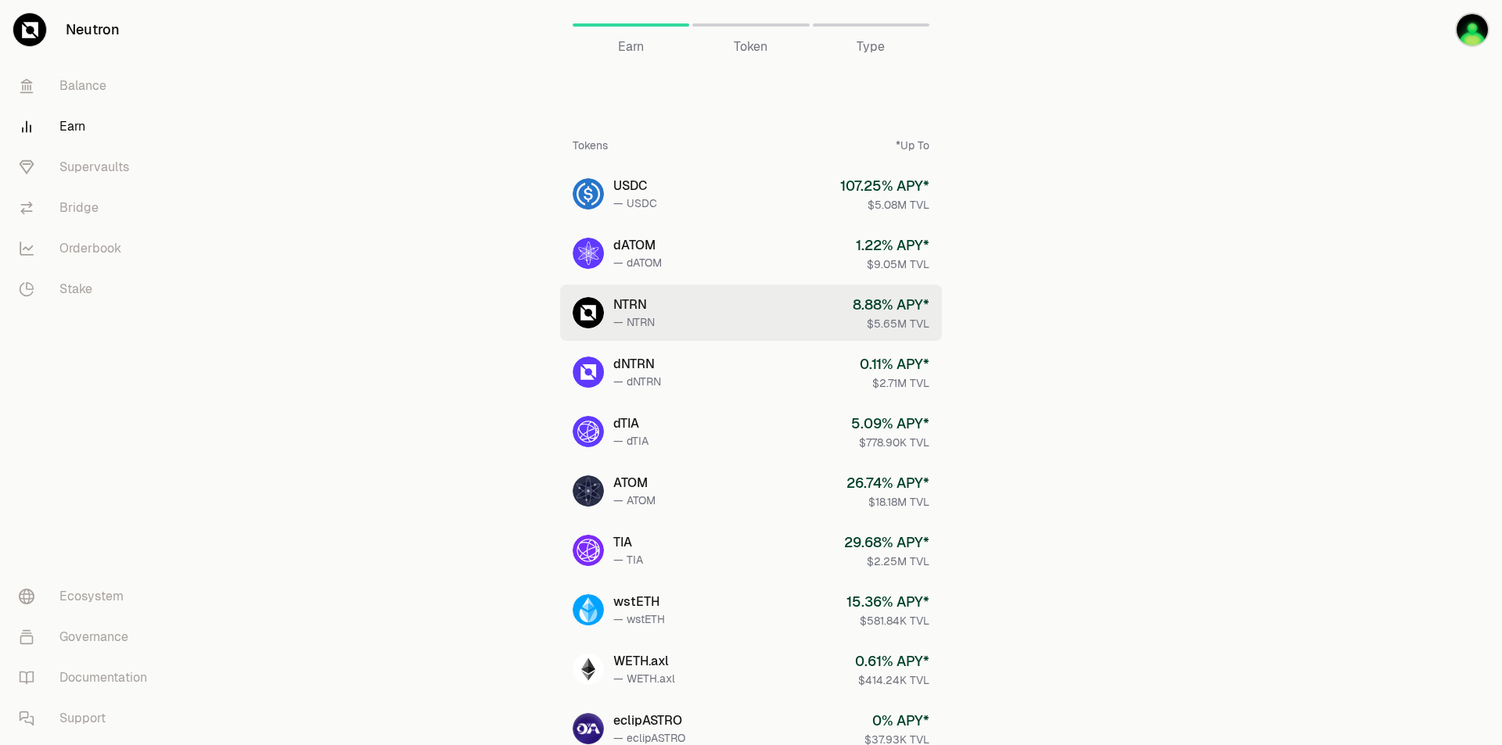
click at [859, 314] on div "8.88 % APY*" at bounding box center [890, 305] width 77 height 22
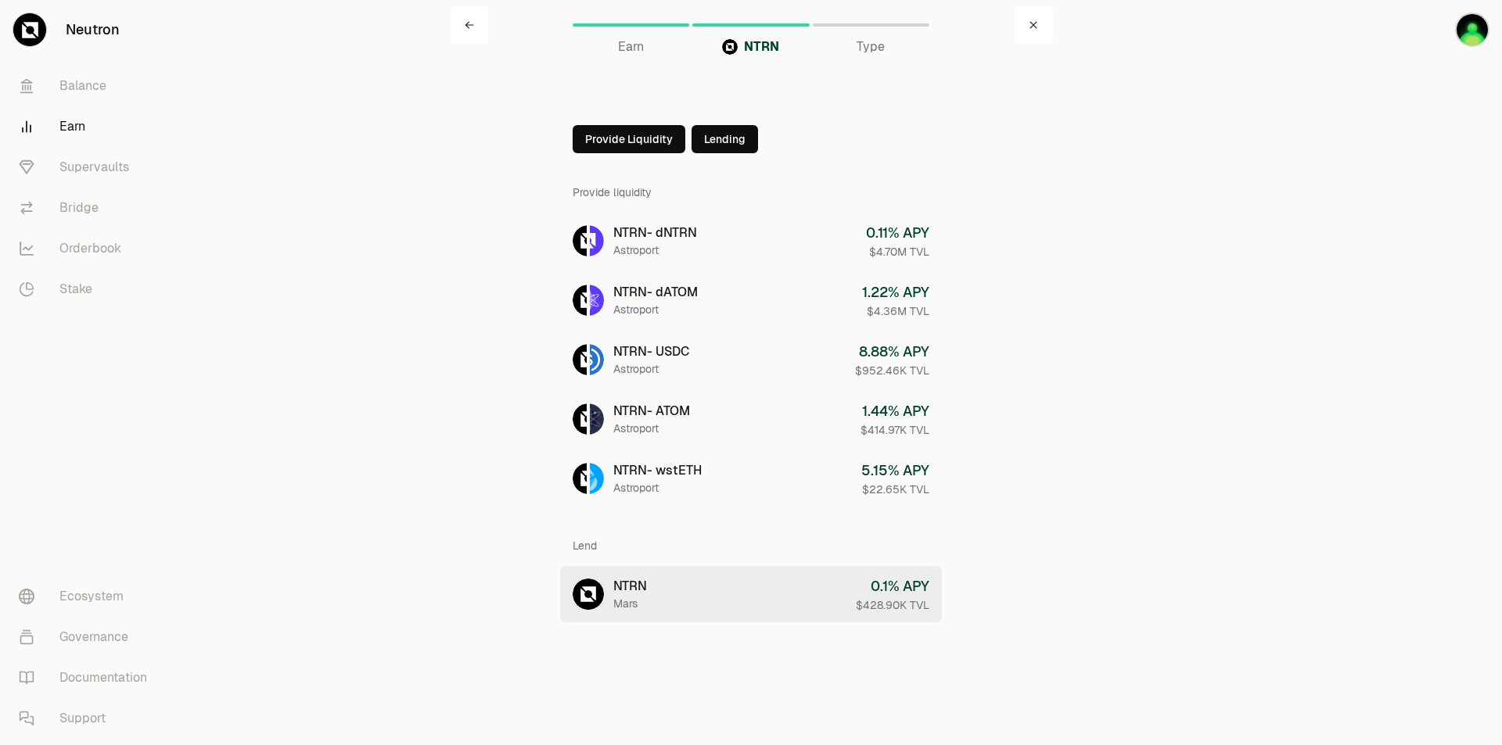
click at [830, 619] on link "NTRN Mars 0.1 % APY $428.90K TVL" at bounding box center [751, 594] width 382 height 56
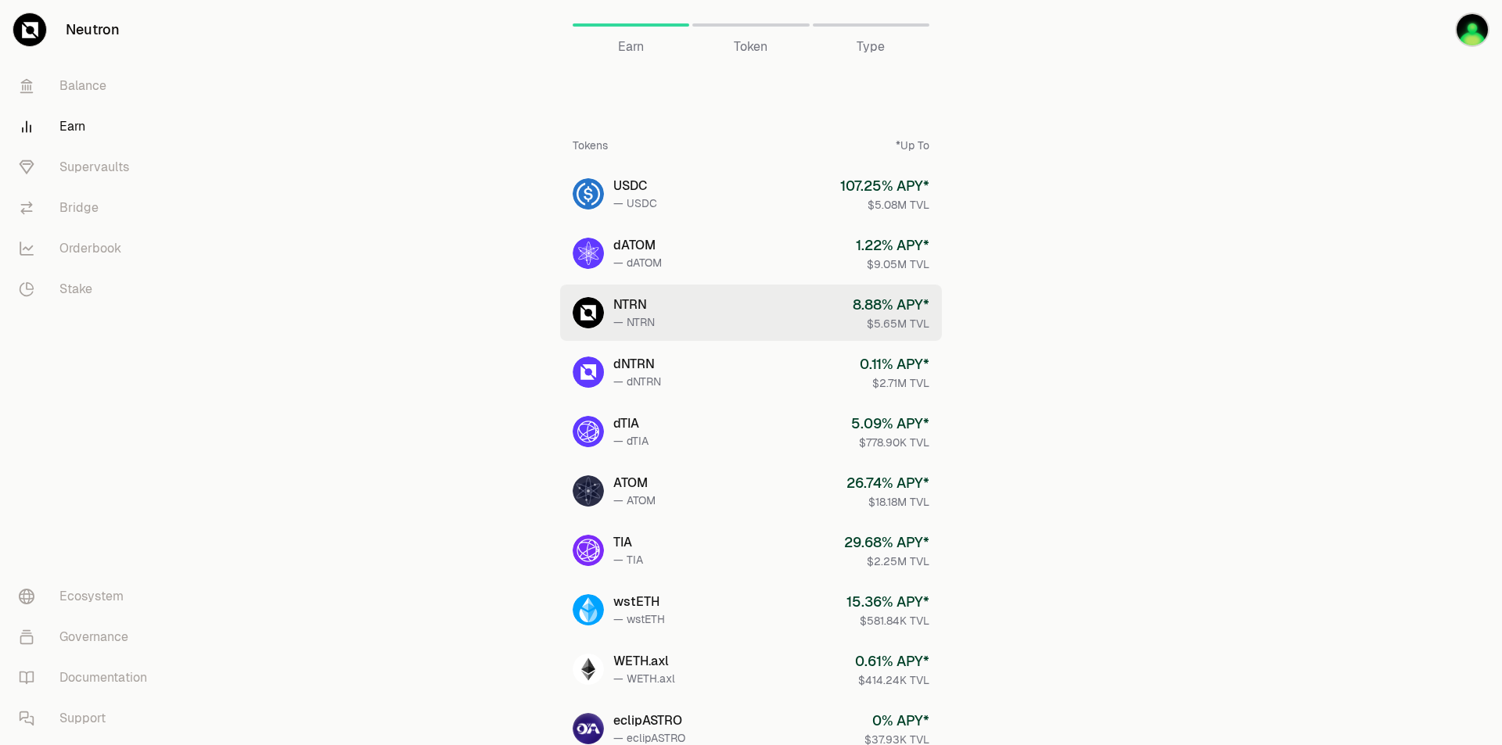
click at [644, 318] on div "— NTRN" at bounding box center [633, 322] width 41 height 16
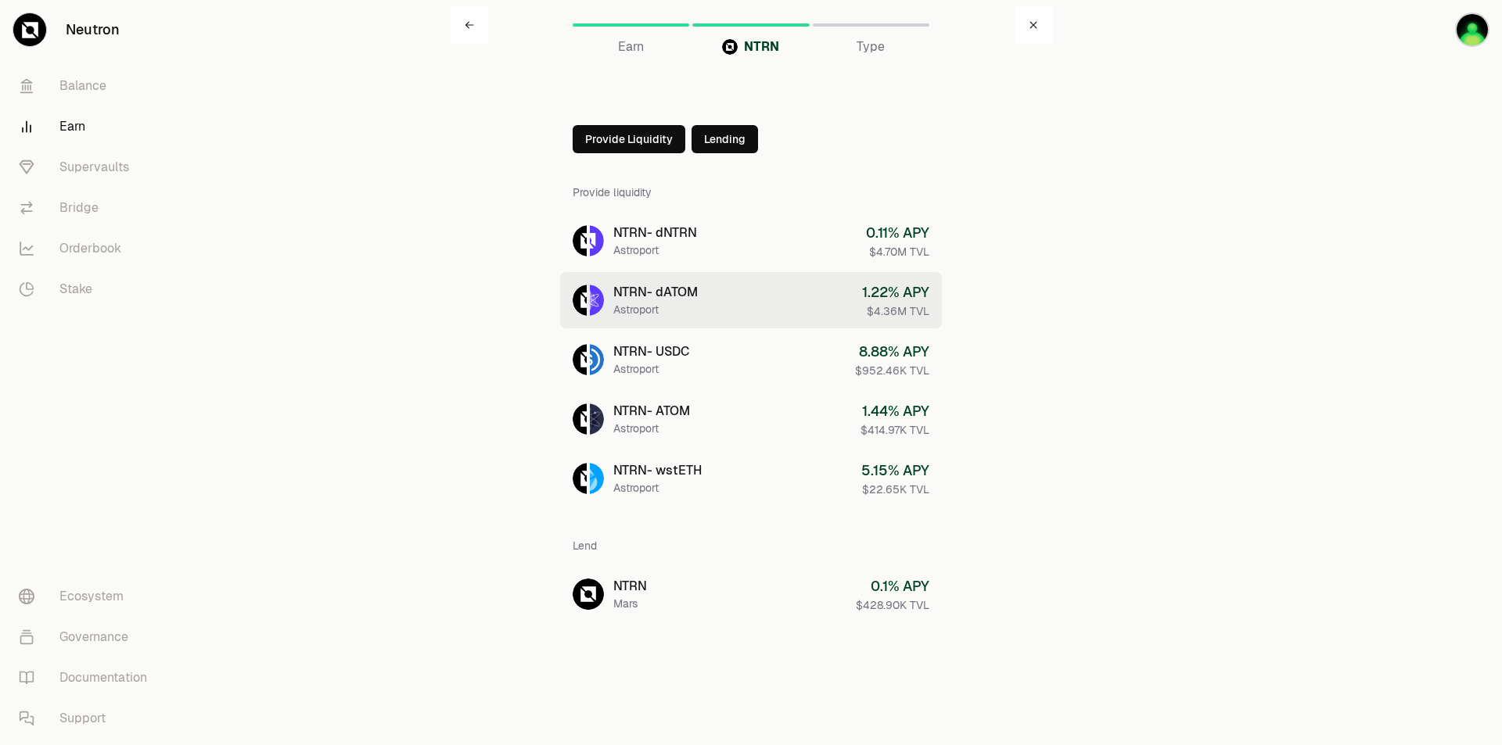
click at [666, 289] on div "NTRN - dATOM" at bounding box center [655, 292] width 84 height 19
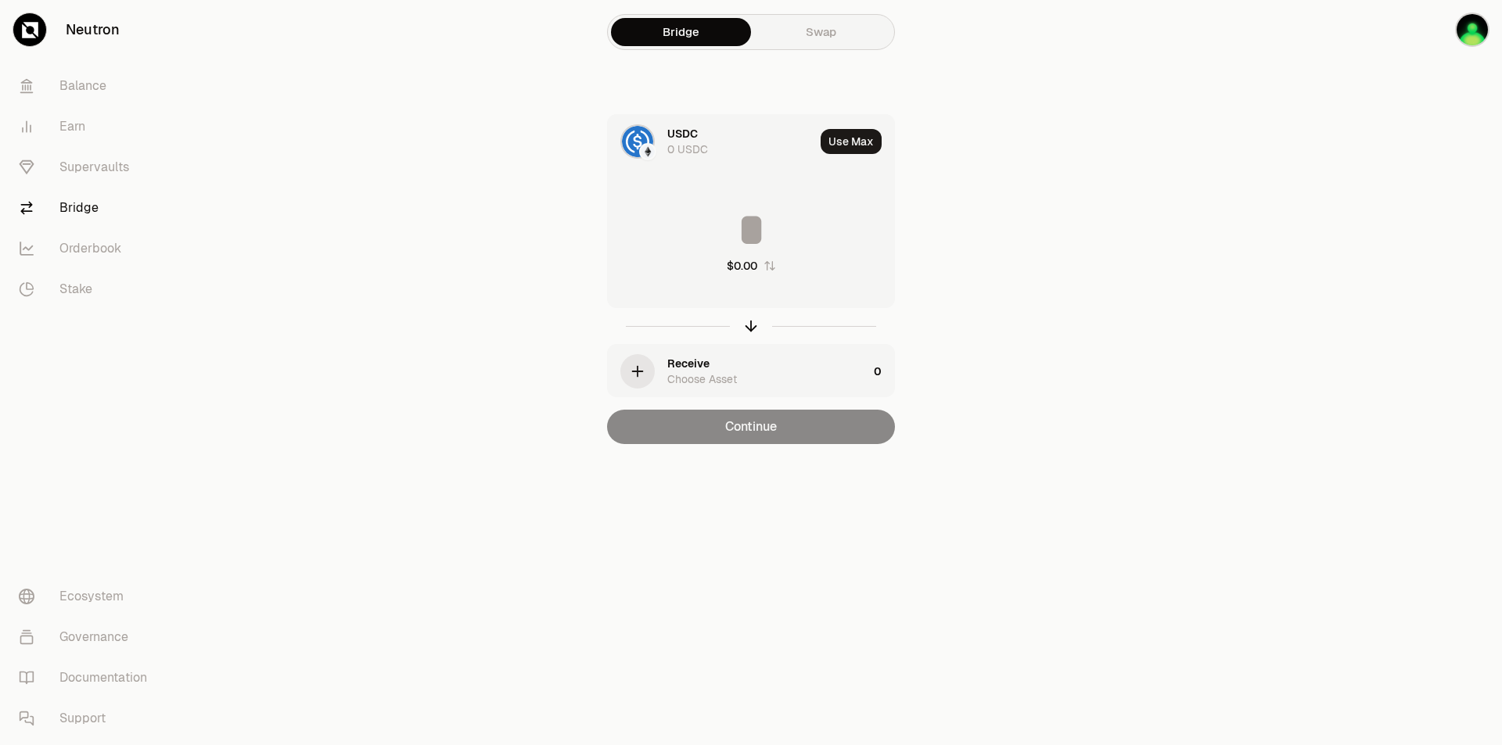
click at [113, 39] on link "Neutron" at bounding box center [87, 29] width 175 height 59
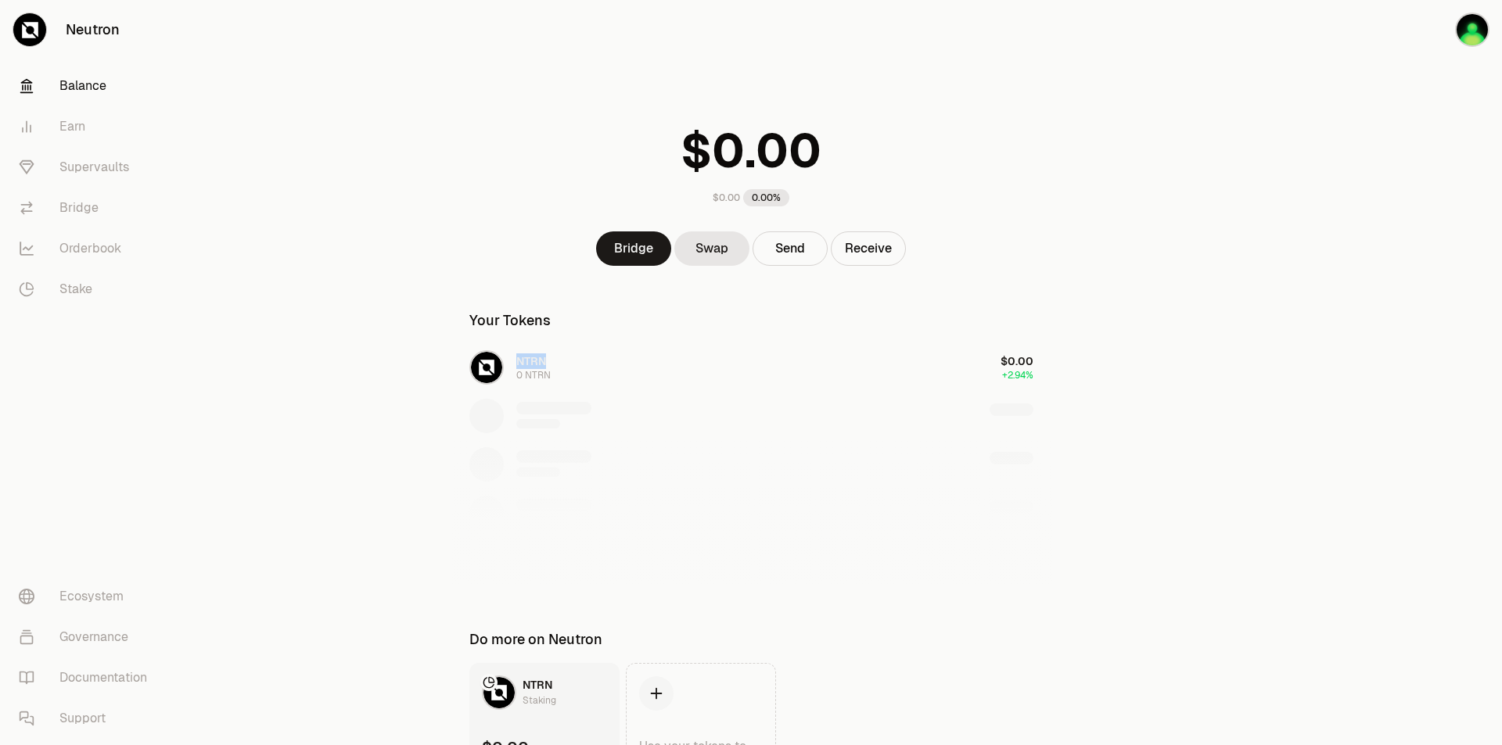
drag, startPoint x: 554, startPoint y: 355, endPoint x: 514, endPoint y: 361, distance: 41.1
click at [514, 361] on div "NTRN 0 NTRN $0.00 +2.94%" at bounding box center [750, 464] width 601 height 241
copy span "NTRN"
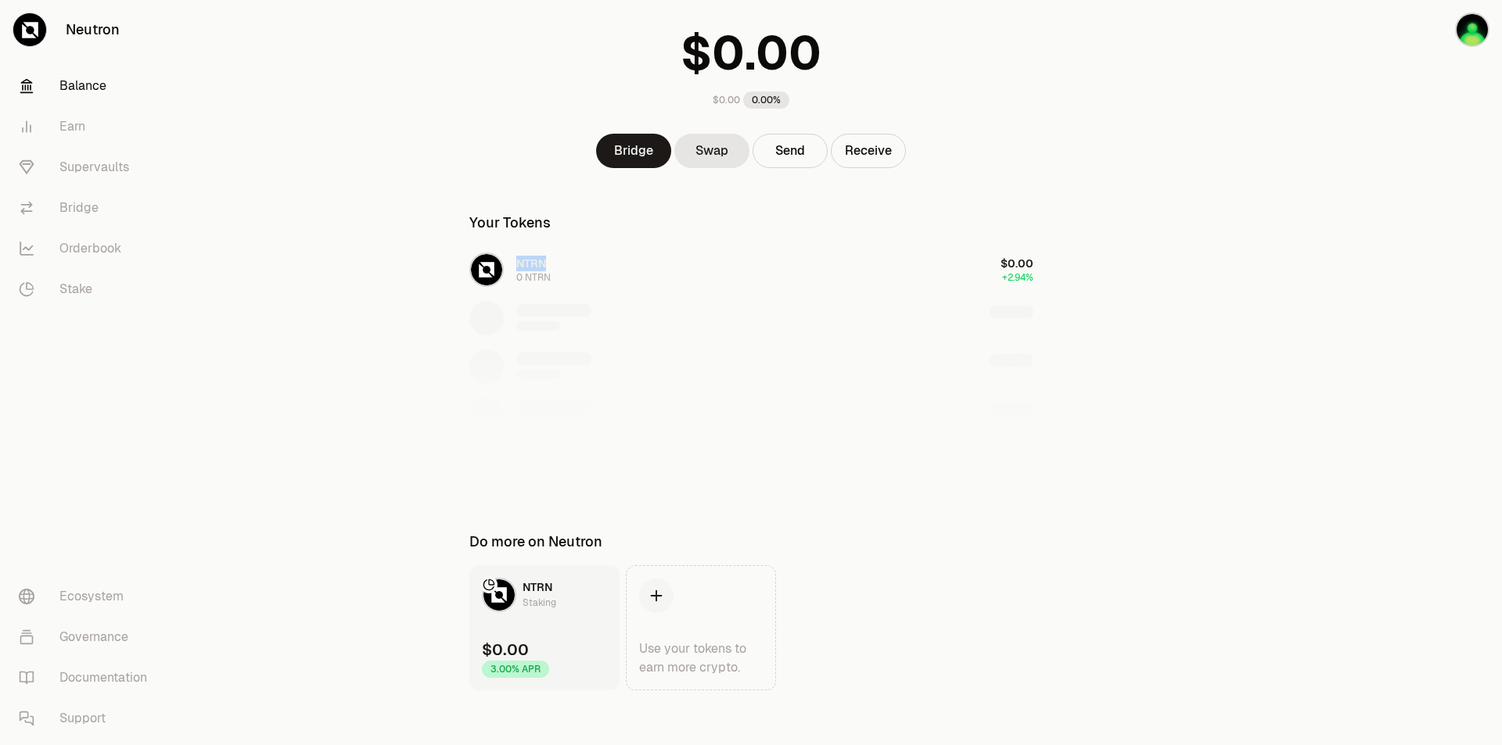
scroll to position [106, 0]
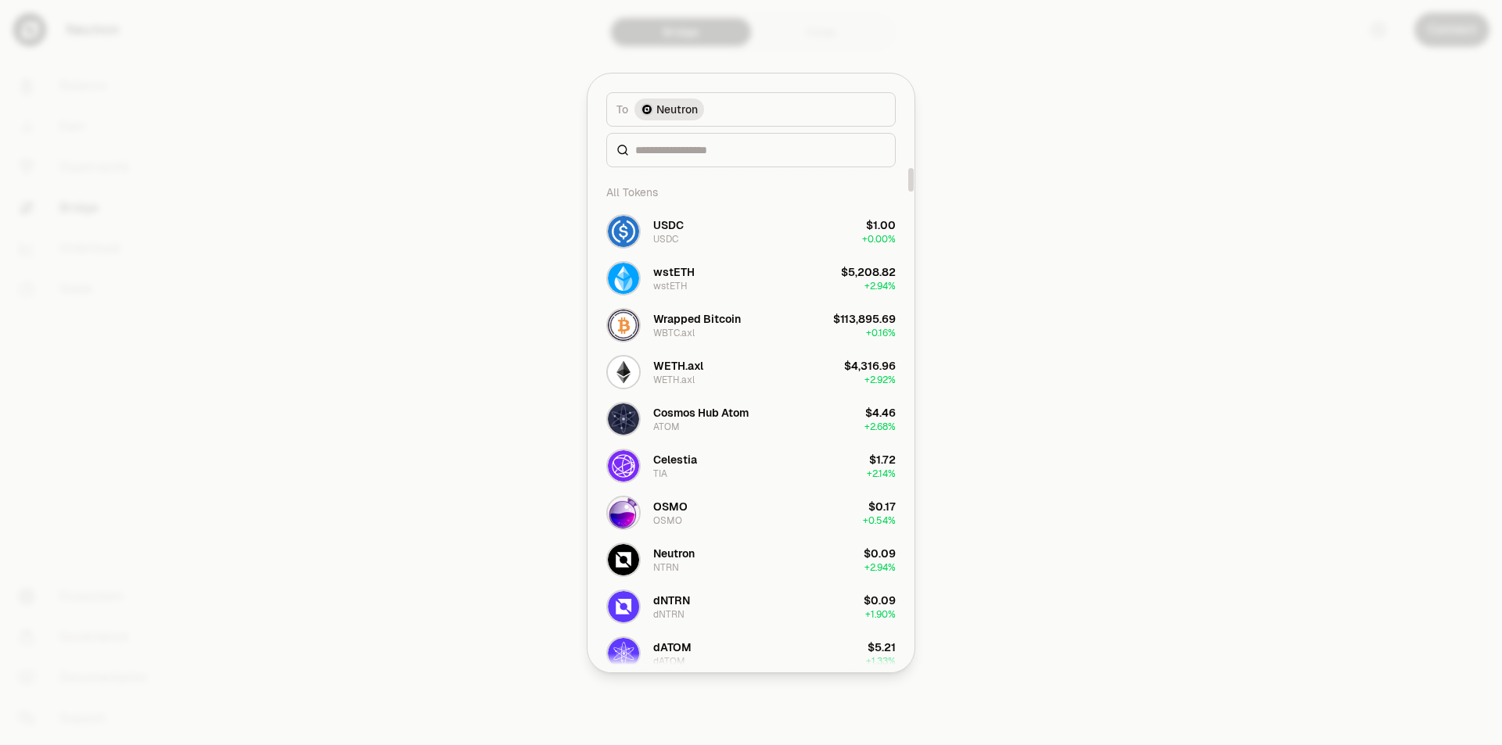
click at [750, 113] on button "To Neutron" at bounding box center [750, 109] width 289 height 34
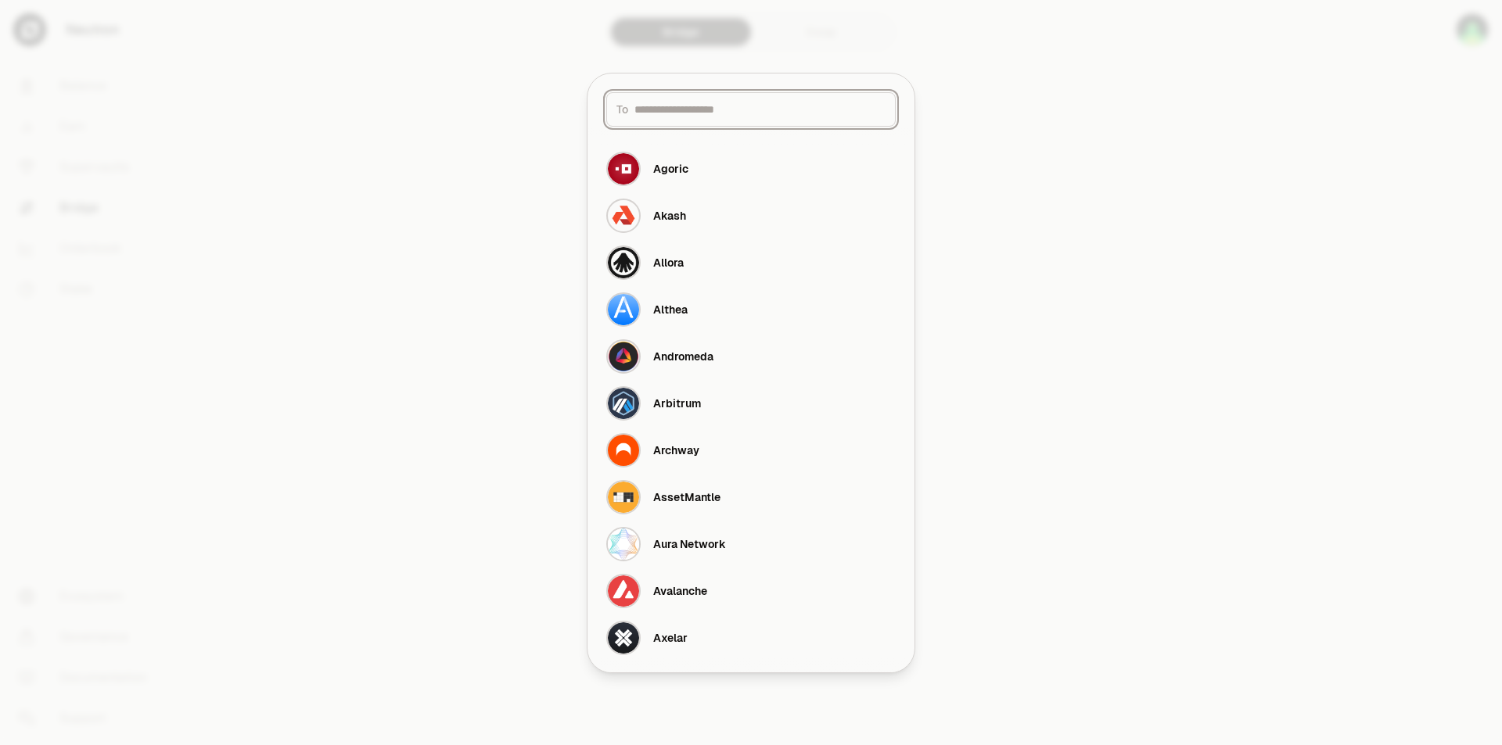
paste input "****"
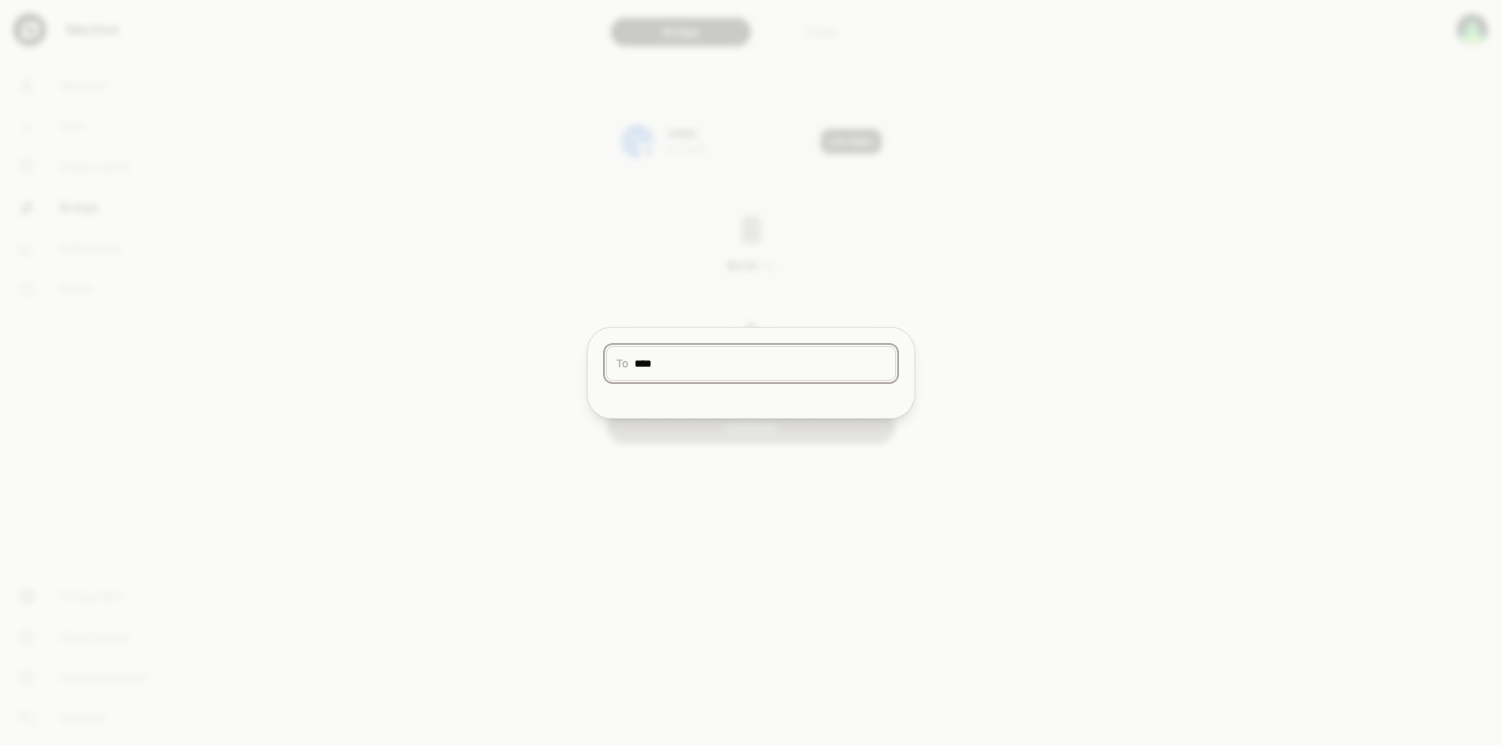
type input "****"
click at [885, 291] on div at bounding box center [751, 372] width 1502 height 745
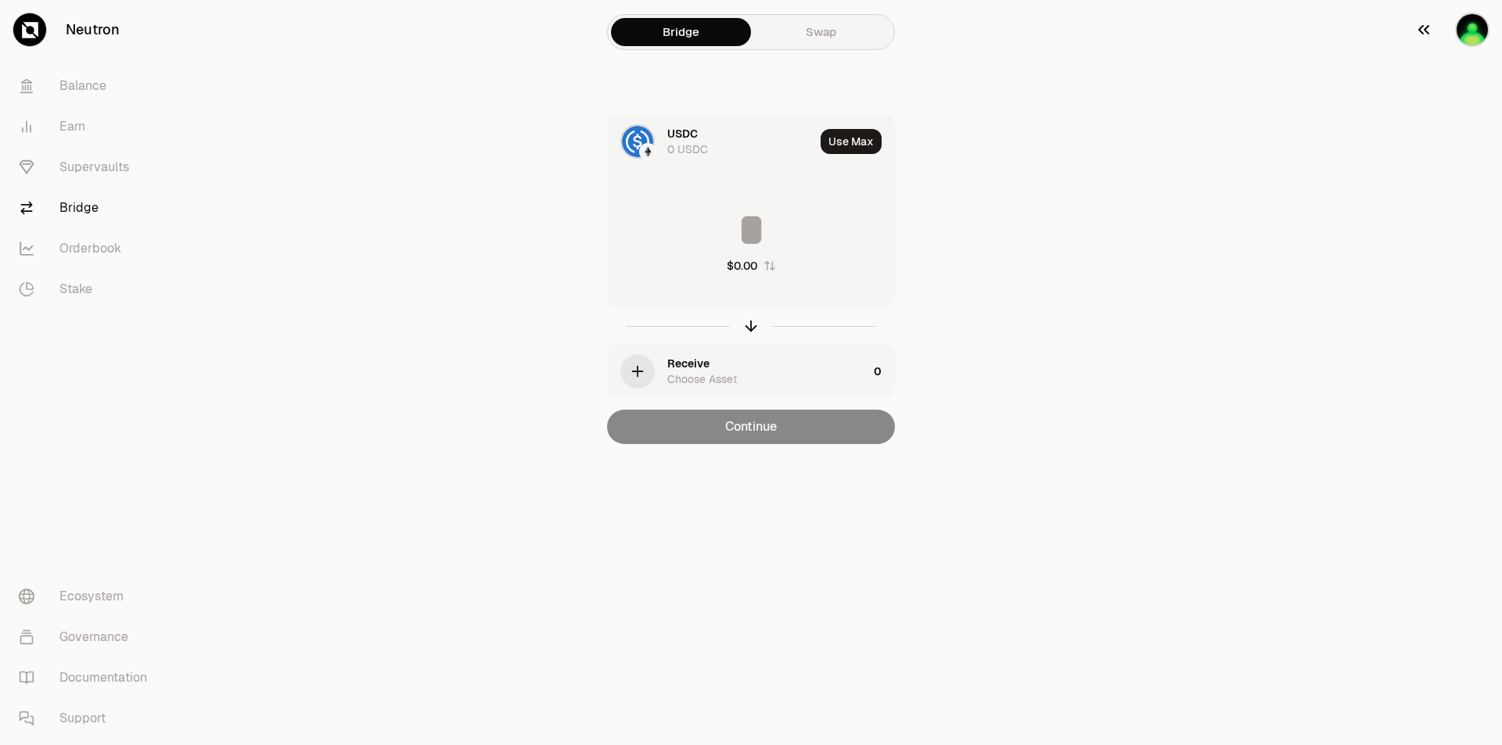
click at [1476, 18] on img "button" at bounding box center [1472, 30] width 34 height 34
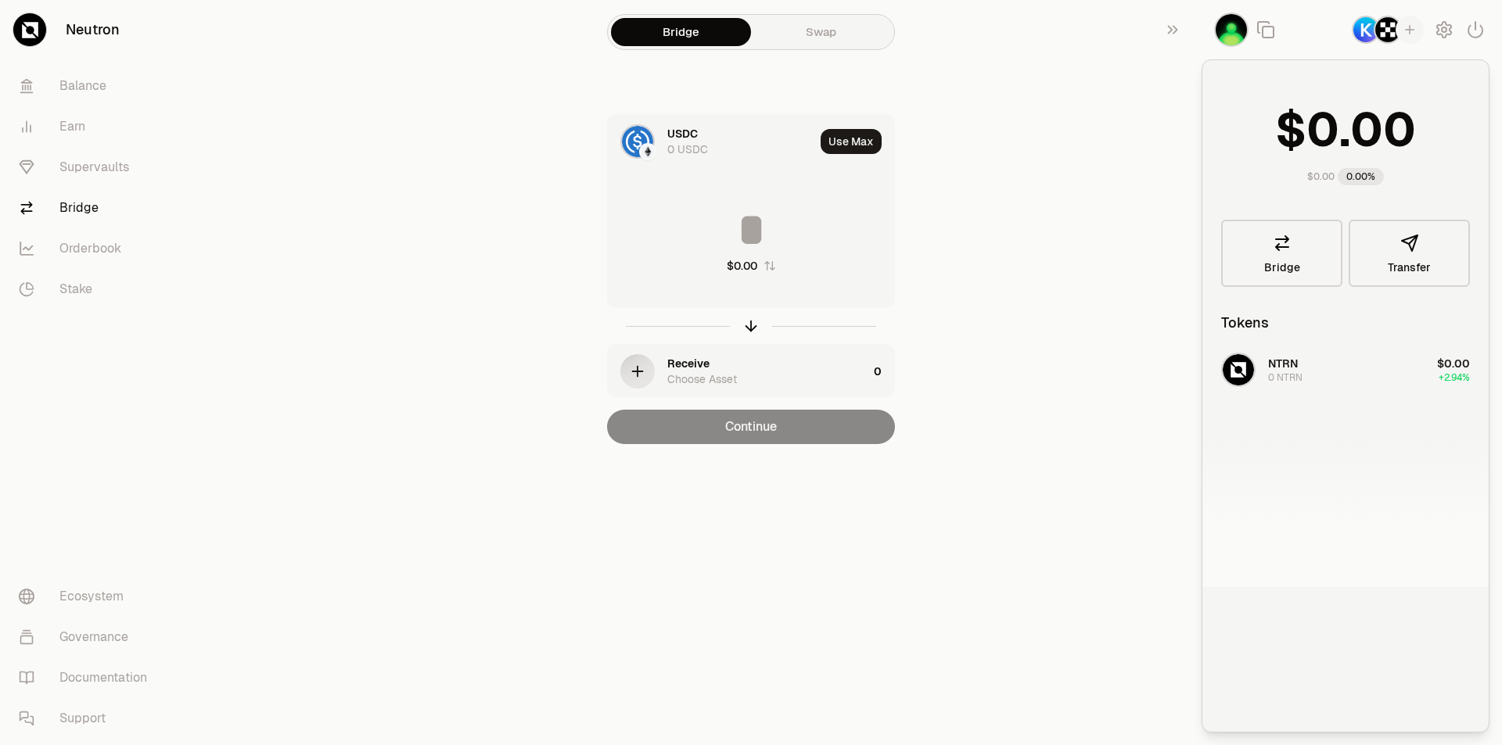
click at [1319, 375] on div "NTRN 0 NTRN $0.00 +2.94%" at bounding box center [1345, 466] width 286 height 241
click at [1285, 234] on icon at bounding box center [1281, 243] width 19 height 19
click at [1413, 29] on icon "button" at bounding box center [1409, 30] width 14 height 14
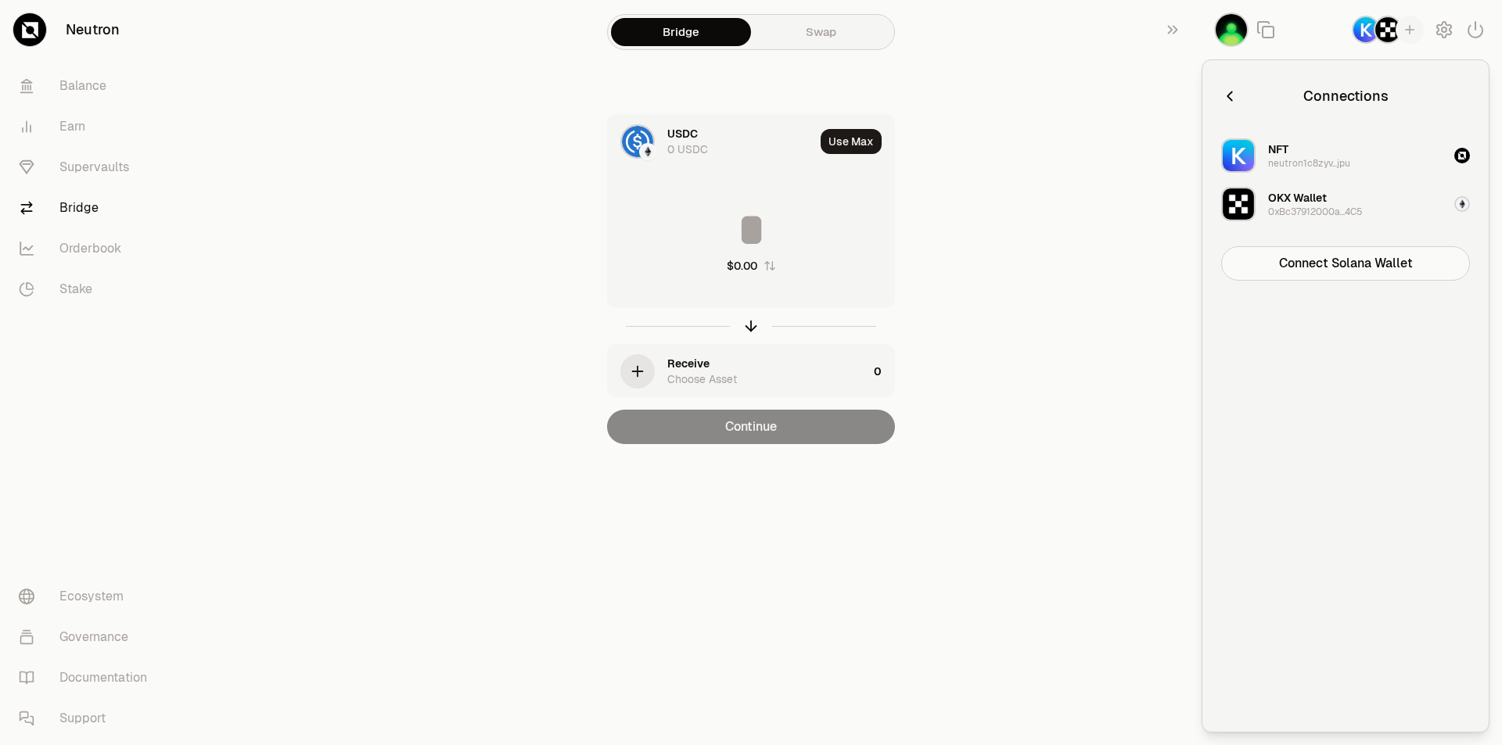
click at [1330, 227] on button "OKX Wallet 0xBc37912000a...4C5" at bounding box center [1344, 204] width 267 height 47
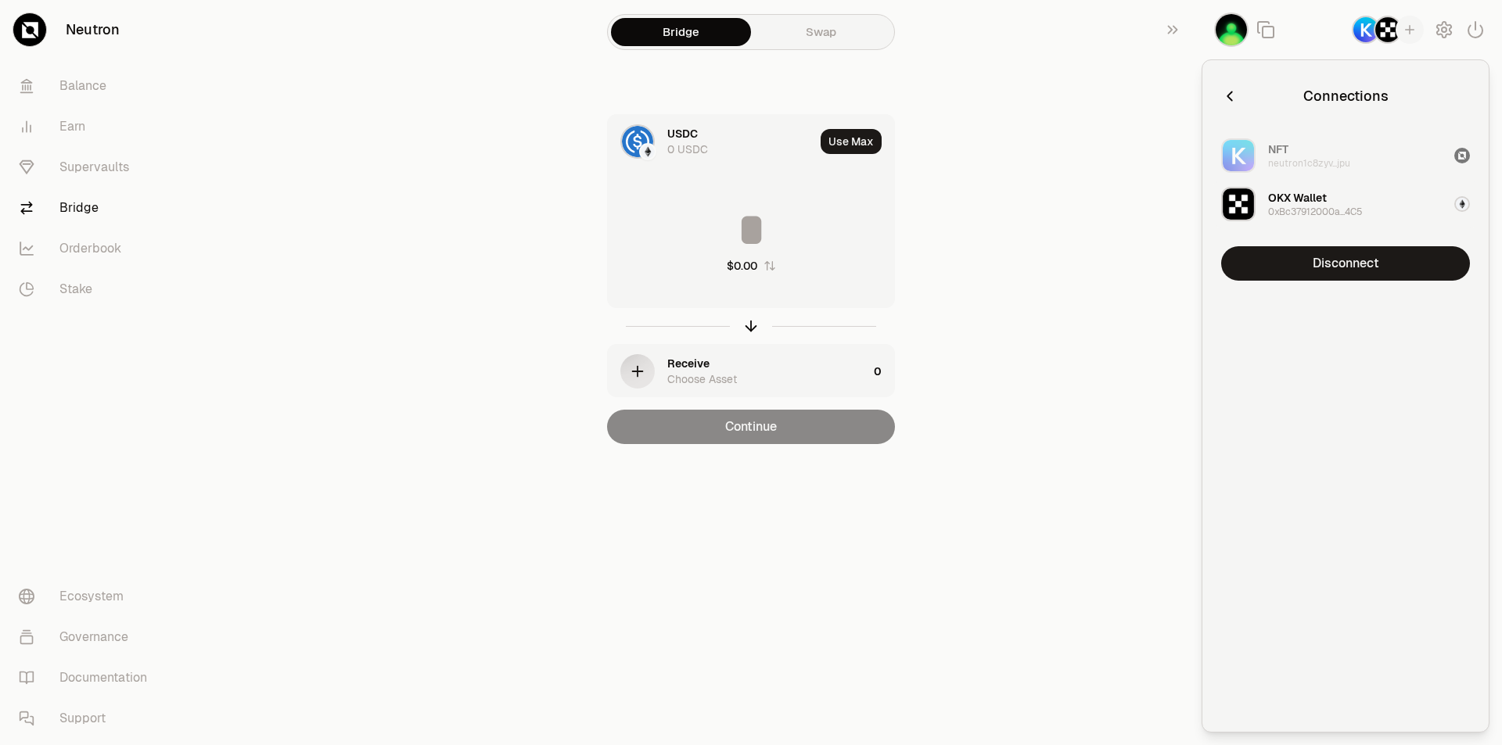
click at [1322, 196] on div "OKX Wallet" at bounding box center [1297, 198] width 59 height 16
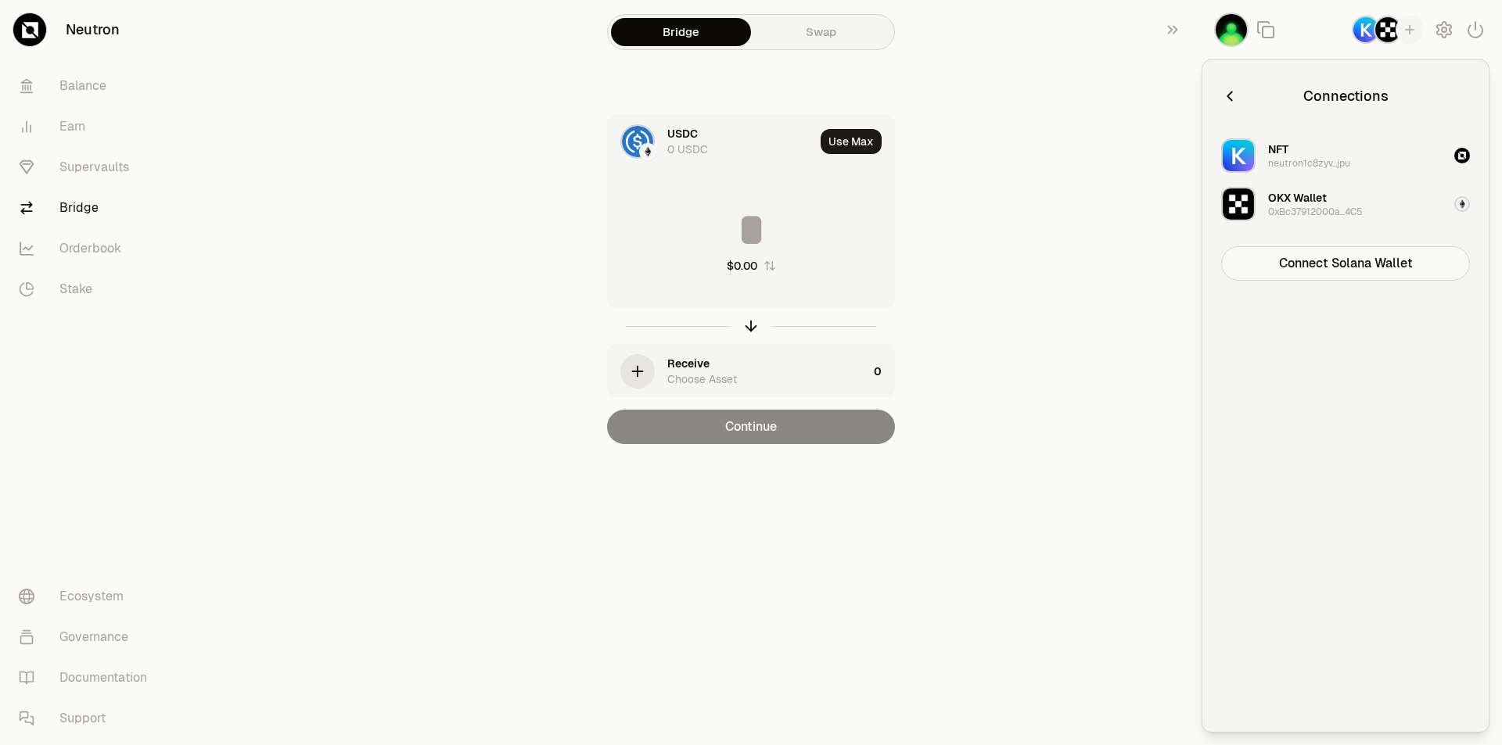
click at [1234, 100] on icon "button" at bounding box center [1229, 96] width 17 height 17
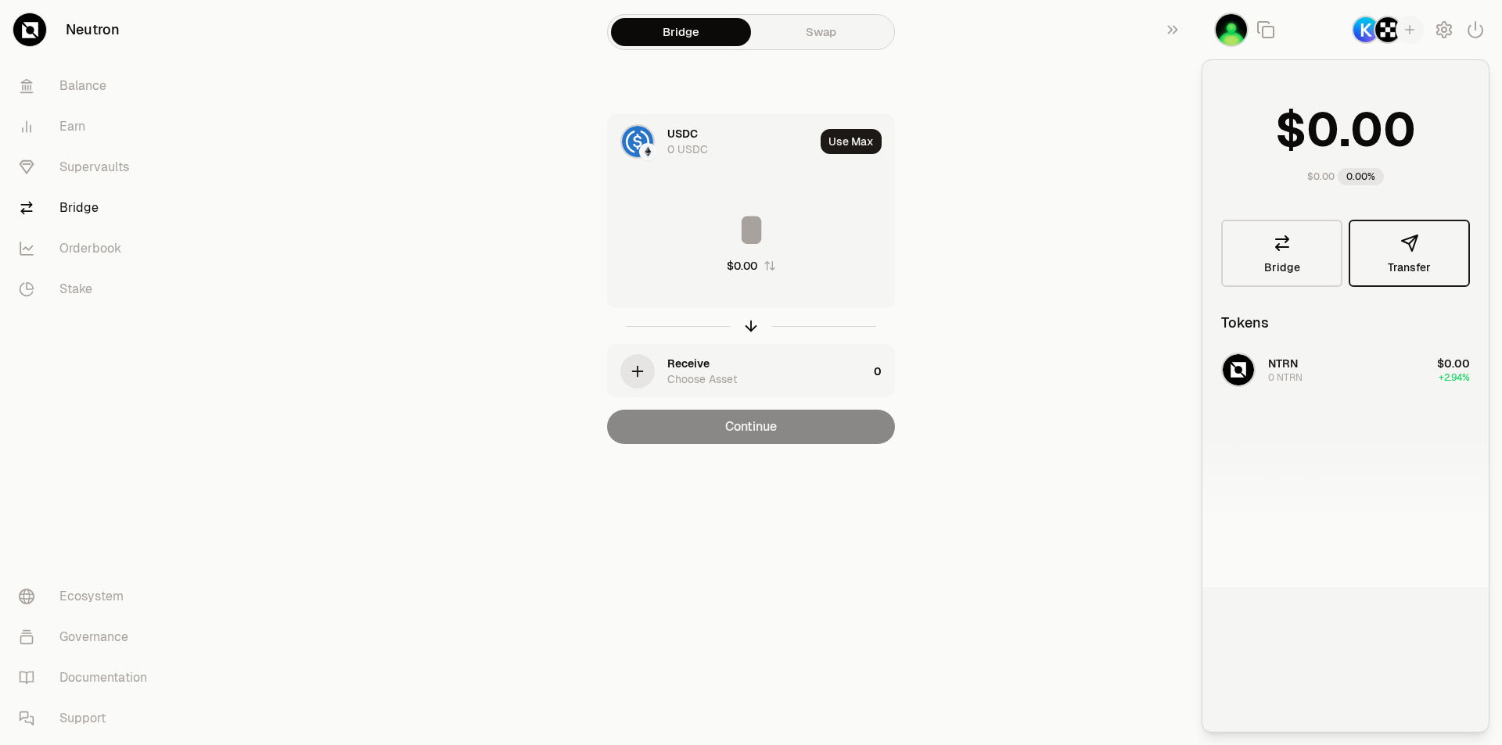
click at [1416, 255] on button "Transfer" at bounding box center [1408, 253] width 121 height 67
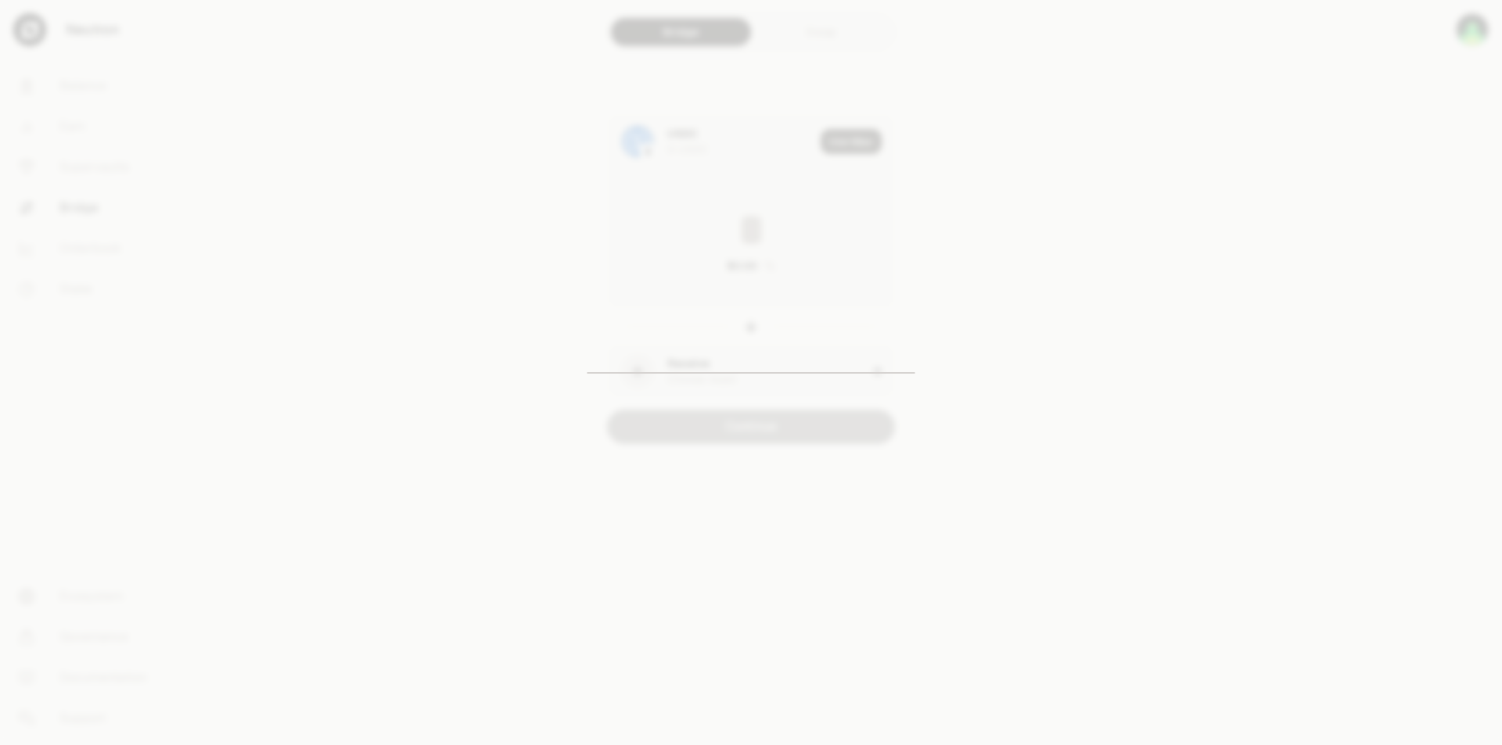
click at [1086, 422] on div at bounding box center [751, 372] width 1502 height 745
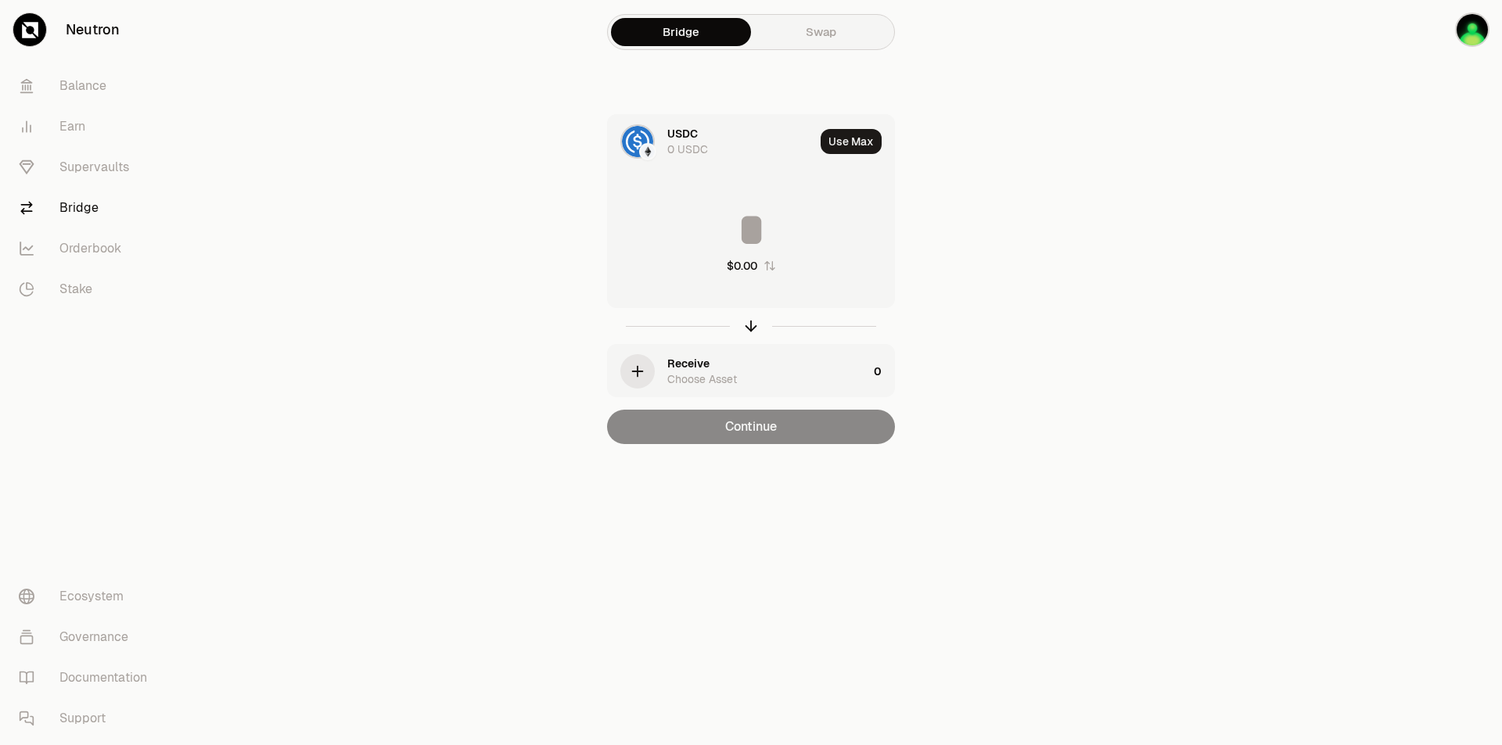
click at [684, 354] on div "Receive Choose Asset" at bounding box center [738, 371] width 260 height 53
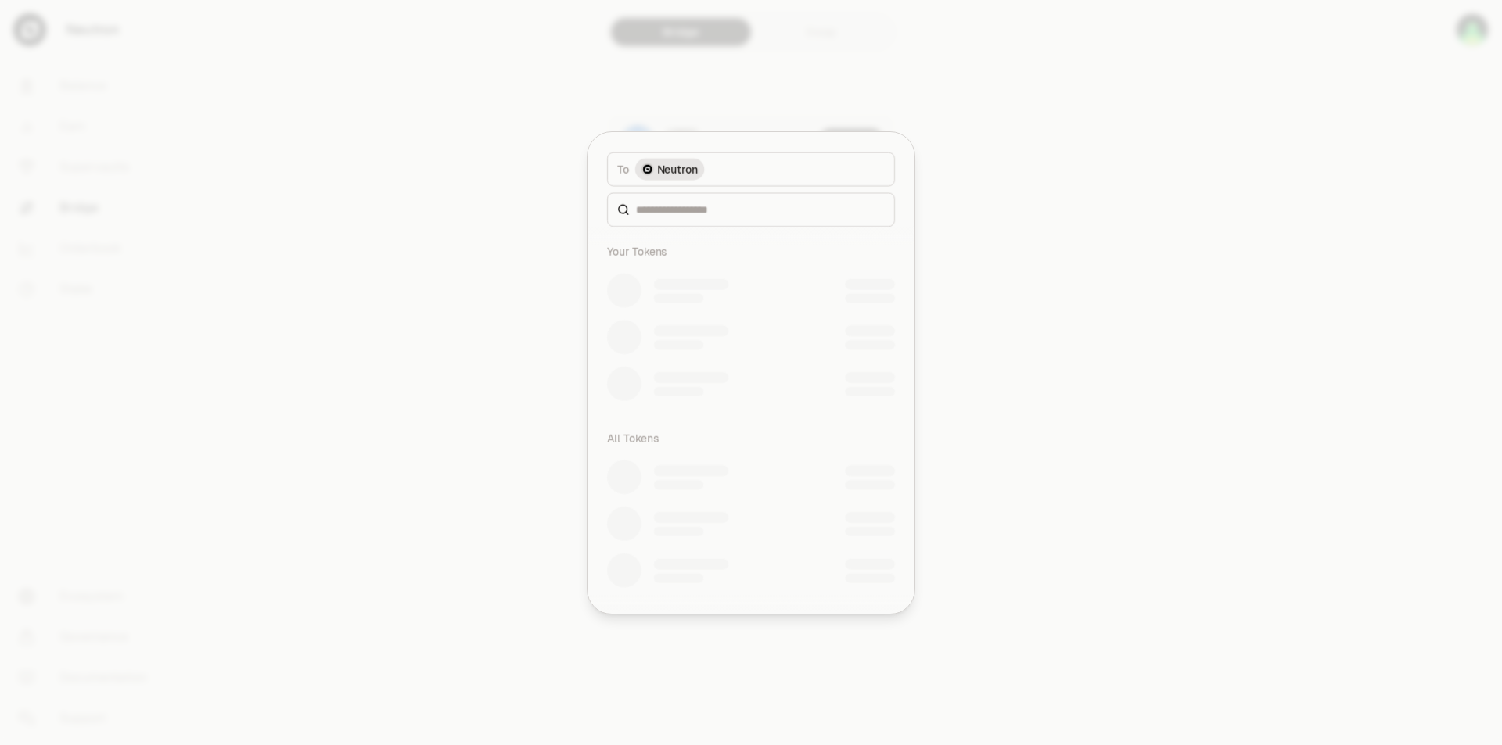
click at [649, 358] on div at bounding box center [751, 337] width 307 height 47
click at [711, 195] on div at bounding box center [750, 209] width 289 height 34
click at [713, 204] on div "To token Select To token. To [GEOGRAPHIC_DATA] Your Tokens All Tokens" at bounding box center [750, 373] width 327 height 482
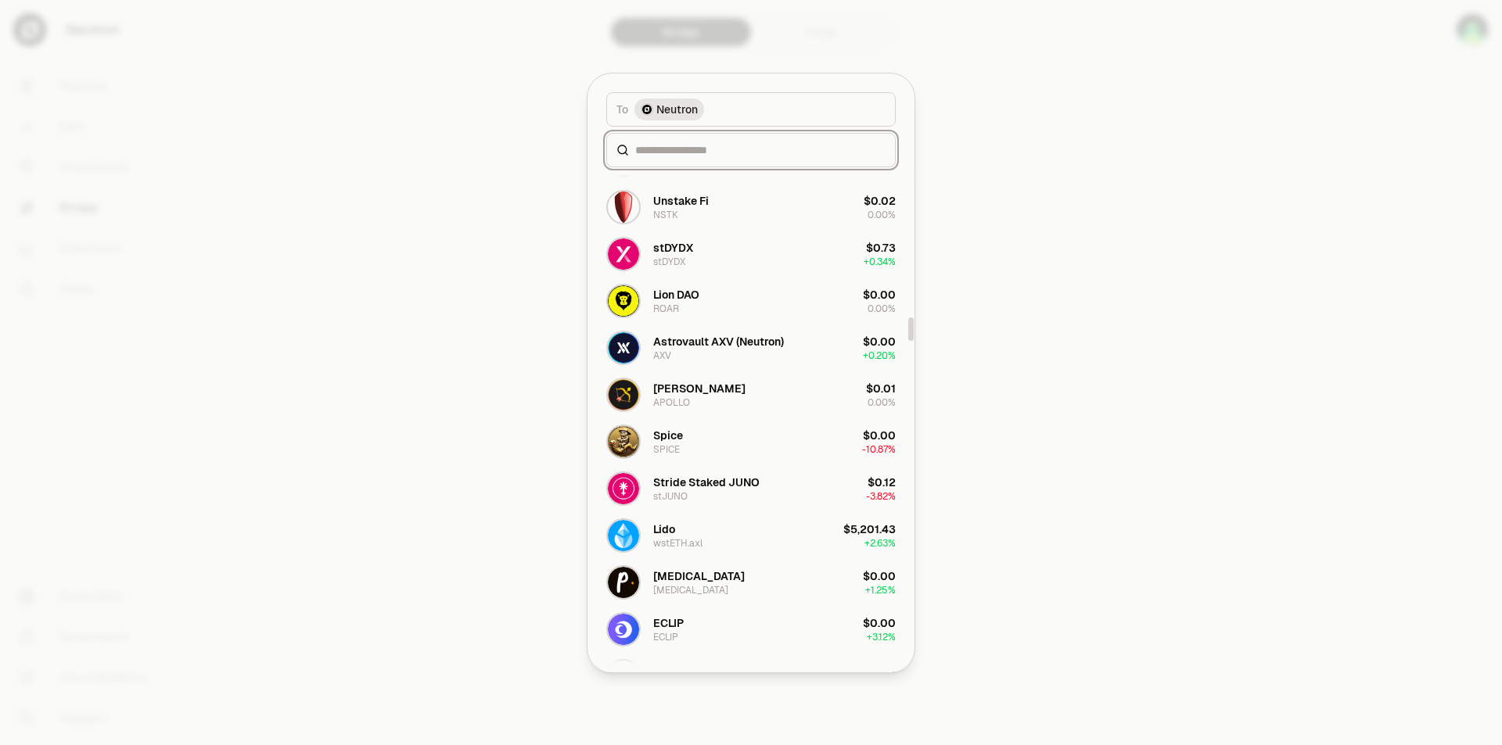
scroll to position [3128, 0]
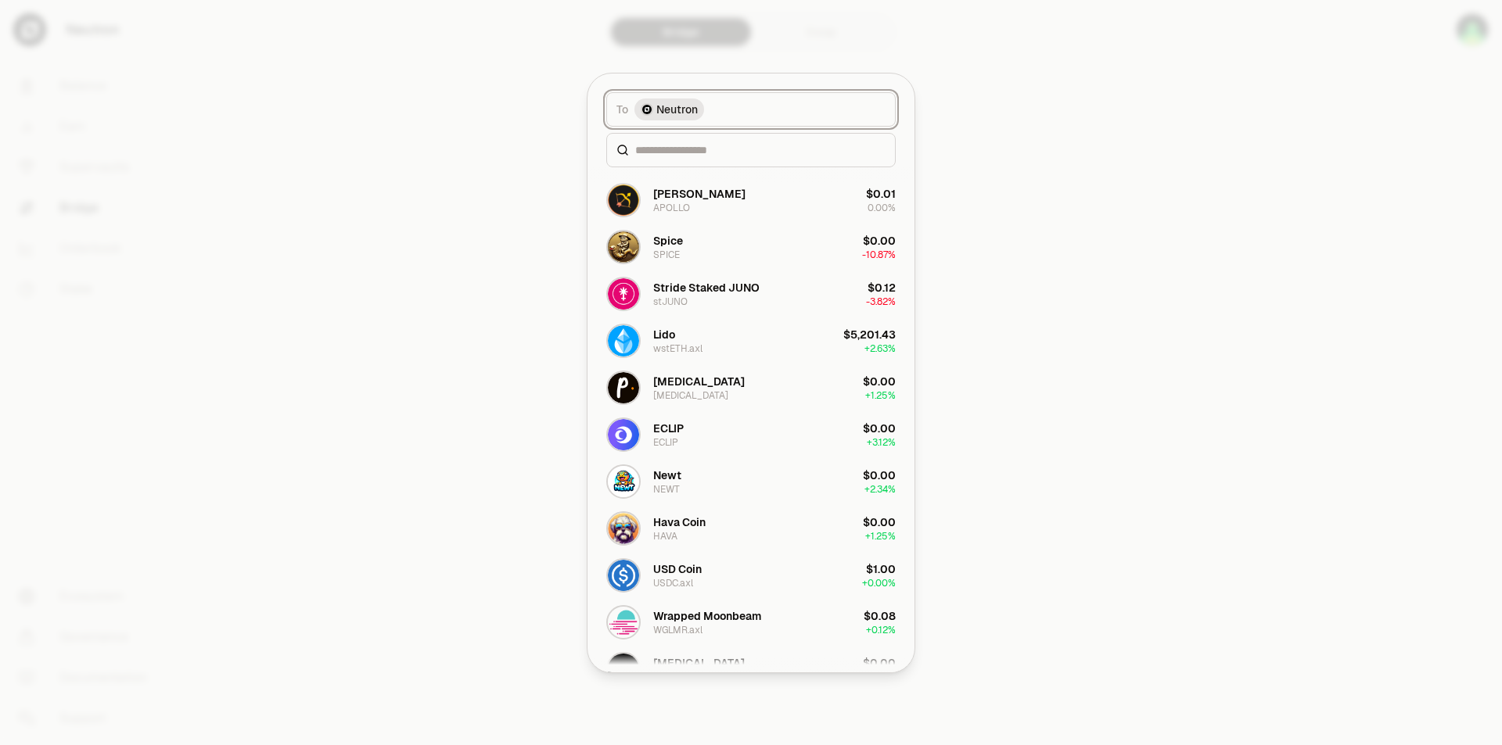
click at [887, 123] on button "To Neutron" at bounding box center [750, 109] width 289 height 34
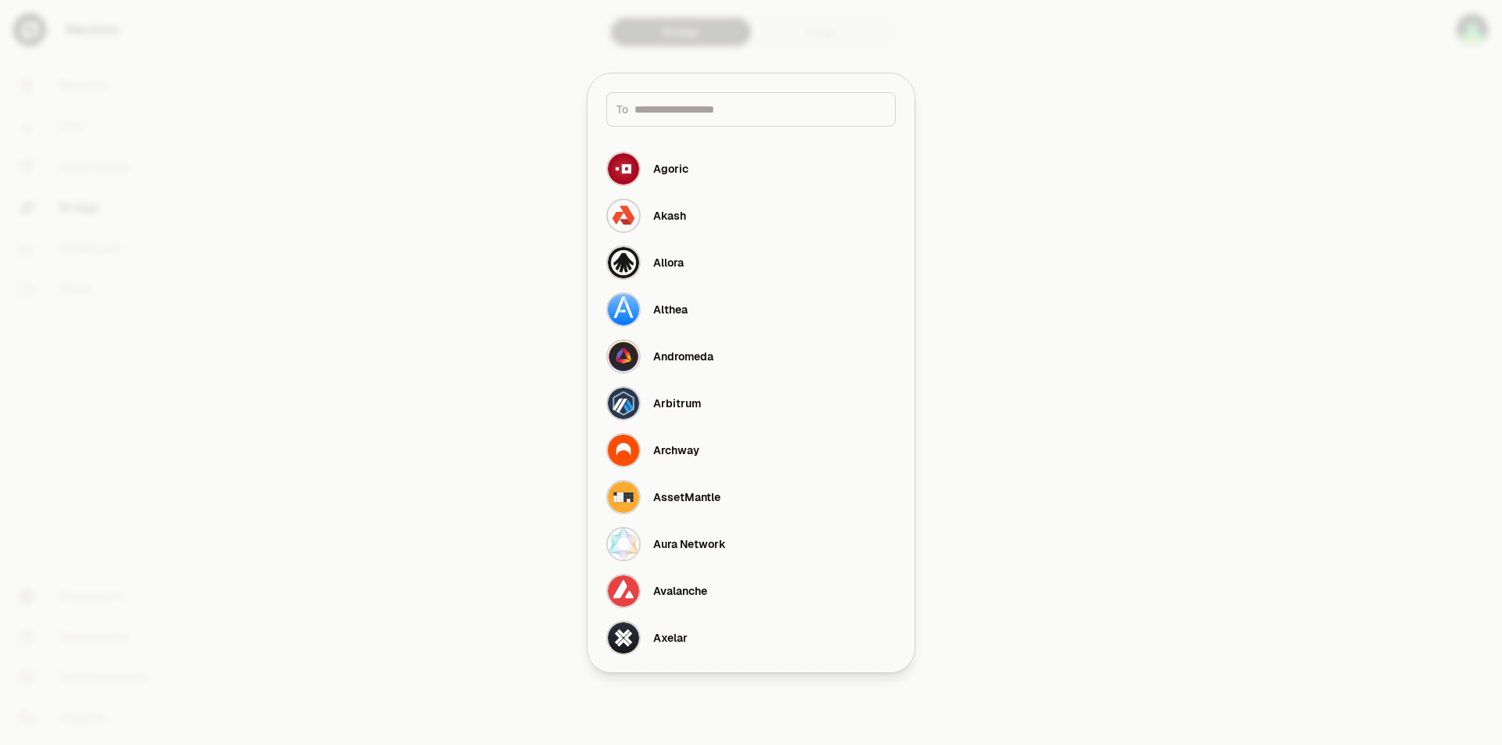
click at [977, 134] on div at bounding box center [751, 372] width 1502 height 745
click at [977, 134] on div "USDC 0 USDC Use Max $0.00 Receive Choose Asset 0 Continue" at bounding box center [751, 279] width 526 height 330
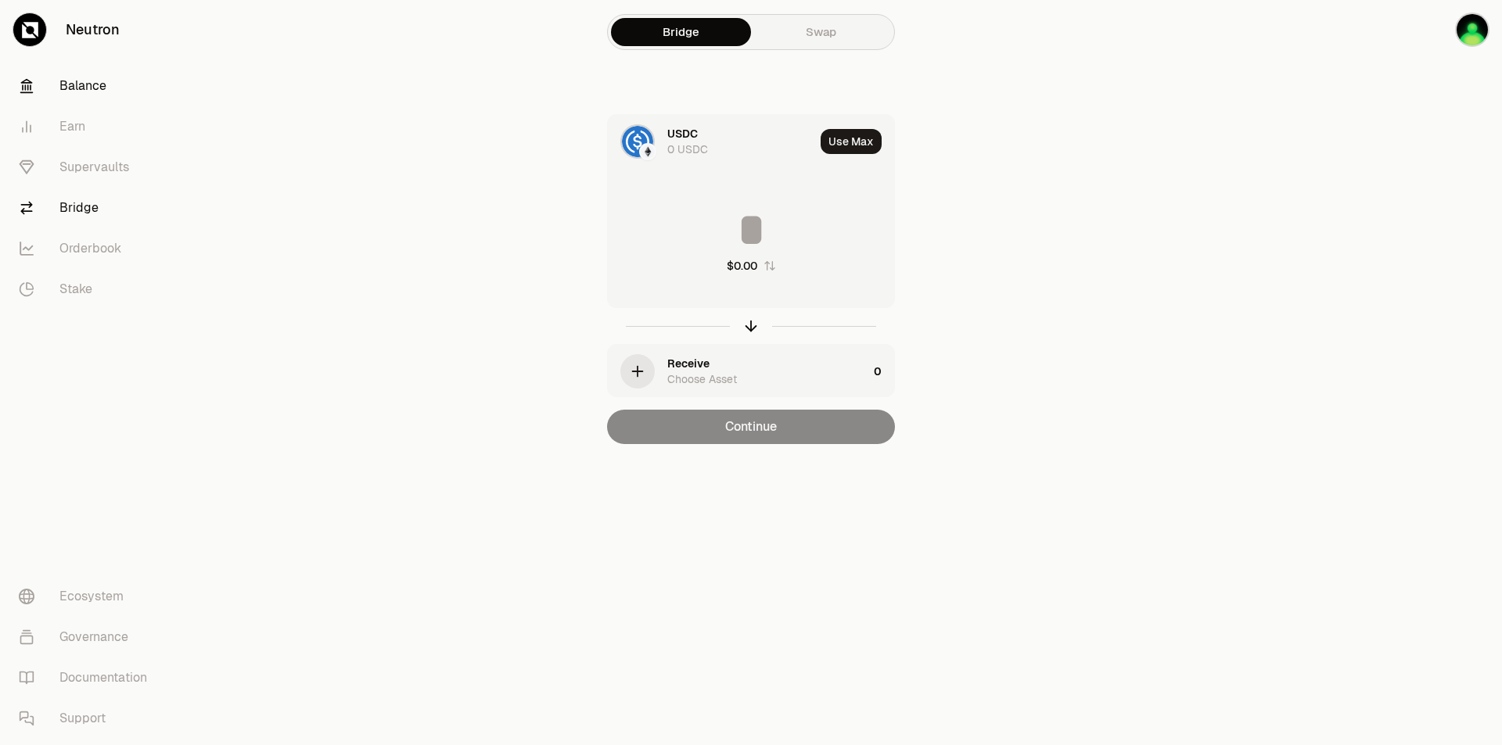
click at [66, 66] on link "Balance" at bounding box center [87, 86] width 163 height 41
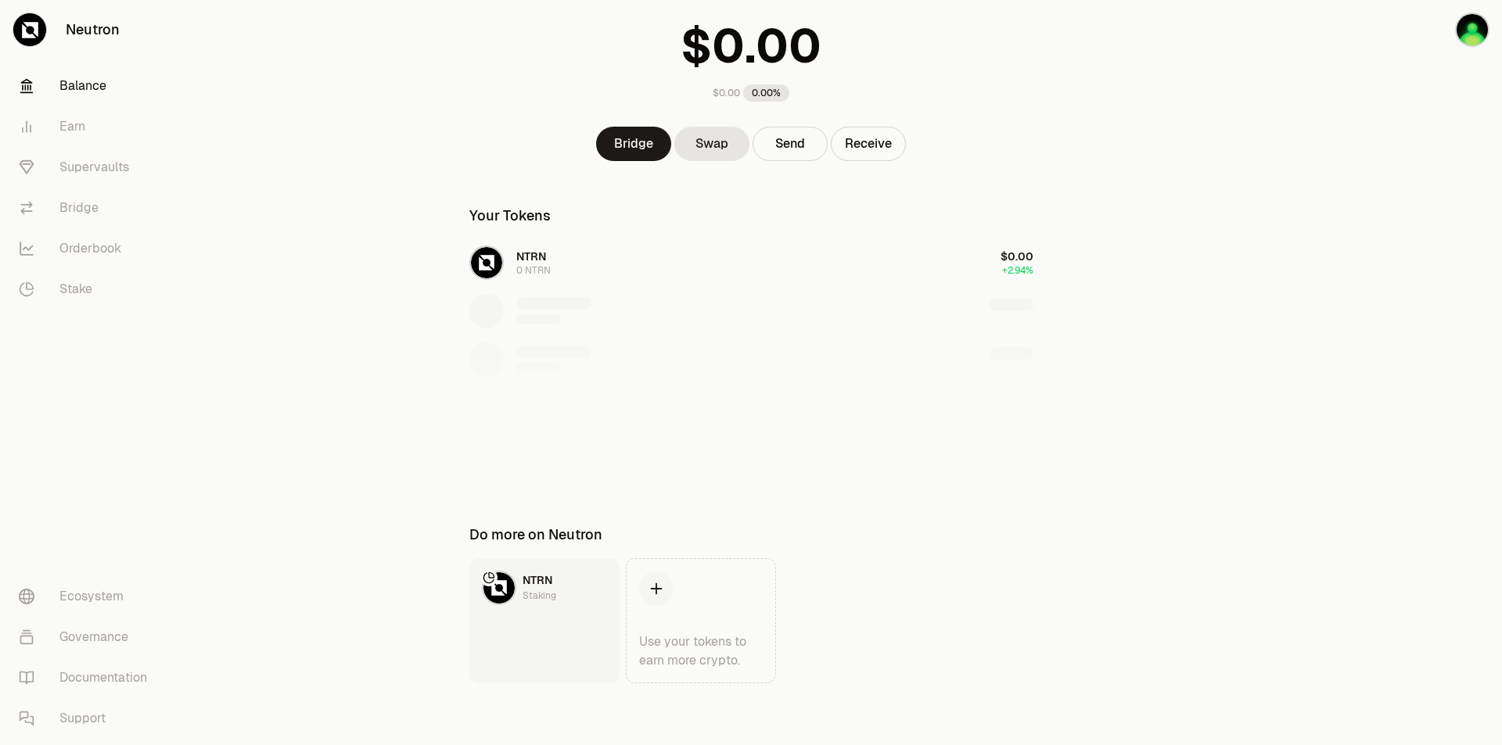
scroll to position [106, 0]
click at [721, 598] on link "Use your tokens to earn more crypto." at bounding box center [701, 620] width 150 height 125
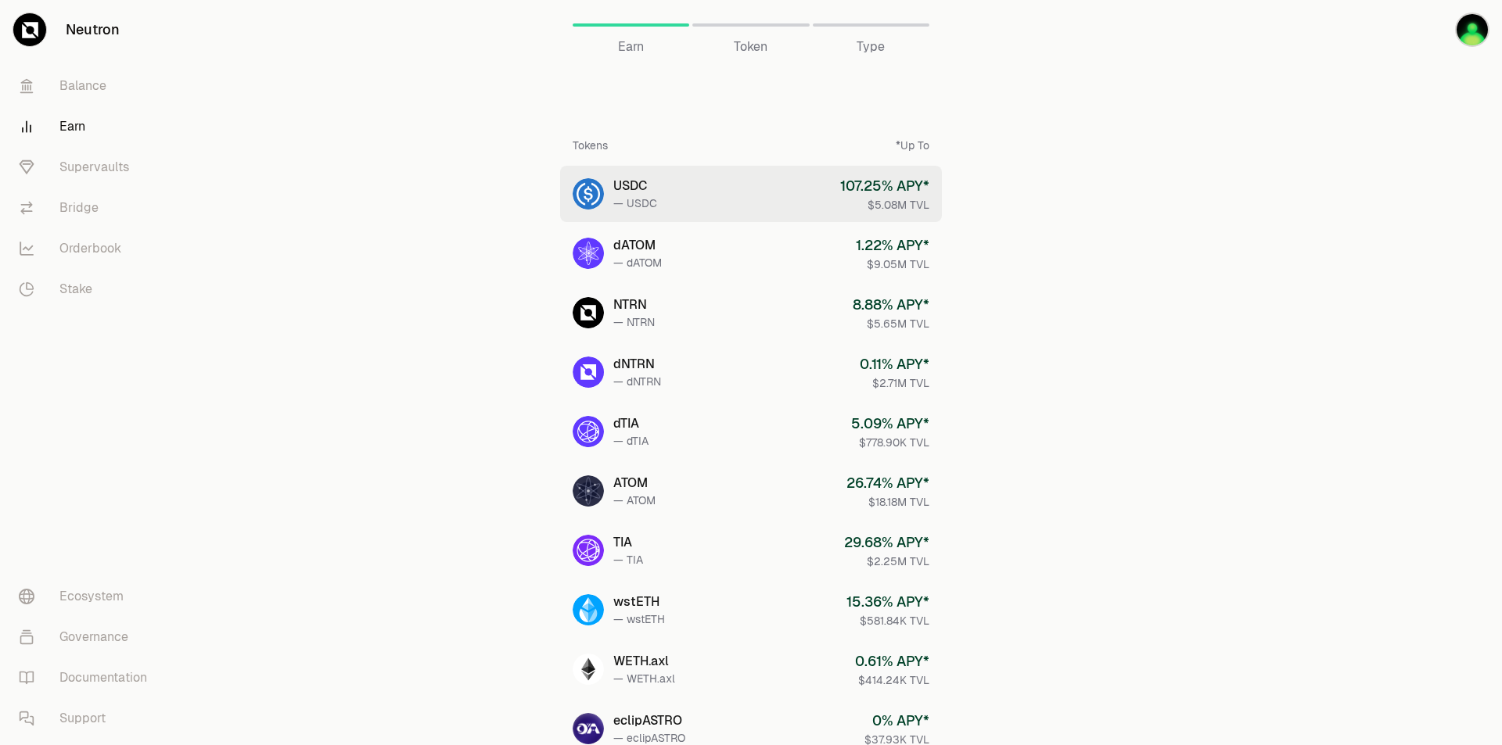
click at [716, 221] on link "USDC — USDC 107.25 % APY* $5.08M TVL" at bounding box center [751, 194] width 382 height 56
